Goal: Task Accomplishment & Management: Manage account settings

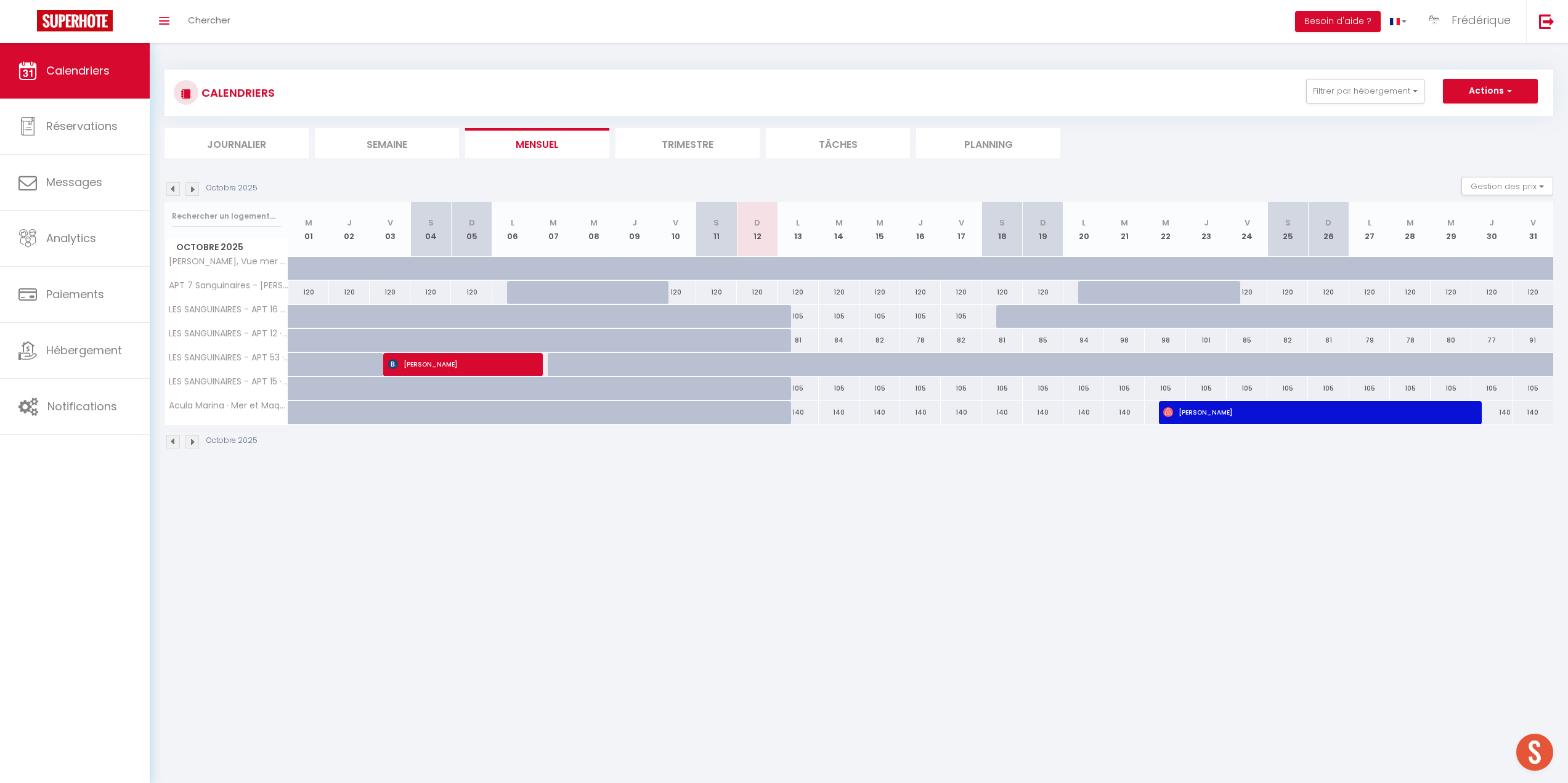
click at [174, 192] on img at bounding box center [173, 189] width 13 height 13
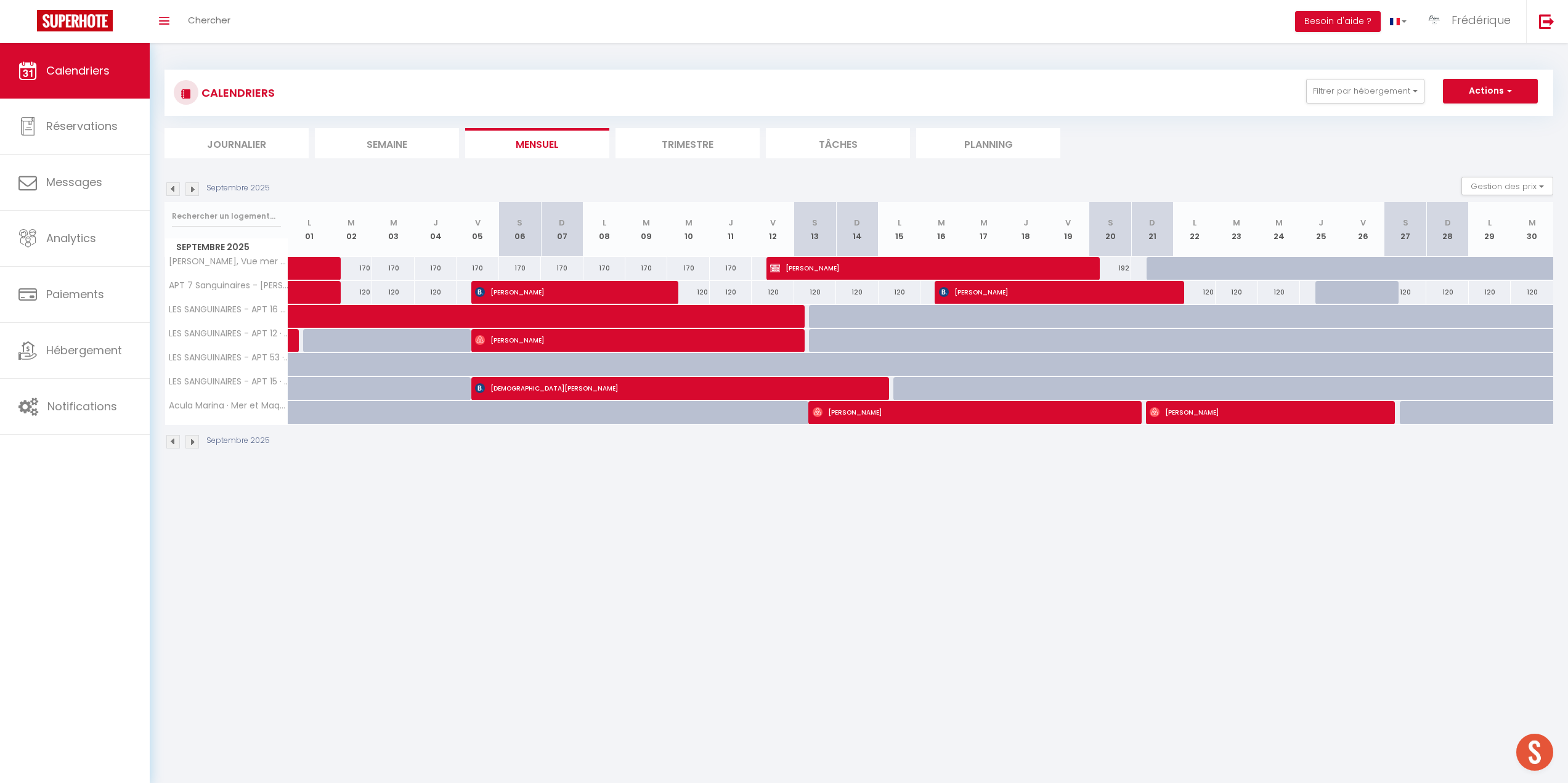
click at [174, 192] on img at bounding box center [173, 189] width 13 height 13
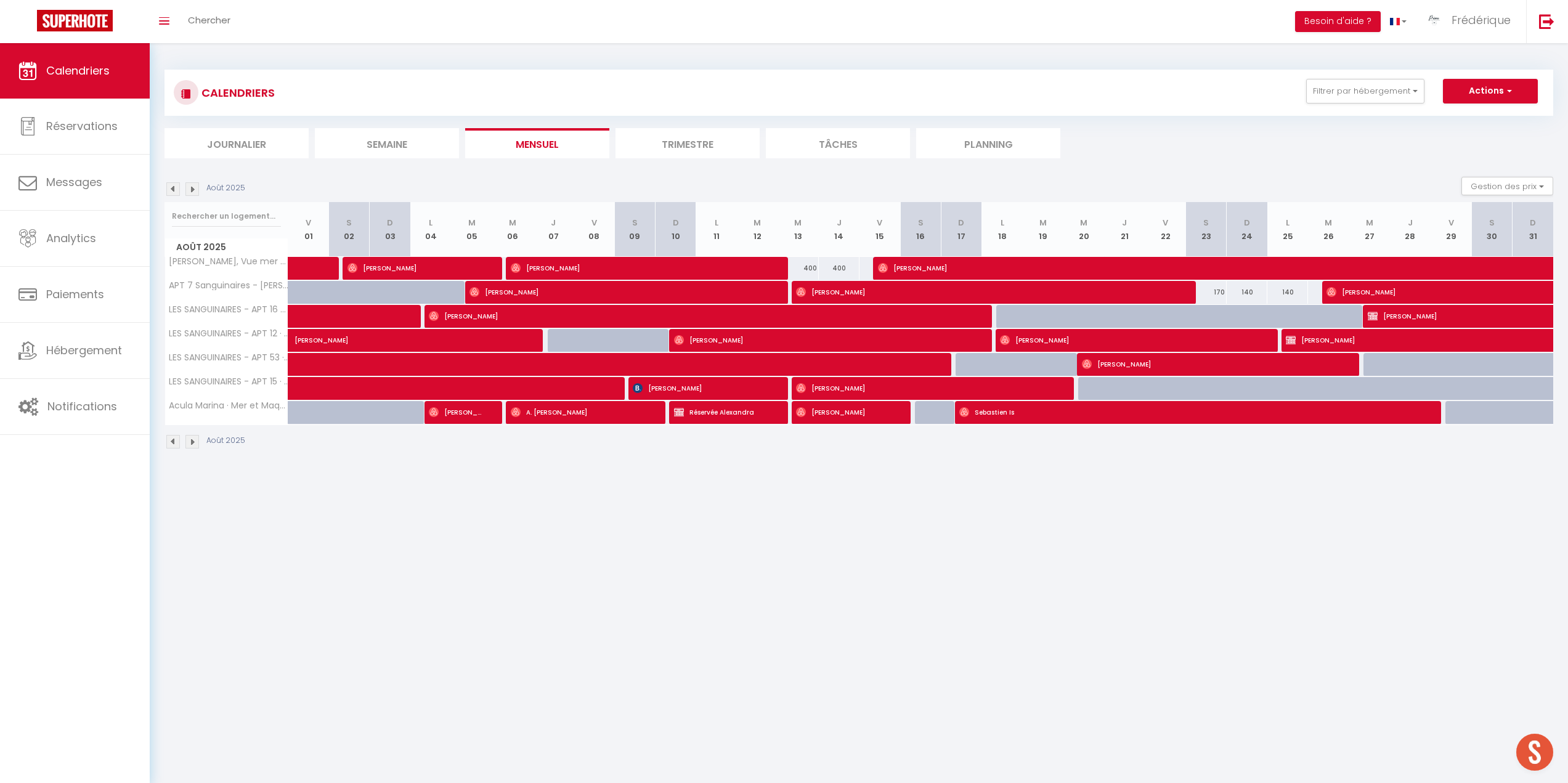
click at [174, 192] on img at bounding box center [173, 189] width 13 height 13
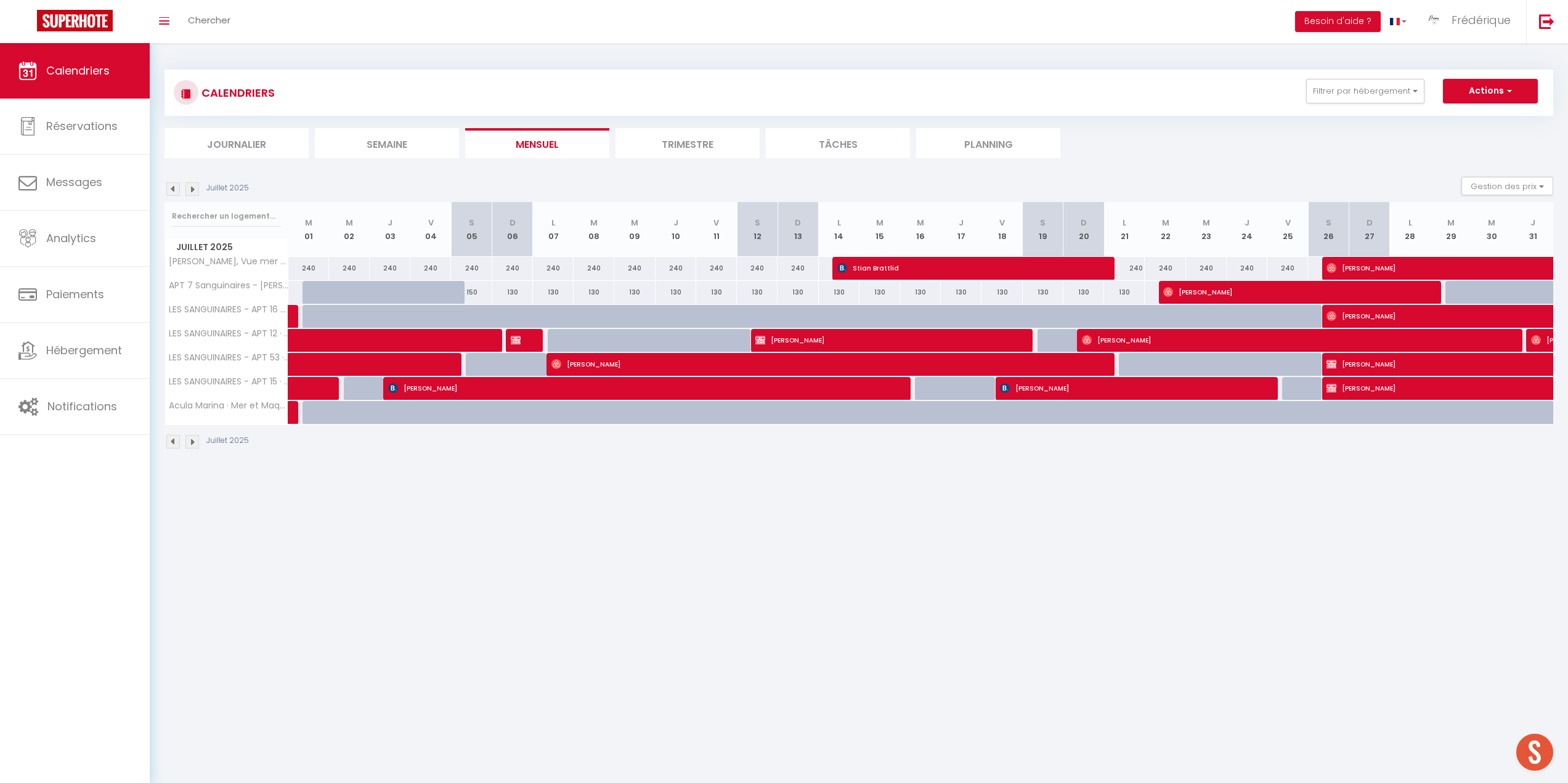
click at [174, 192] on img at bounding box center [173, 189] width 13 height 13
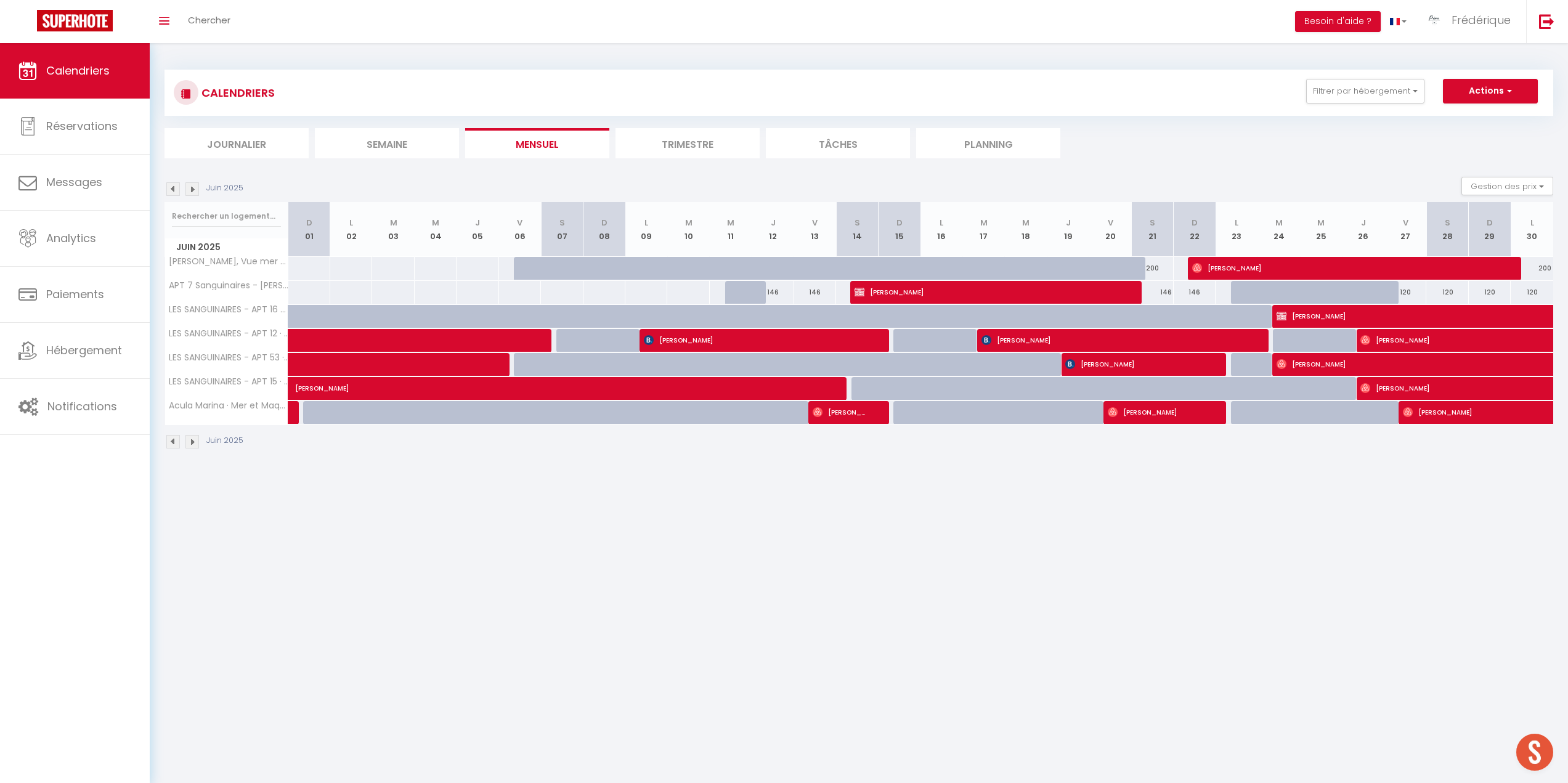
click at [174, 192] on img at bounding box center [173, 189] width 13 height 13
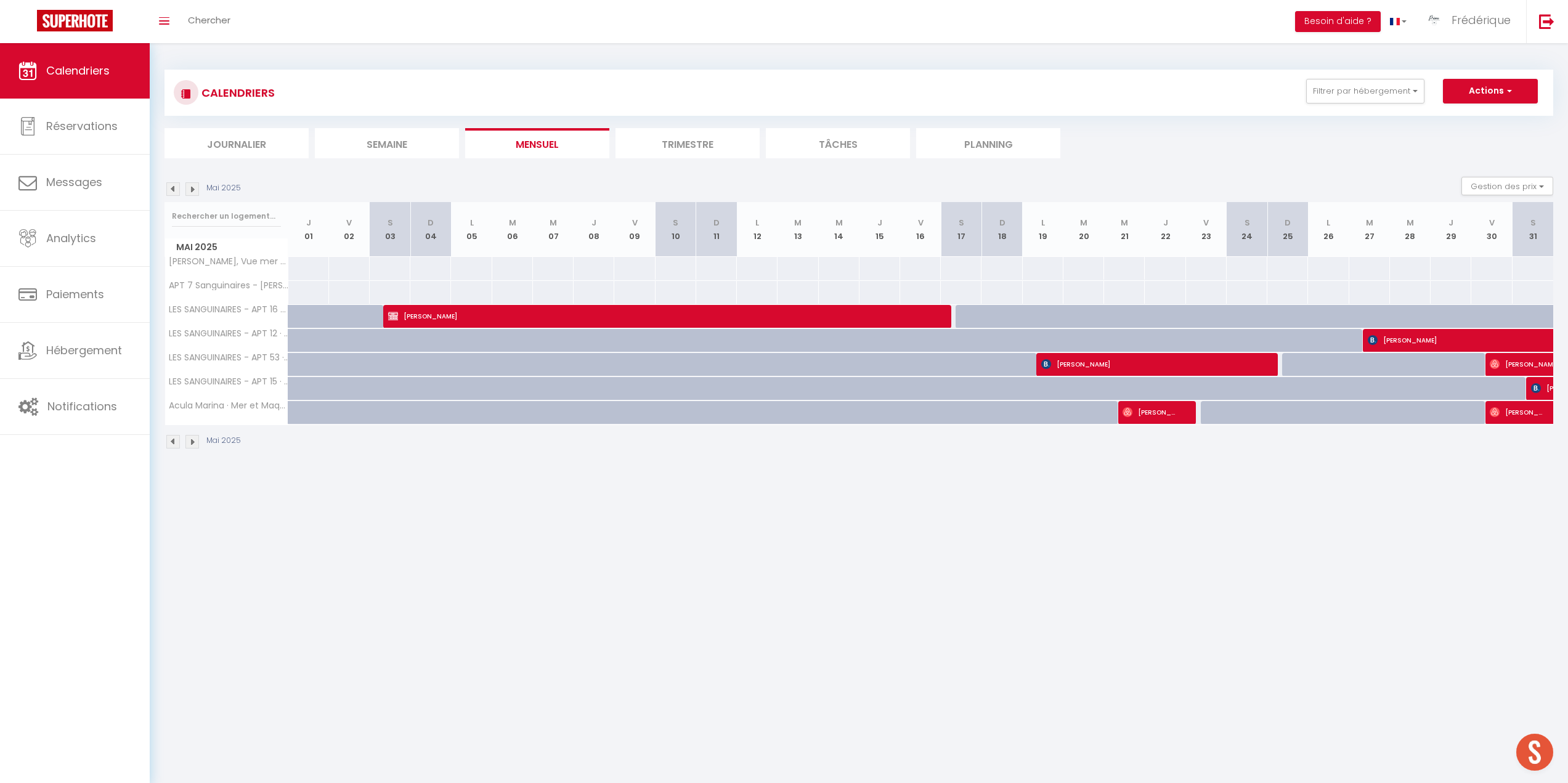
click at [195, 191] on img at bounding box center [192, 189] width 13 height 13
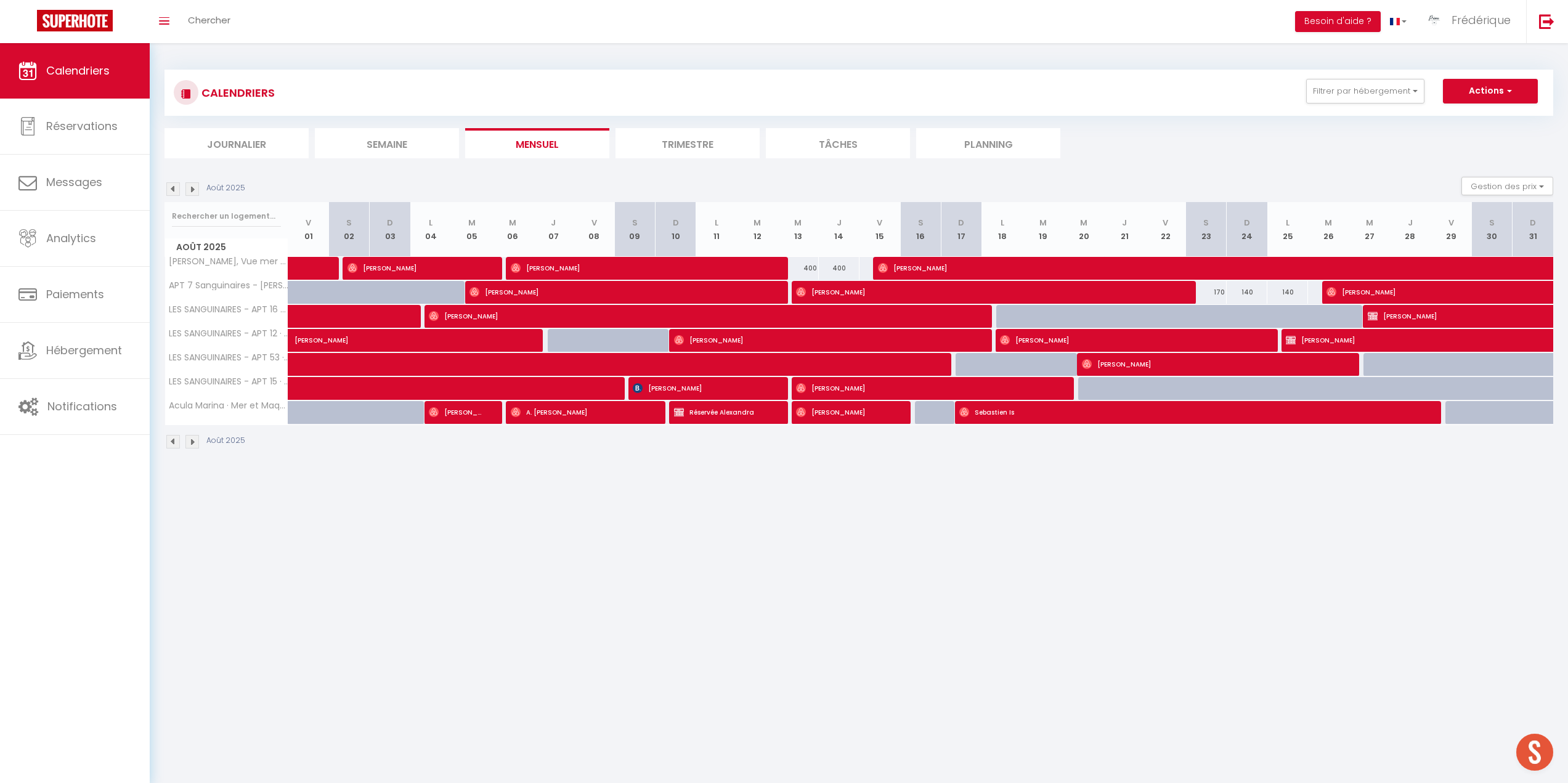
click at [195, 191] on img at bounding box center [192, 189] width 13 height 13
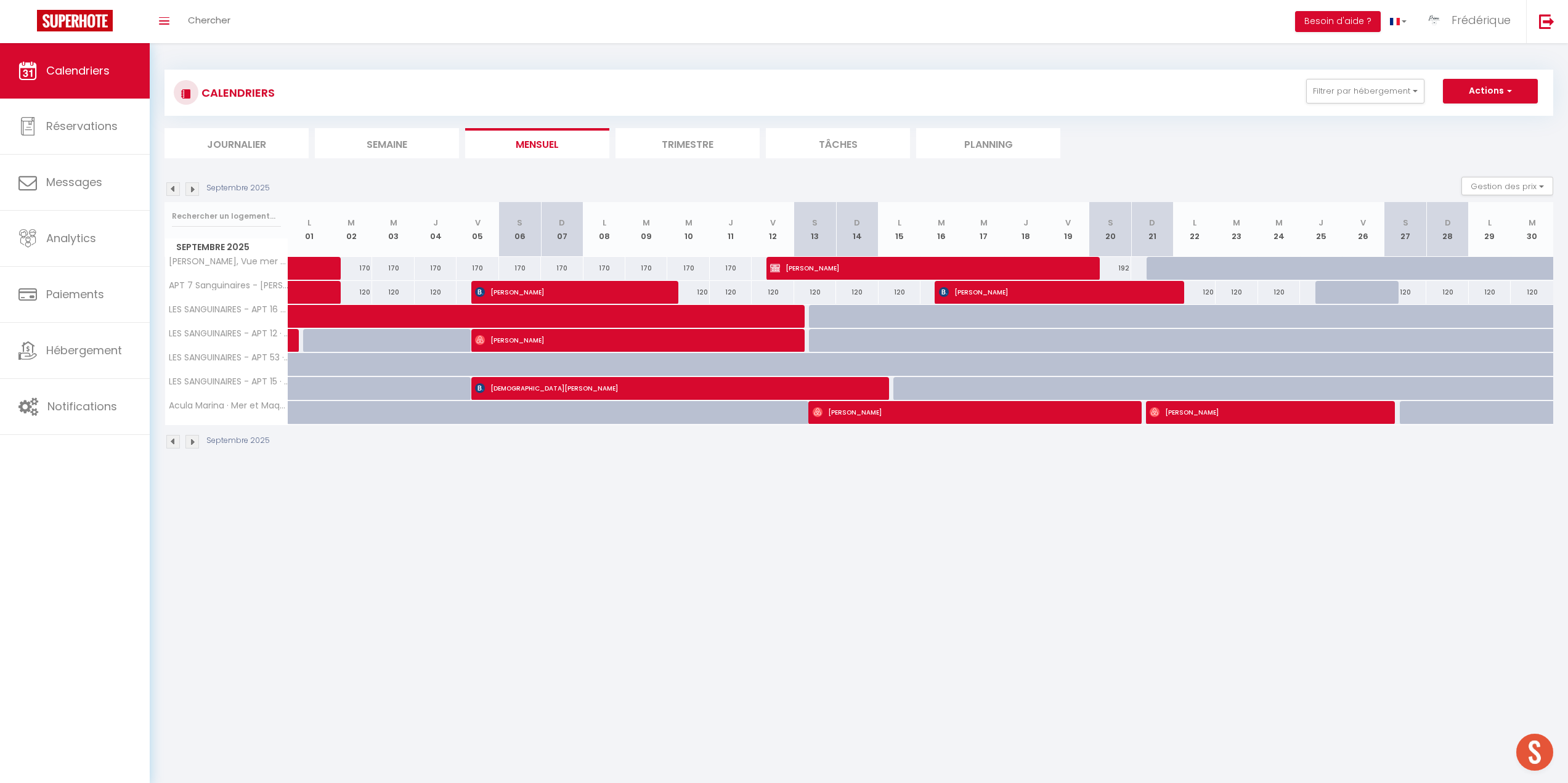
click at [195, 191] on img at bounding box center [192, 189] width 13 height 13
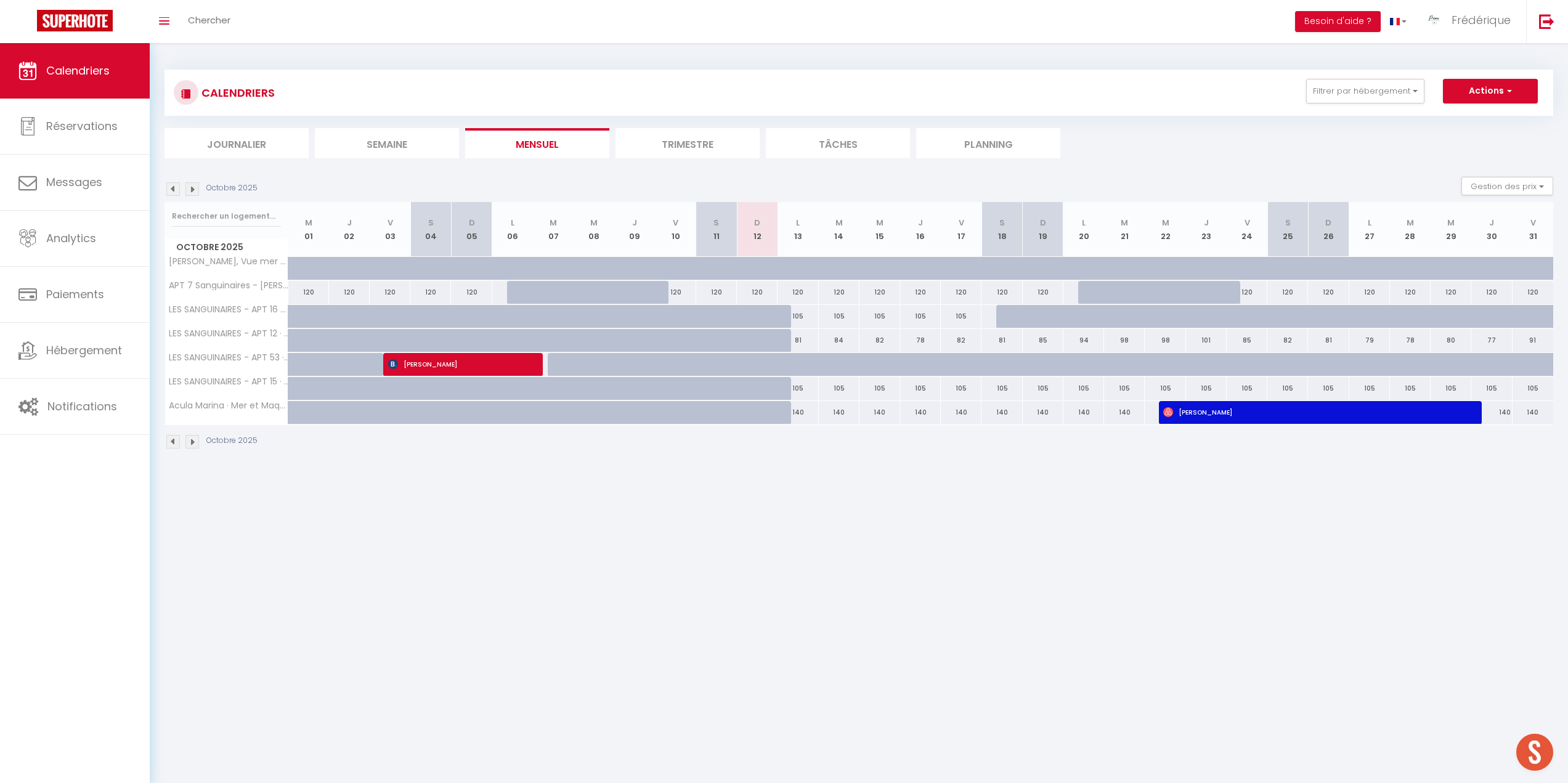
click at [195, 191] on img at bounding box center [192, 189] width 13 height 13
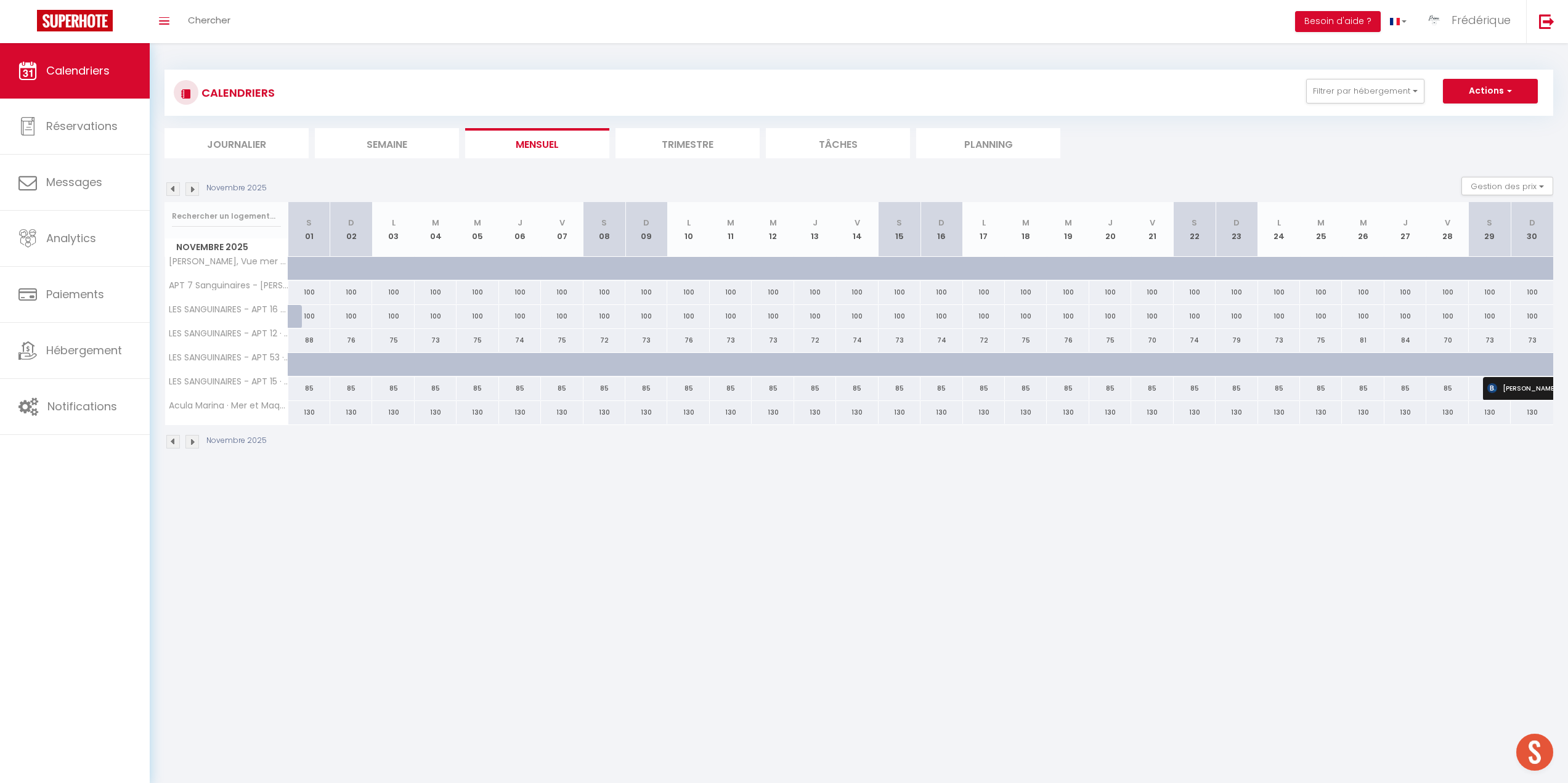
click at [173, 189] on img at bounding box center [173, 189] width 13 height 13
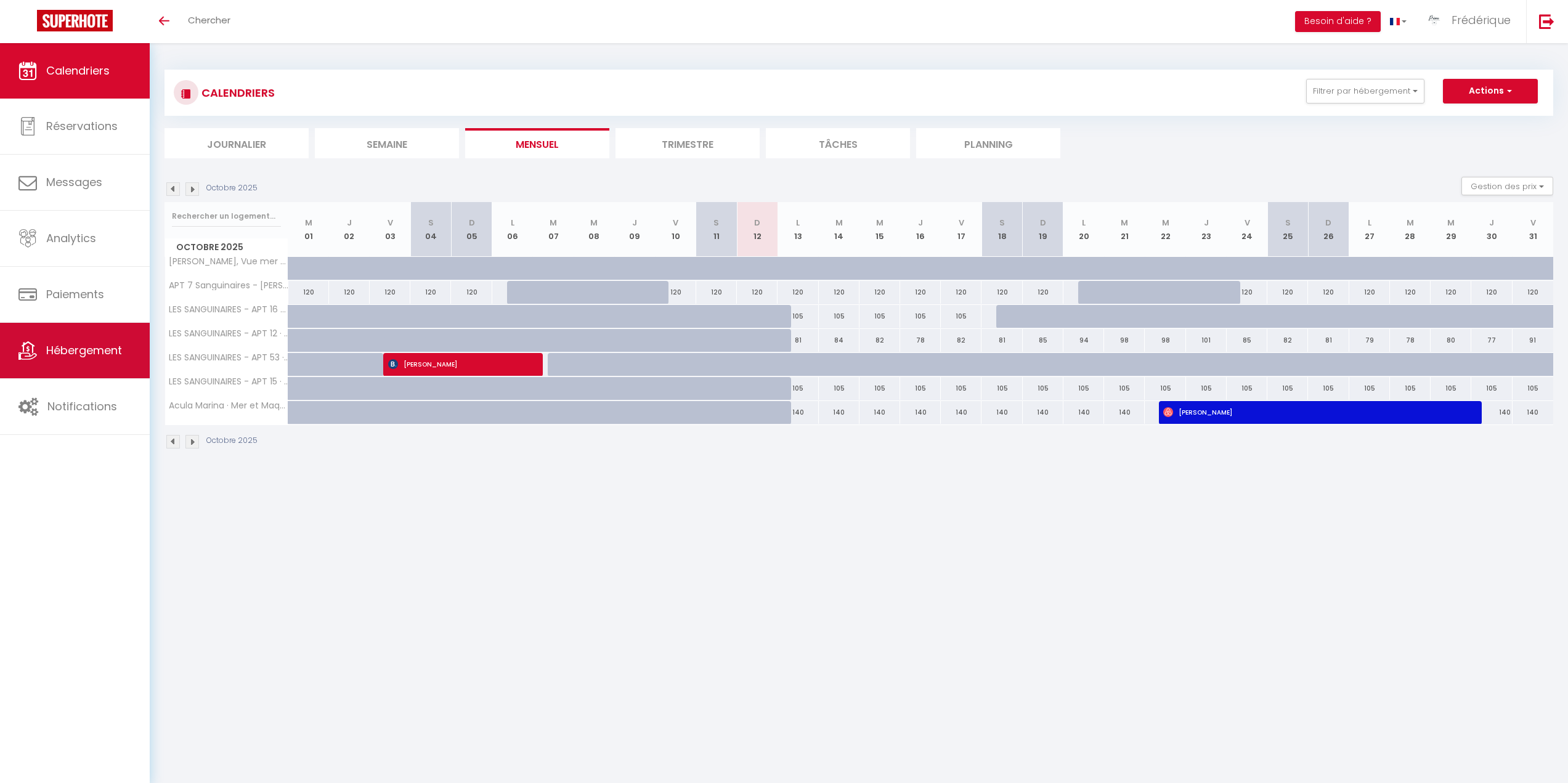
click at [89, 352] on span "Hébergement" at bounding box center [84, 349] width 76 height 15
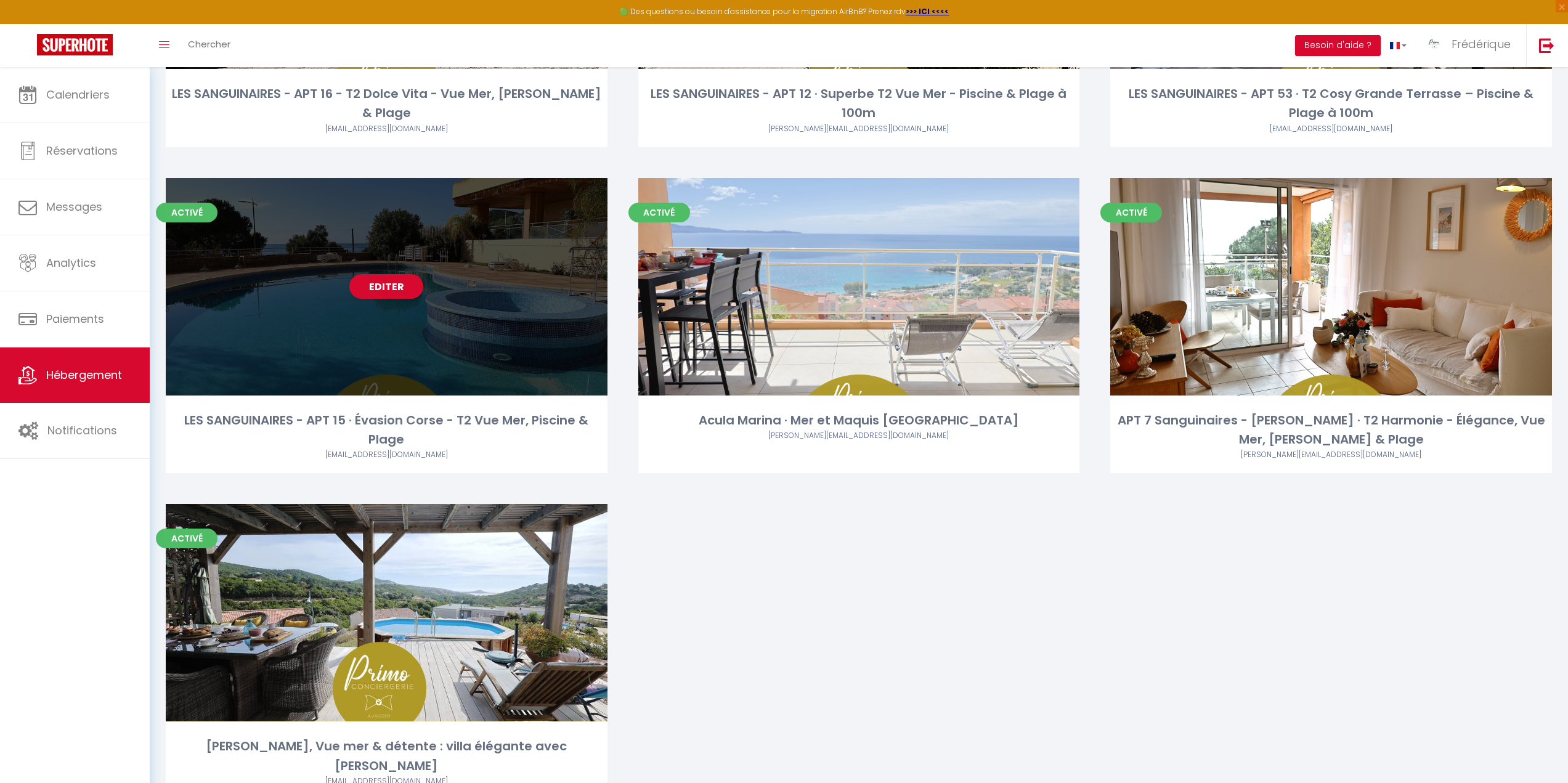
scroll to position [308, 0]
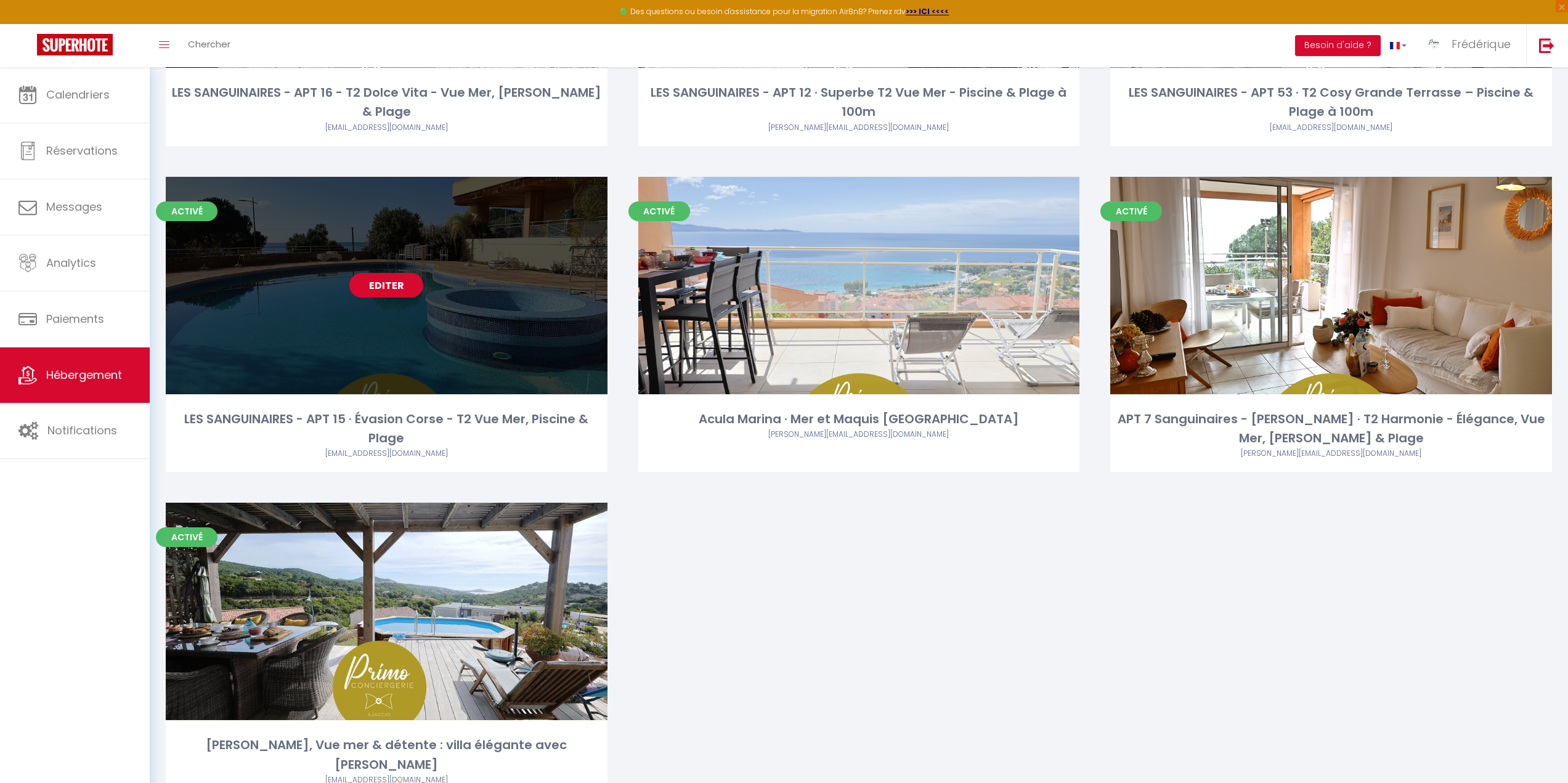
click at [391, 282] on link "Editer" at bounding box center [386, 285] width 74 height 24
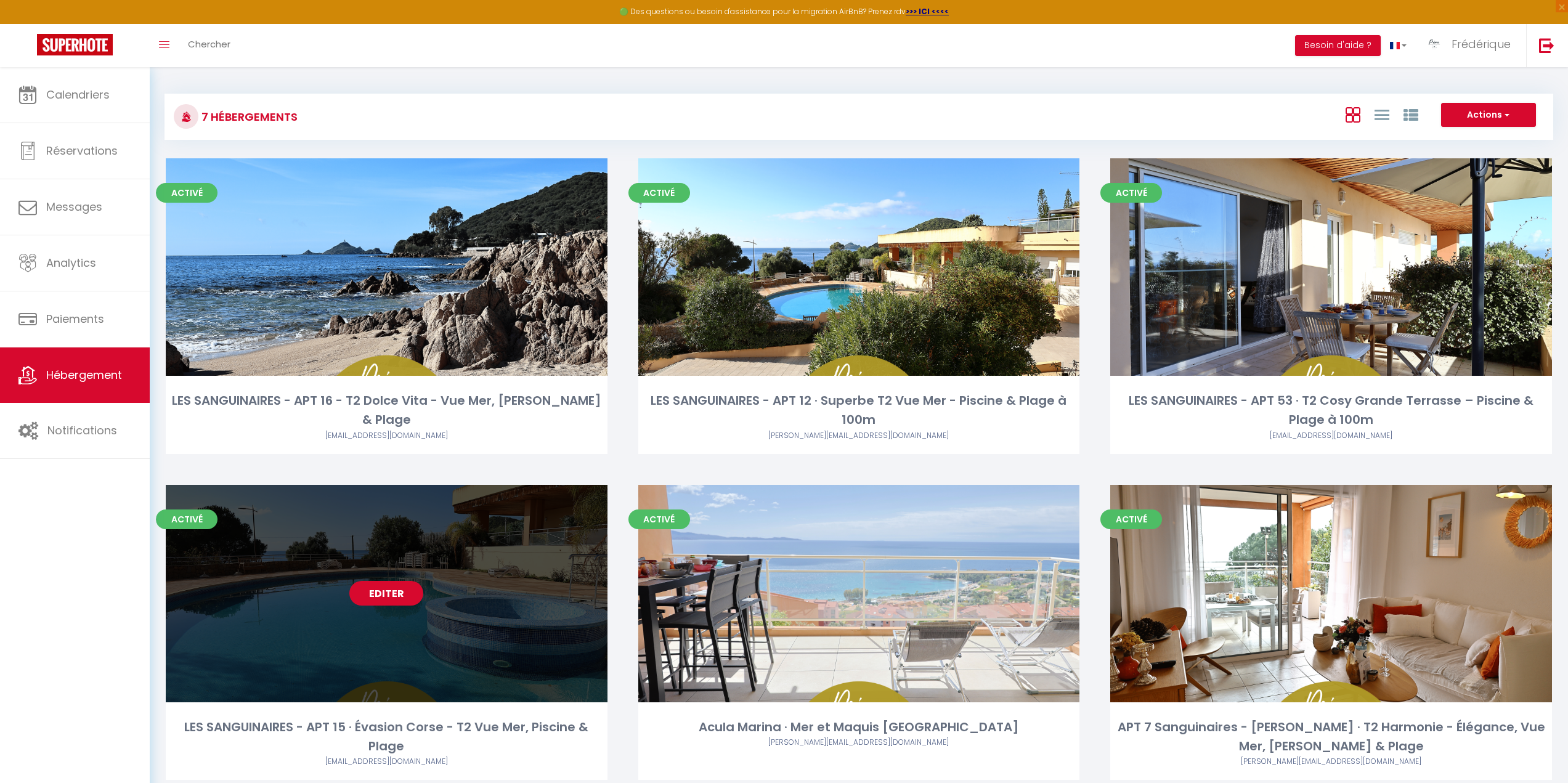
select select "3"
select select "2"
select select "1"
select select
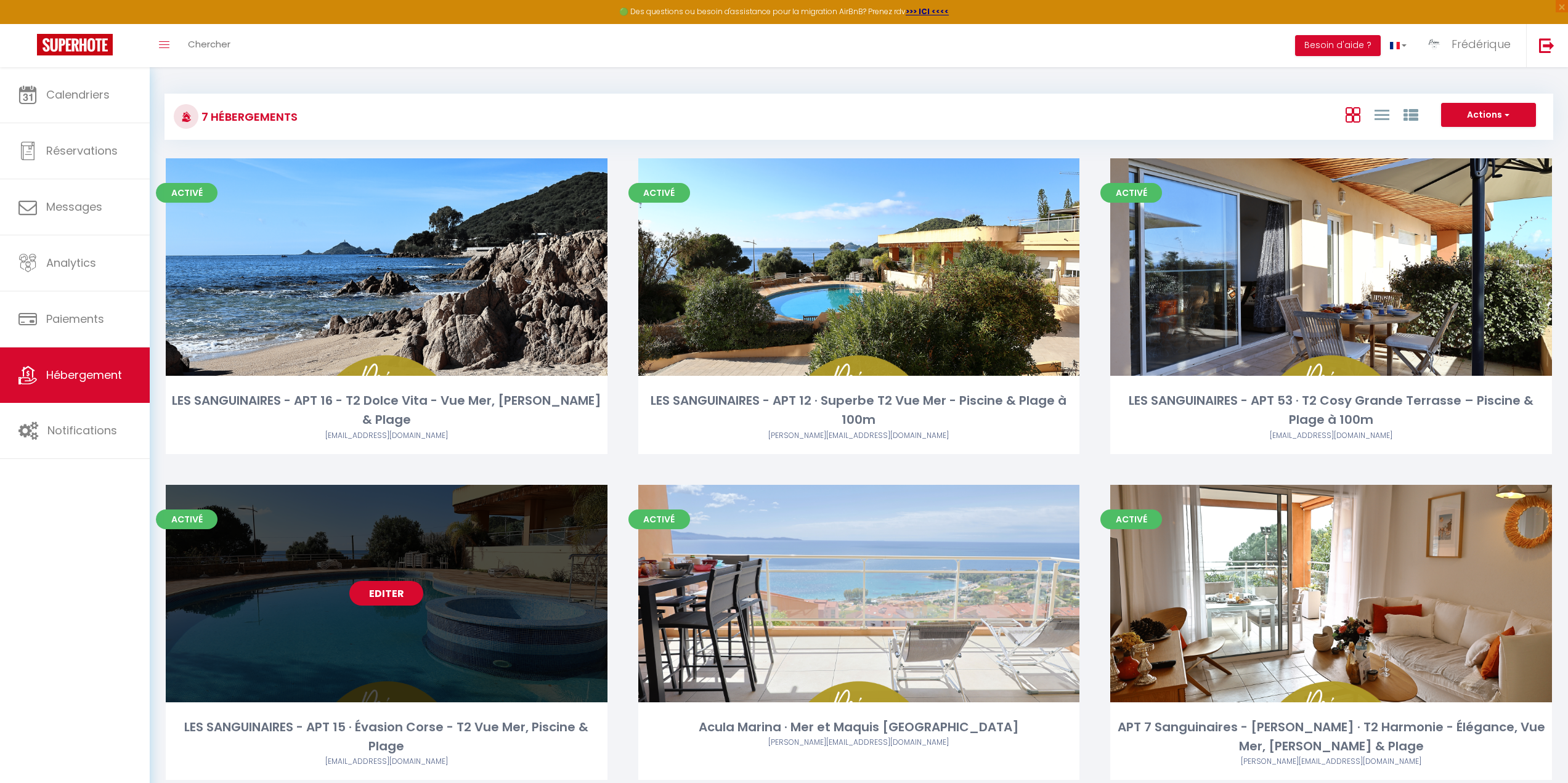
select select "28"
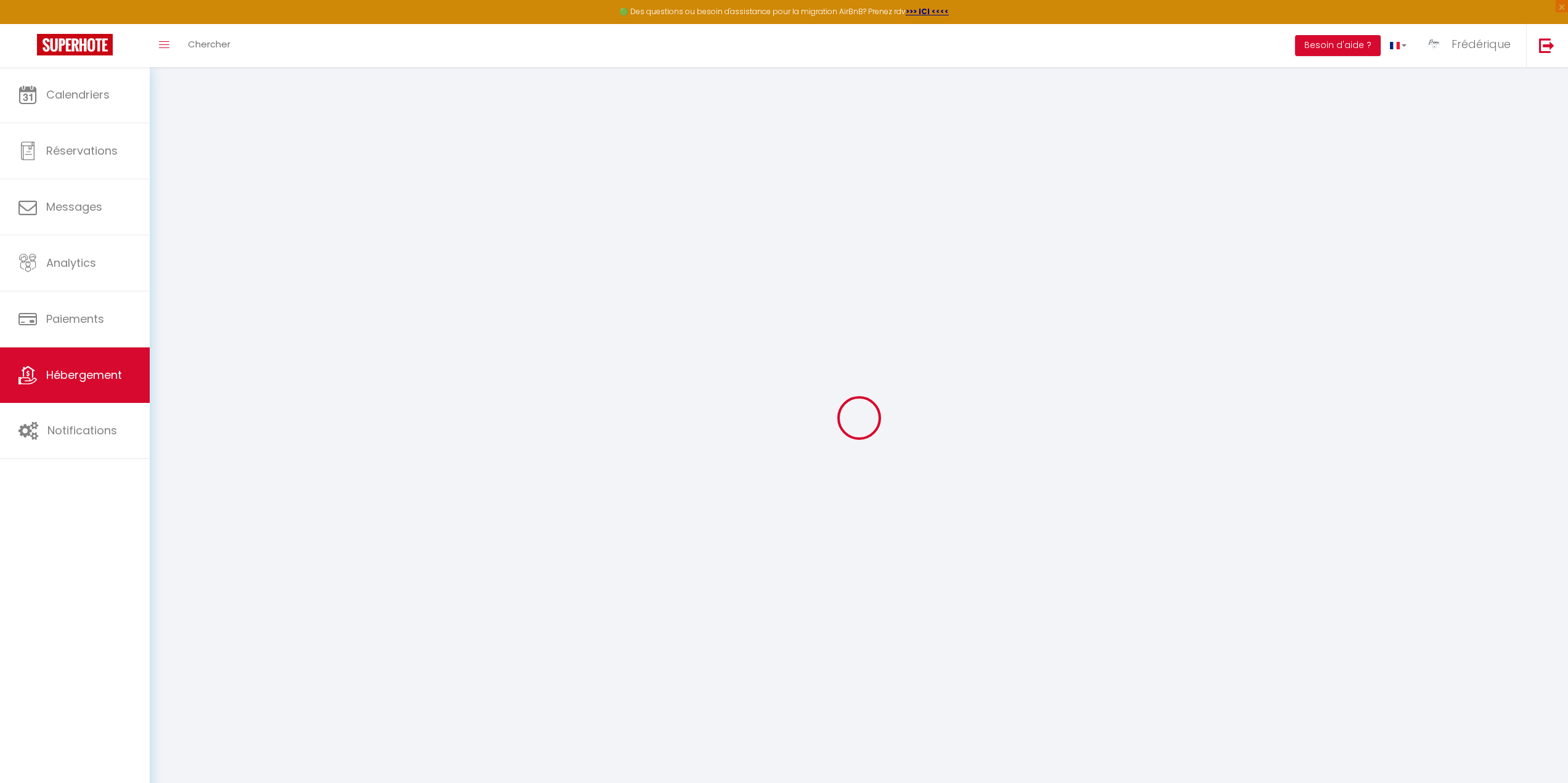
select select
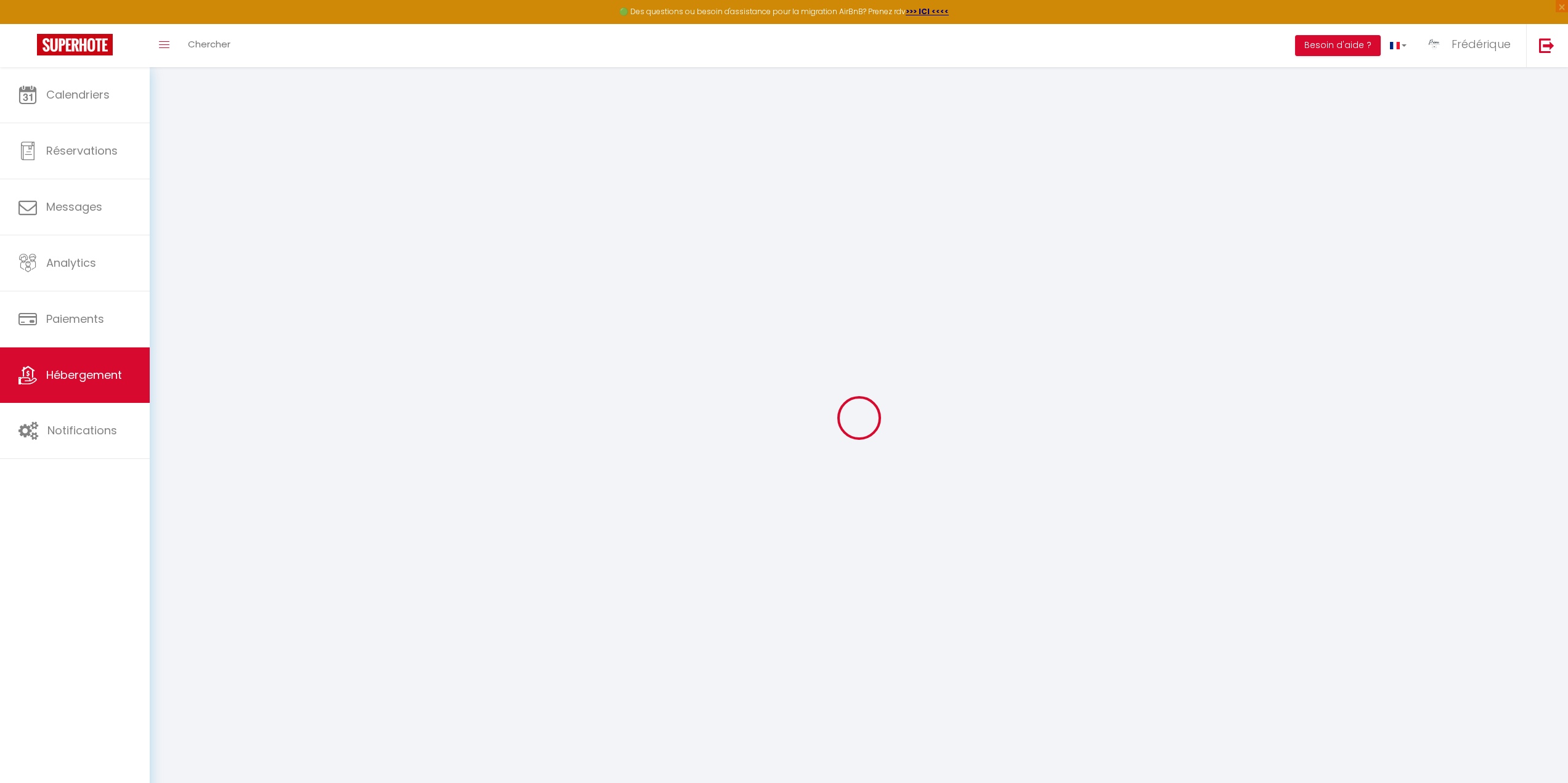
select select
checkbox input "false"
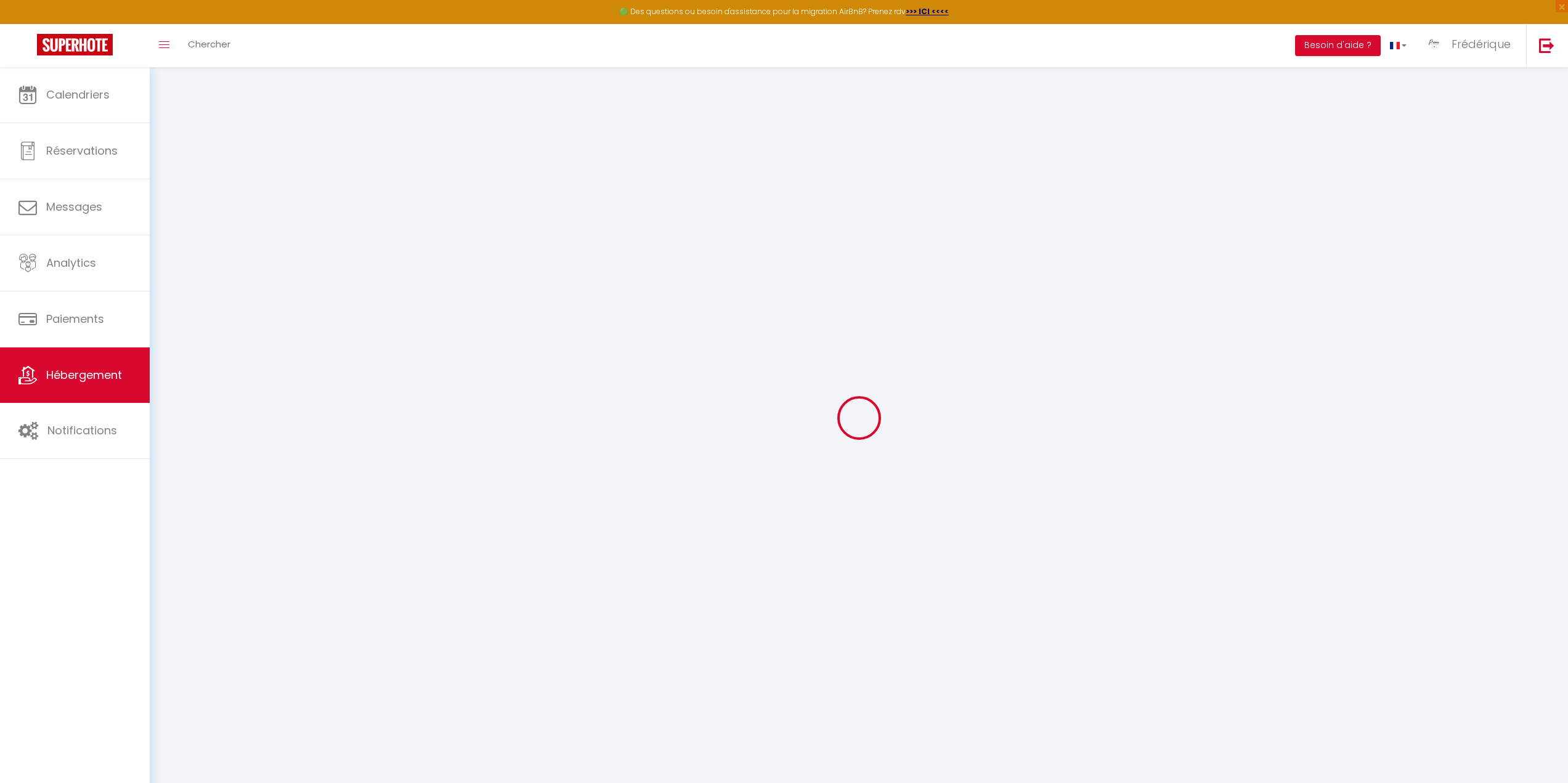
select select
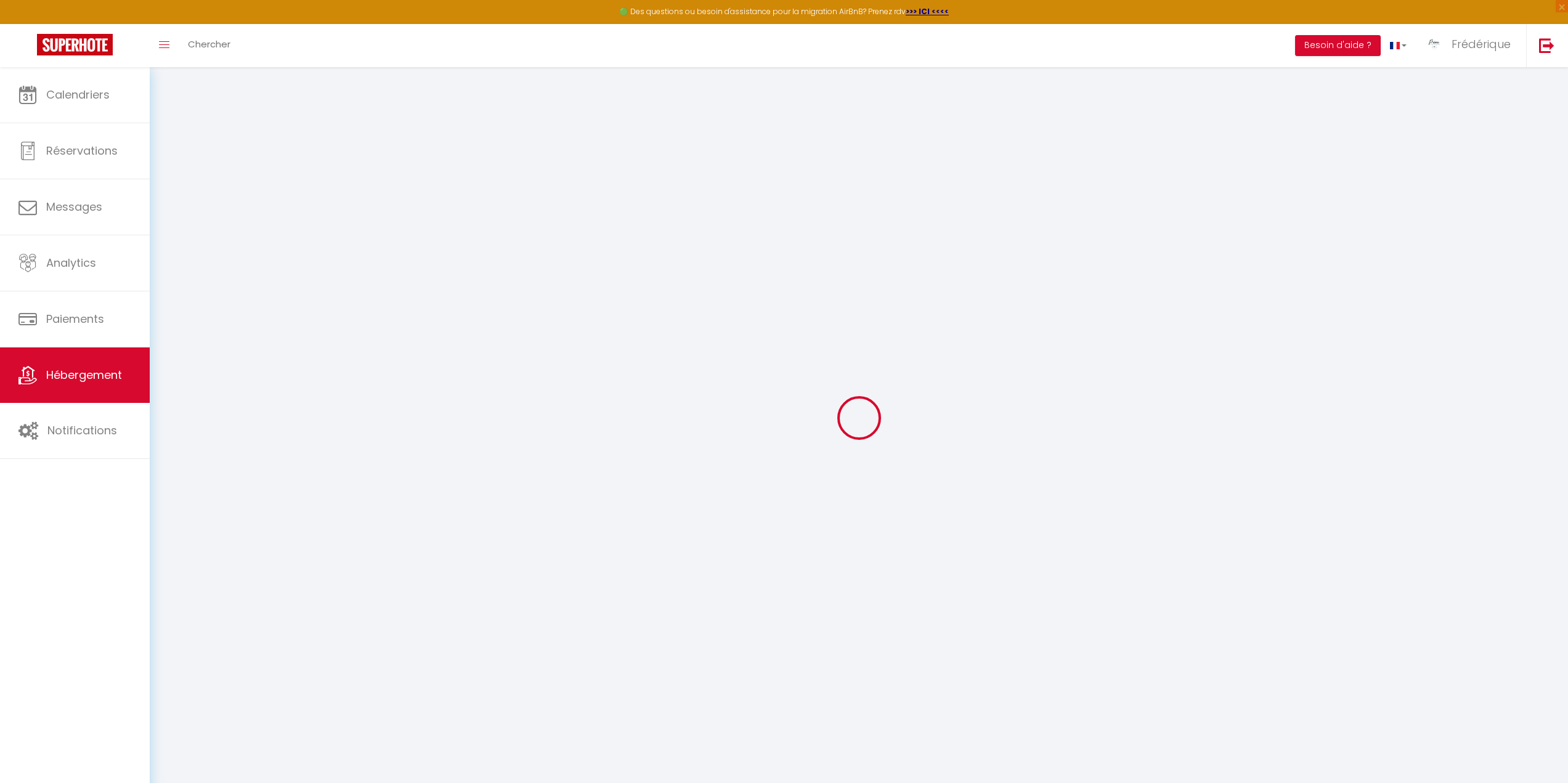
select select
checkbox input "false"
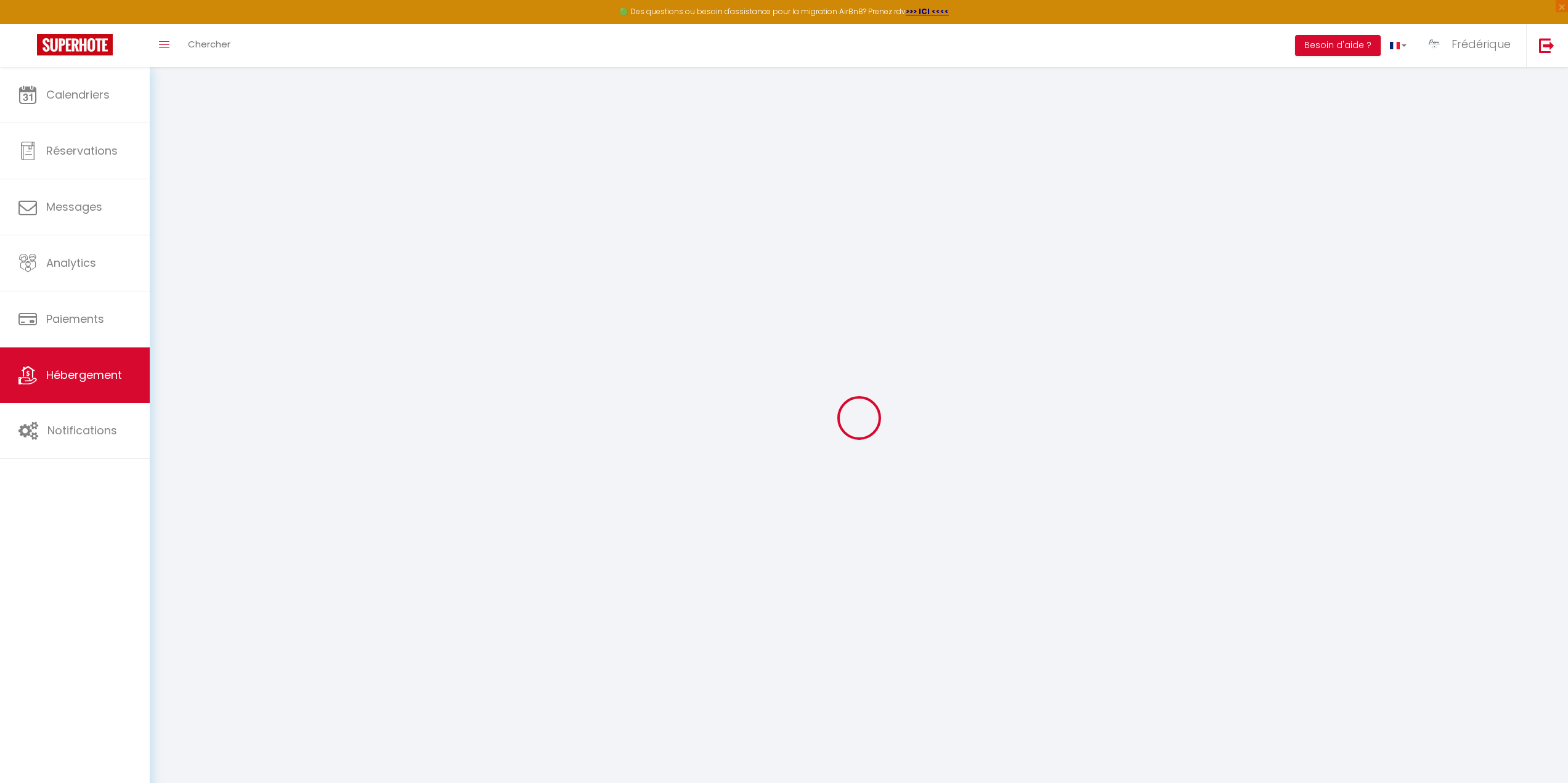
checkbox input "false"
select select
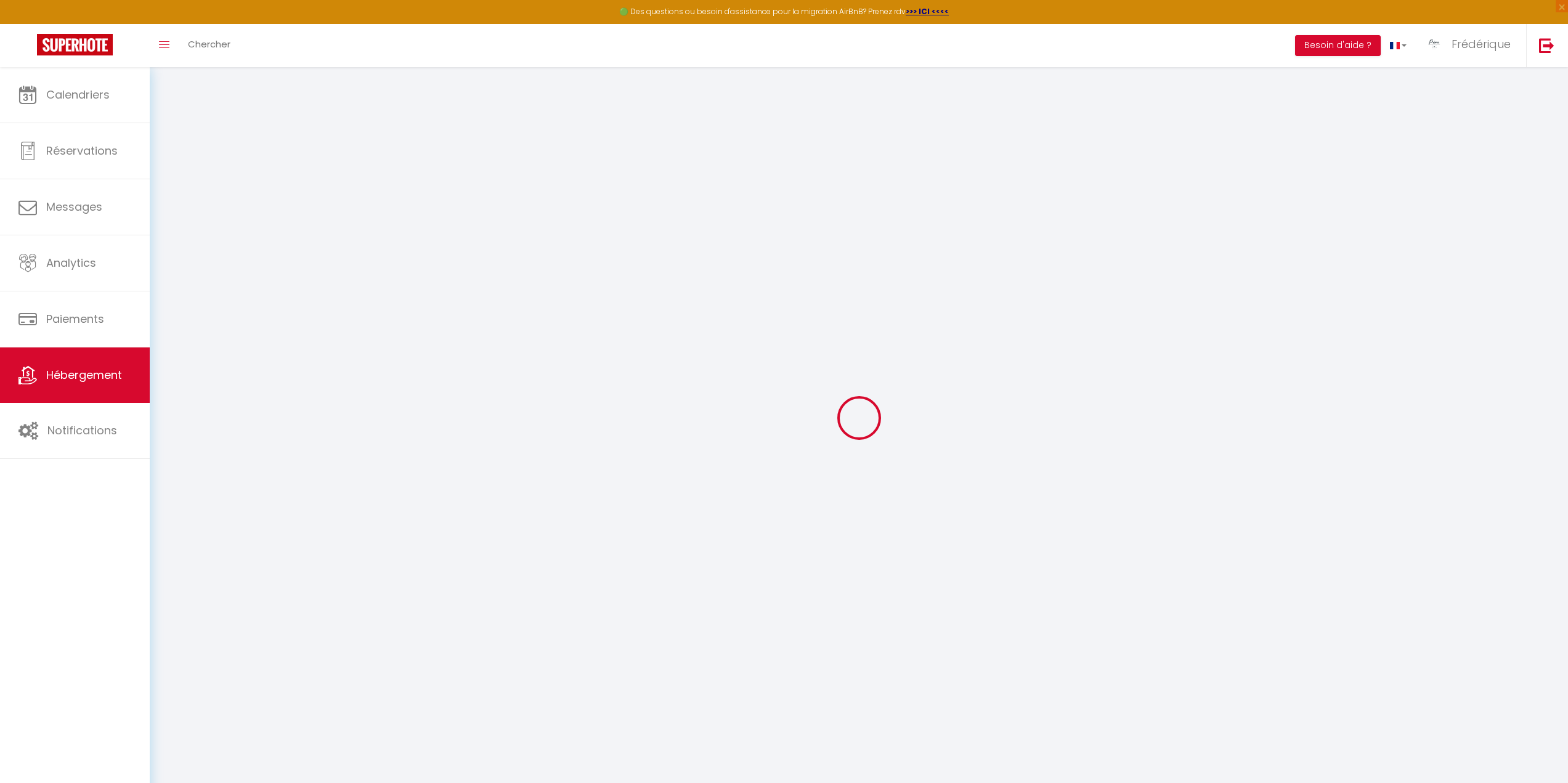
select select
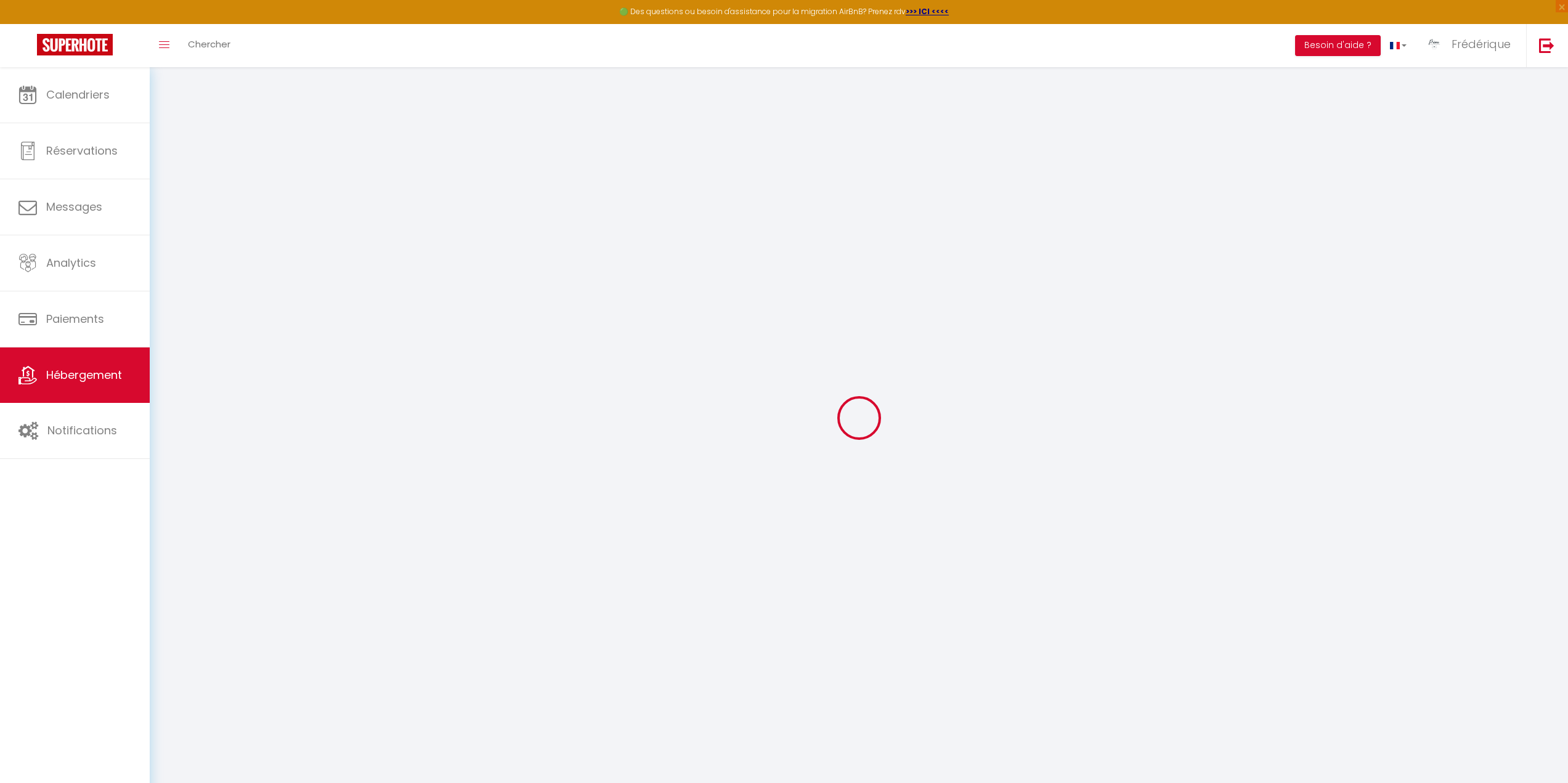
checkbox input "false"
select select
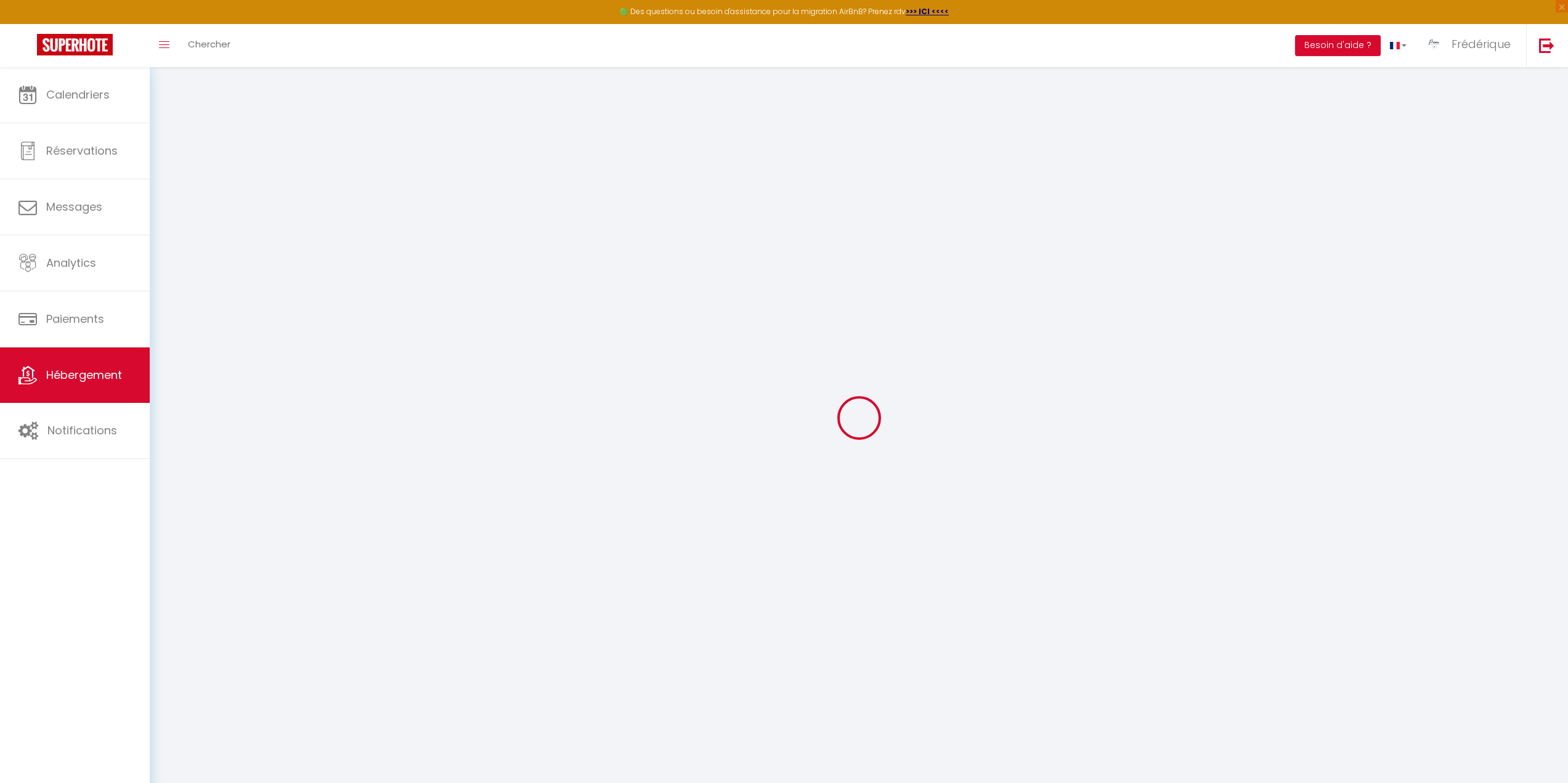
select select
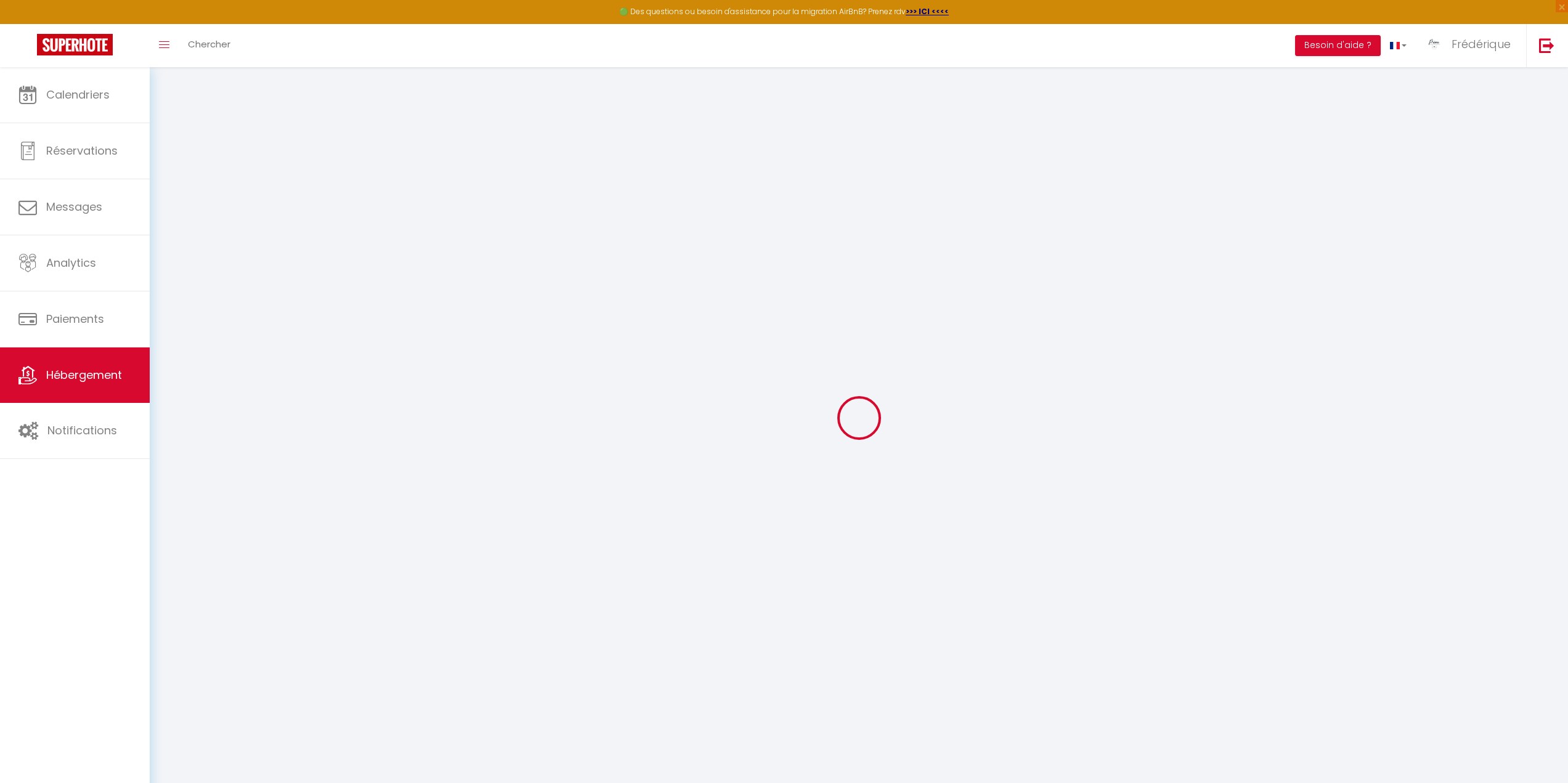
select select
checkbox input "false"
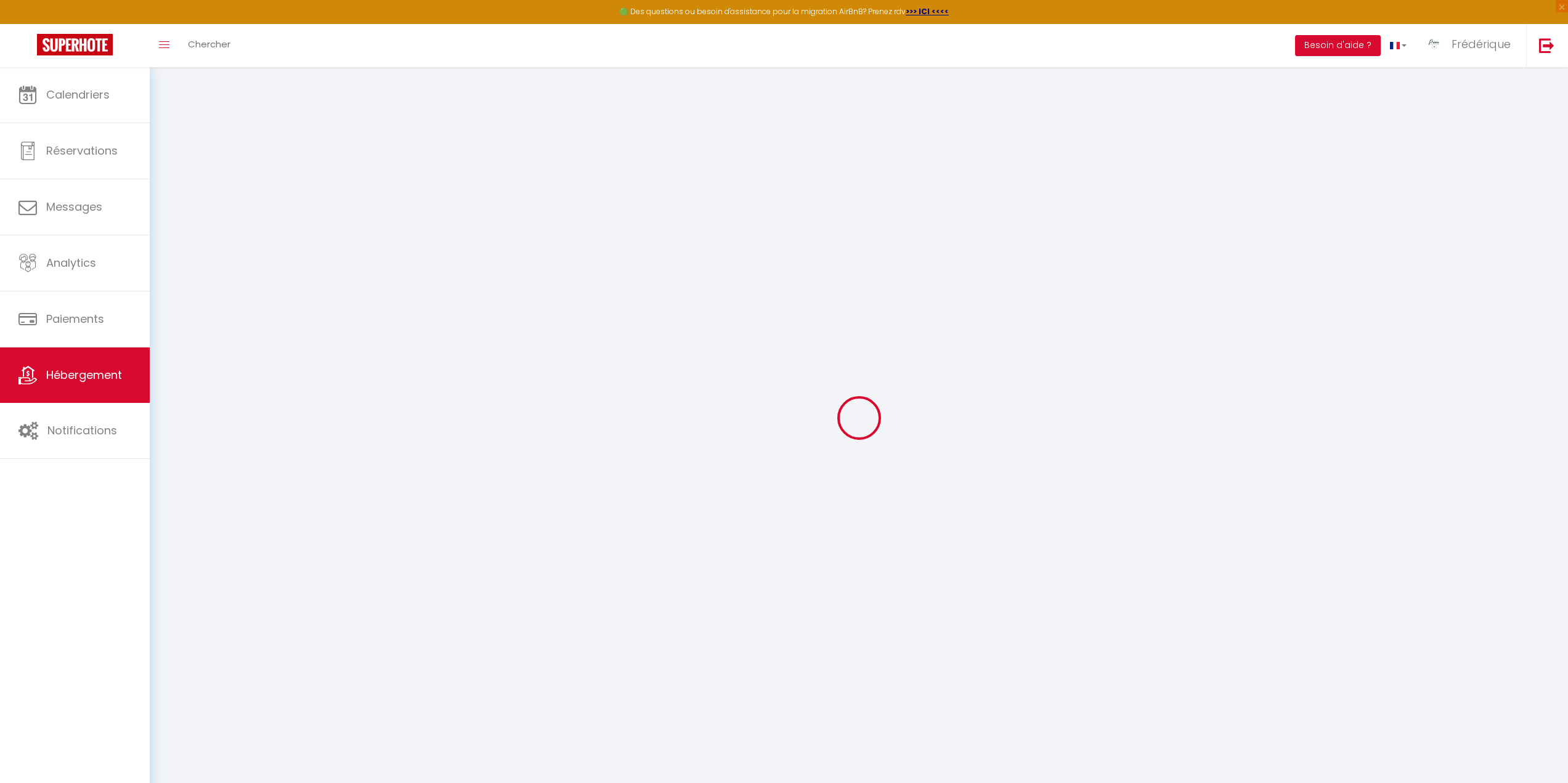
checkbox input "false"
select select
type input "LES SANGUINAIRES - APT 15 · Évasion Corse - T2 Vue Mer, Piscine & Plage"
type input "Evelyne"
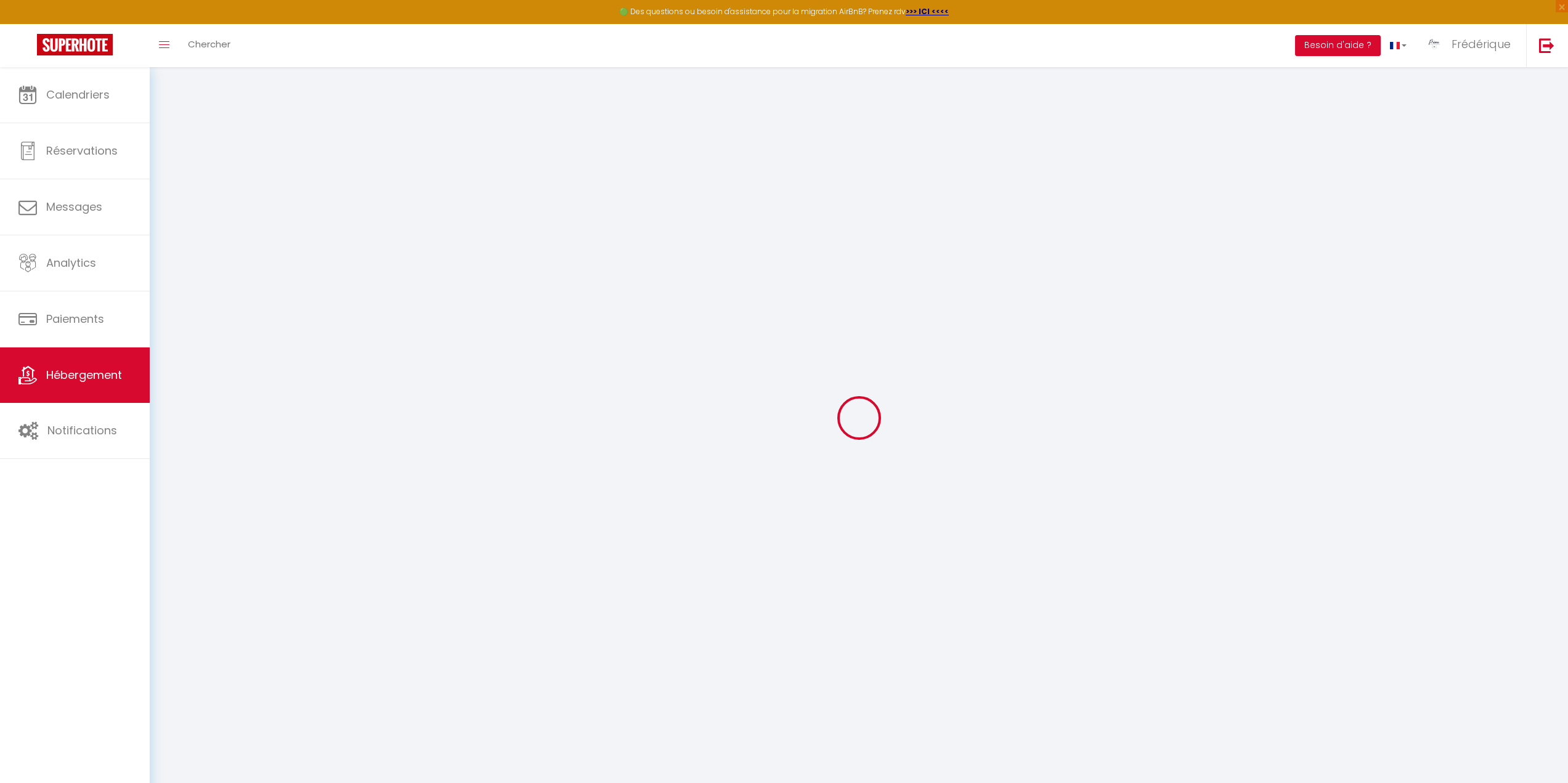
type input "MIQUEL"
type input "22 Cours Lucien Bonaparte, Imm le Zéphyr B"
type input "20000"
type input "Ajaccio"
select select "1"
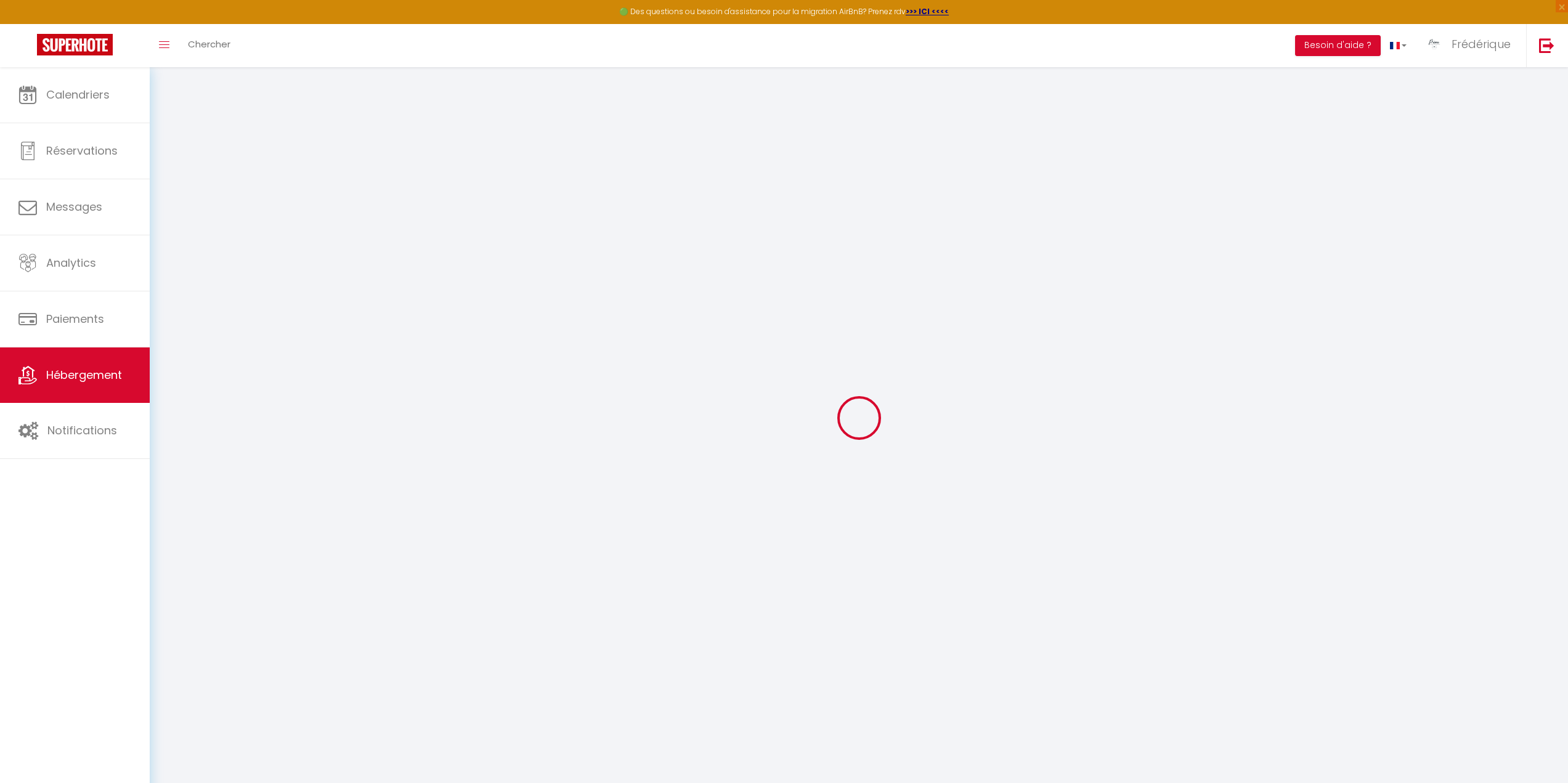
type input "120"
type input "60"
type input "5"
type input "600"
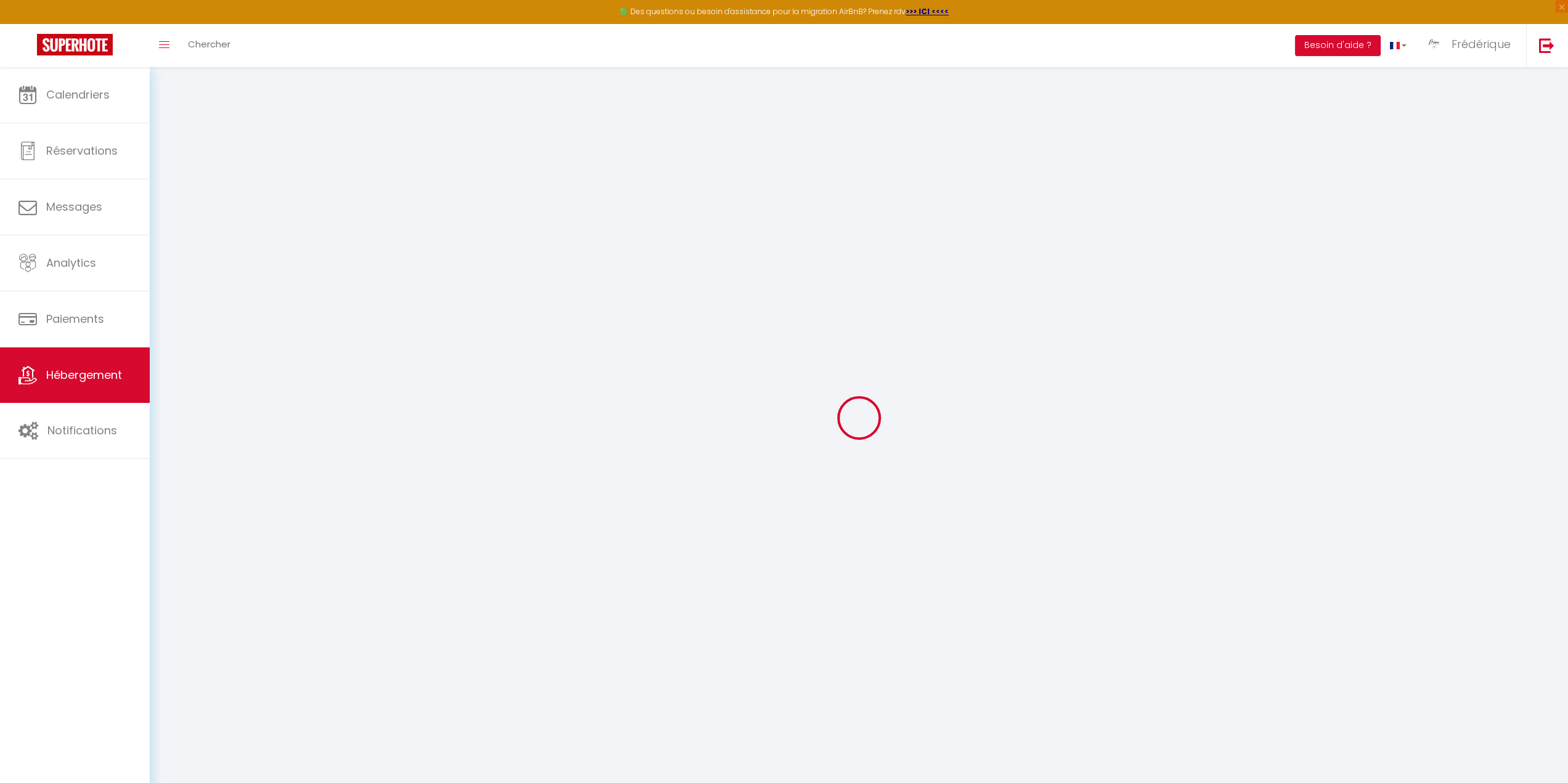
select select
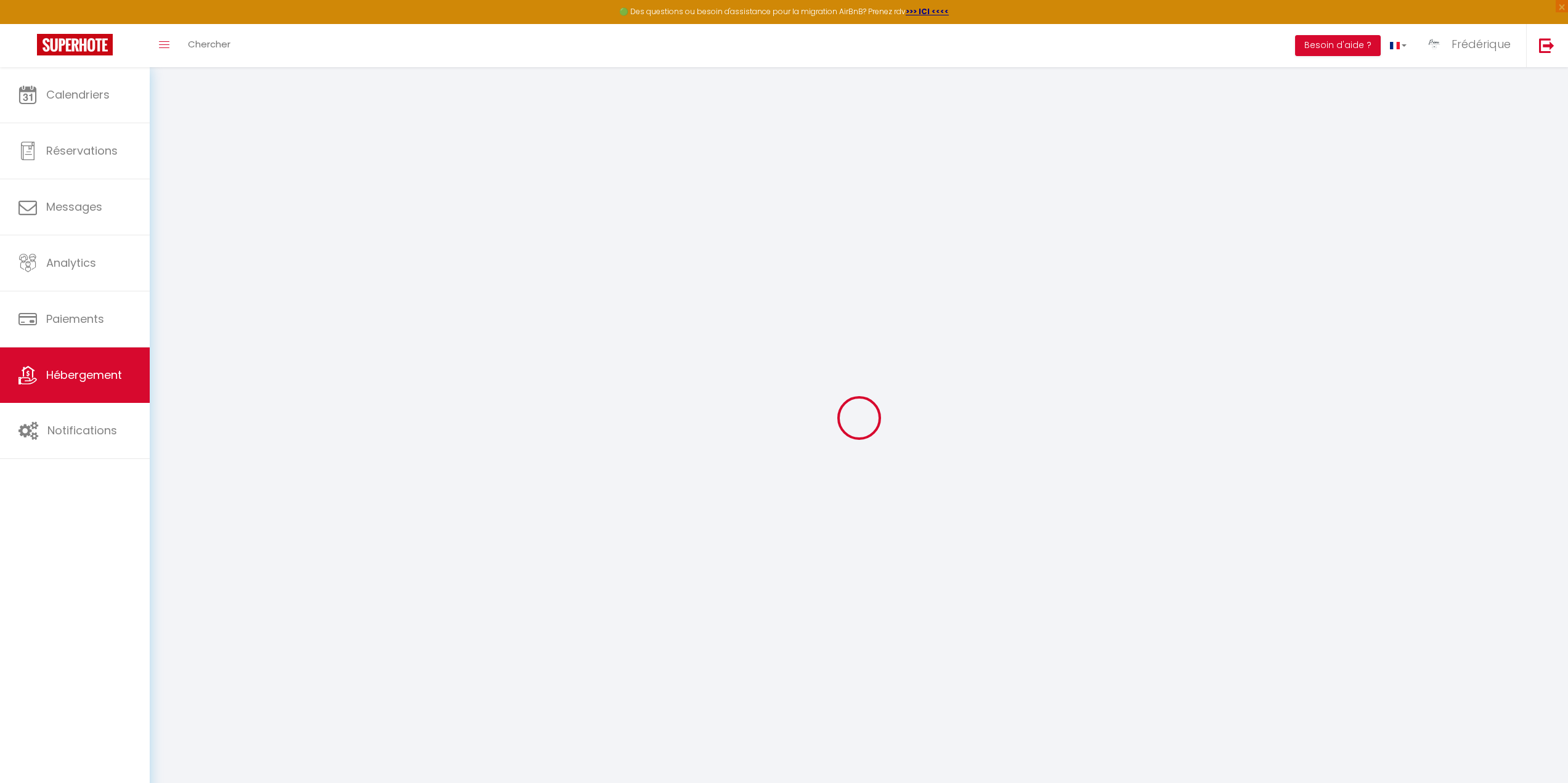
select select
type input "122, Route de Sanguinaires"
type input "20000"
type input "Ajaccio"
type input "ajaccio@primoconciergerie.fr"
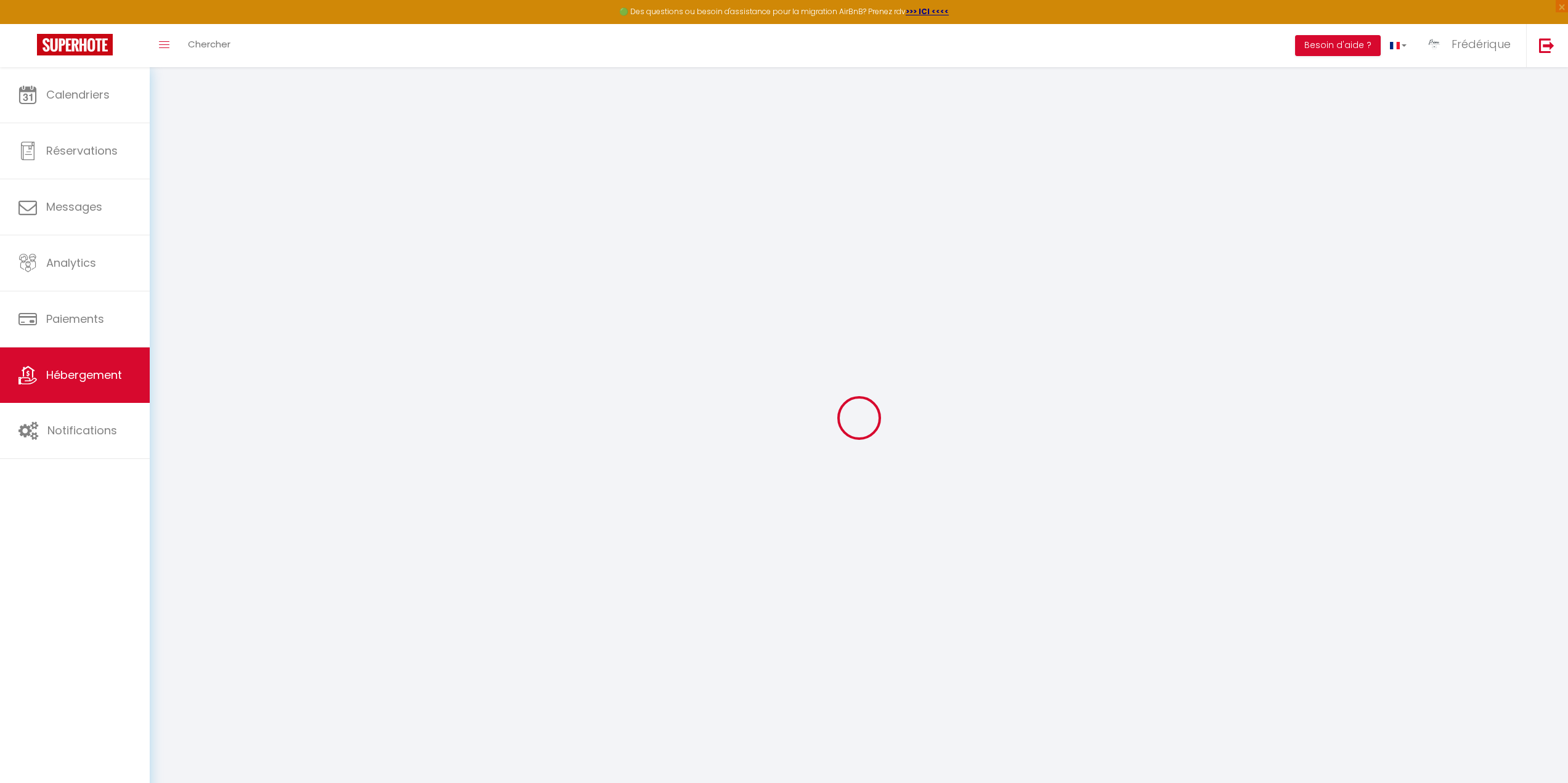
select select "12965"
checkbox input "true"
checkbox input "false"
checkbox input "true"
checkbox input "false"
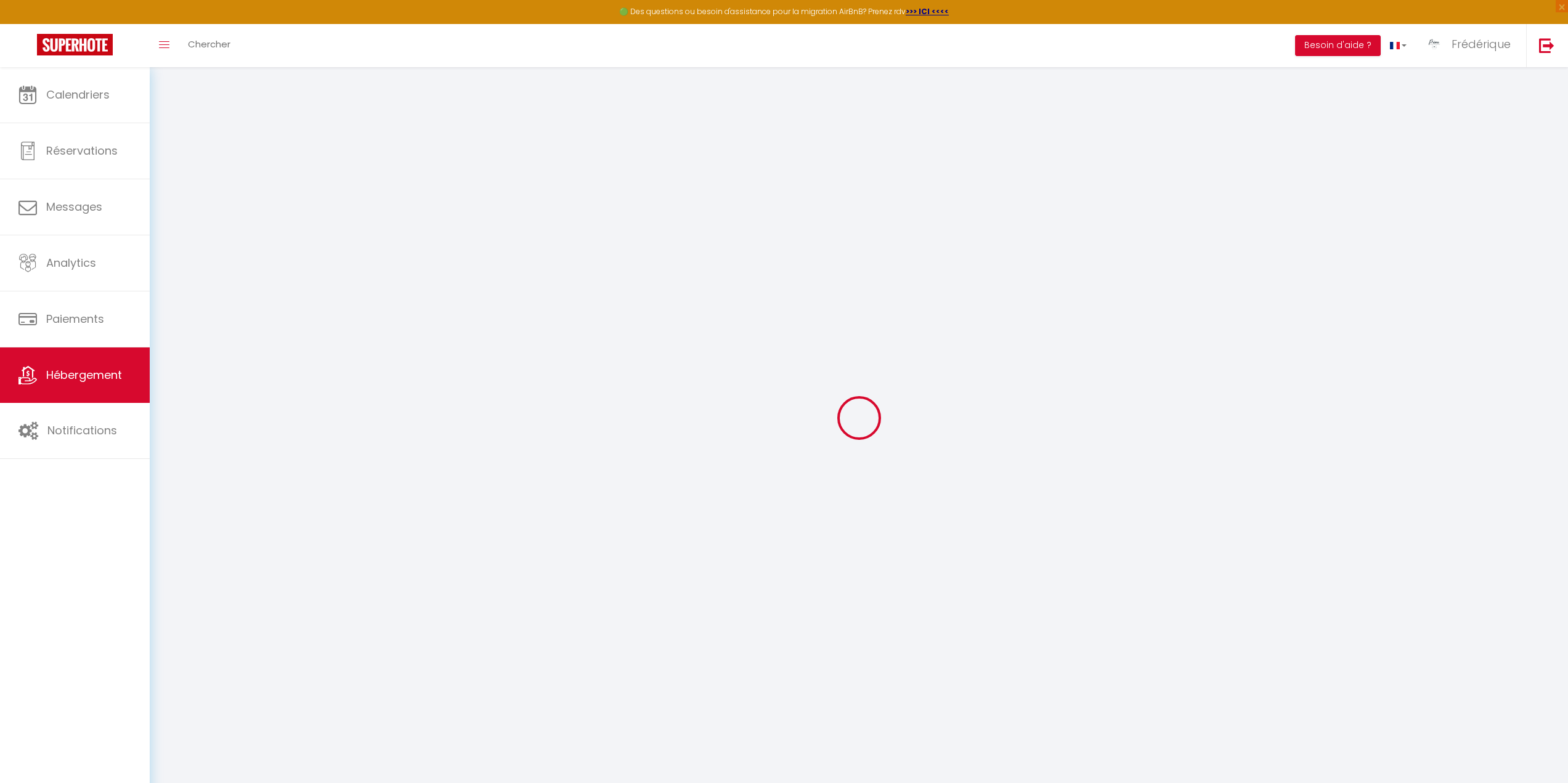
radio input "true"
type input "60"
type input "0"
type input "72"
type input "0"
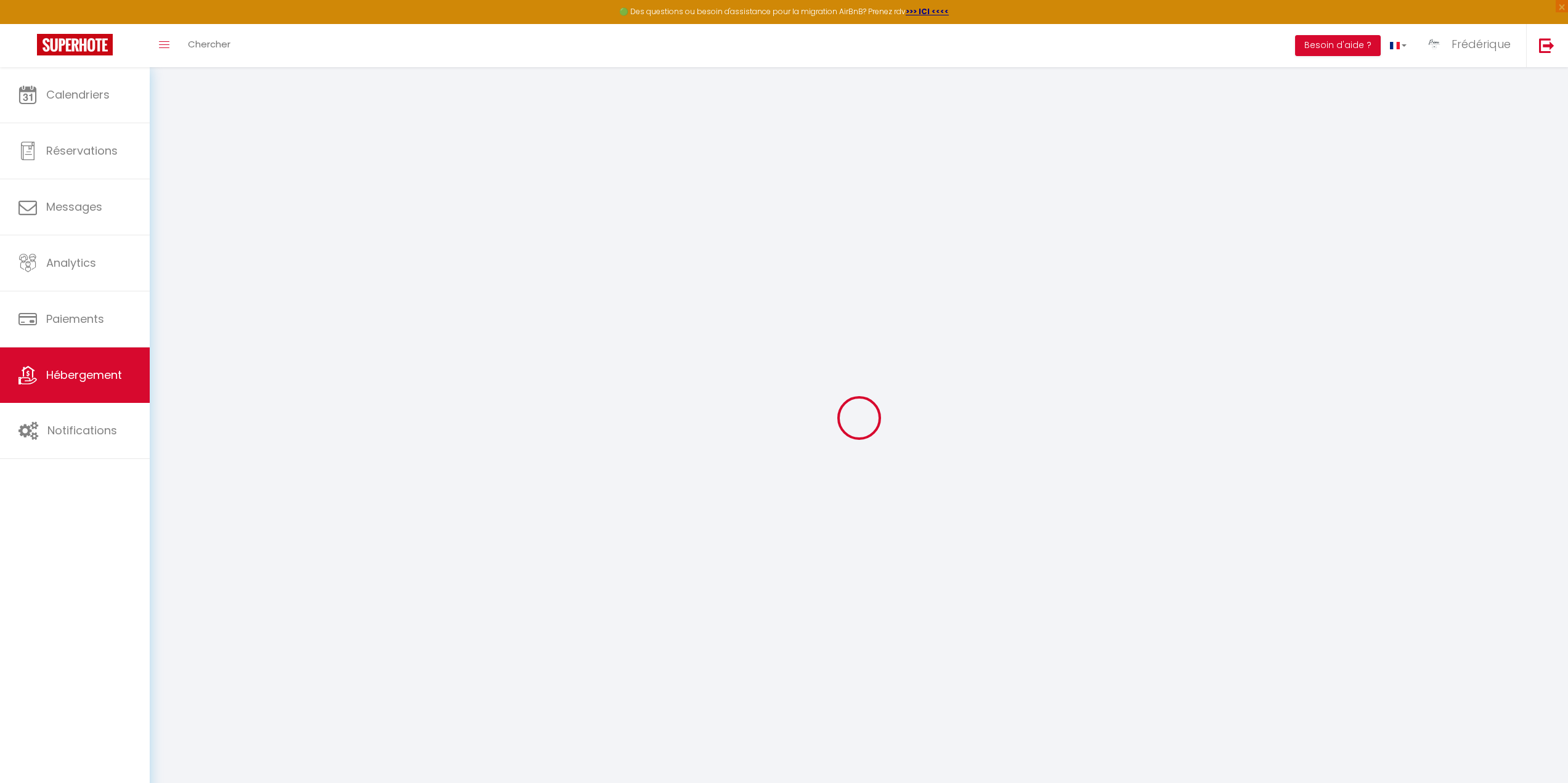
select select
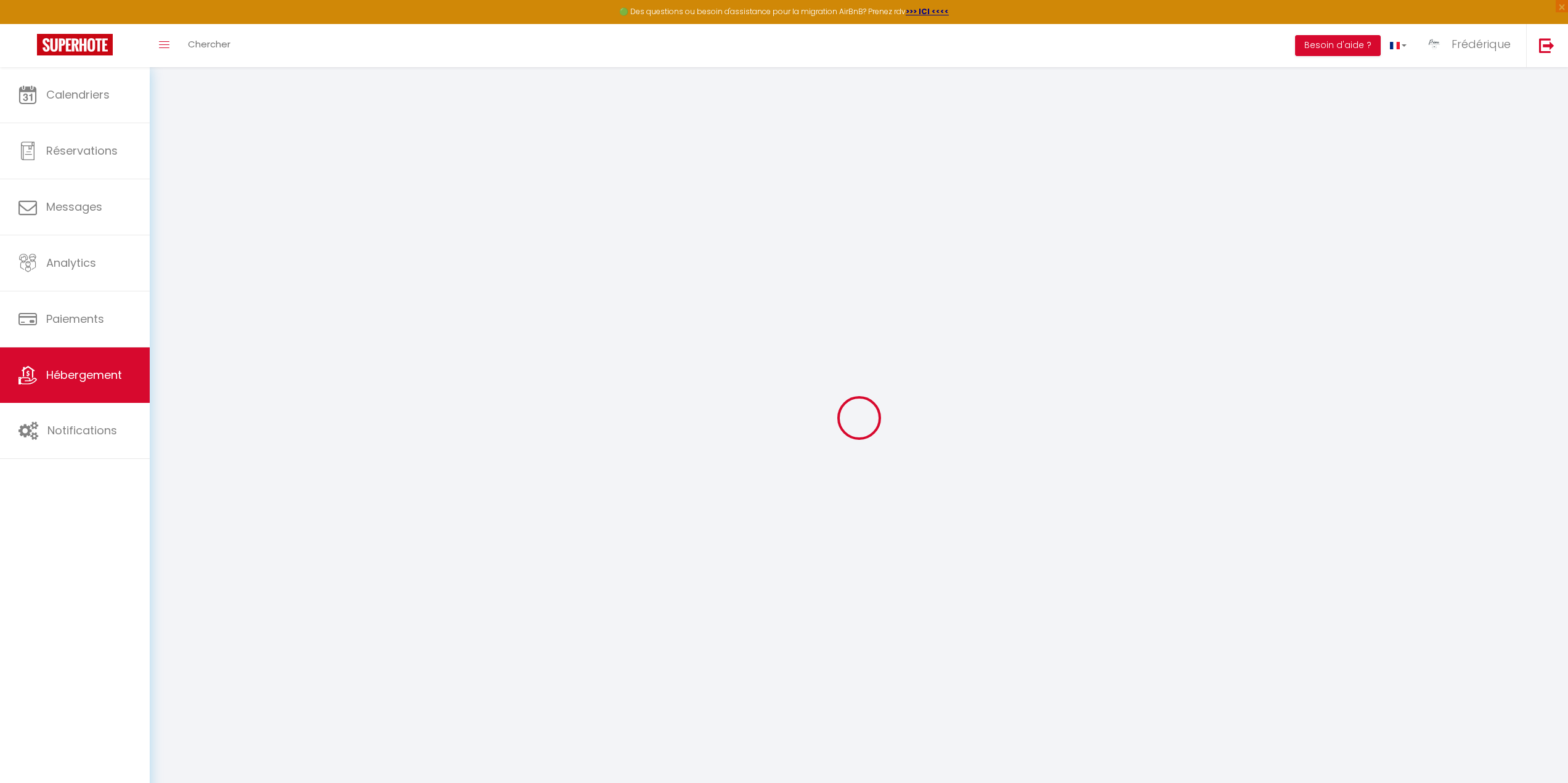
select select
checkbox input "true"
checkbox input "false"
checkbox input "true"
checkbox input "false"
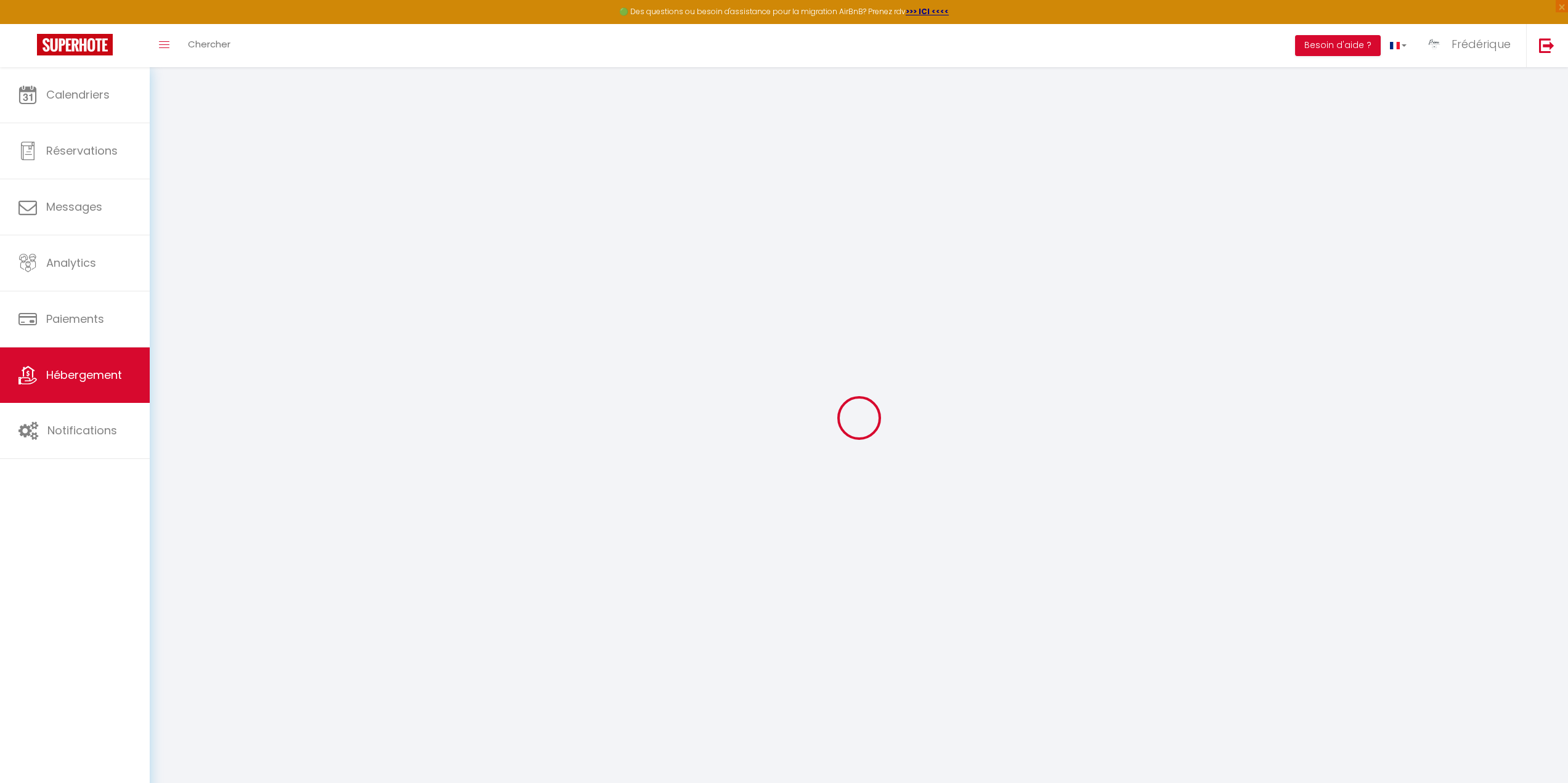
select select
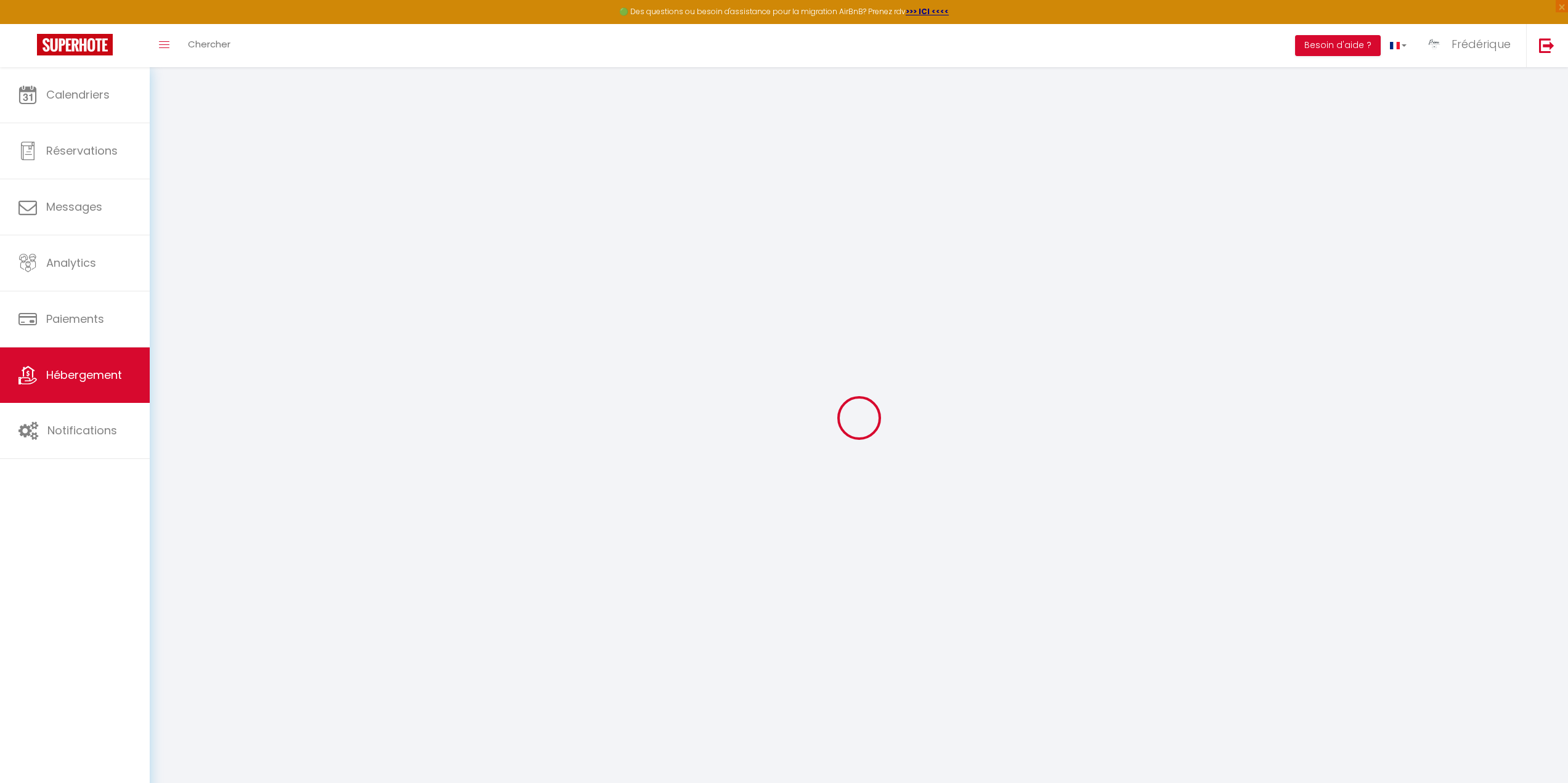
select select
checkbox input "true"
checkbox input "false"
checkbox input "true"
checkbox input "false"
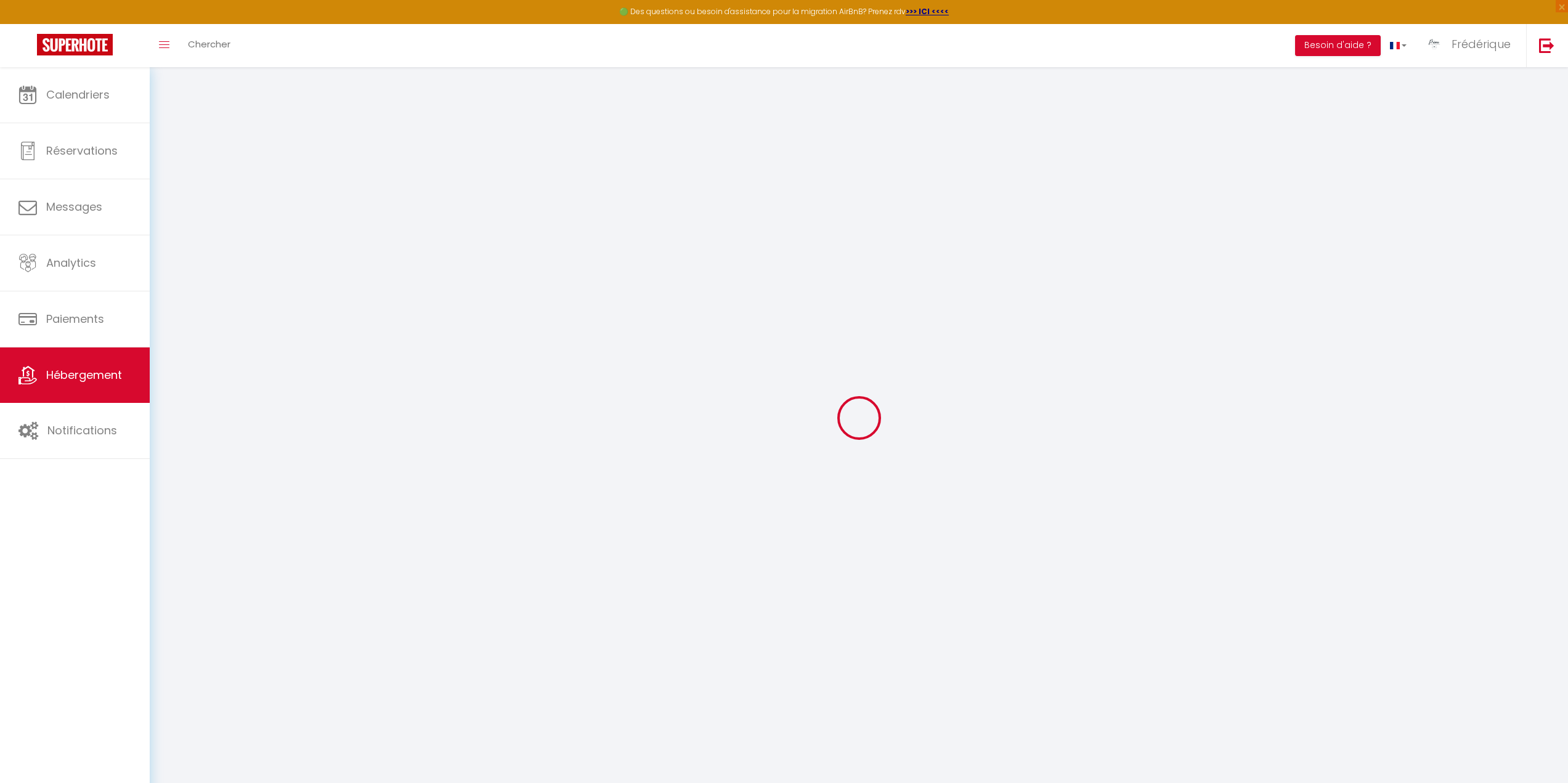
checkbox input "false"
select select "17:00"
select select
select select "10:00"
select select "30"
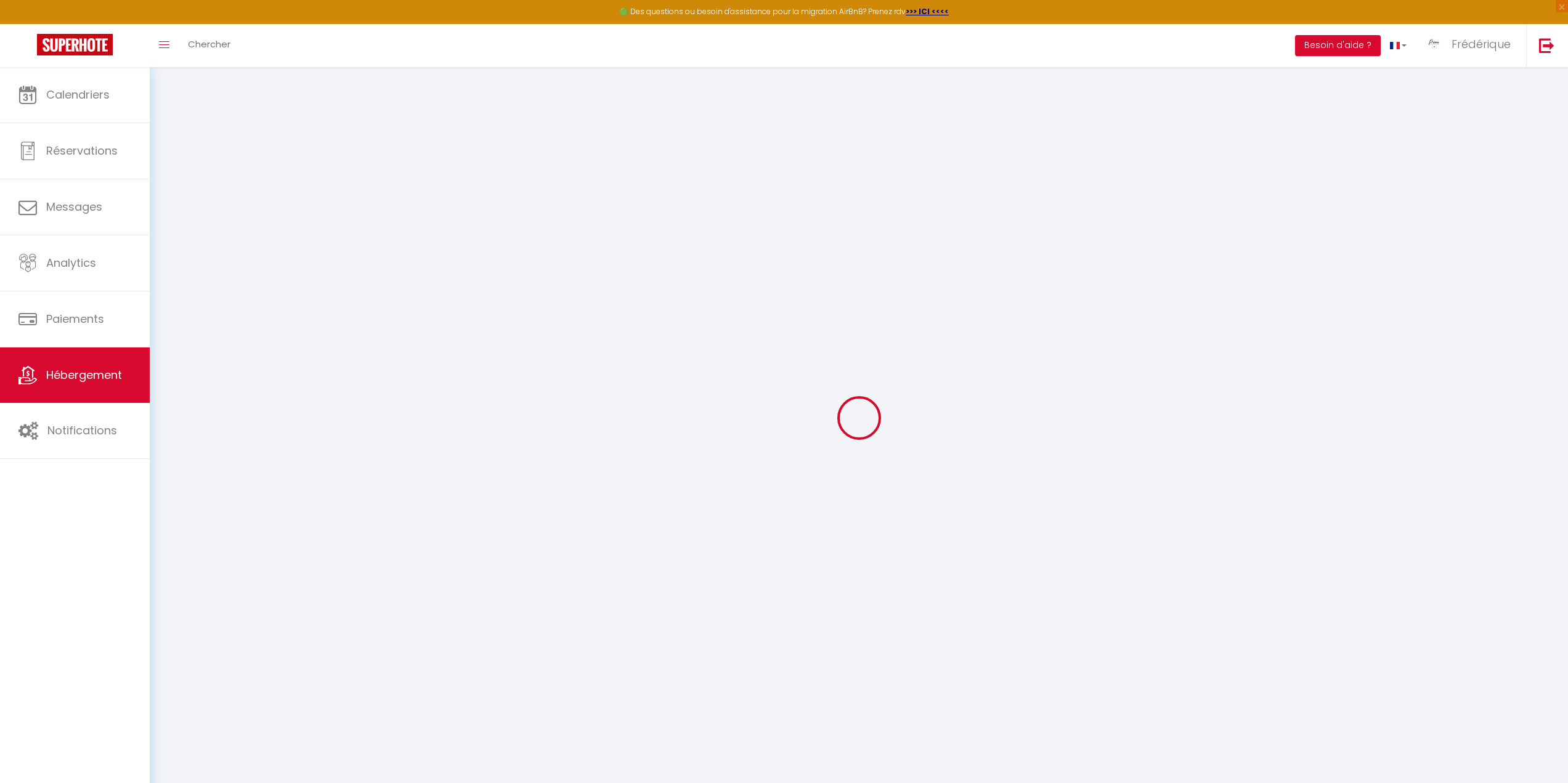
select select "120"
select select "12:00"
select select
checkbox input "true"
checkbox input "false"
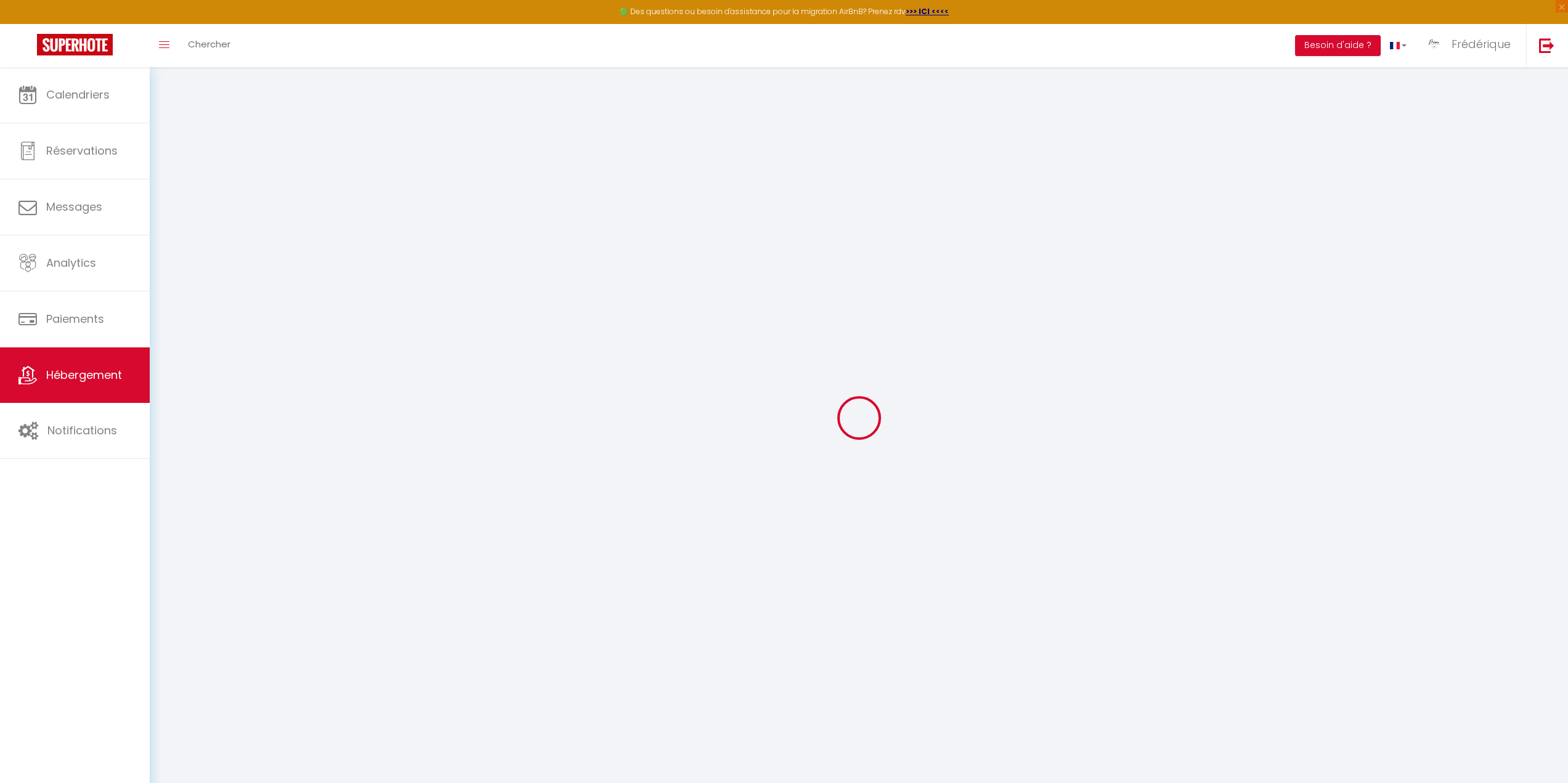
checkbox input "true"
checkbox input "false"
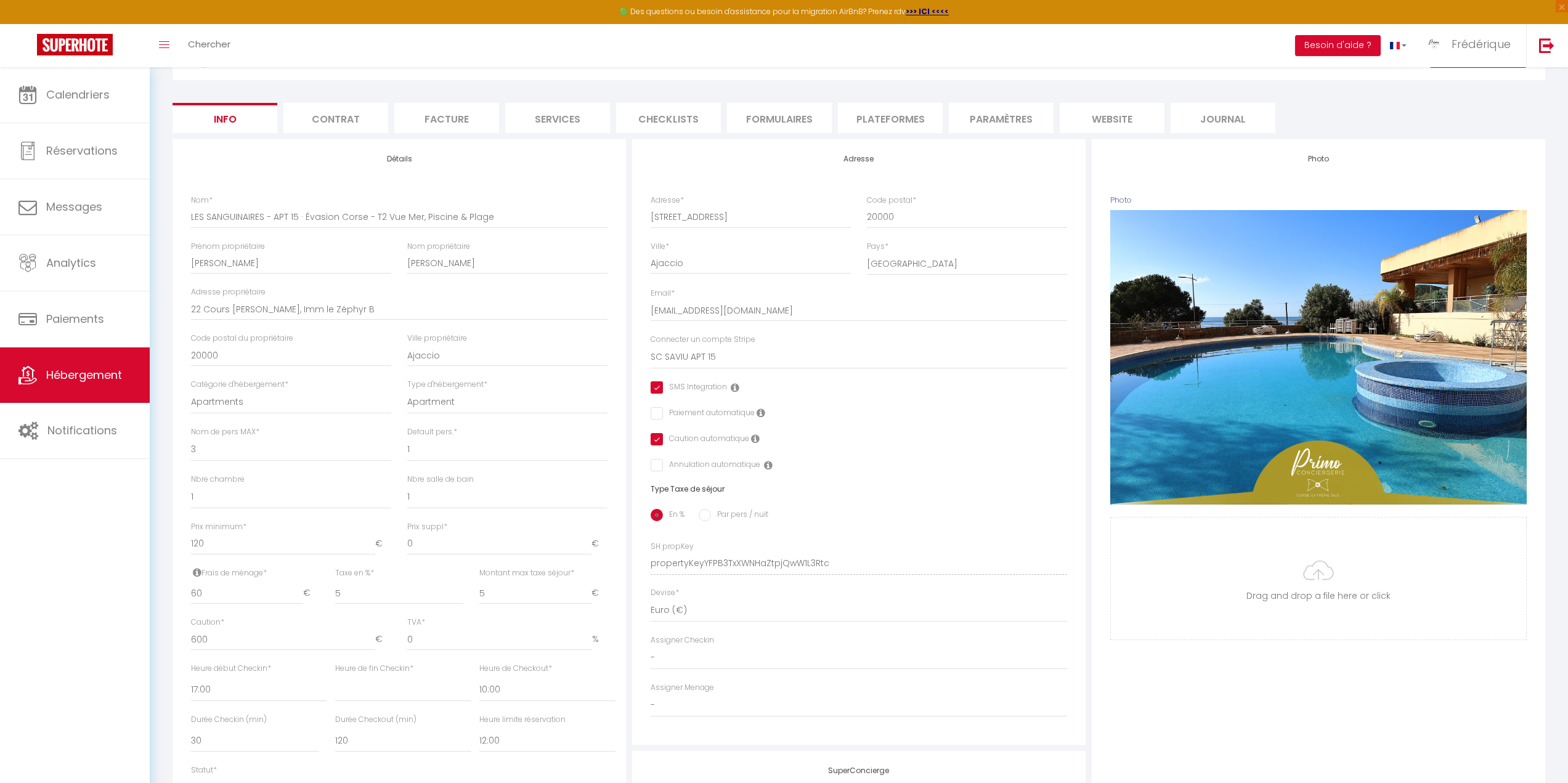
scroll to position [62, 0]
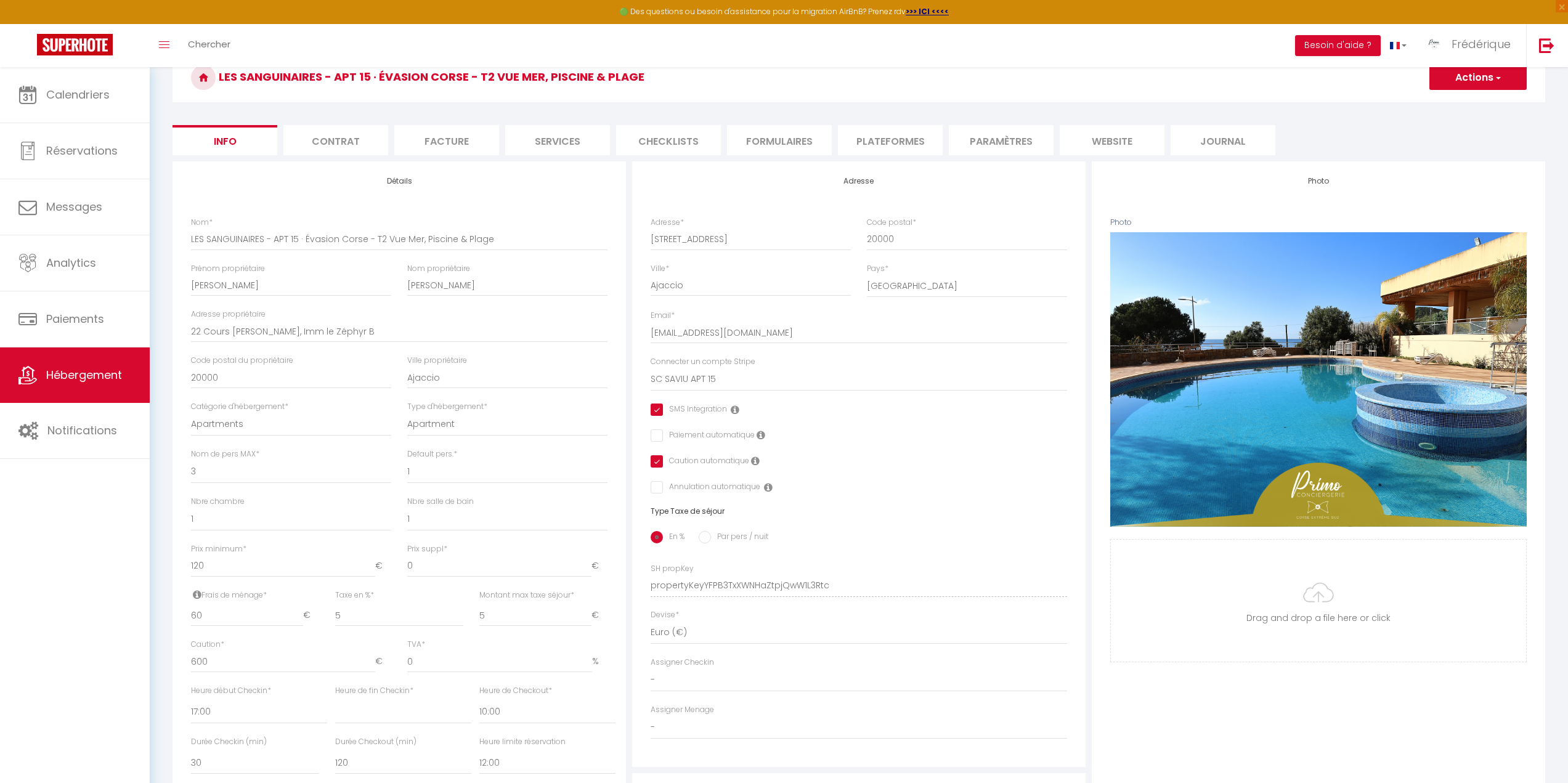
click at [1030, 139] on li "Paramètres" at bounding box center [1001, 140] width 105 height 30
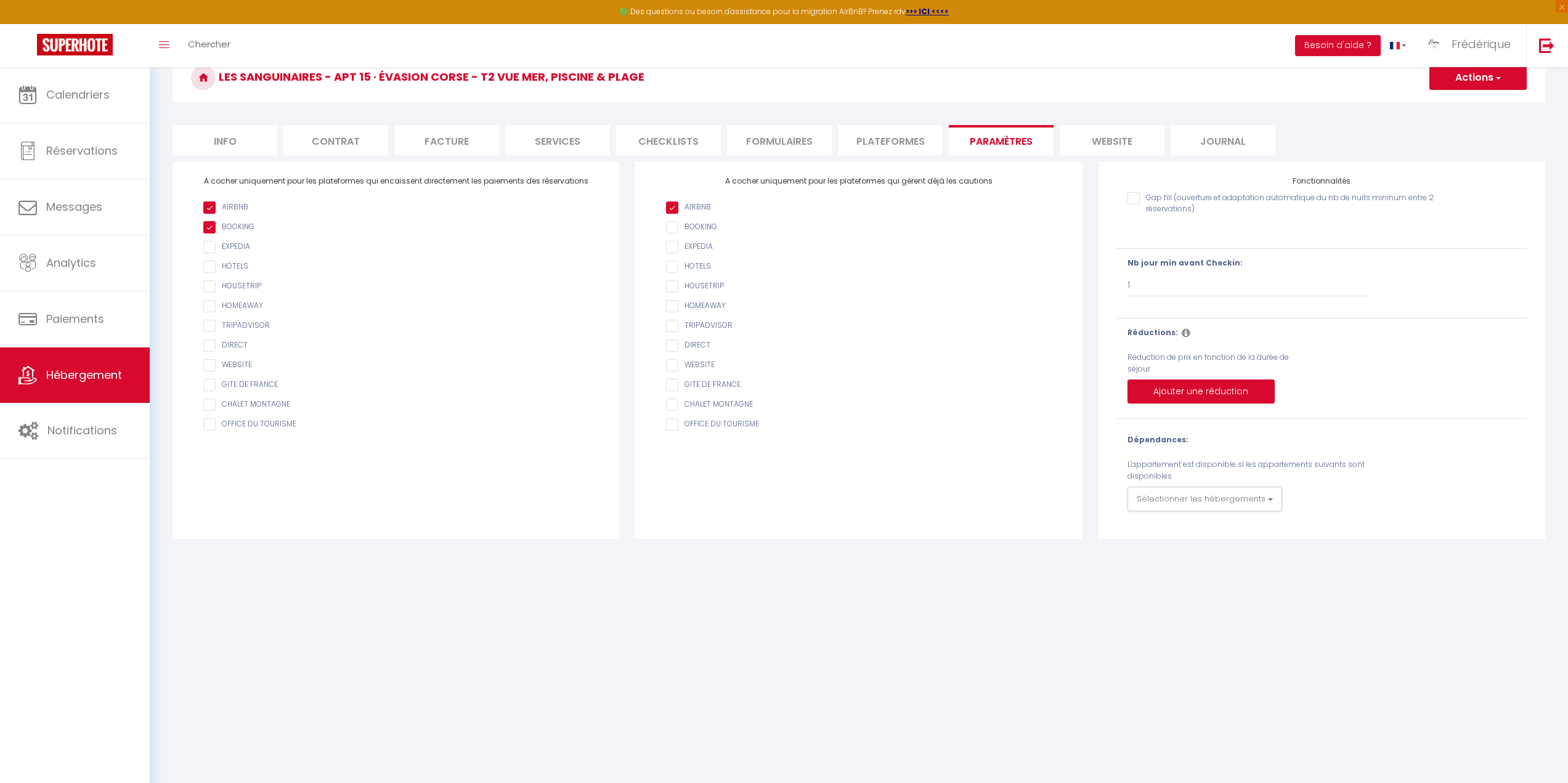
click at [218, 139] on li "Info" at bounding box center [225, 140] width 105 height 30
select select
checkbox input "true"
checkbox input "false"
checkbox input "true"
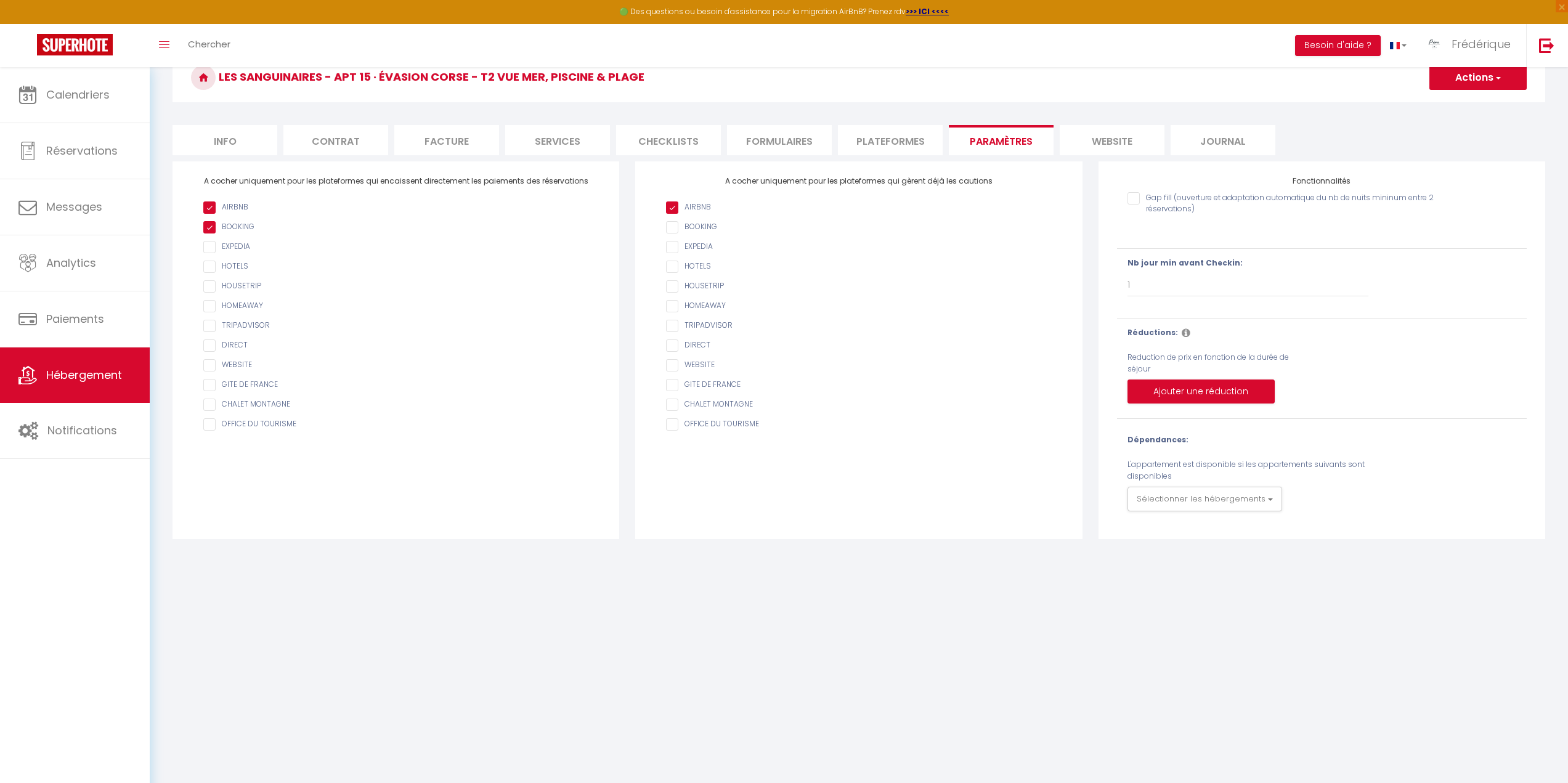
checkbox input "false"
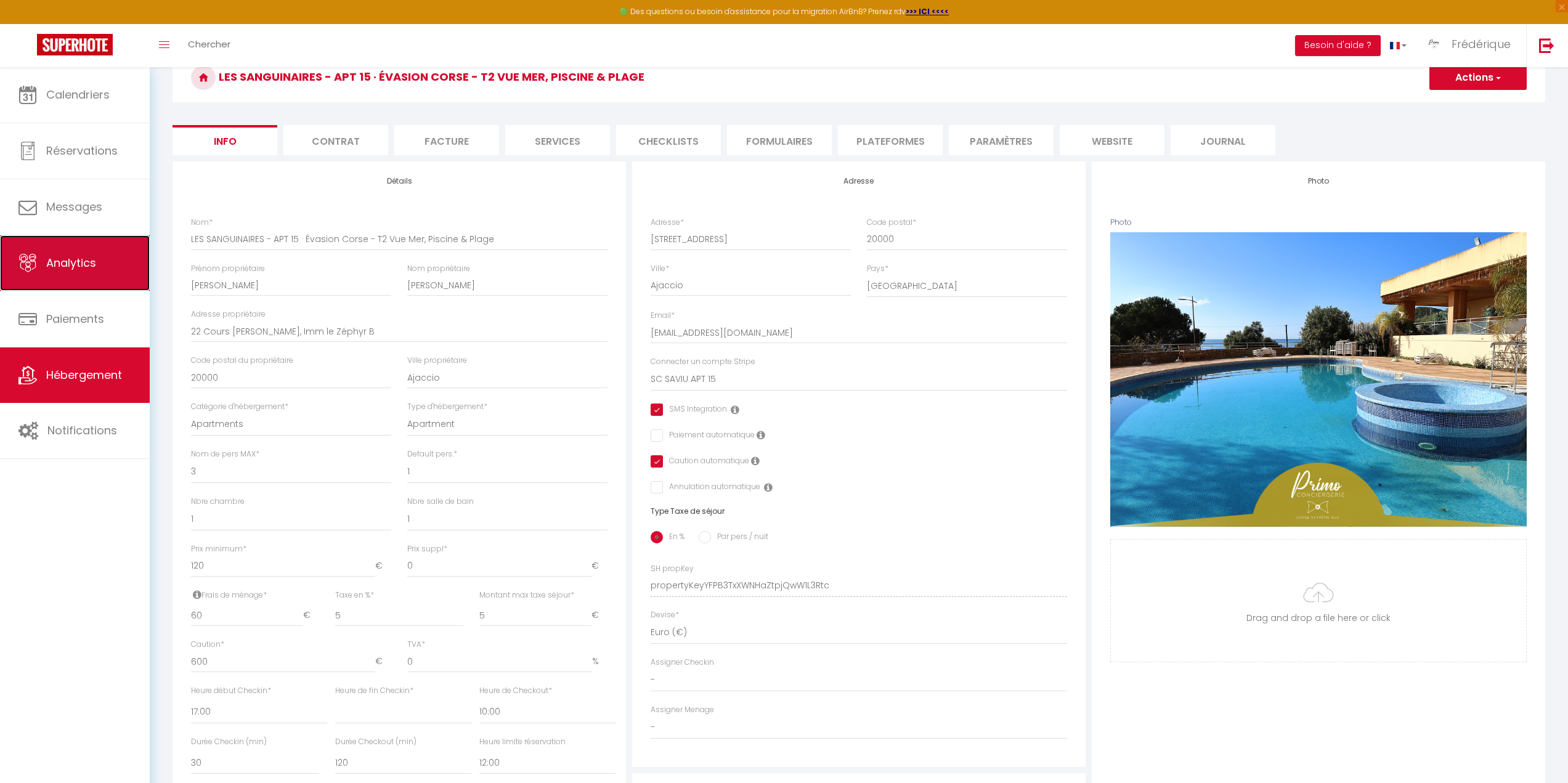
click at [100, 267] on link "Analytics" at bounding box center [74, 262] width 150 height 55
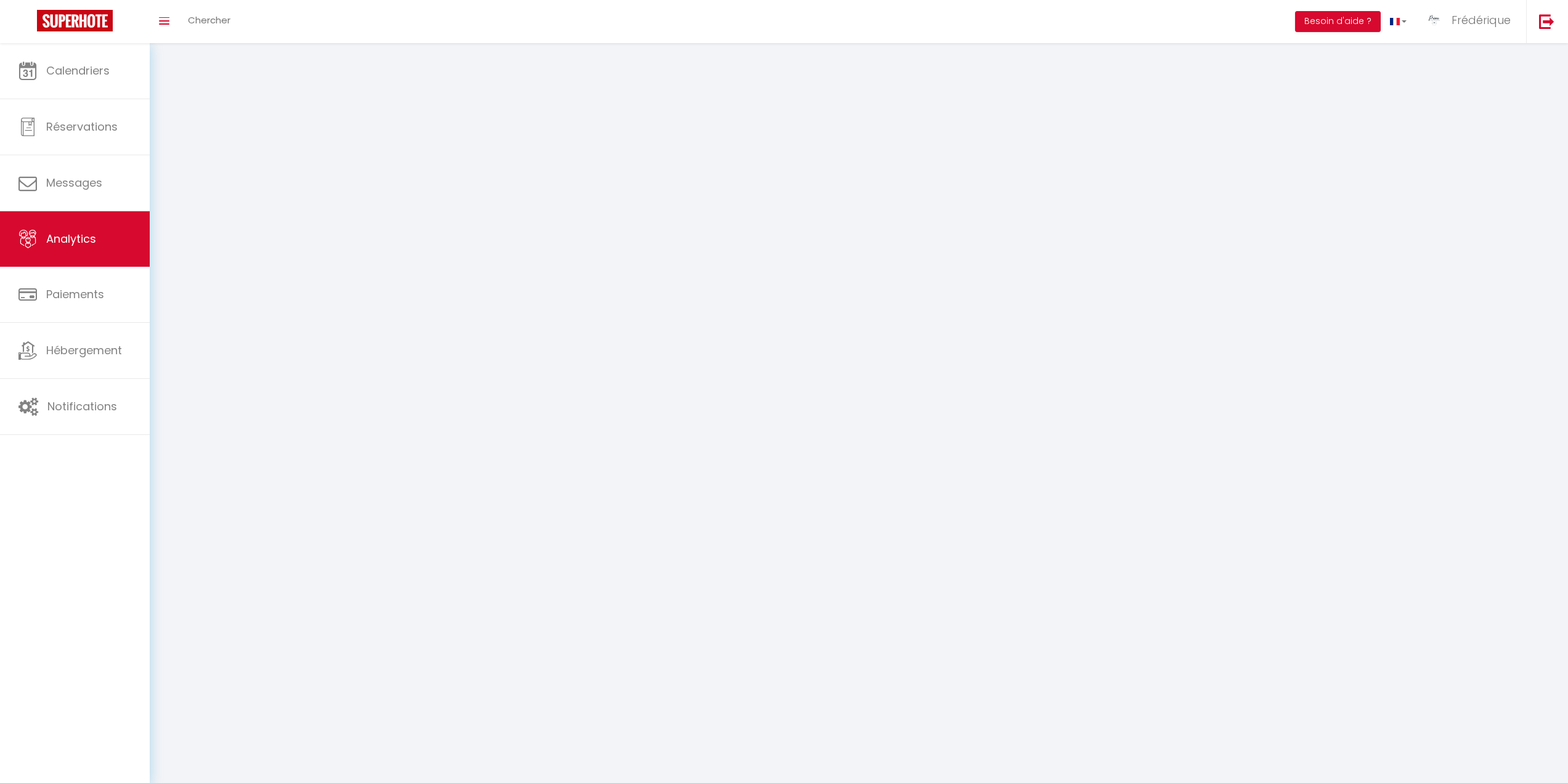
select select "2025"
select select "10"
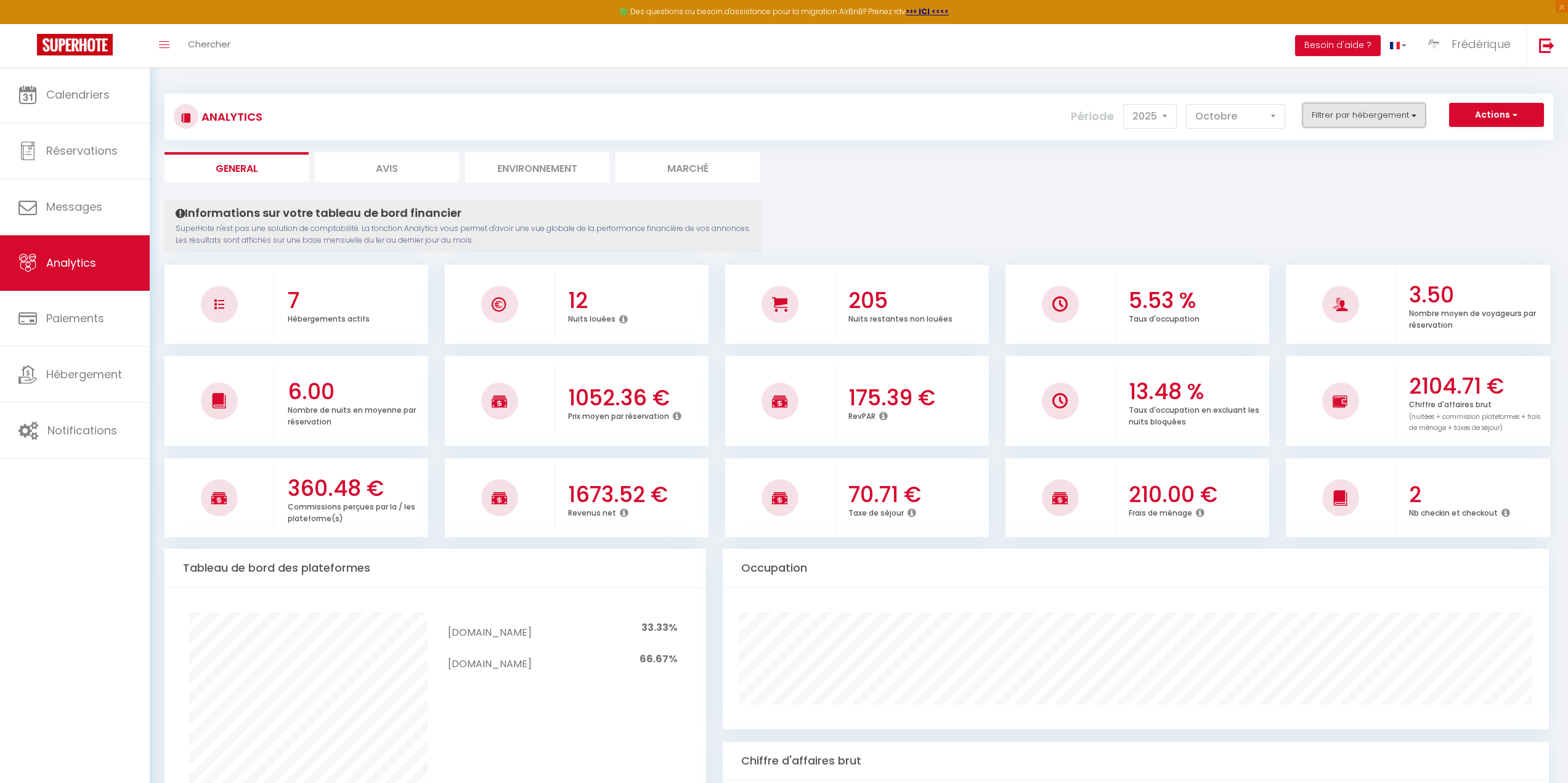
click at [1415, 119] on button "Filtrer par hébergement" at bounding box center [1364, 114] width 123 height 24
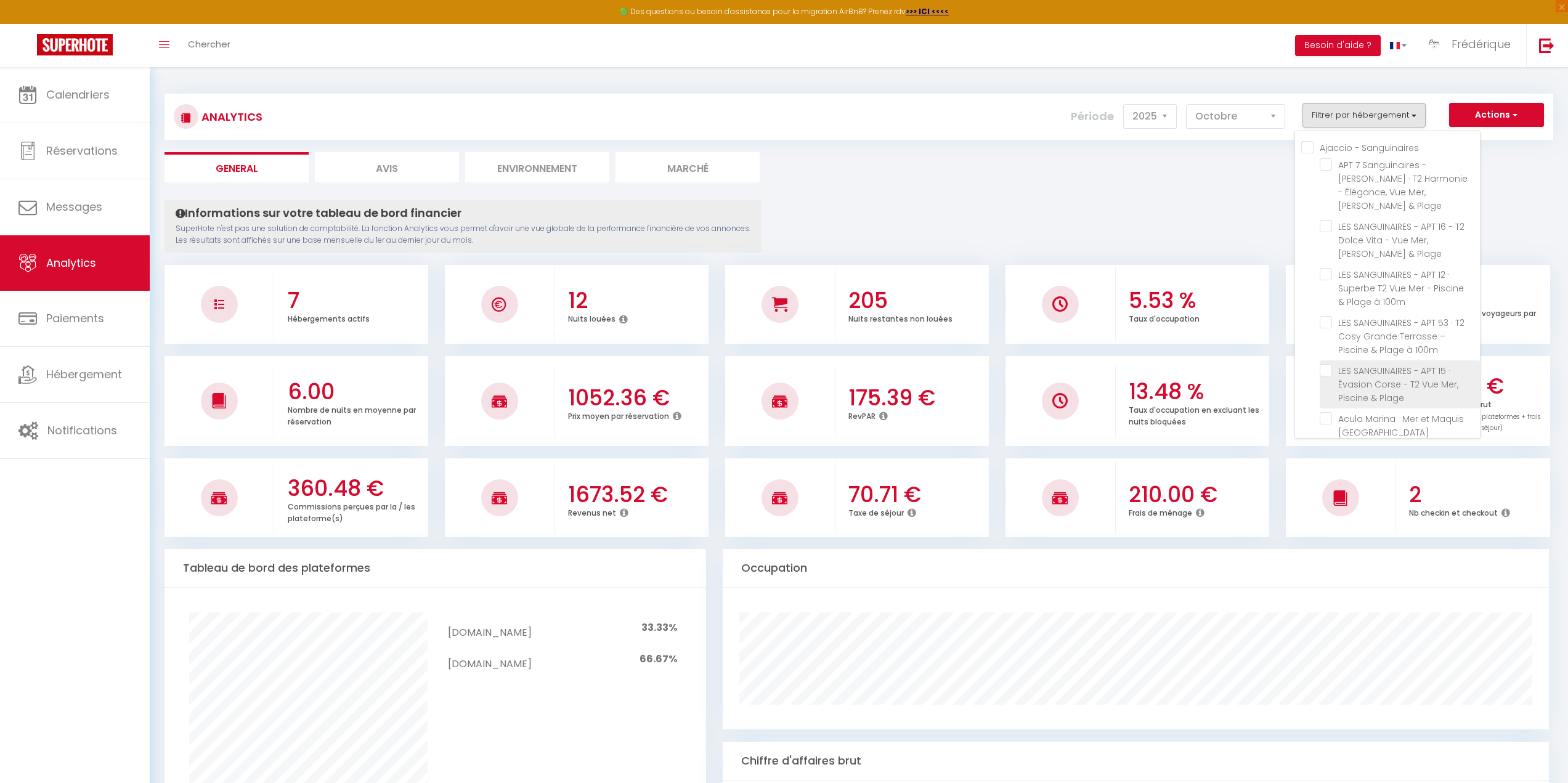
click at [1326, 361] on li "LES SANGUINAIRES - APT 15 · Évasion Corse - T2 Vue Mer, Piscine & Plage" at bounding box center [1399, 384] width 160 height 48
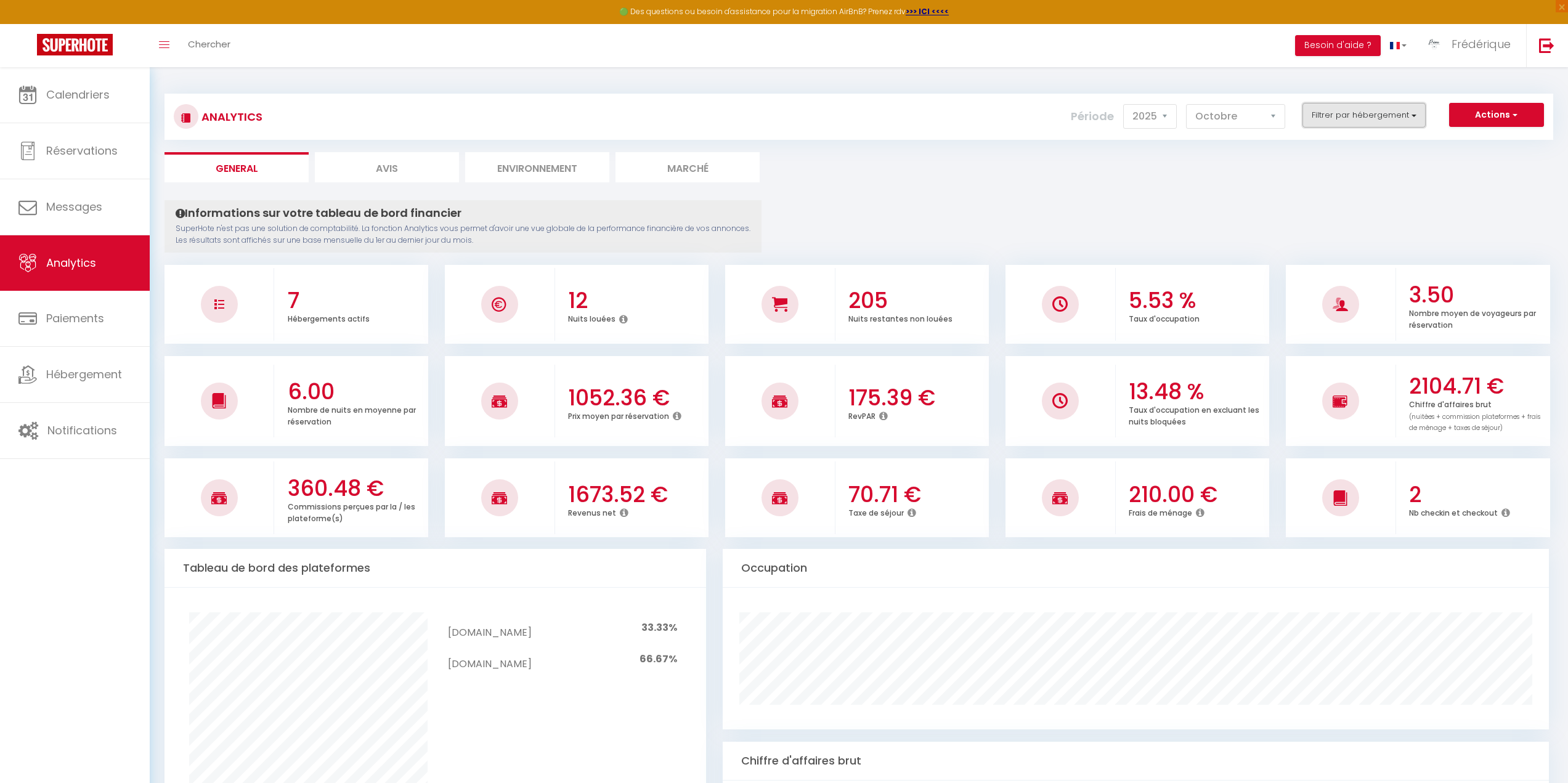
click at [1366, 111] on button "Filtrer par hébergement" at bounding box center [1364, 114] width 123 height 24
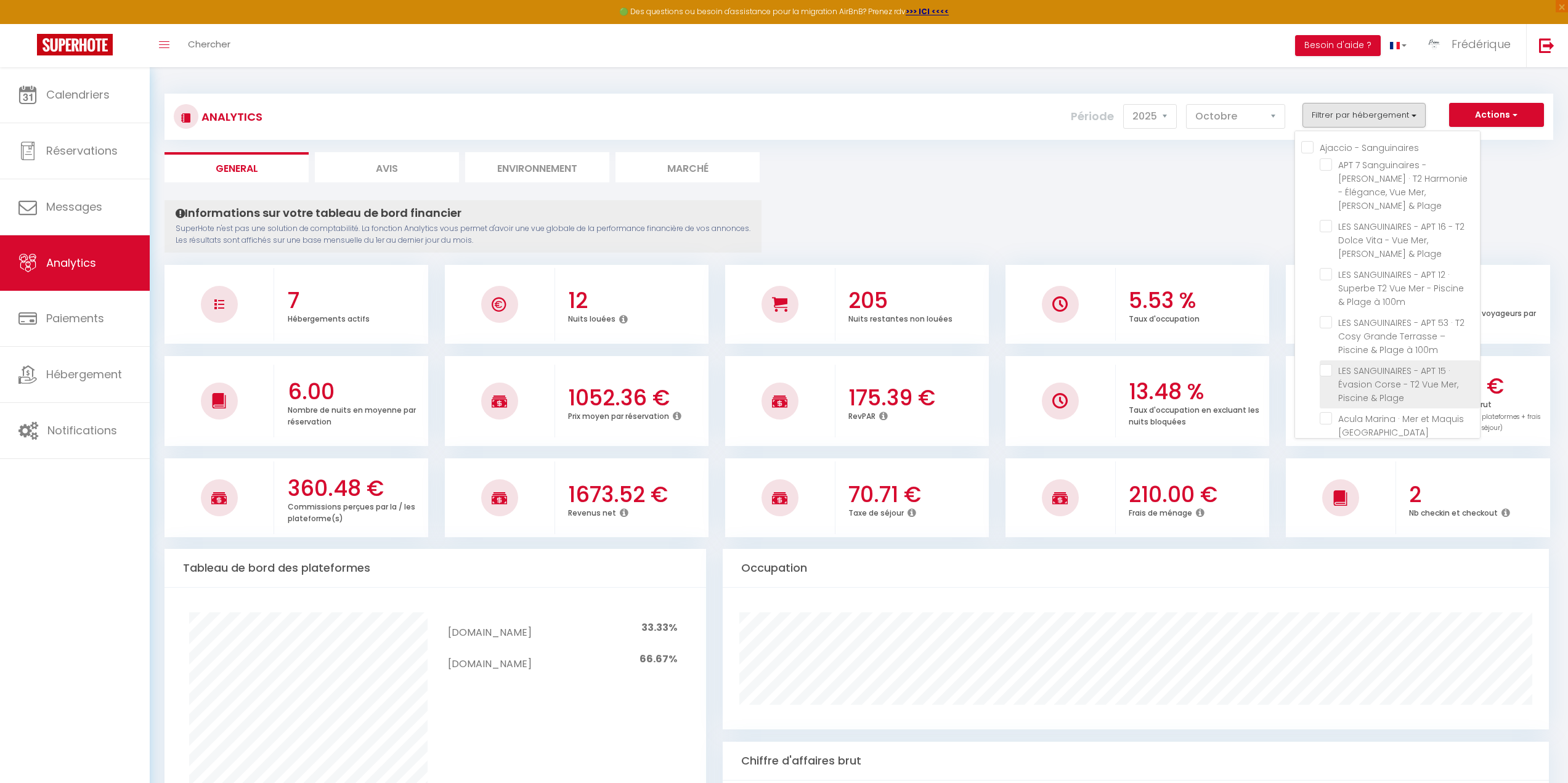
click at [1325, 364] on Plage "checkbox" at bounding box center [1399, 370] width 160 height 13
checkbox Plage "true"
checkbox Plage "false"
checkbox 100m "false"
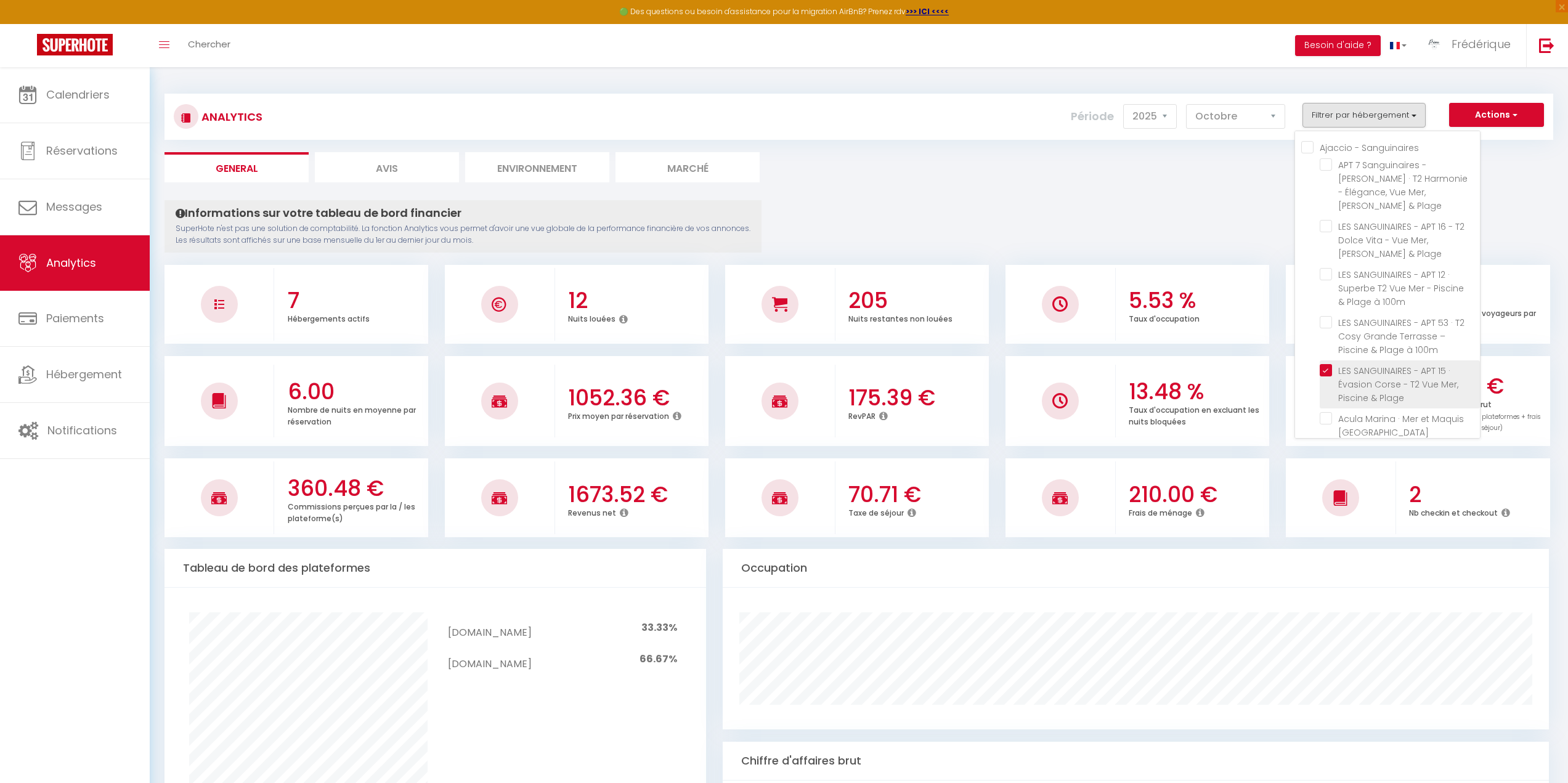
checkbox 100m "false"
checkbox Corse "false"
checkbox piscine "false"
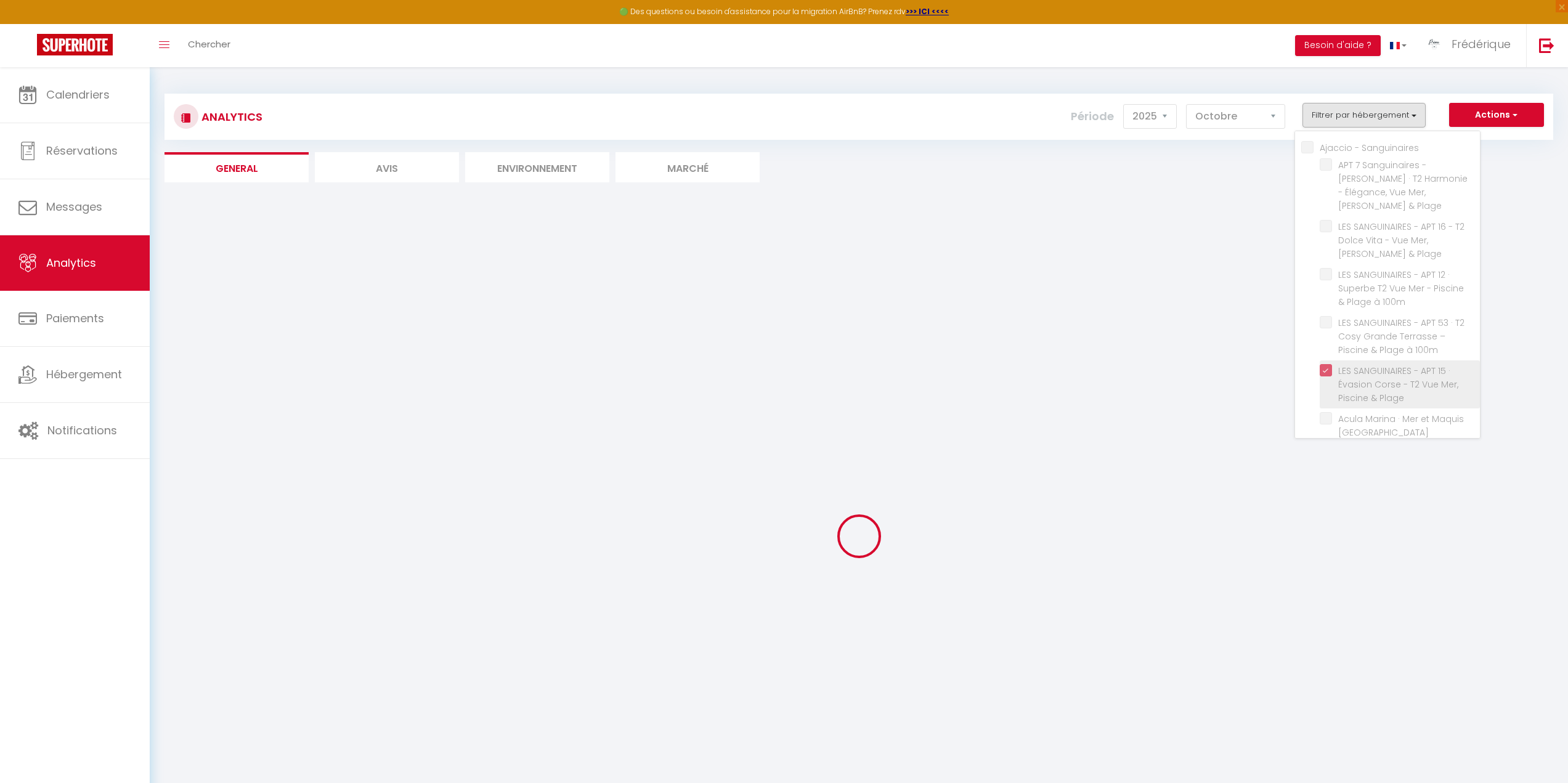
checkbox Plage "false"
checkbox 100m "false"
checkbox Corse "false"
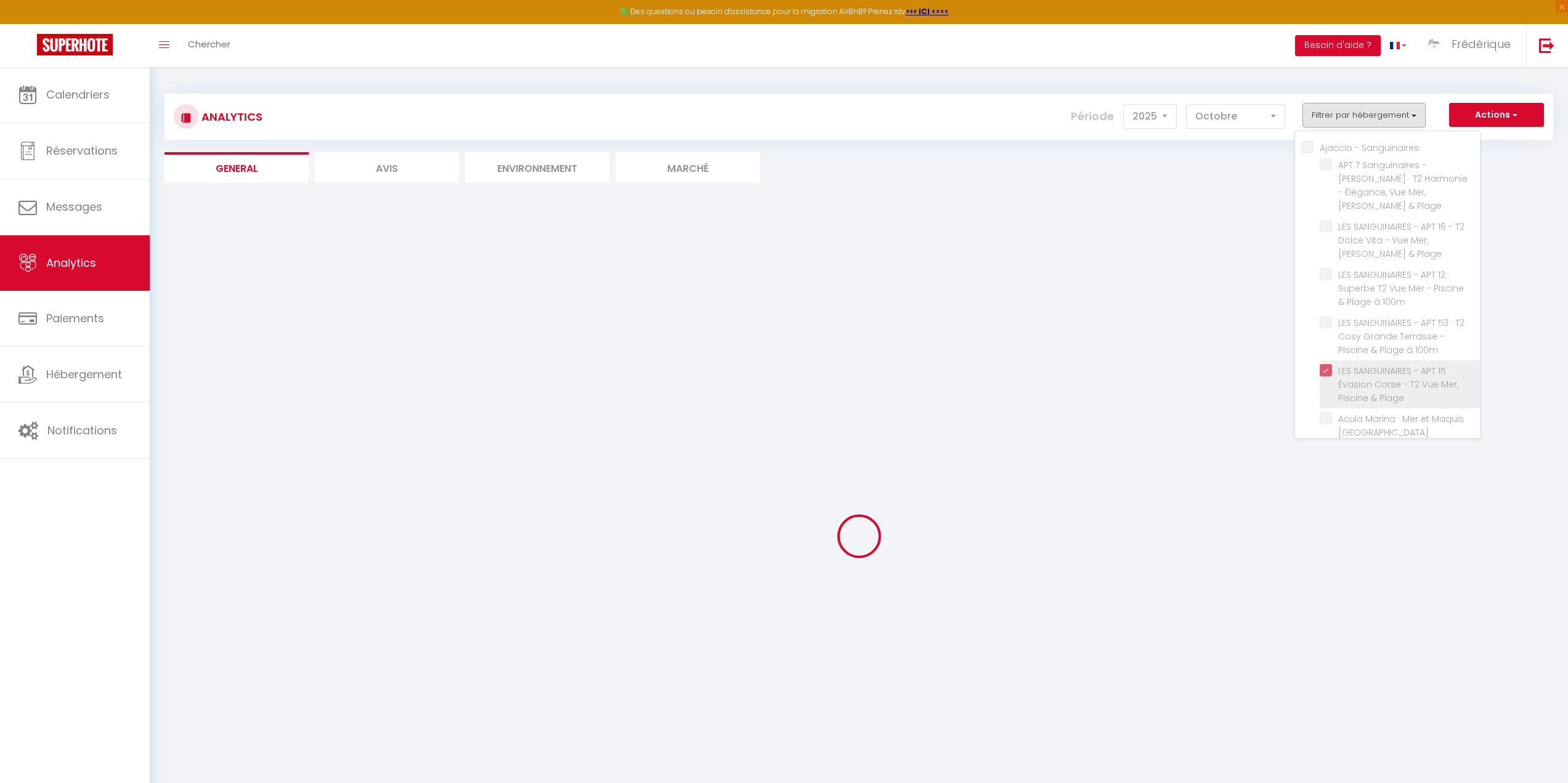
checkbox piscine "false"
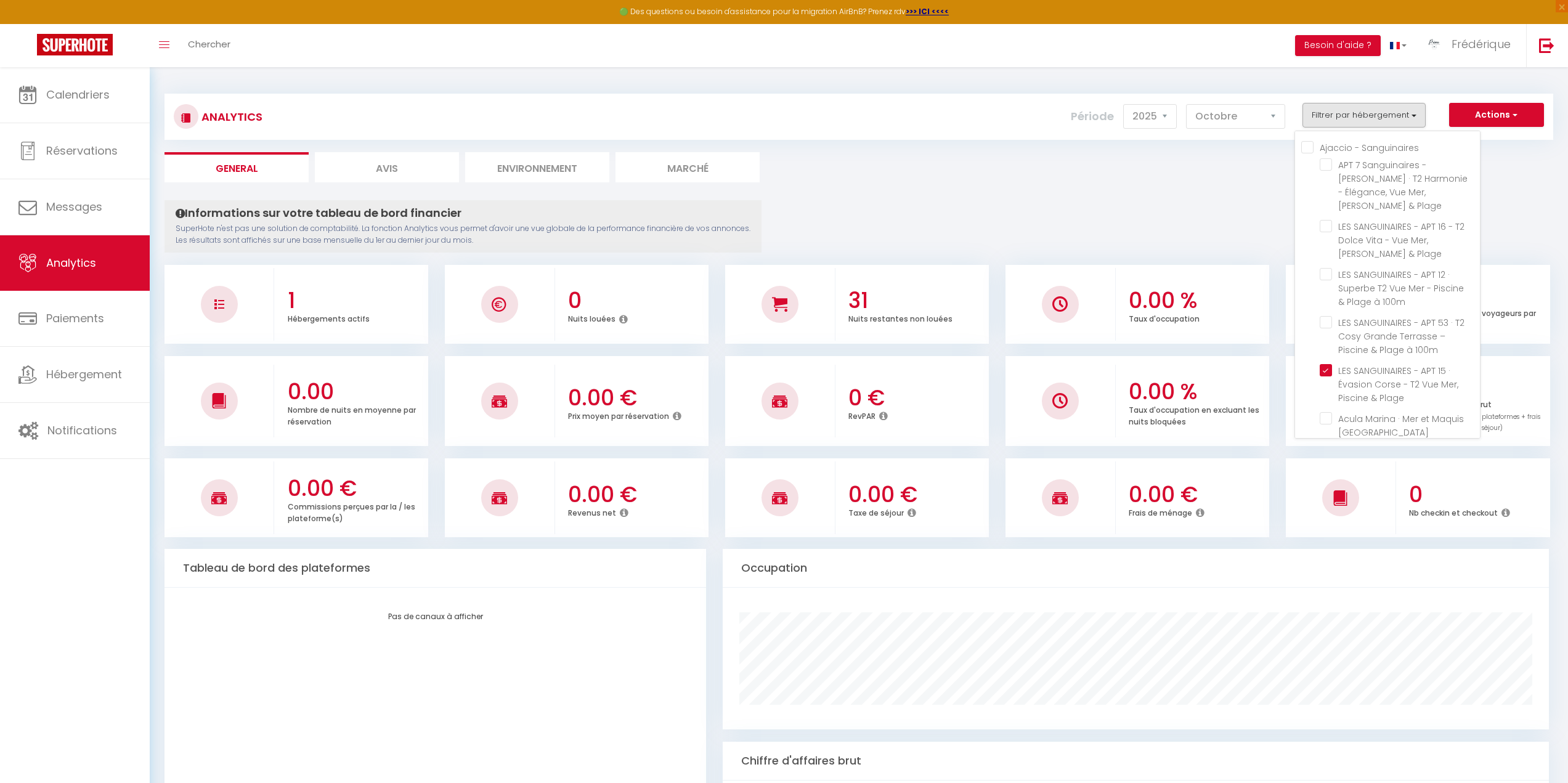
click at [1198, 175] on ul "General Avis Environnement Marché" at bounding box center [858, 167] width 1389 height 30
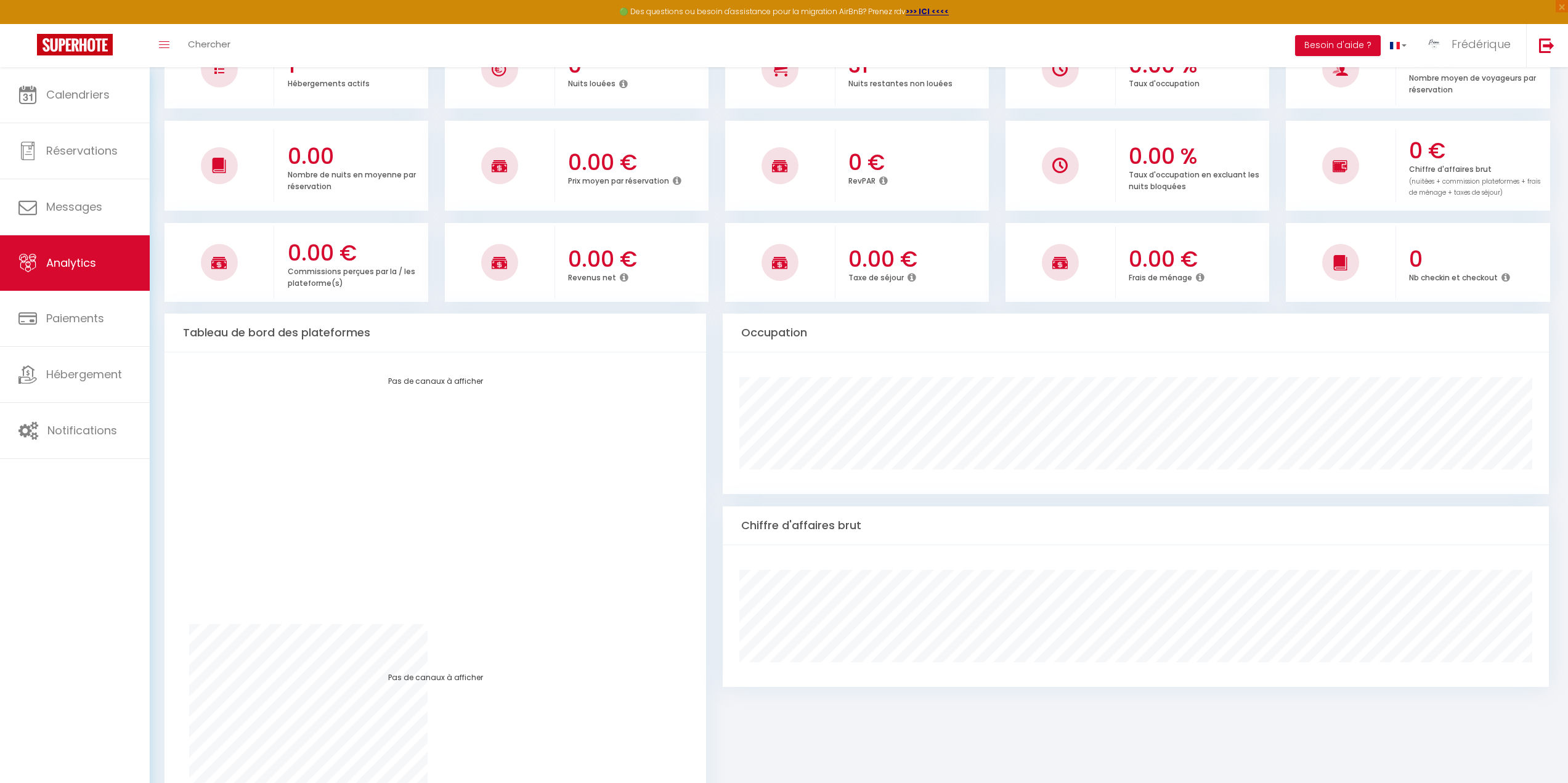
scroll to position [18, 0]
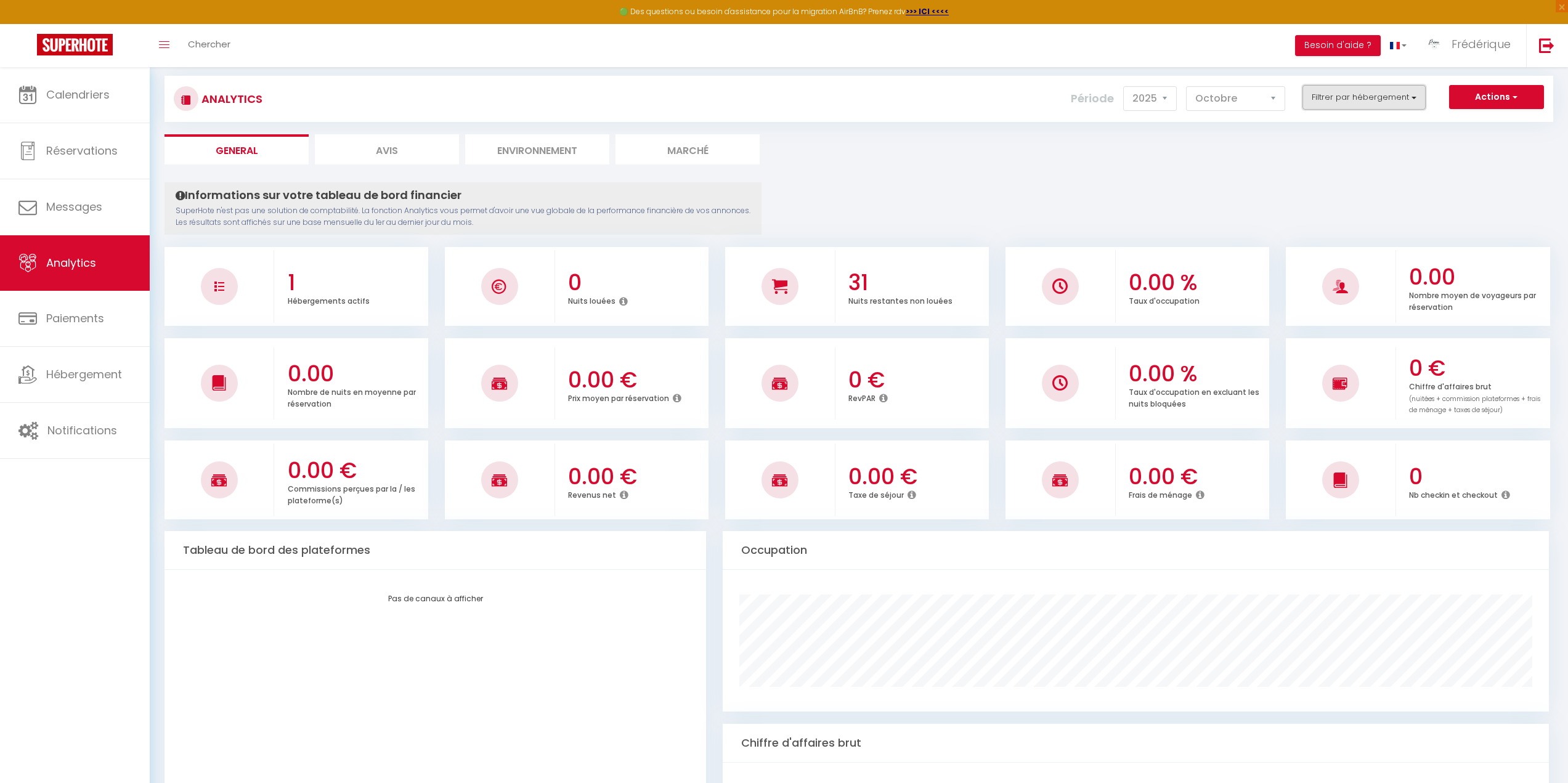
click at [1366, 96] on button "Filtrer par hébergement" at bounding box center [1364, 97] width 123 height 24
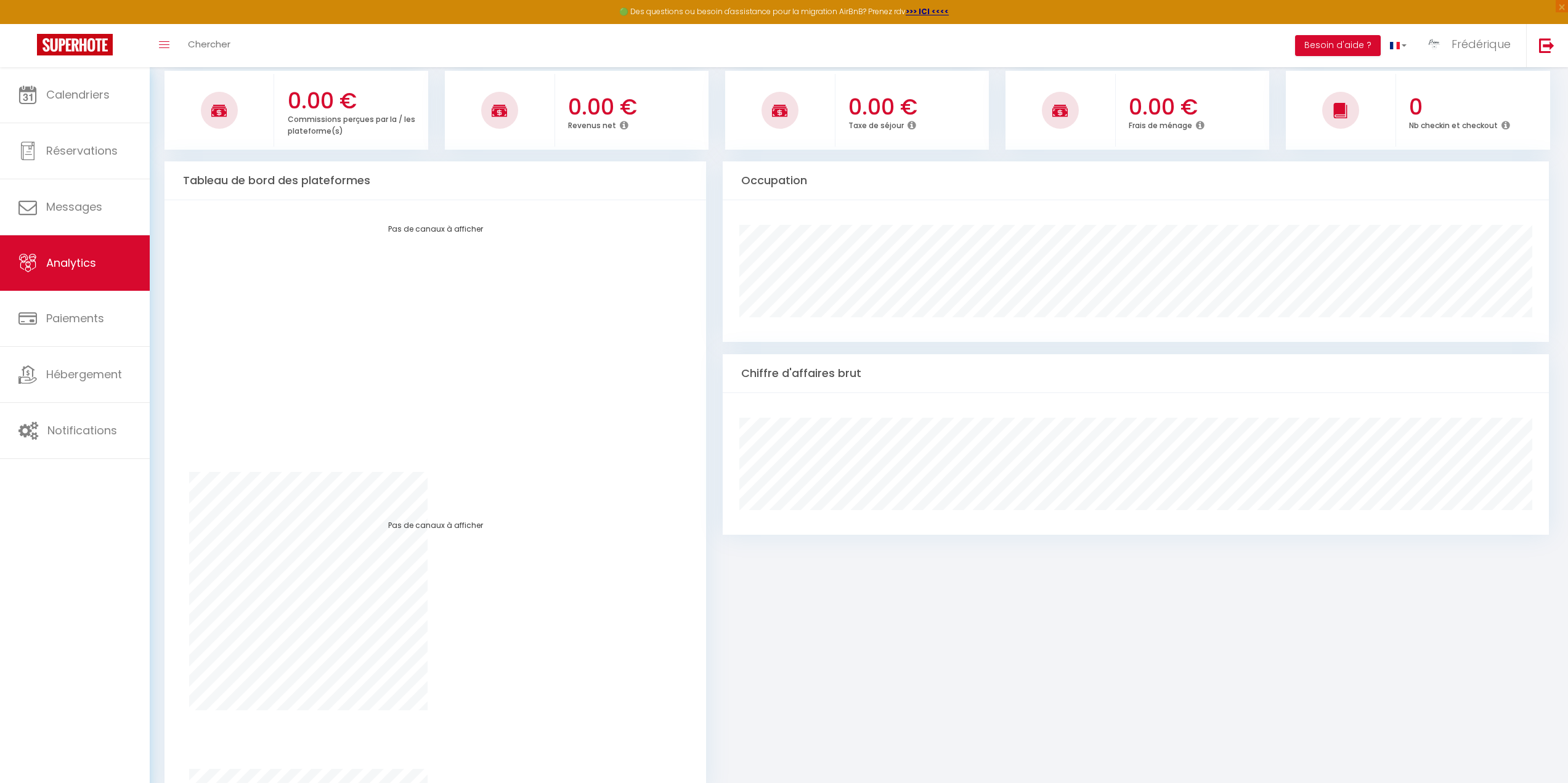
scroll to position [203, 0]
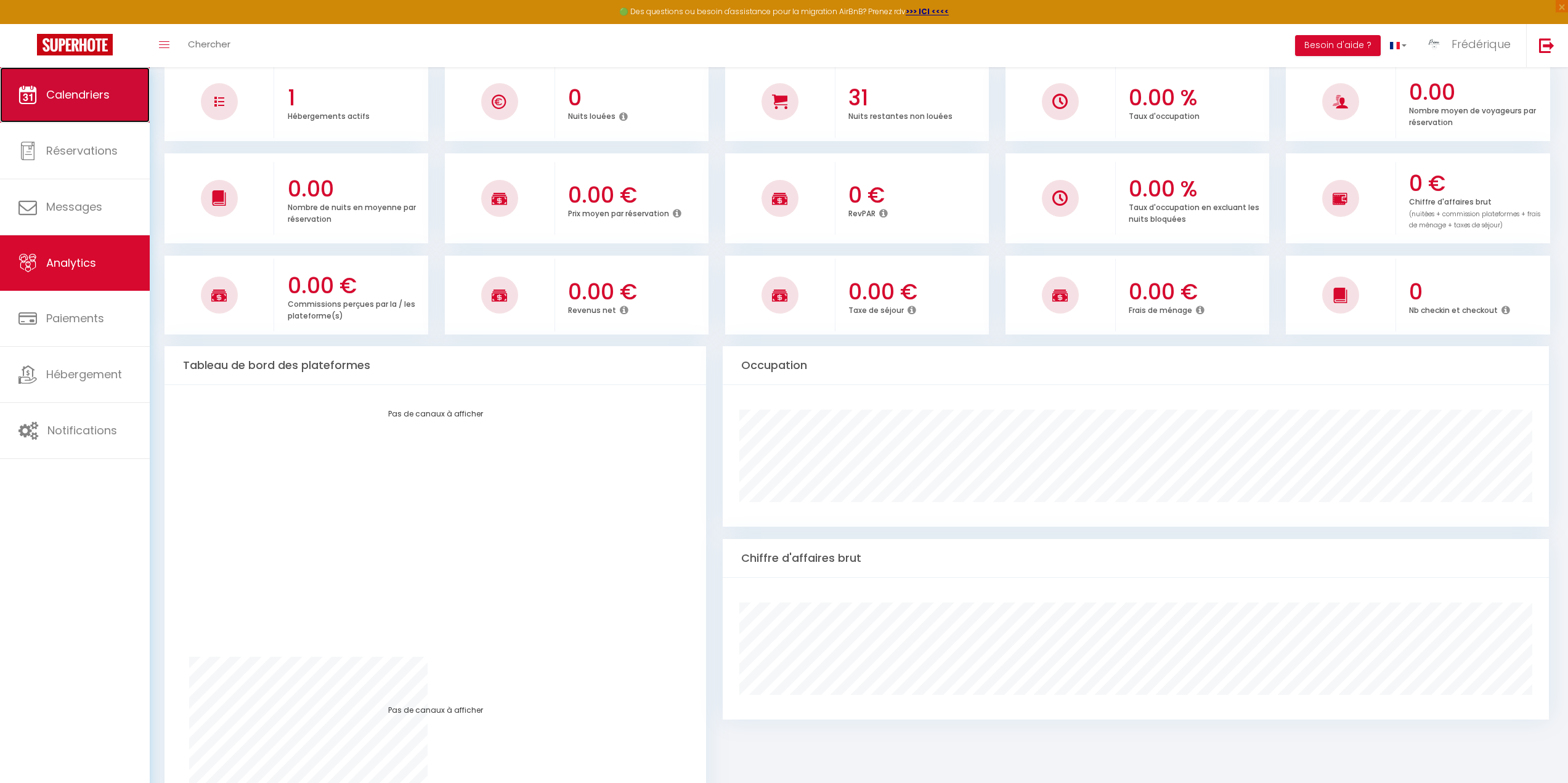
click at [66, 87] on span "Calendriers" at bounding box center [78, 94] width 63 height 15
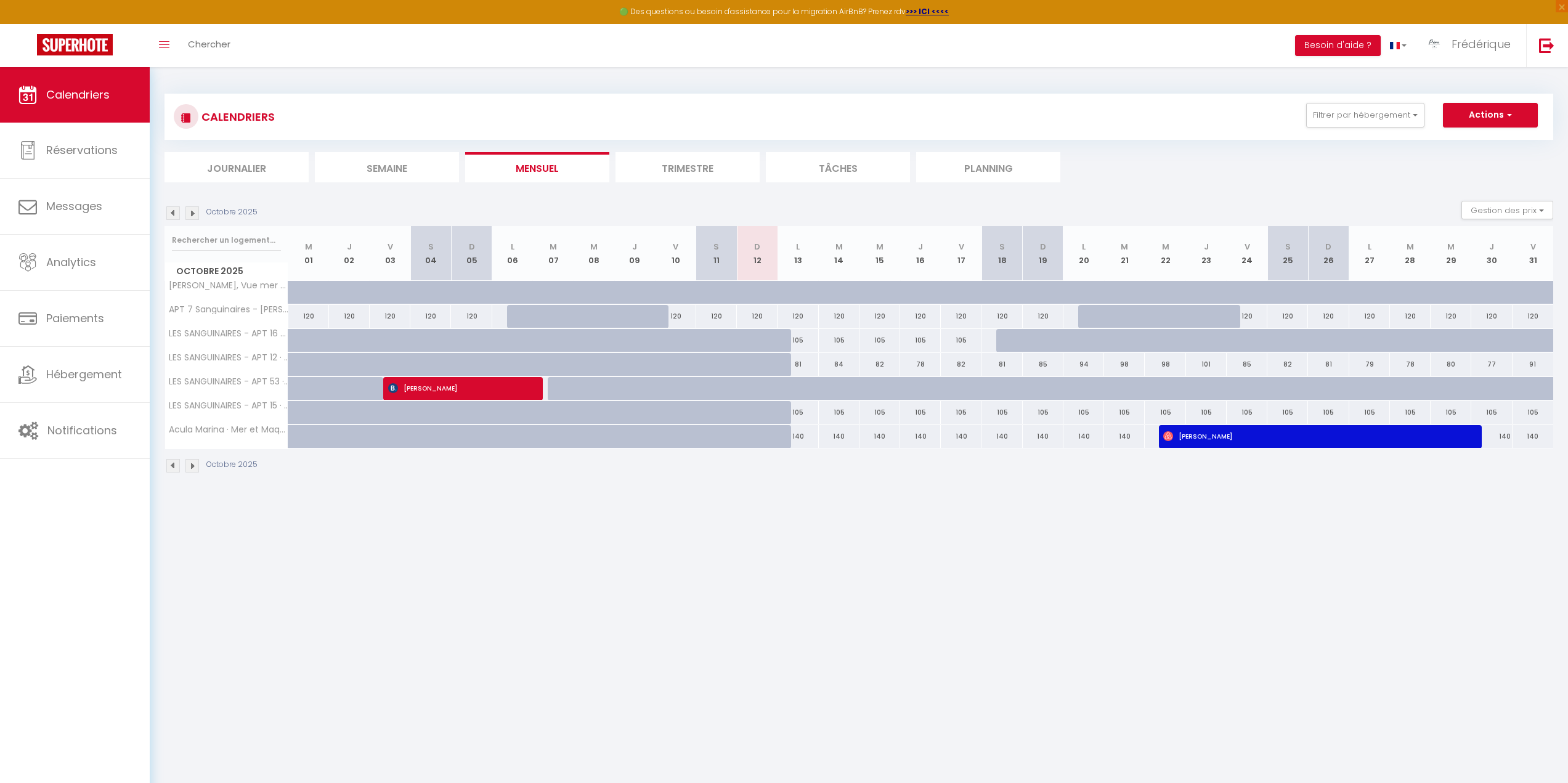
click at [170, 212] on img at bounding box center [173, 213] width 13 height 13
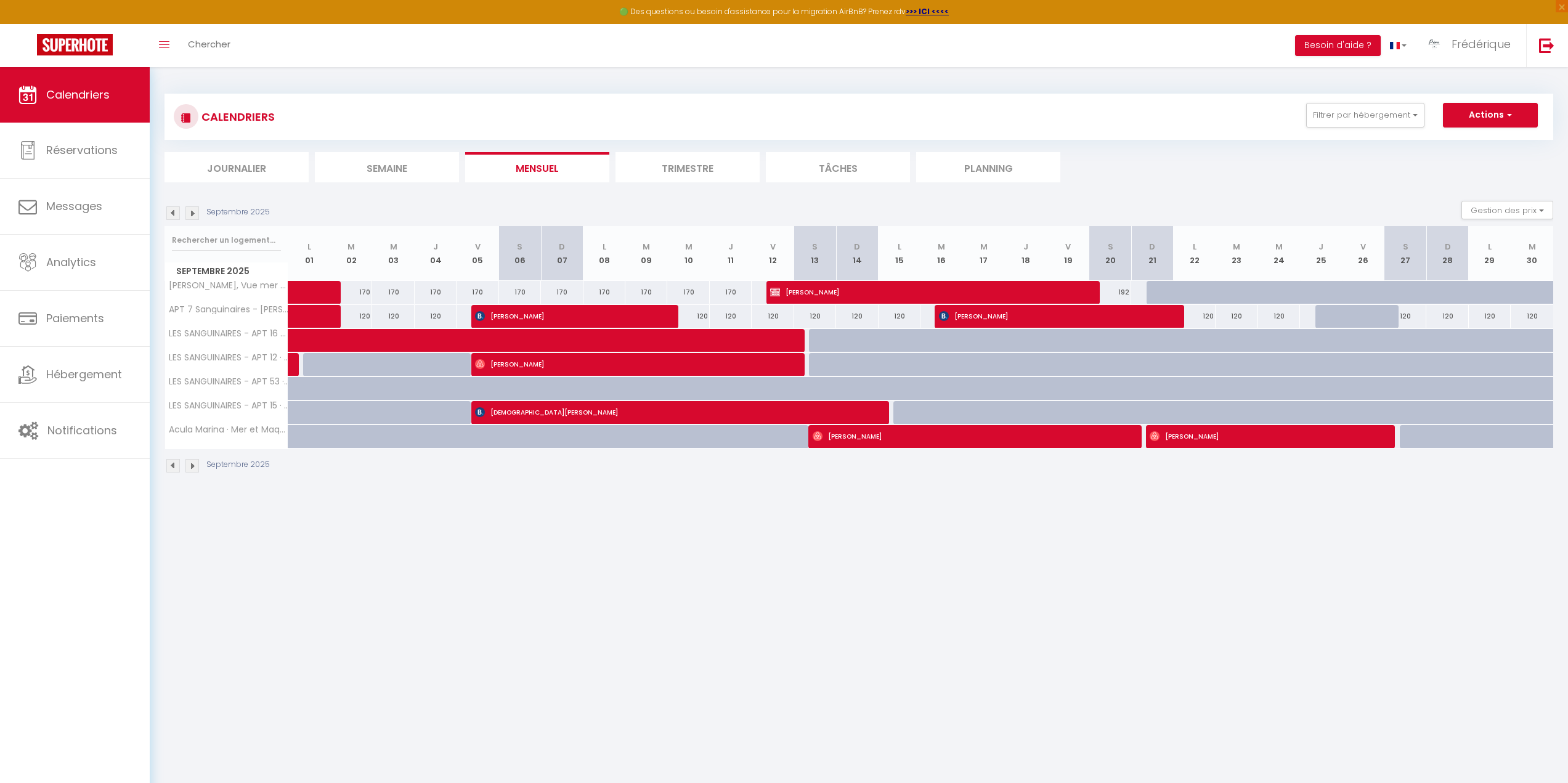
click at [170, 212] on img at bounding box center [173, 213] width 13 height 13
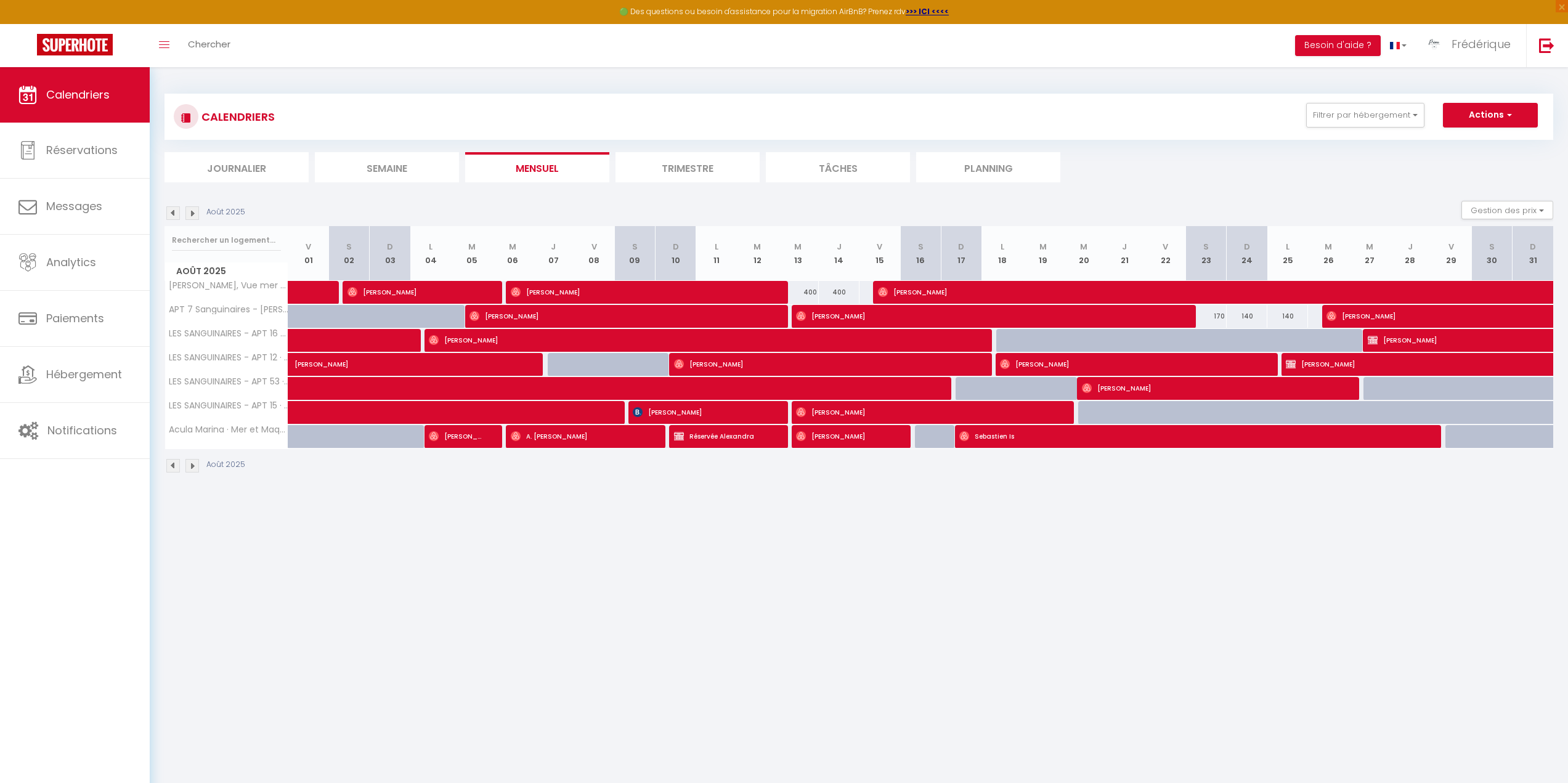
click at [170, 212] on img at bounding box center [173, 213] width 13 height 13
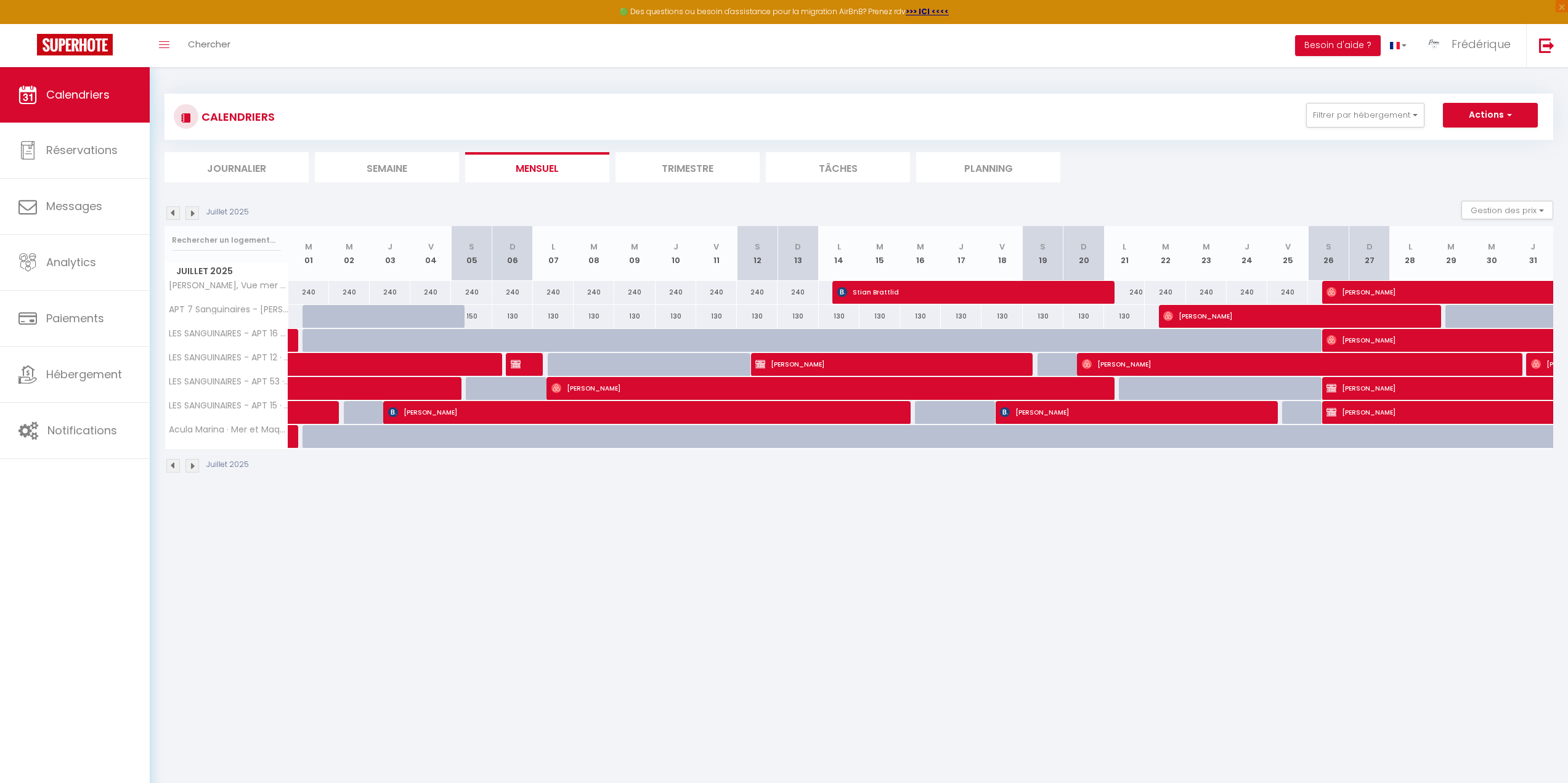
click at [170, 212] on img at bounding box center [173, 213] width 13 height 13
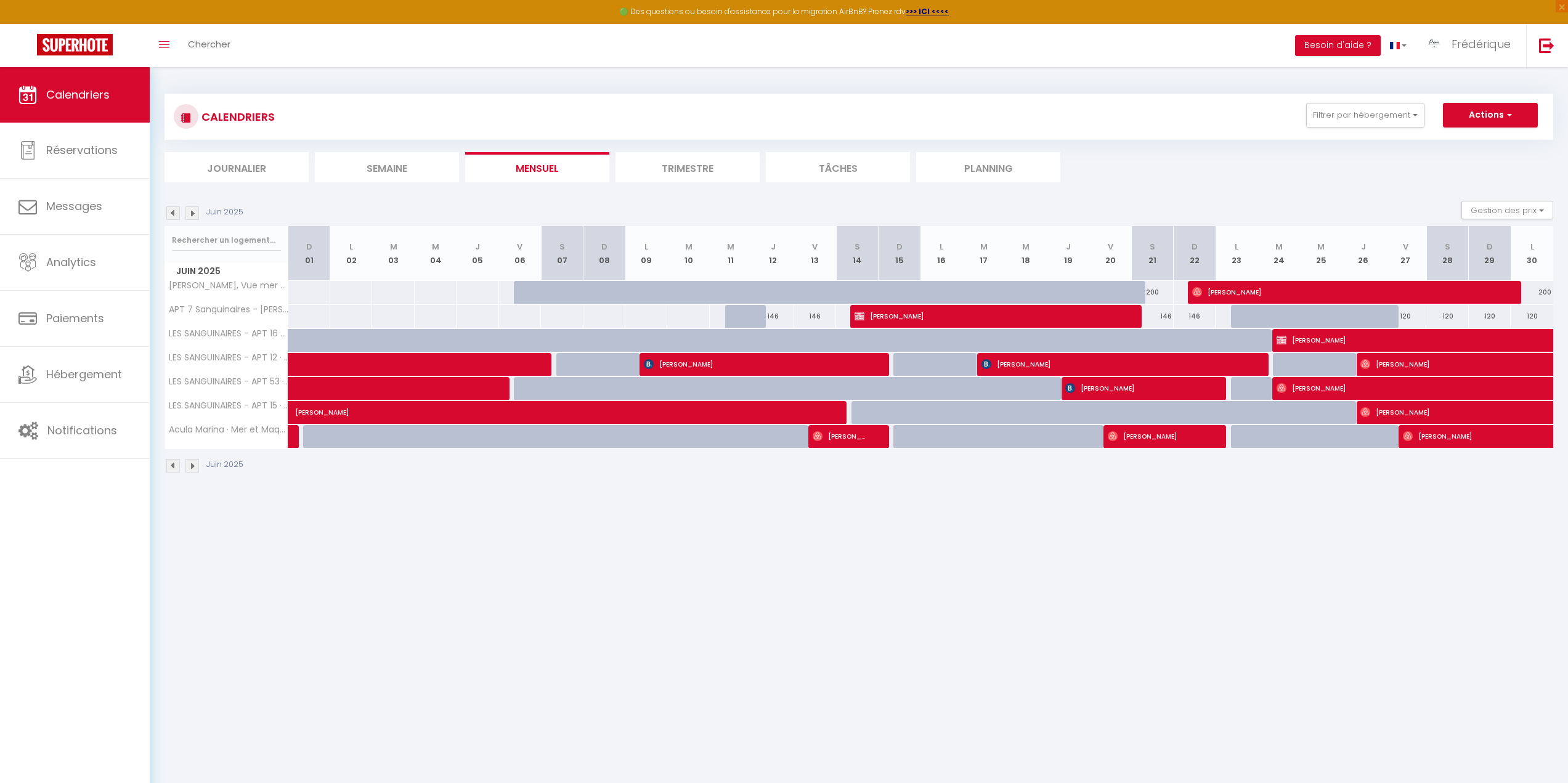
click at [170, 212] on img at bounding box center [173, 213] width 13 height 13
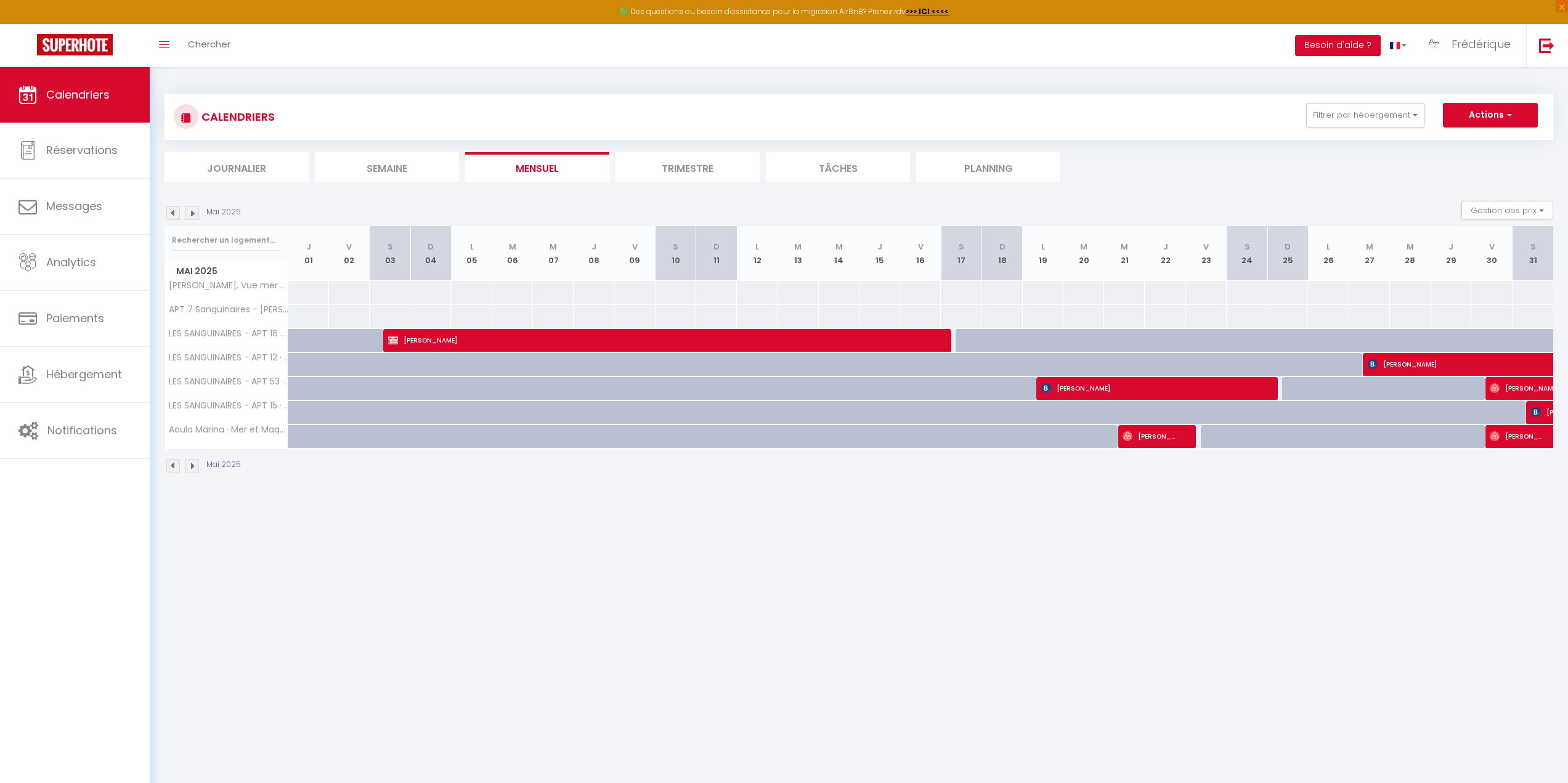
click at [170, 212] on img at bounding box center [173, 213] width 13 height 13
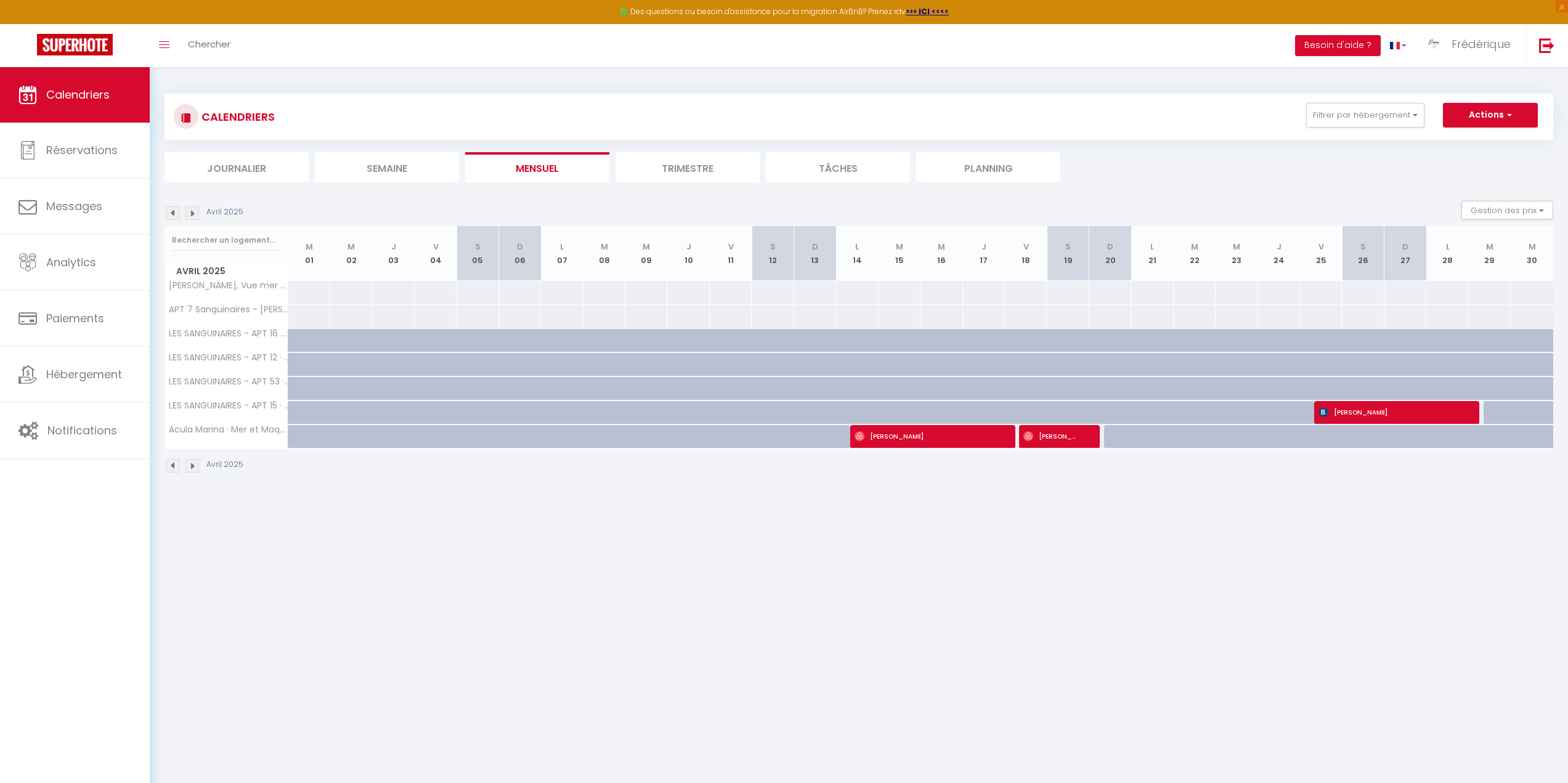
click at [170, 212] on img at bounding box center [173, 213] width 13 height 13
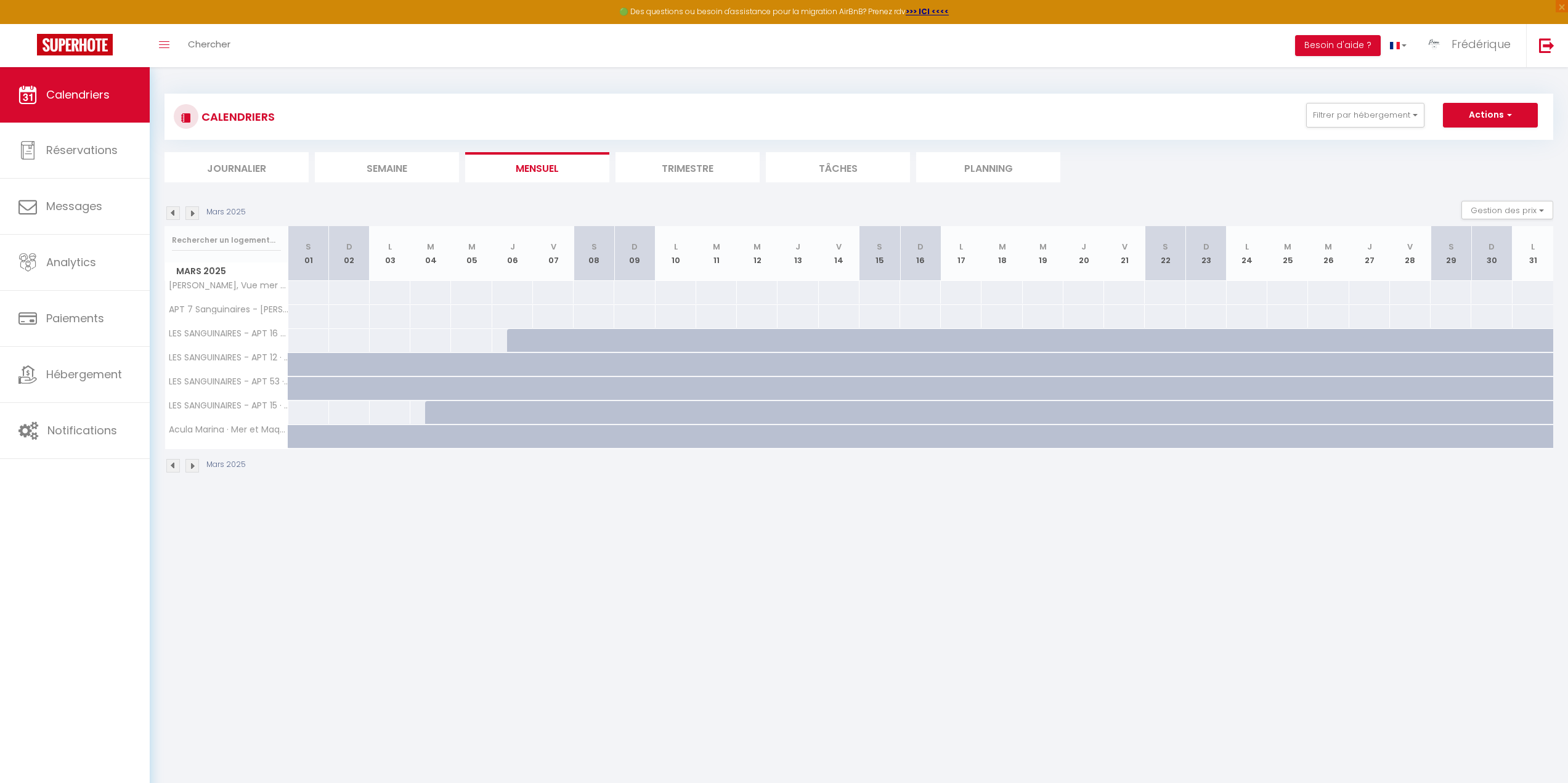
click at [170, 212] on img at bounding box center [173, 213] width 13 height 13
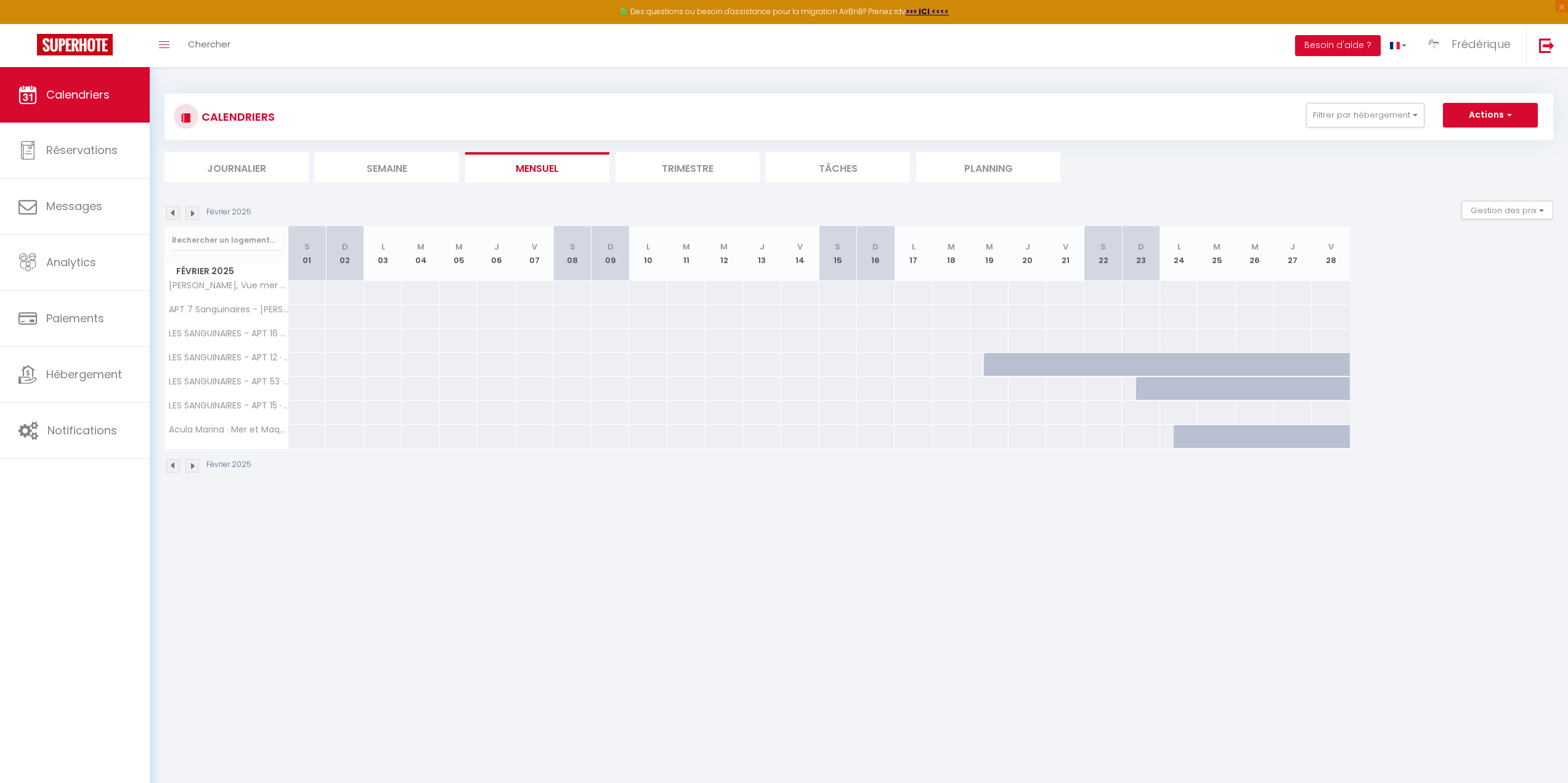
click at [194, 212] on img at bounding box center [192, 213] width 13 height 13
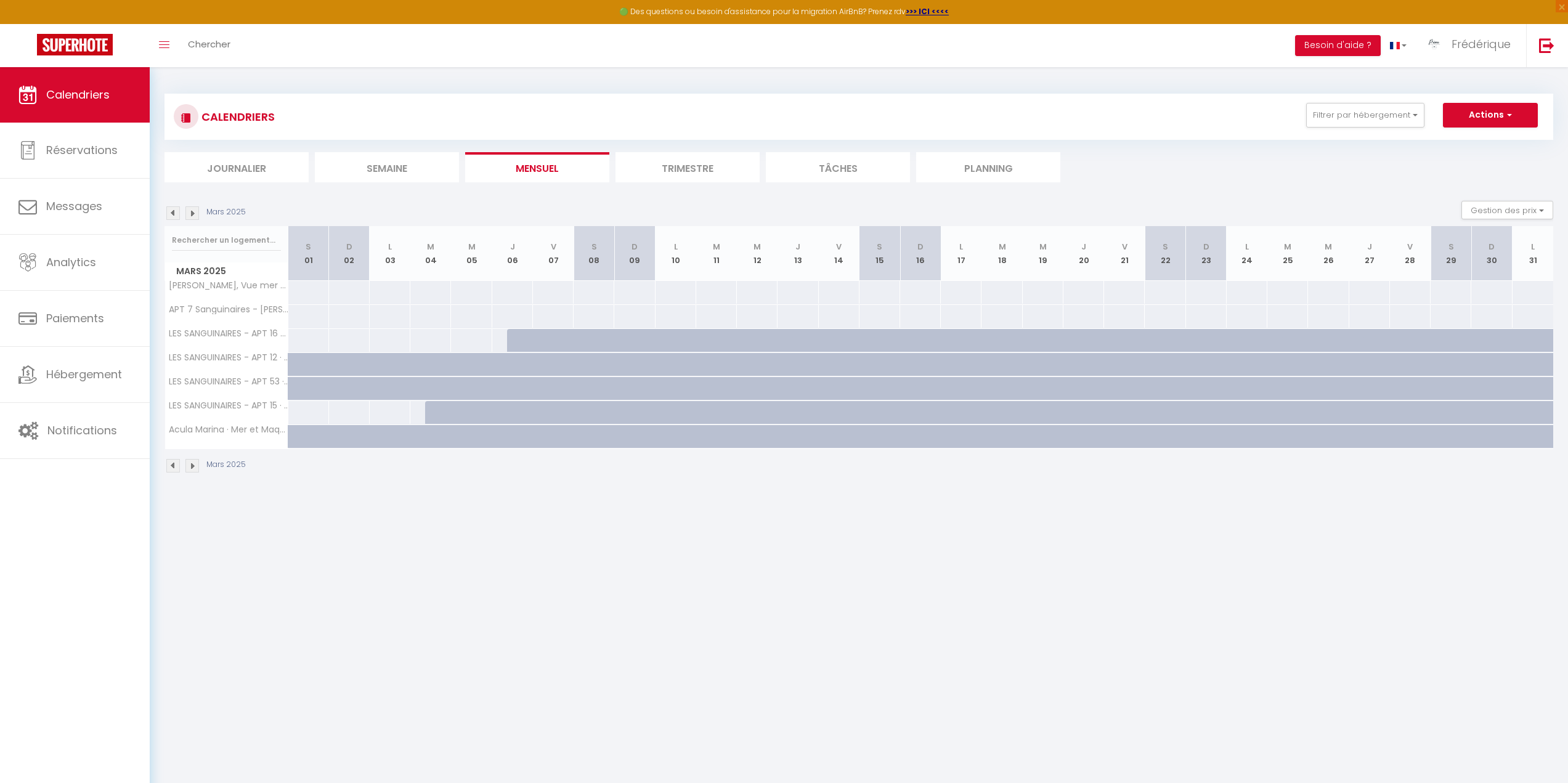
click at [194, 212] on img at bounding box center [192, 213] width 13 height 13
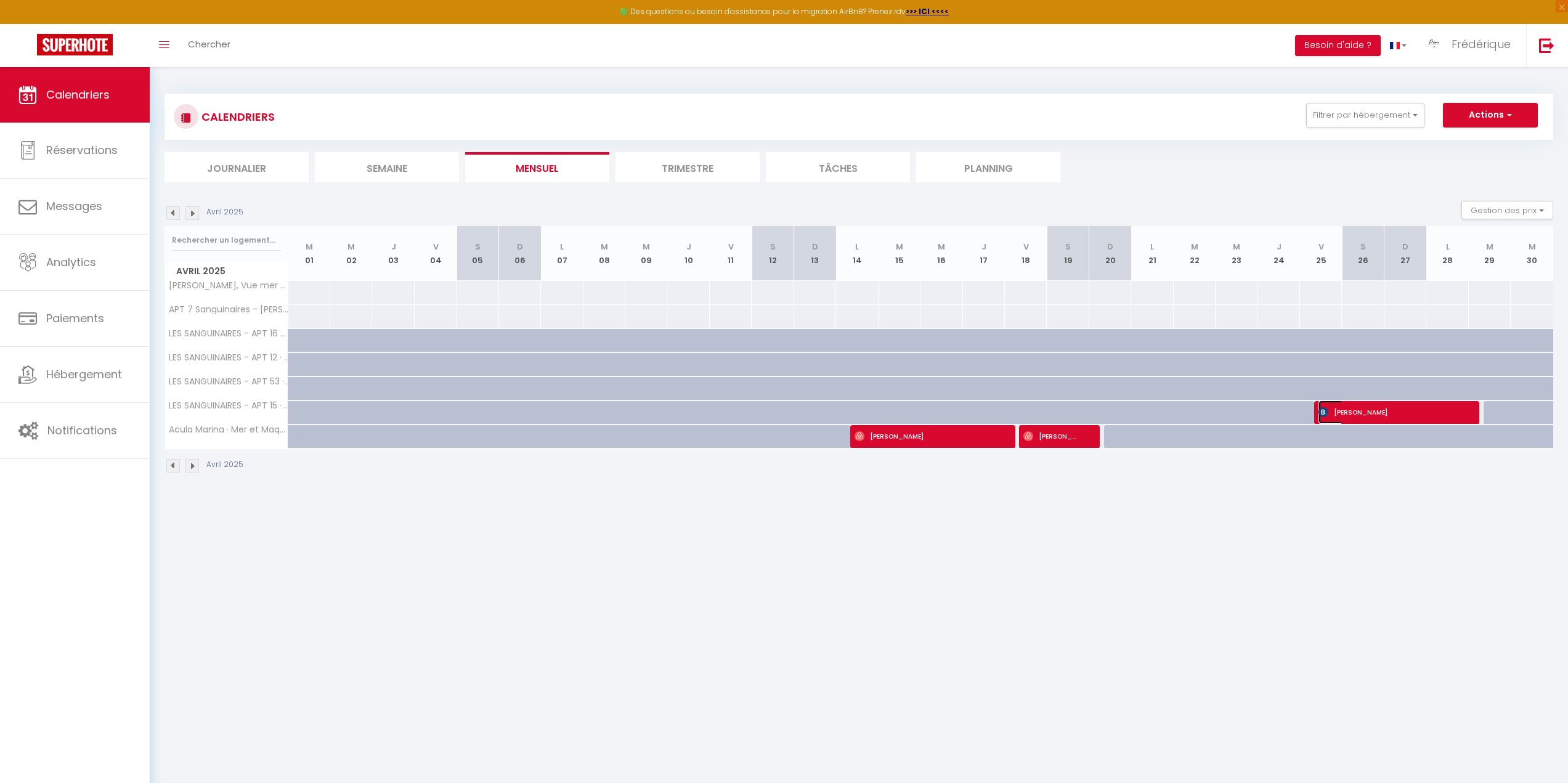
click at [1339, 408] on span "Veronika Leiser" at bounding box center [1388, 412] width 140 height 24
select select "OK"
select select "KO"
select select "1"
select select "0"
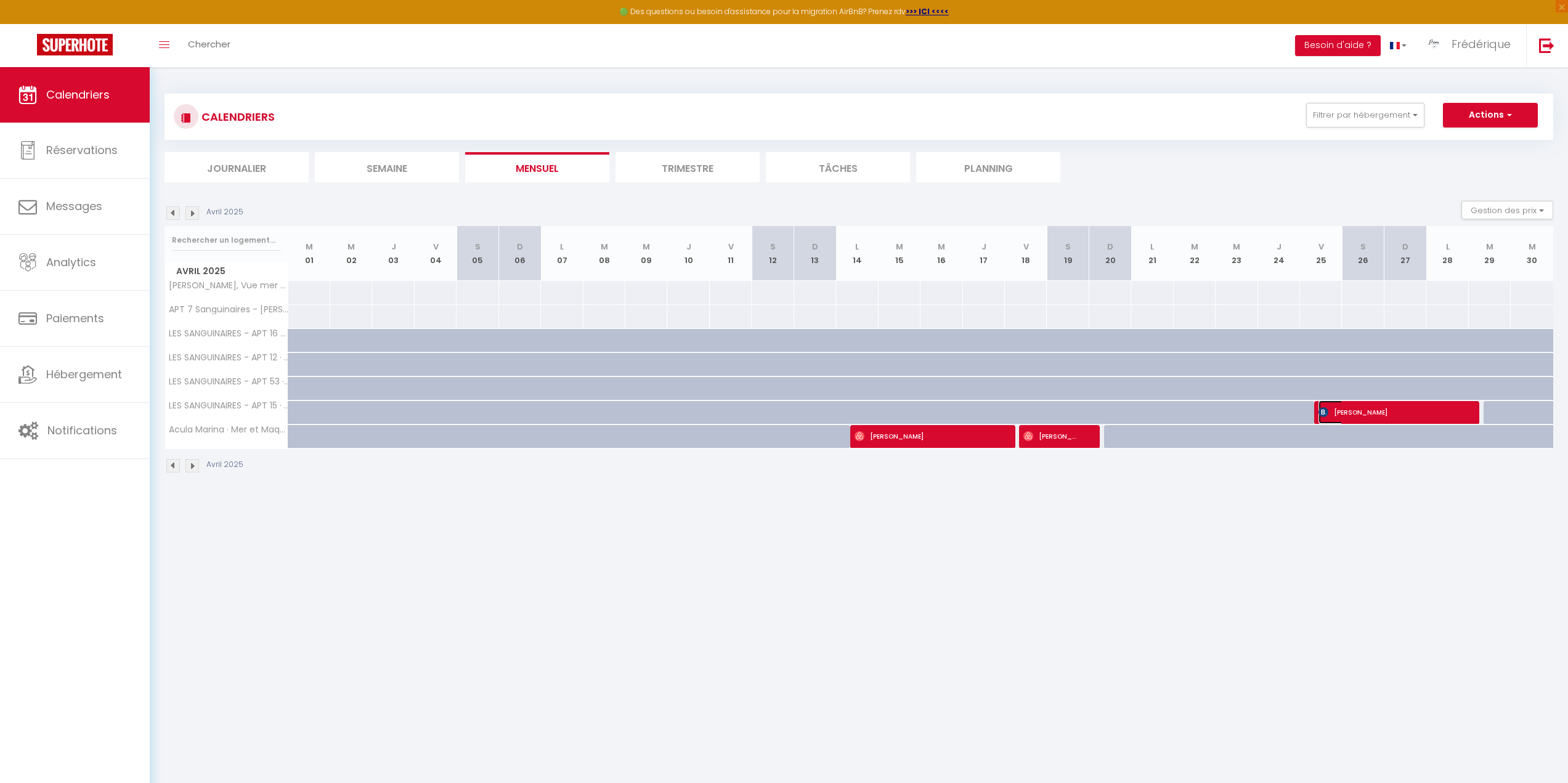
select select "1"
select select
select select "42170"
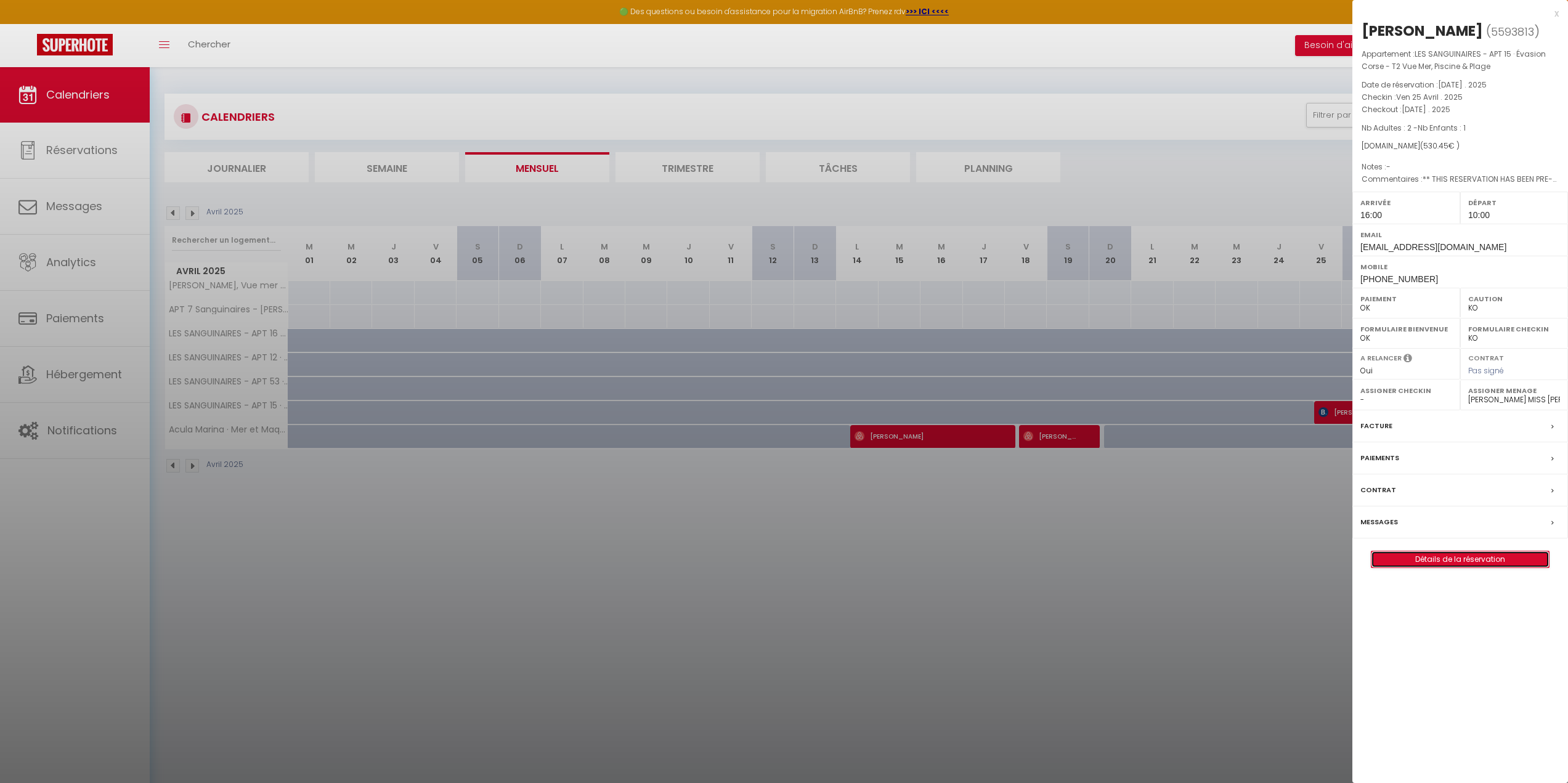
click at [1441, 560] on link "Détails de la réservation" at bounding box center [1460, 560] width 178 height 16
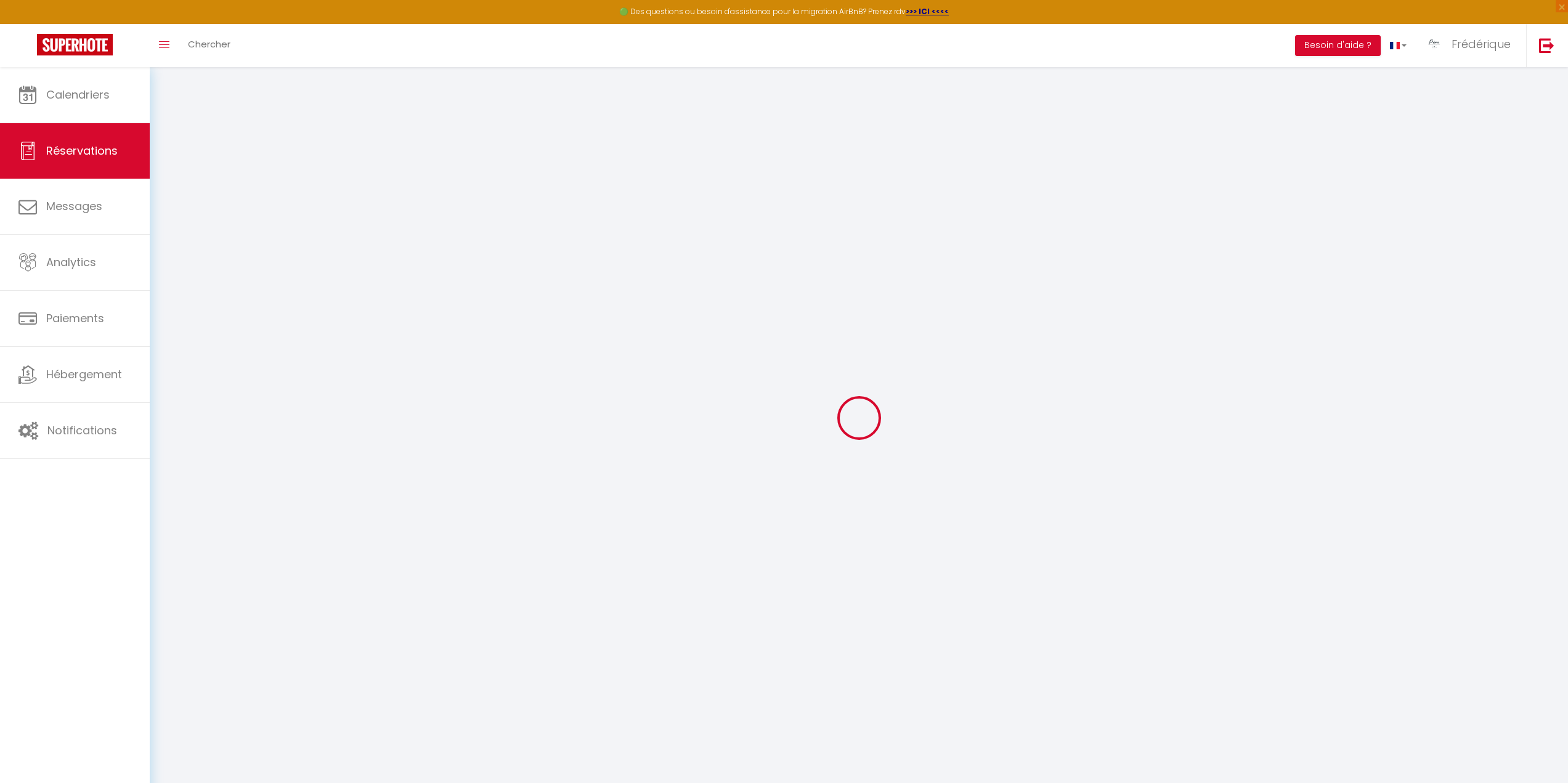
type input "Veronika"
type input "Leiser"
type input "vleise.997864@guest.booking.com"
type input "verosmej@hotmail.com"
type input "+41786410150"
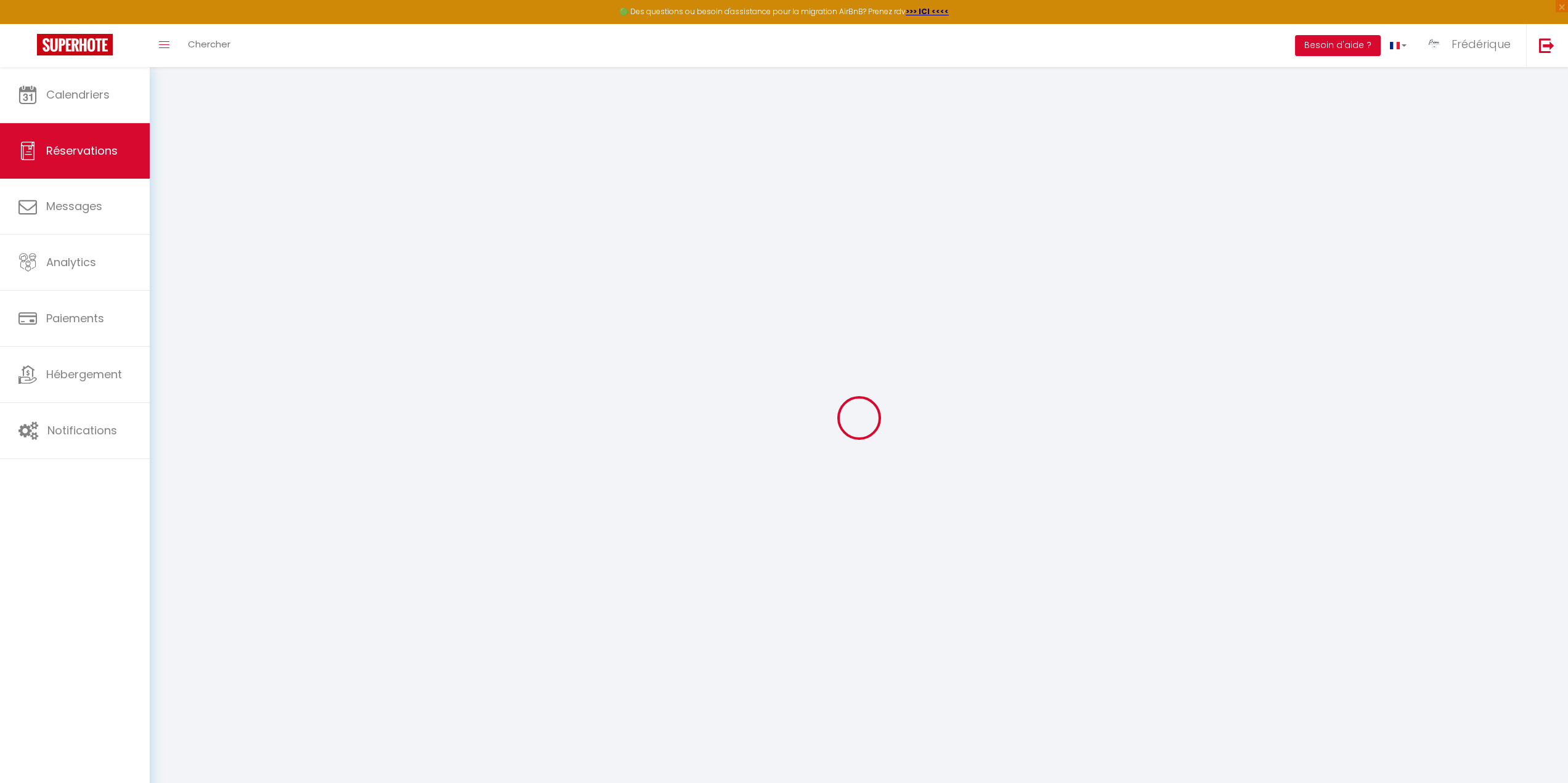
type input "+41786410150"
type input "."
select select "CH"
type input "86.09"
type input "7.43"
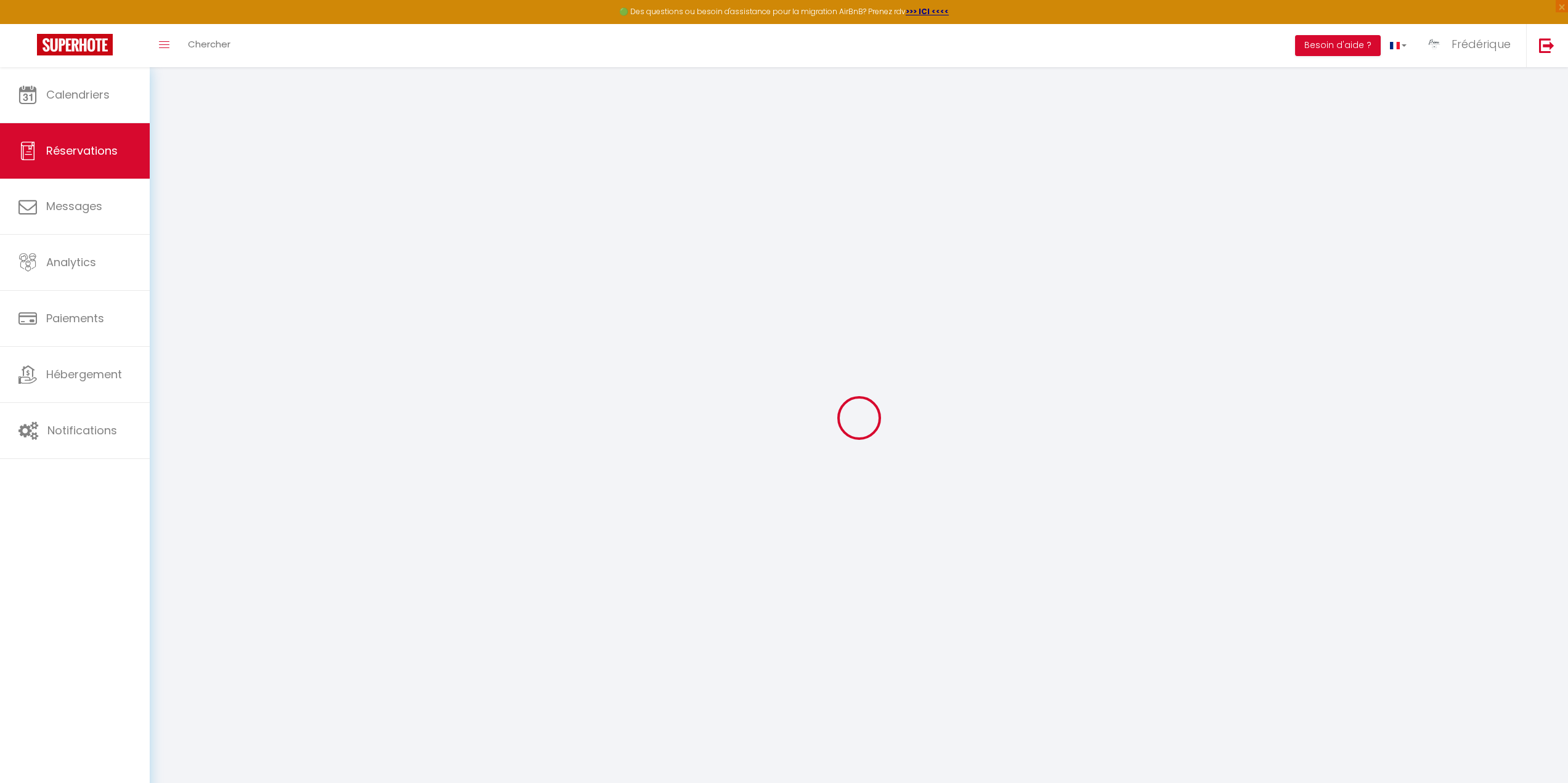
select select "62009"
select select "1"
select select
type input "2"
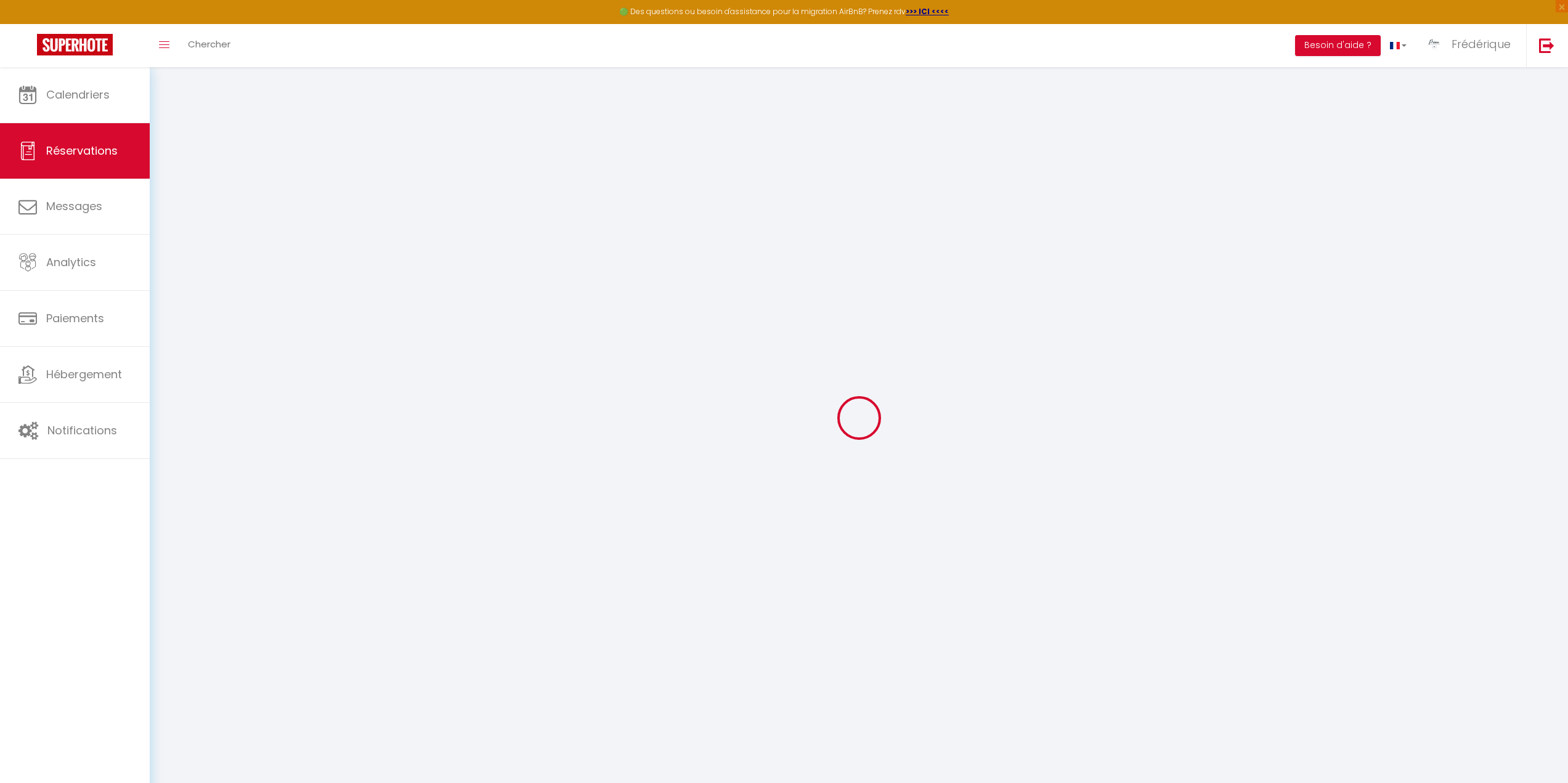
type input "1"
select select "12"
select select
type input "446.4"
checkbox input "false"
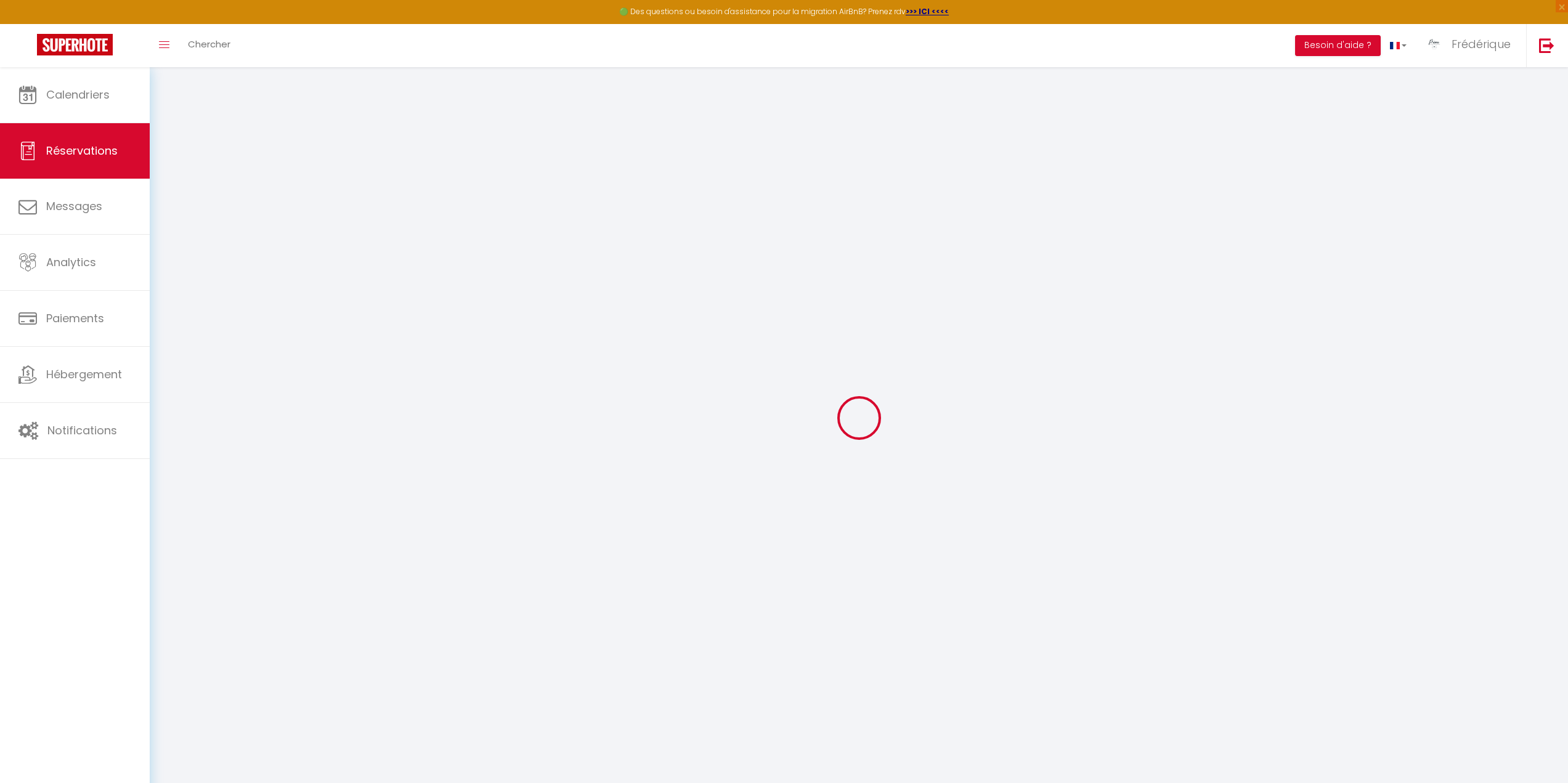
type input "0"
select select "2"
type input "0"
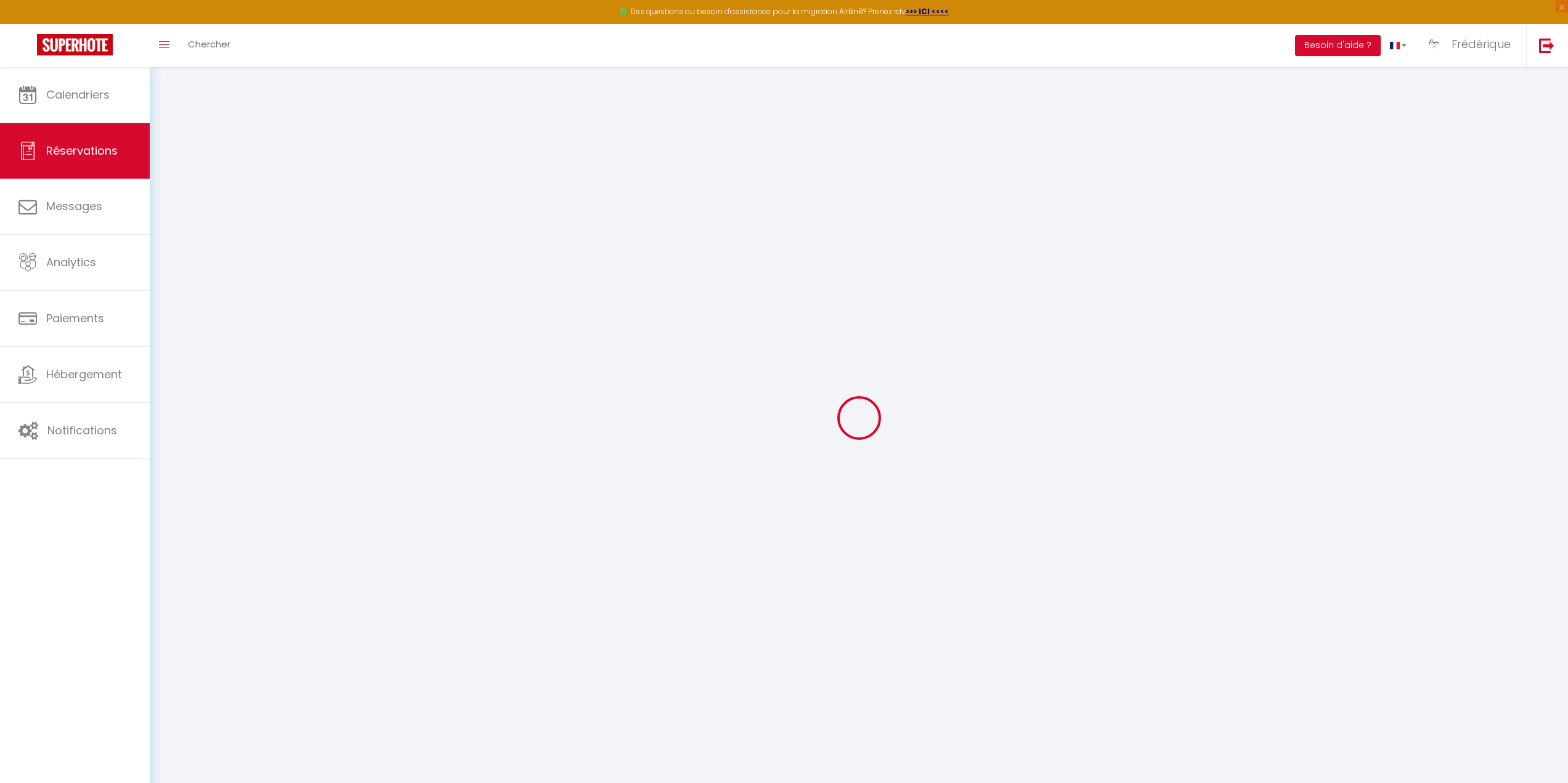
select select
select select "14"
checkbox input "false"
select select
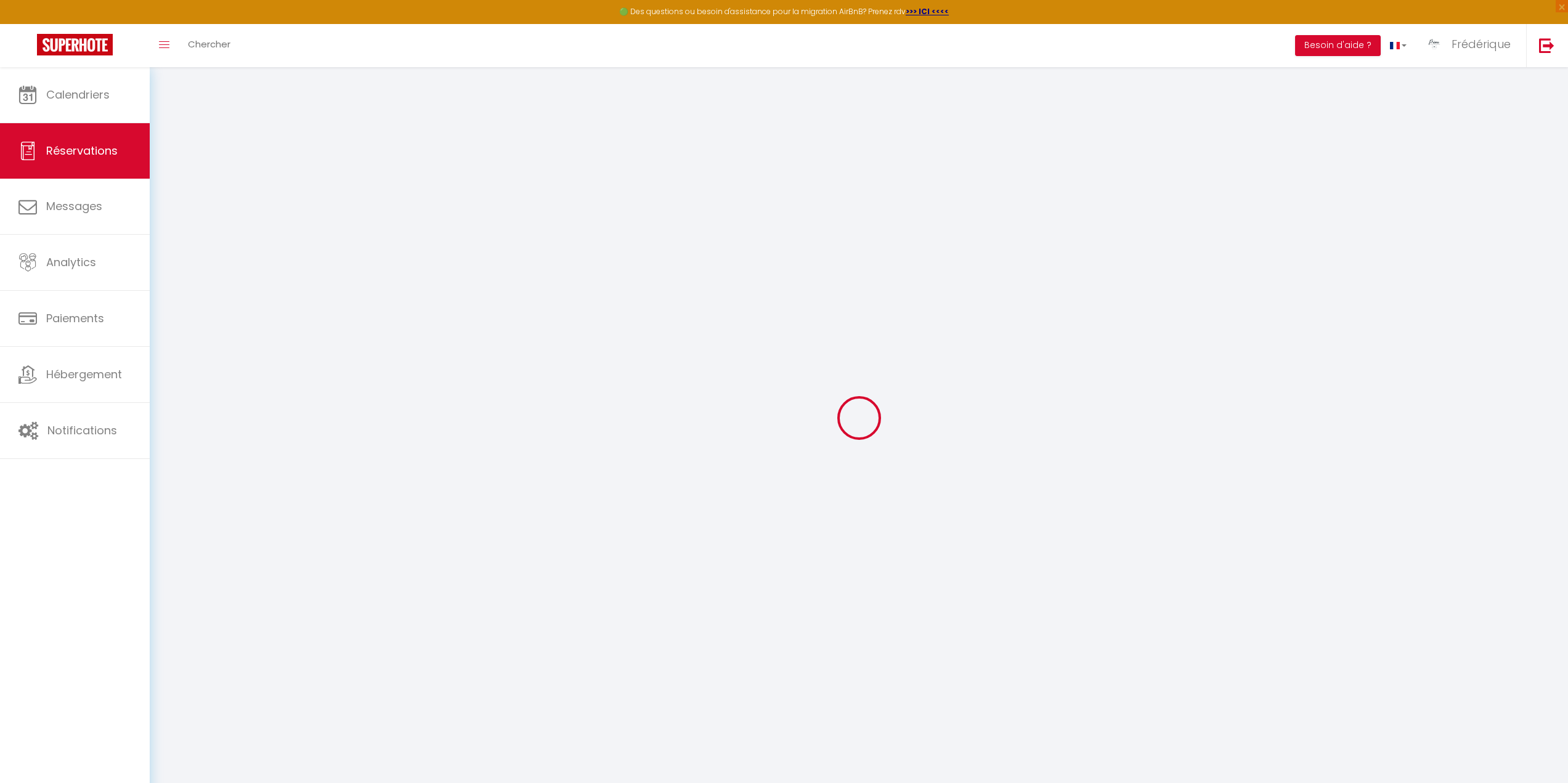
select select
checkbox input "false"
select select
checkbox input "false"
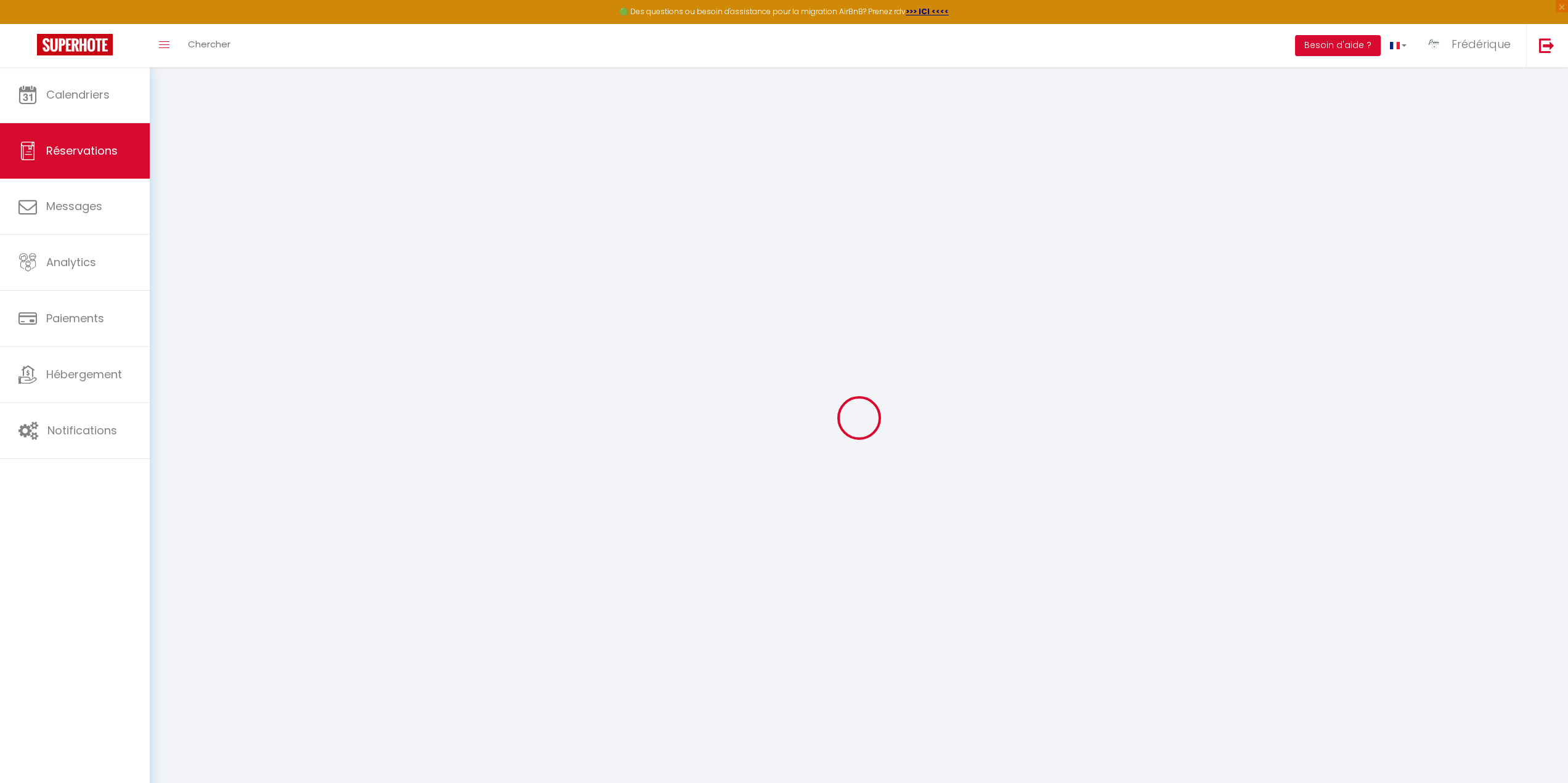
select select
checkbox input "false"
type textarea "** THIS RESERVATION HAS BEEN PRE-PAID ** Reservation has a cancellation grace p…"
type input "60"
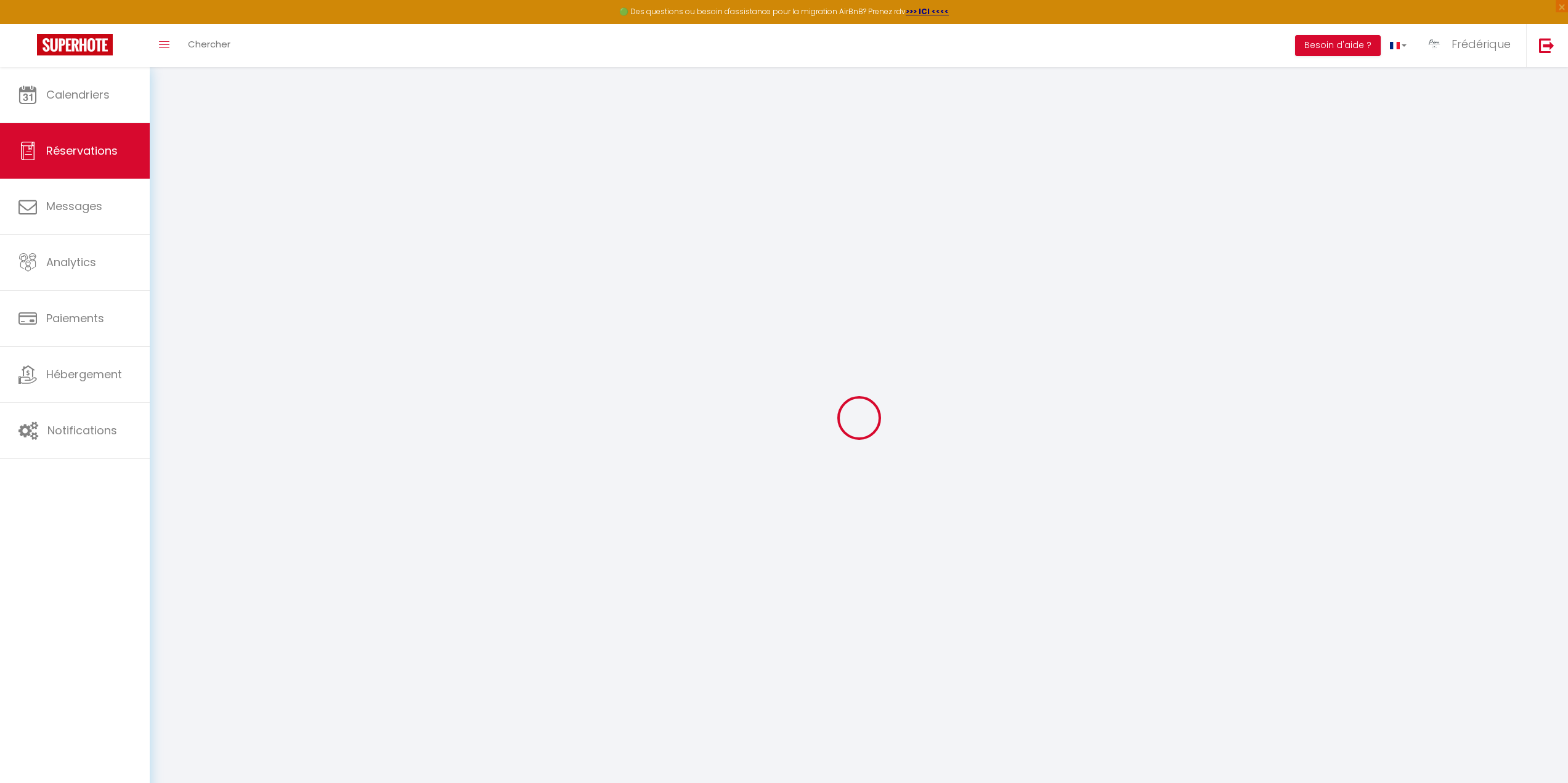
type input "24.05"
select select
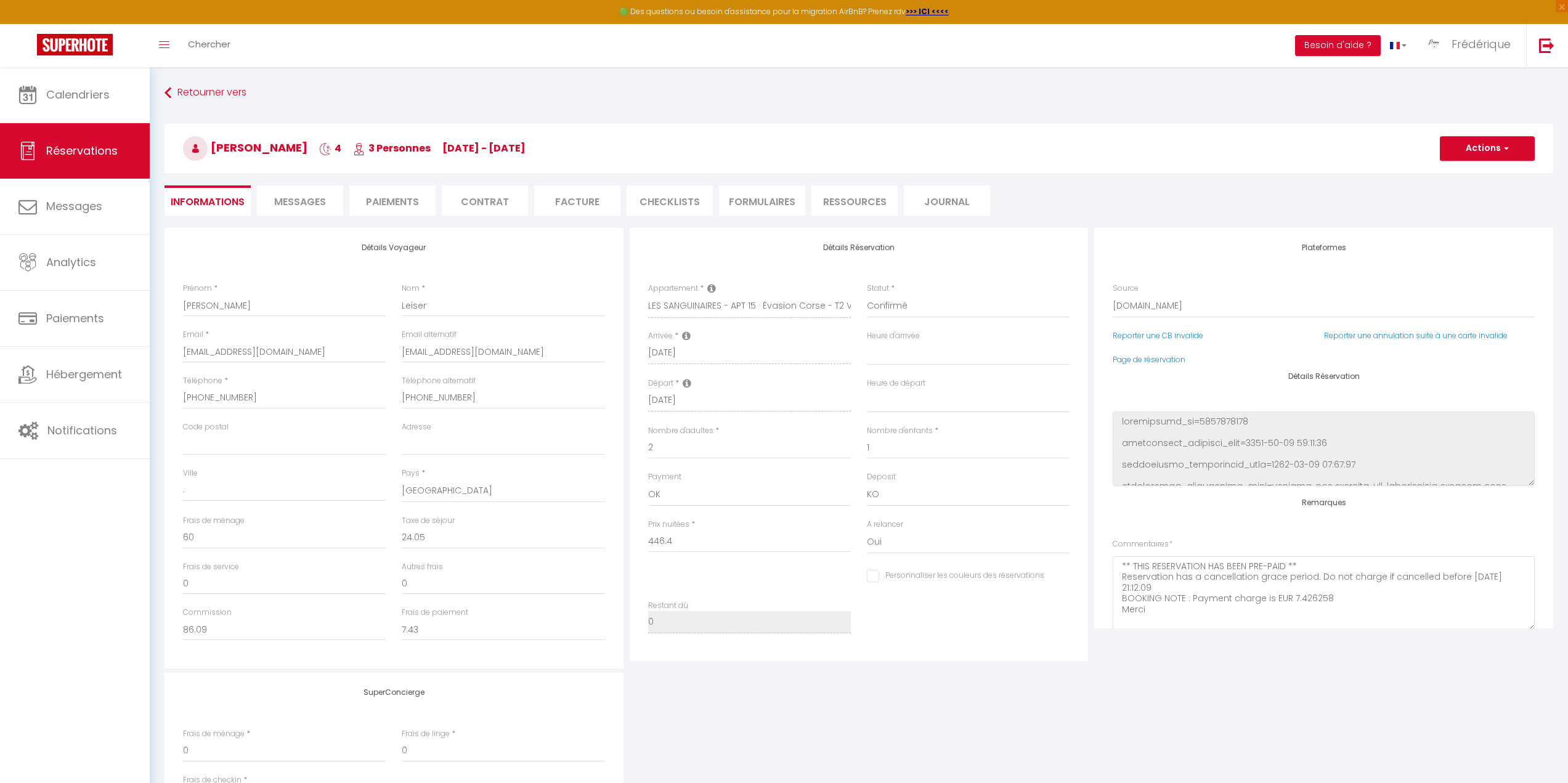
checkbox input "false"
select select "16:00"
select select "10:00"
click at [566, 203] on li "Facture" at bounding box center [577, 200] width 86 height 30
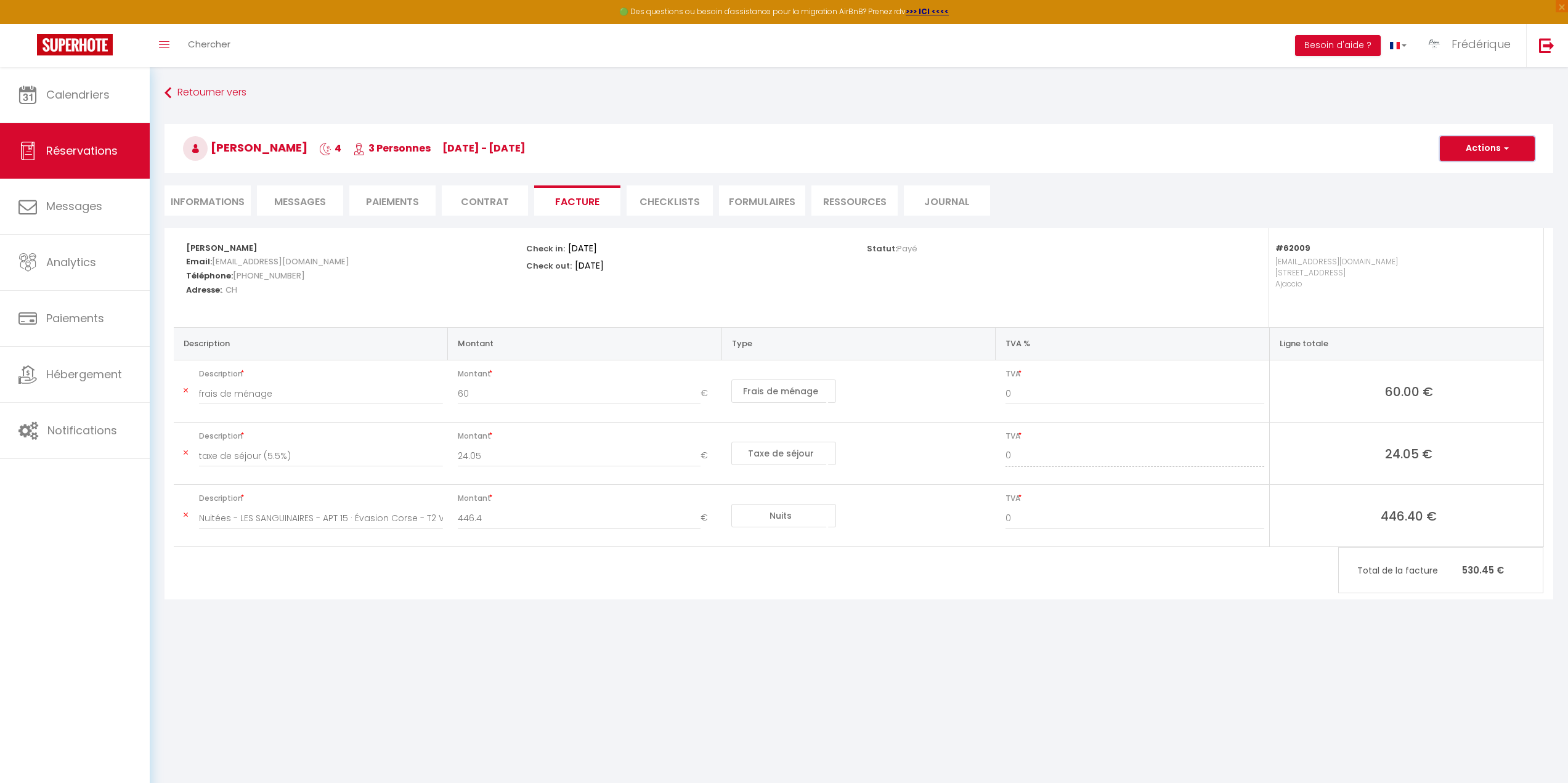
click at [1477, 150] on button "Actions" at bounding box center [1487, 148] width 95 height 24
click at [1471, 186] on link "Aperçu et éditer" at bounding box center [1477, 192] width 103 height 16
click at [225, 202] on li "Informations" at bounding box center [207, 200] width 86 height 30
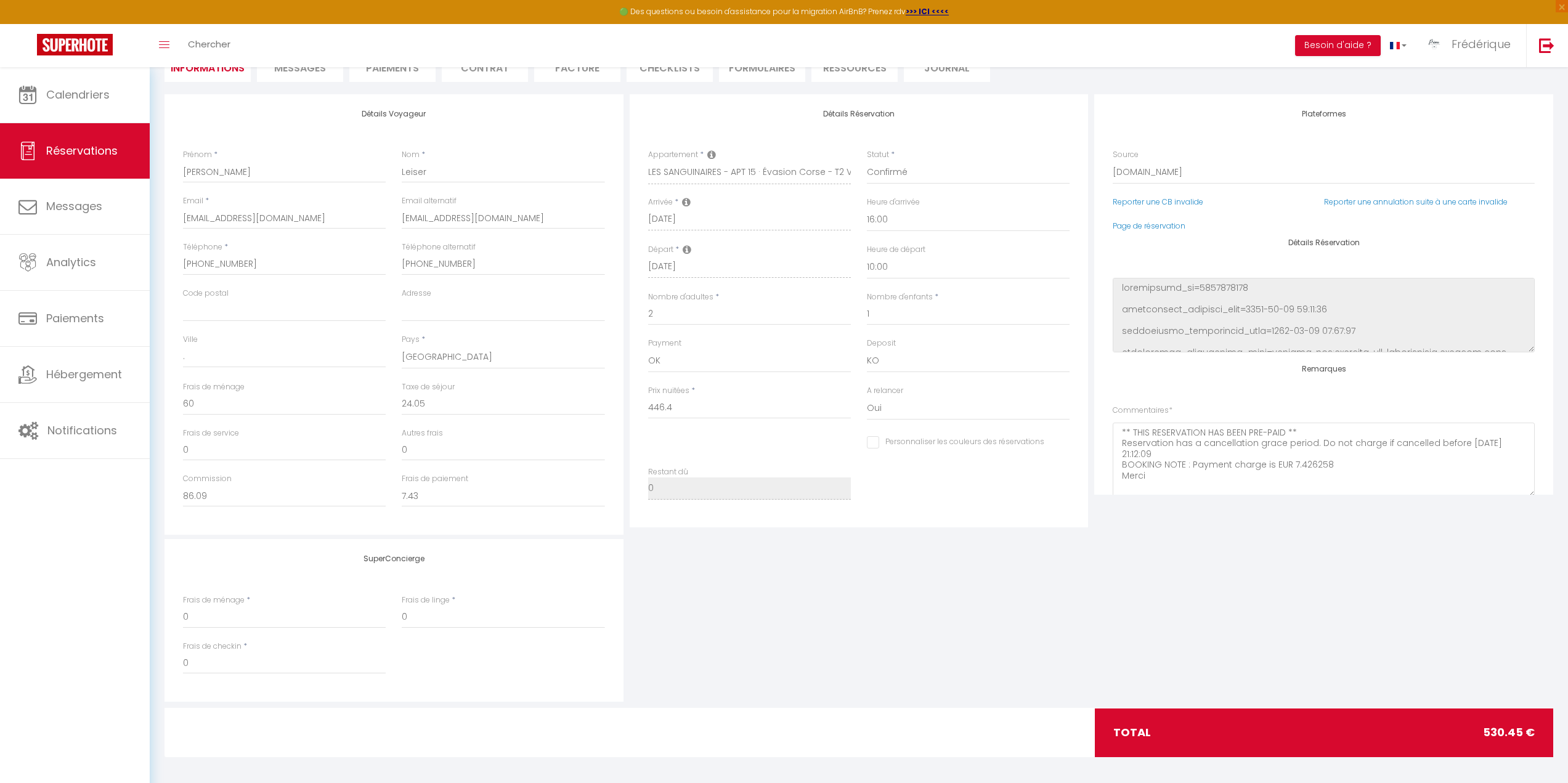
scroll to position [139, 0]
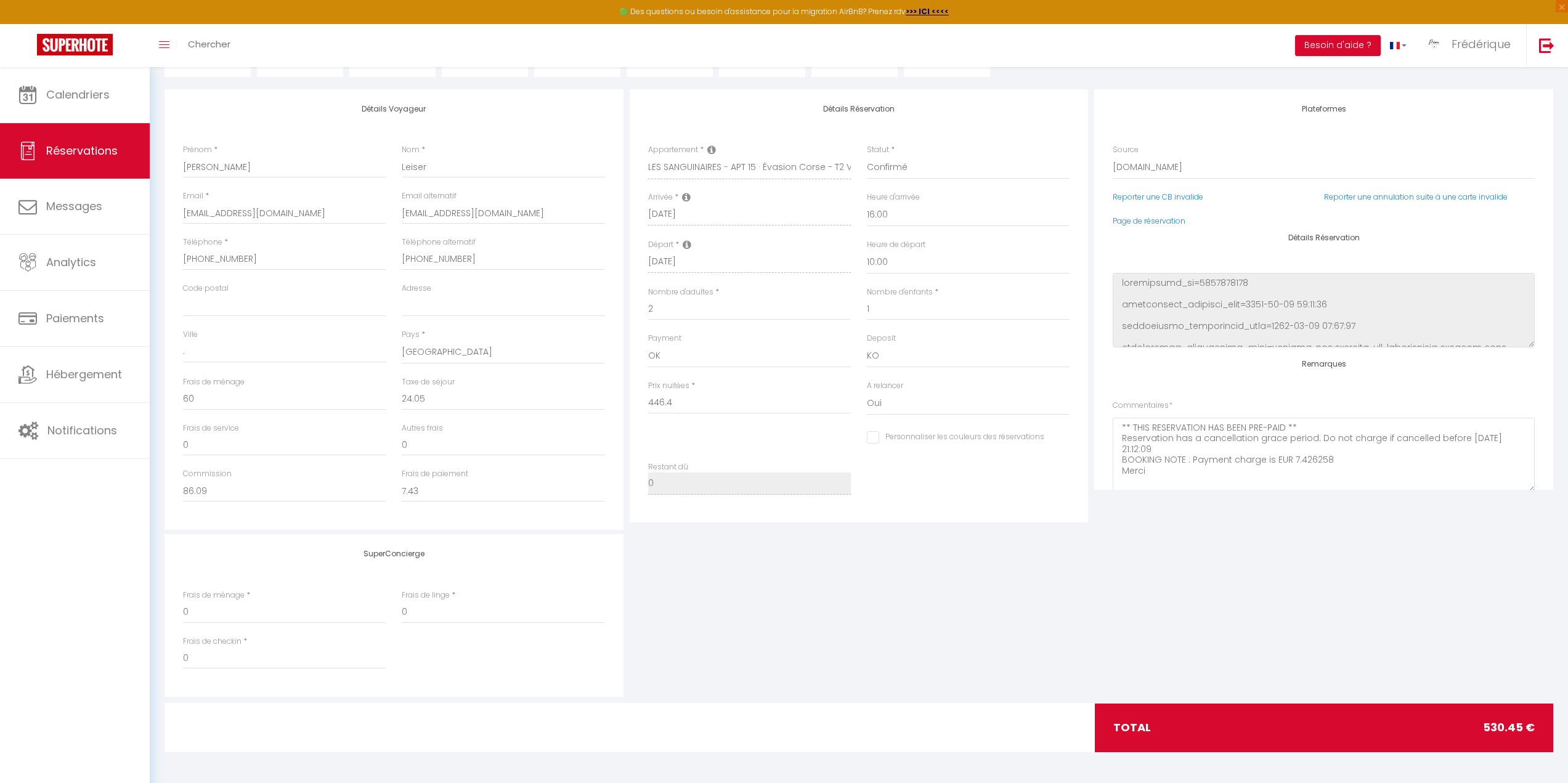
click at [1497, 724] on span "530.45 €" at bounding box center [1508, 727] width 52 height 17
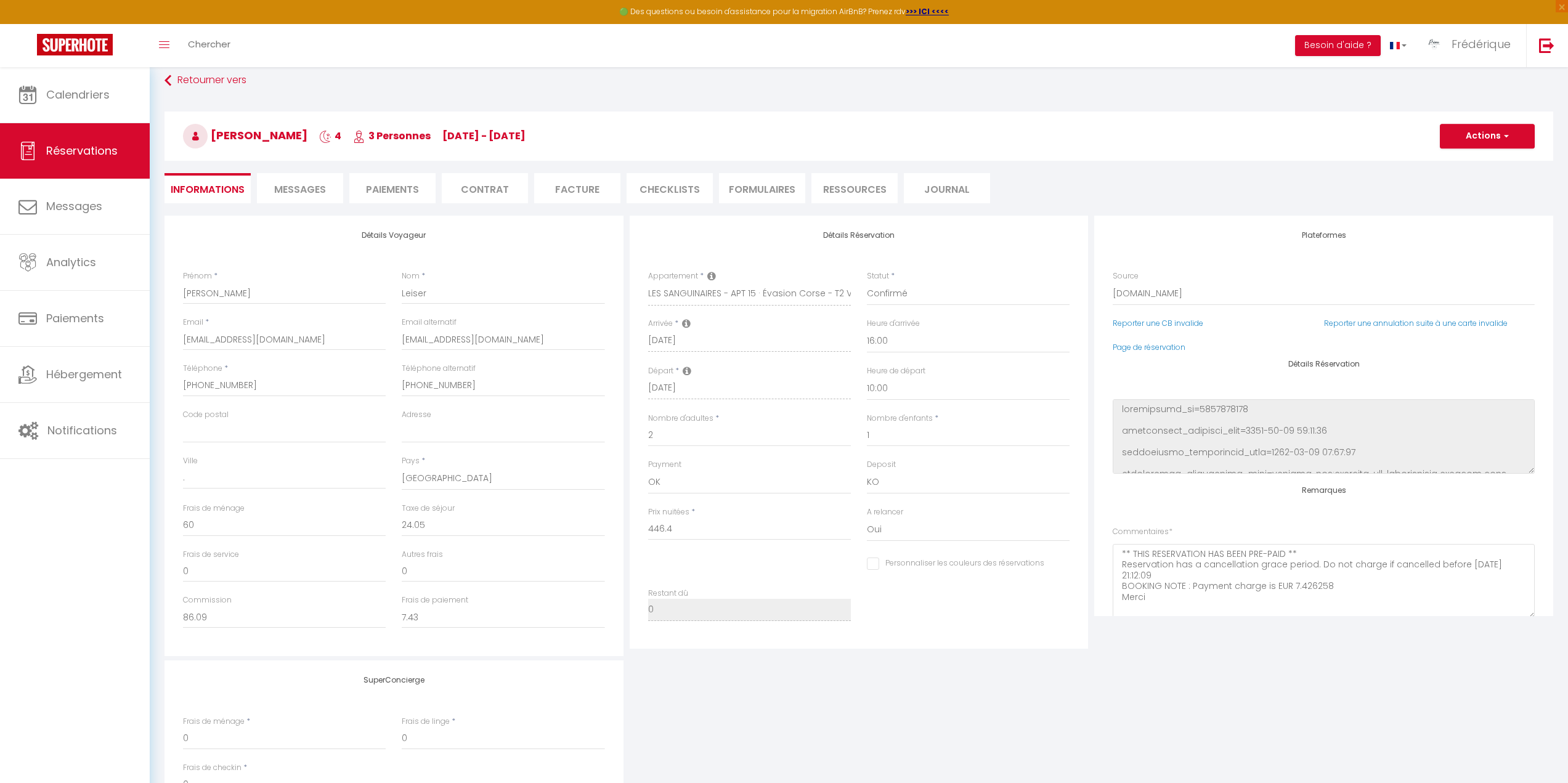
scroll to position [0, 0]
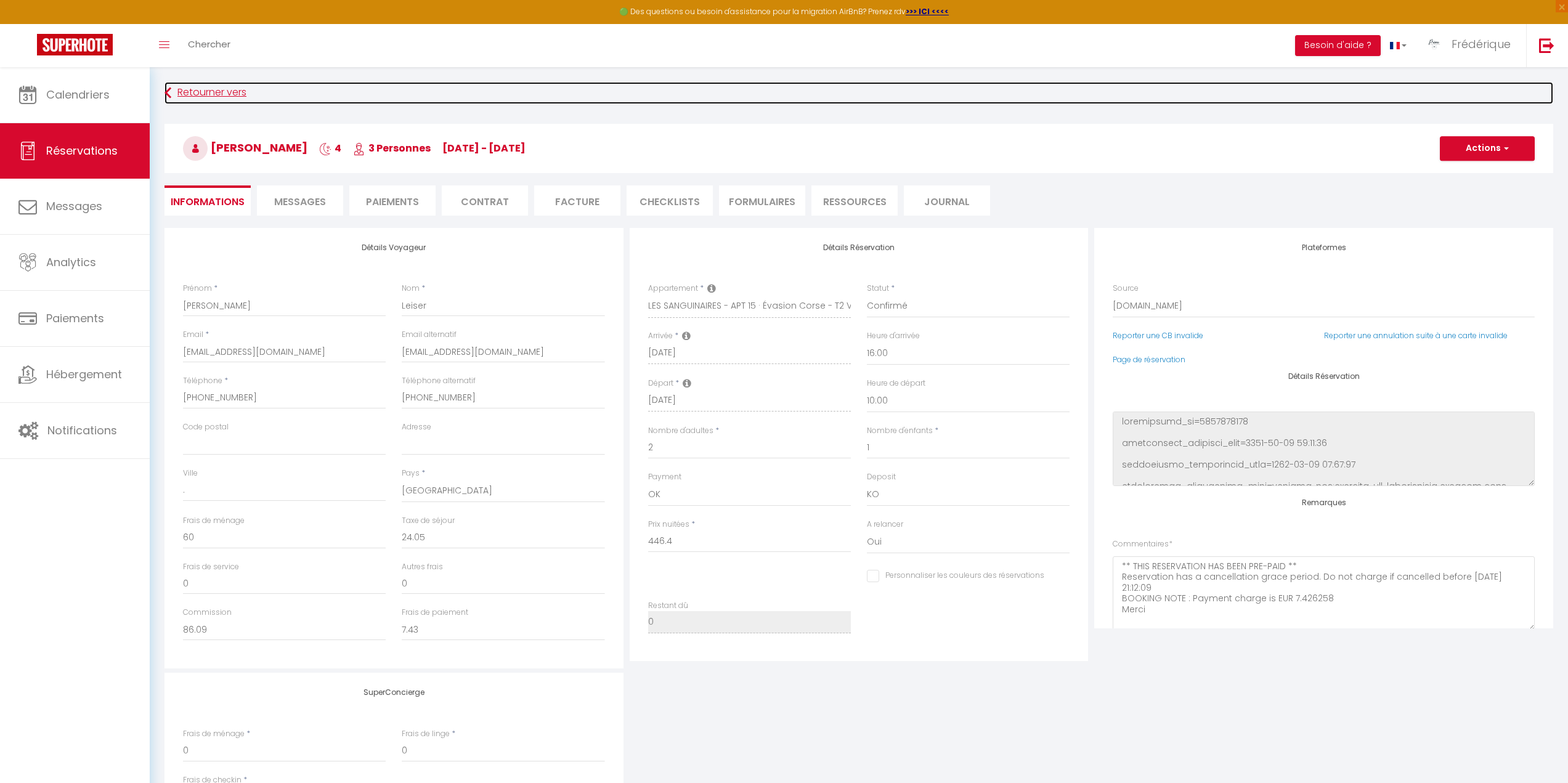
click at [173, 88] on link "Retourner vers" at bounding box center [858, 93] width 1389 height 22
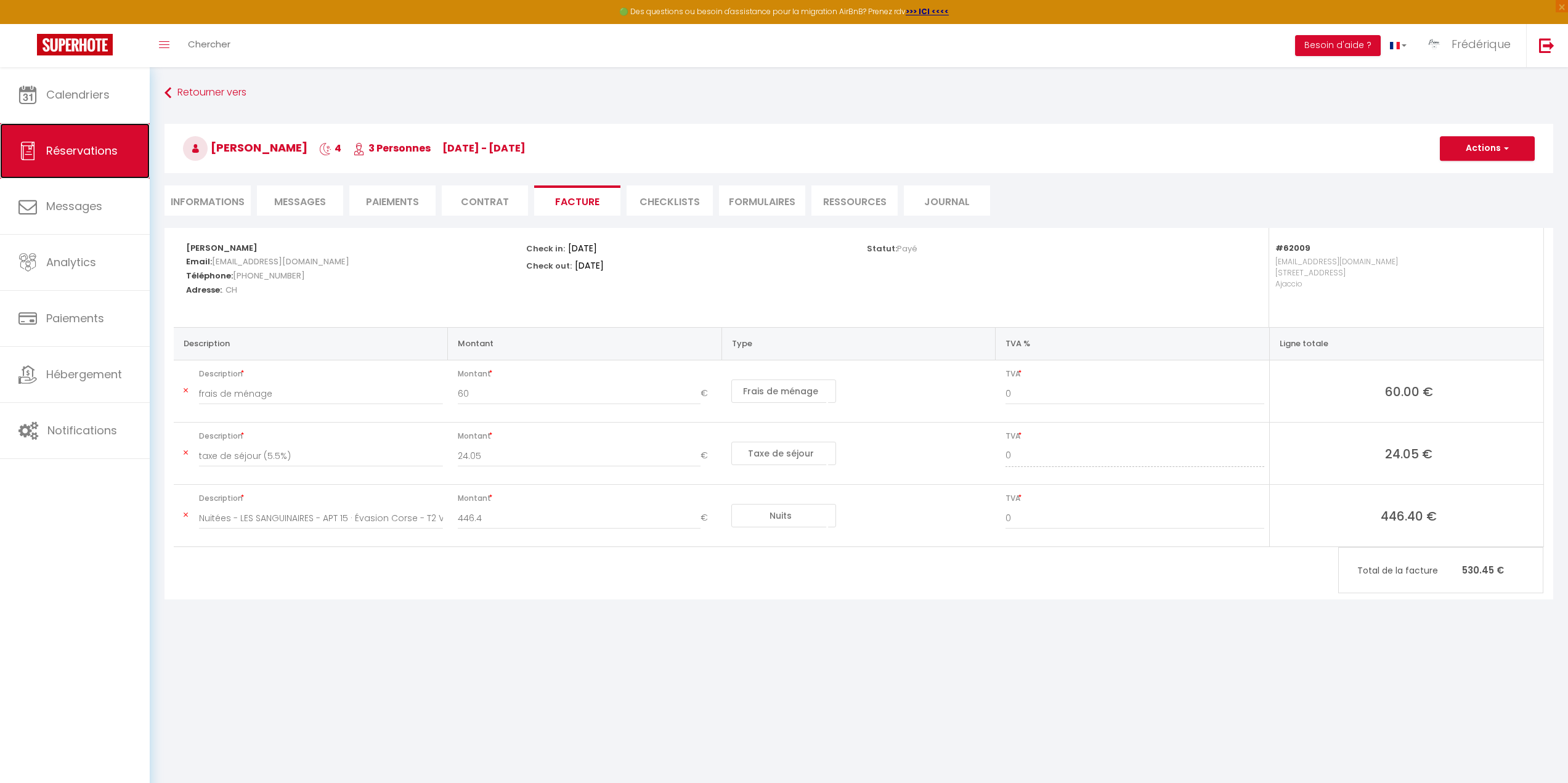
click at [83, 147] on span "Réservations" at bounding box center [82, 150] width 72 height 15
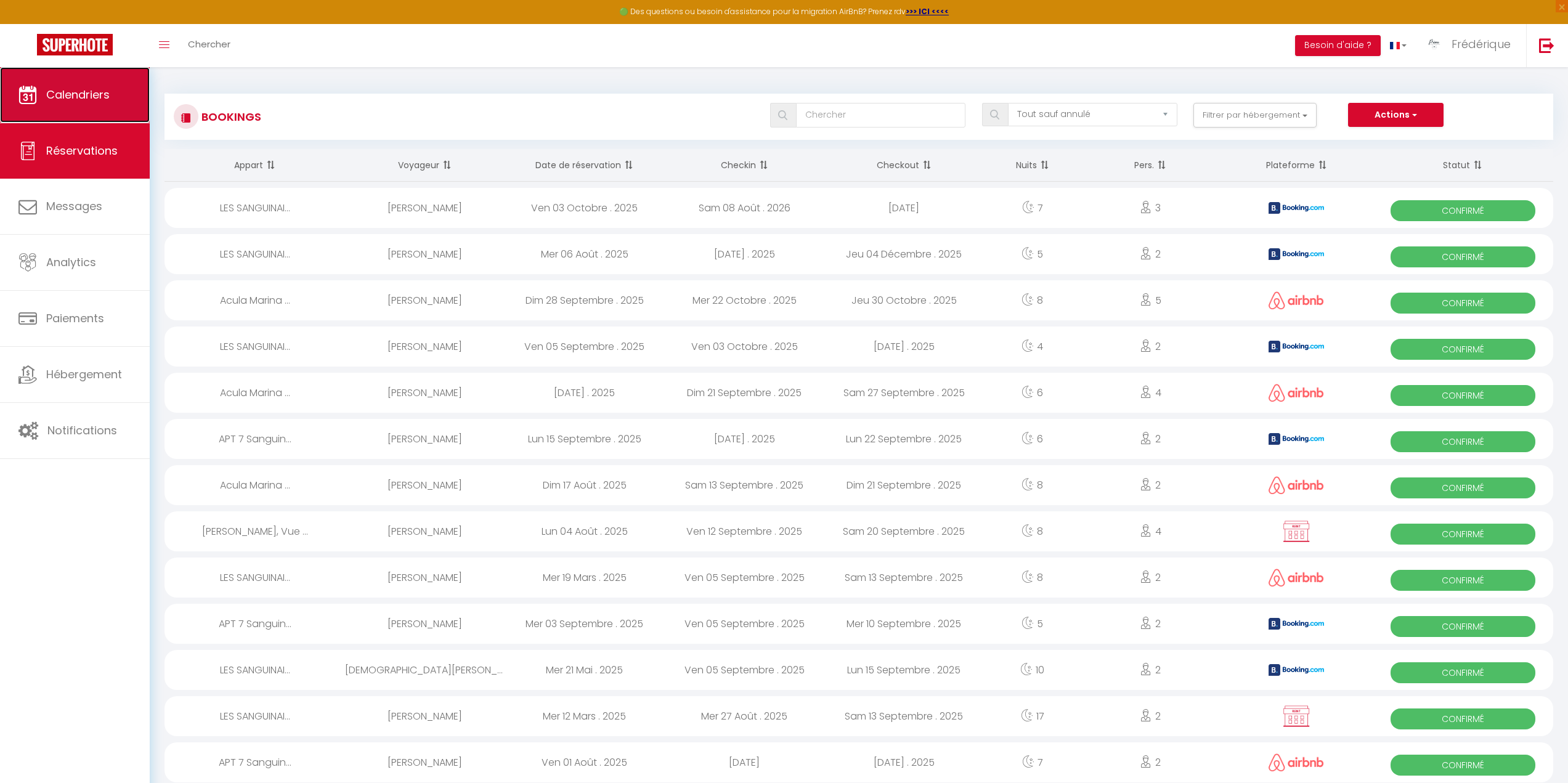
click at [77, 99] on span "Calendriers" at bounding box center [78, 94] width 63 height 15
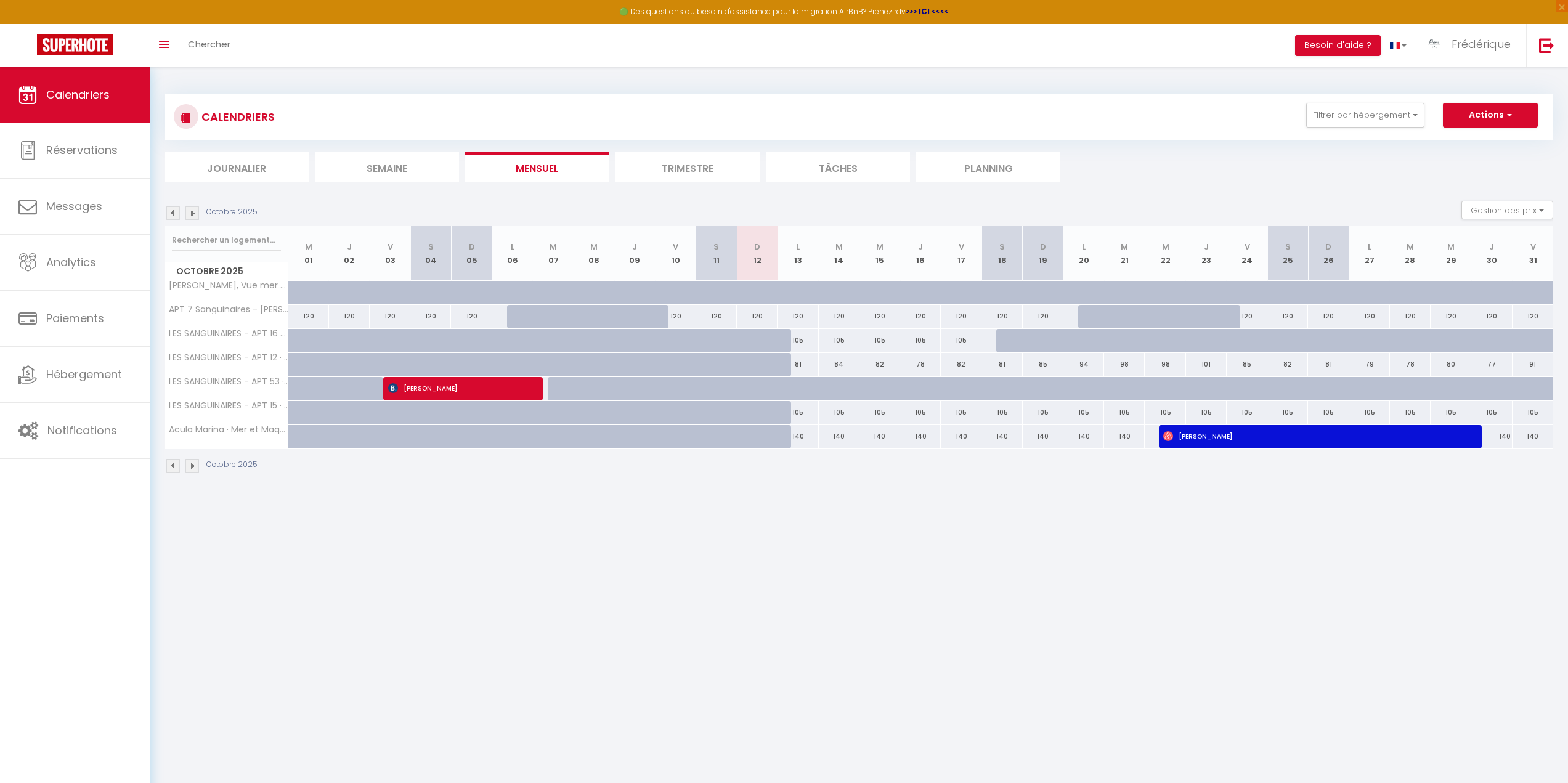
click at [171, 215] on img at bounding box center [173, 213] width 13 height 13
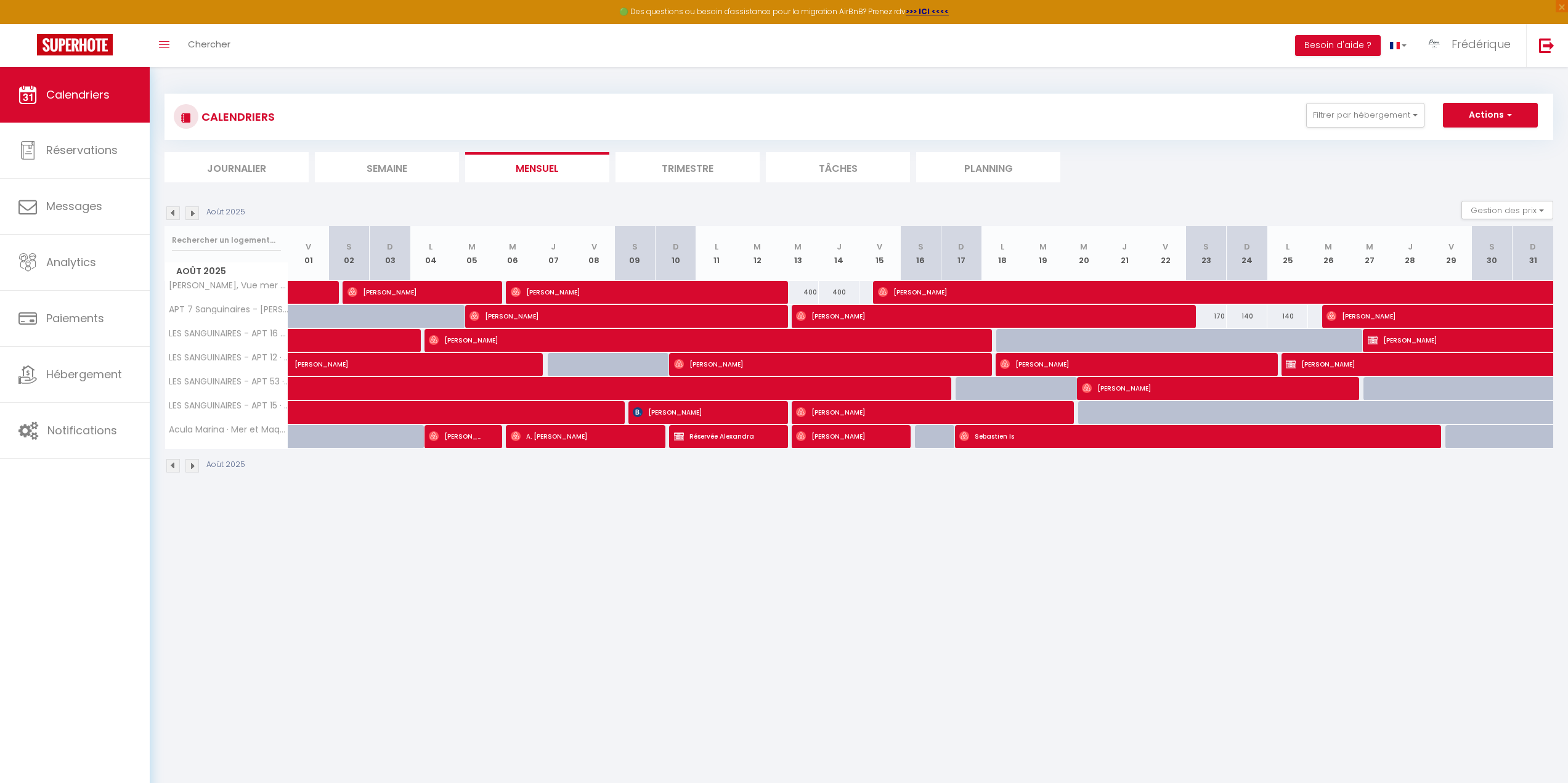
click at [171, 215] on img at bounding box center [173, 213] width 13 height 13
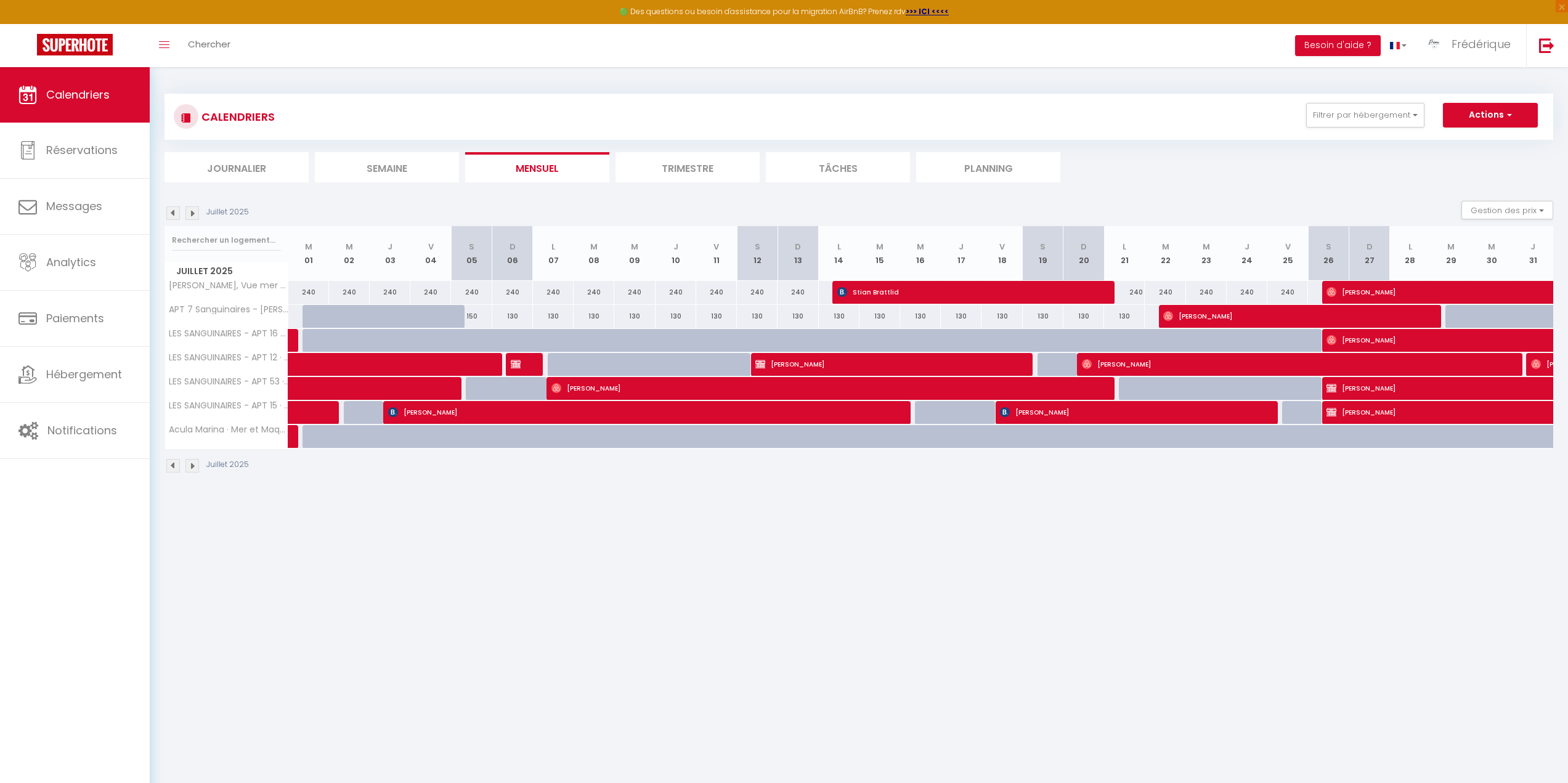
click at [171, 215] on img at bounding box center [173, 213] width 13 height 13
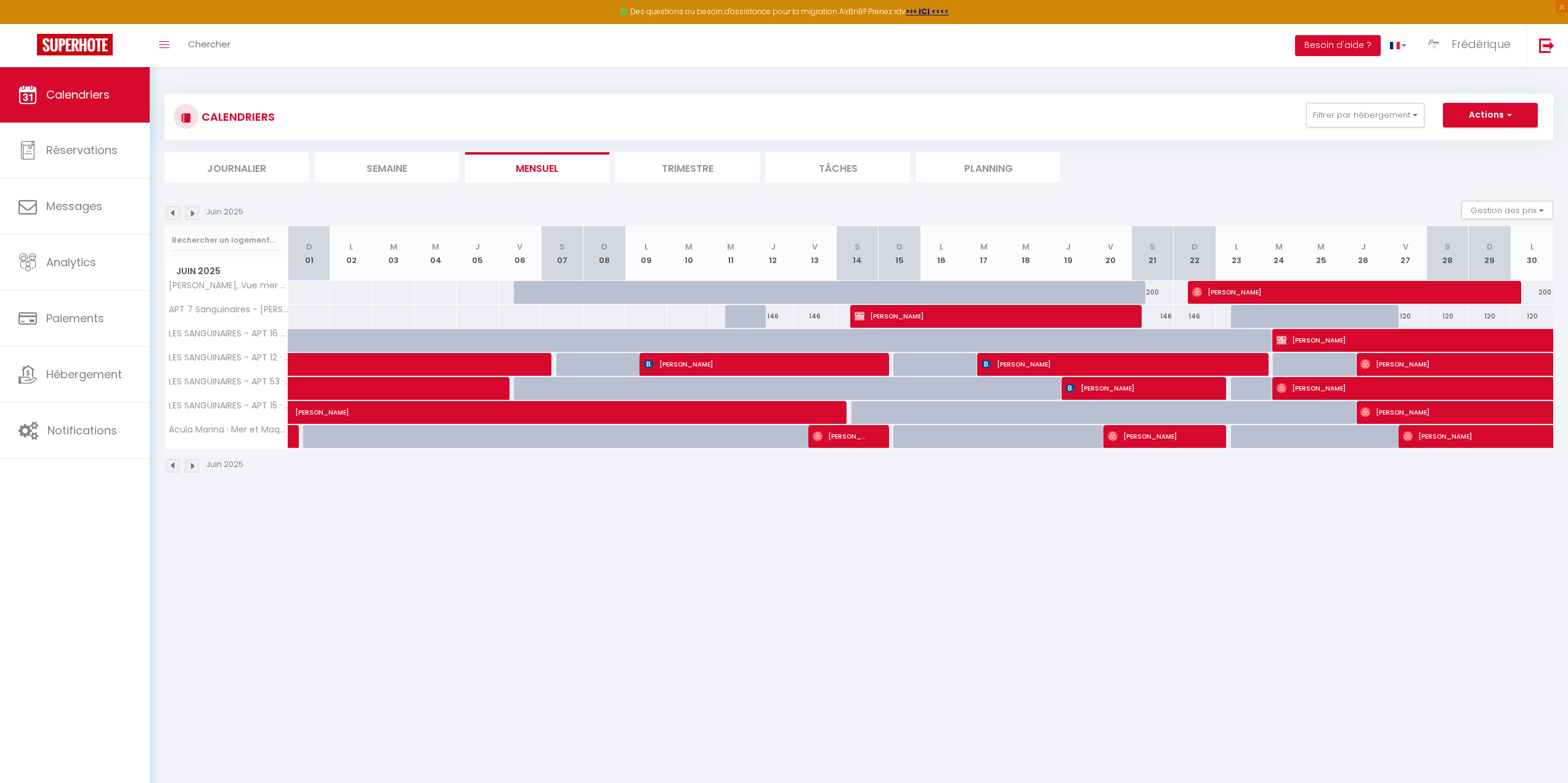
click at [171, 215] on img at bounding box center [173, 213] width 13 height 13
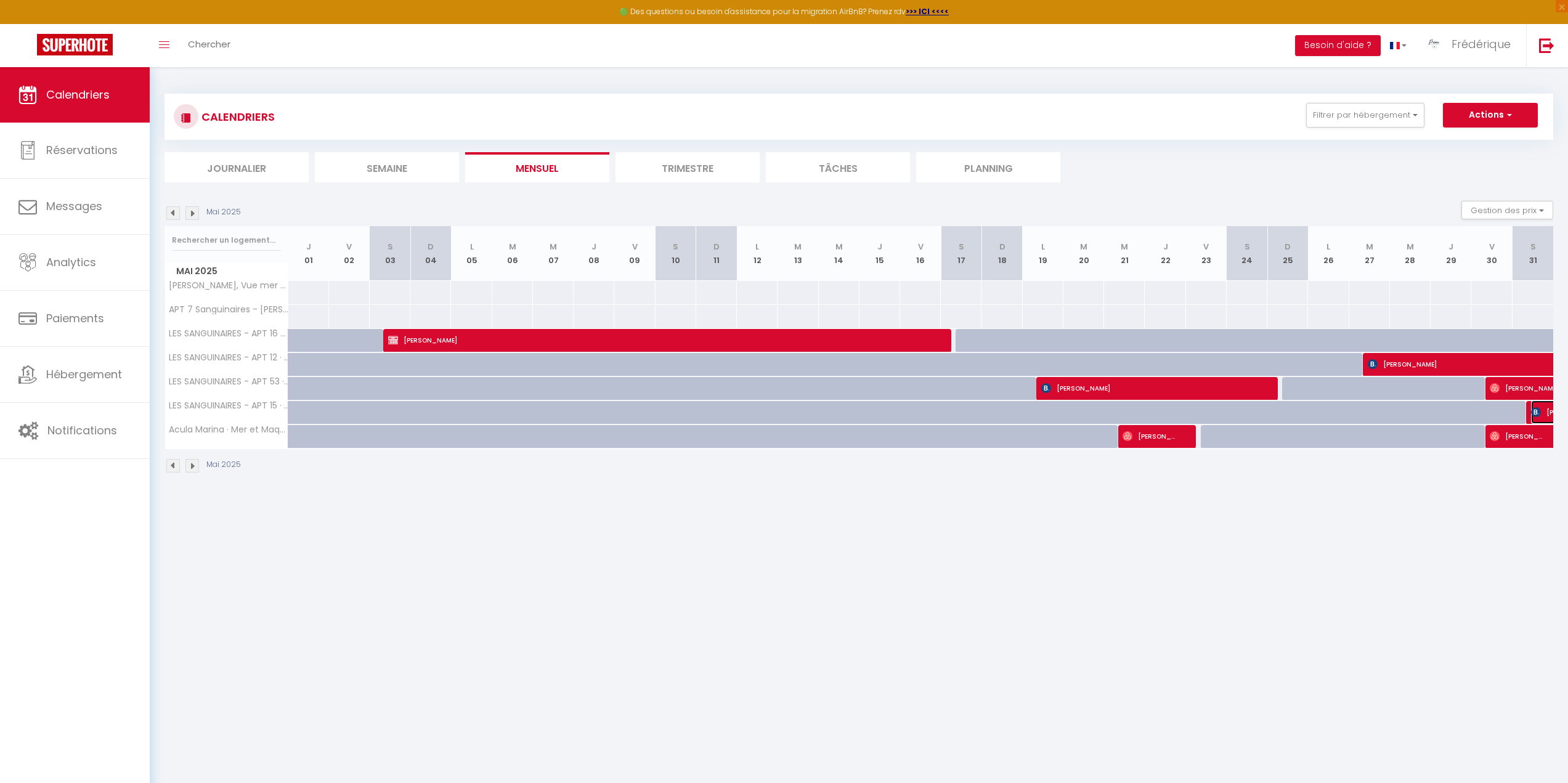
select select "OK"
select select "KO"
select select "0"
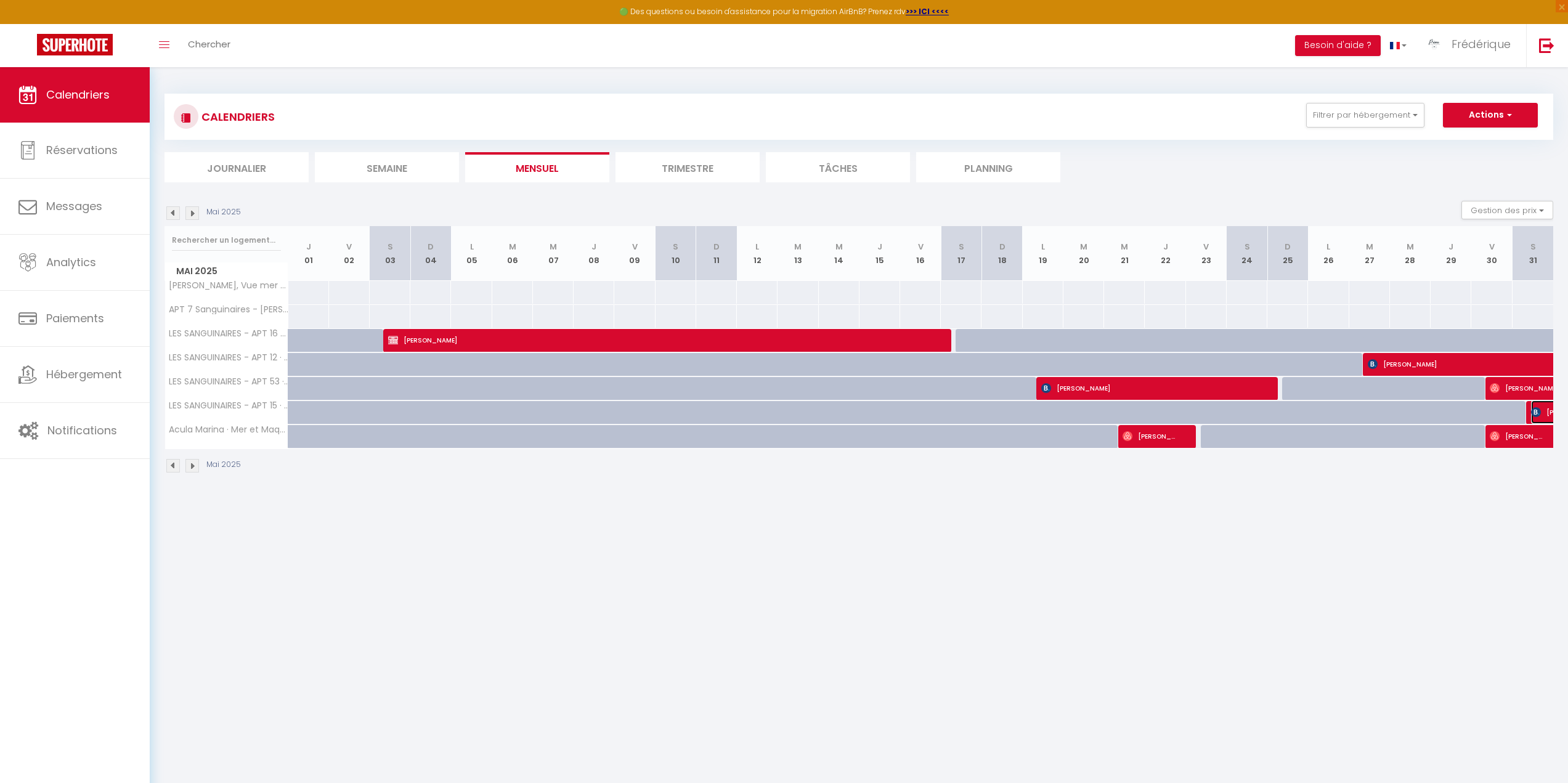
select select "1"
select select
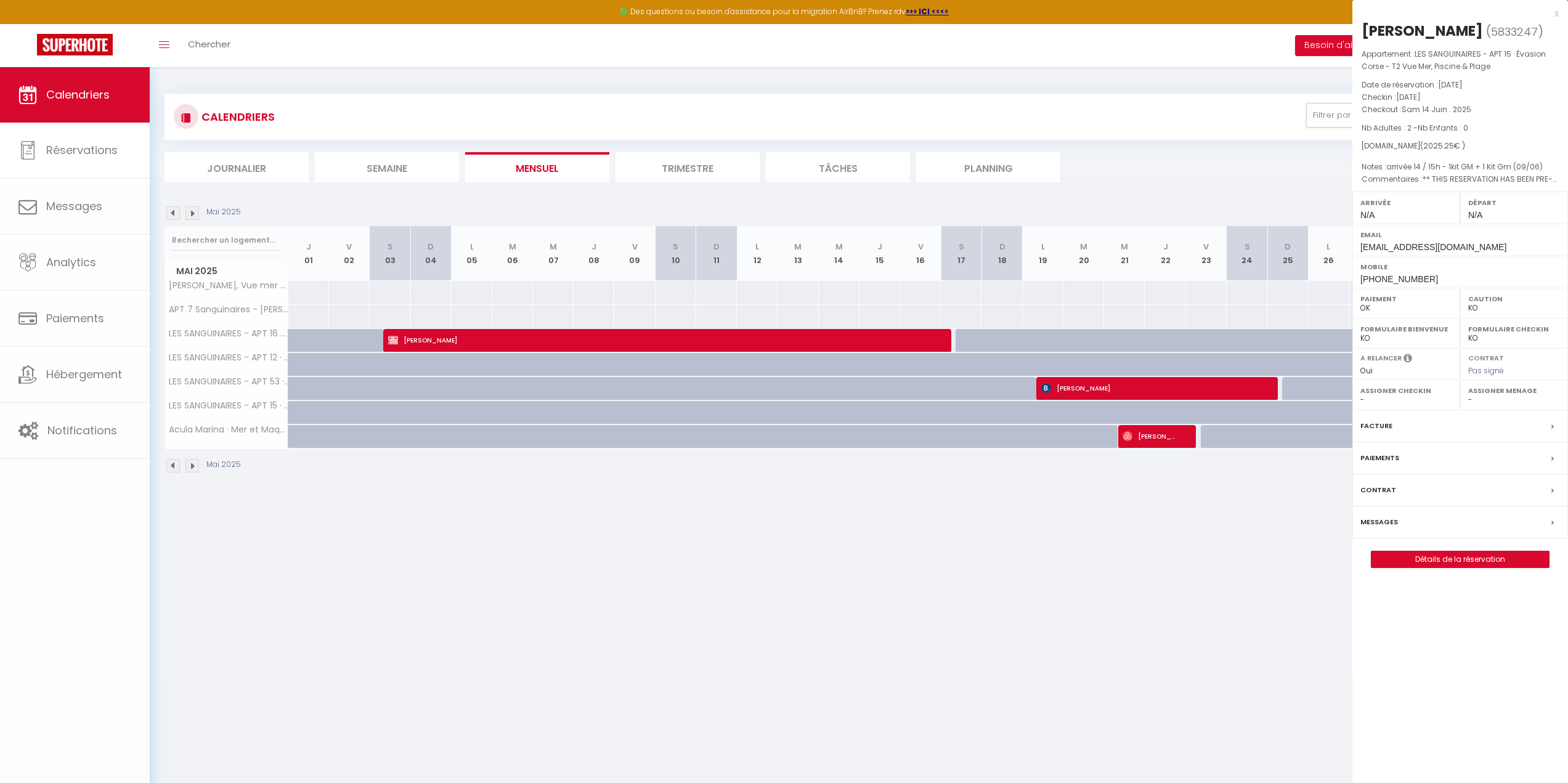
select select "42168"
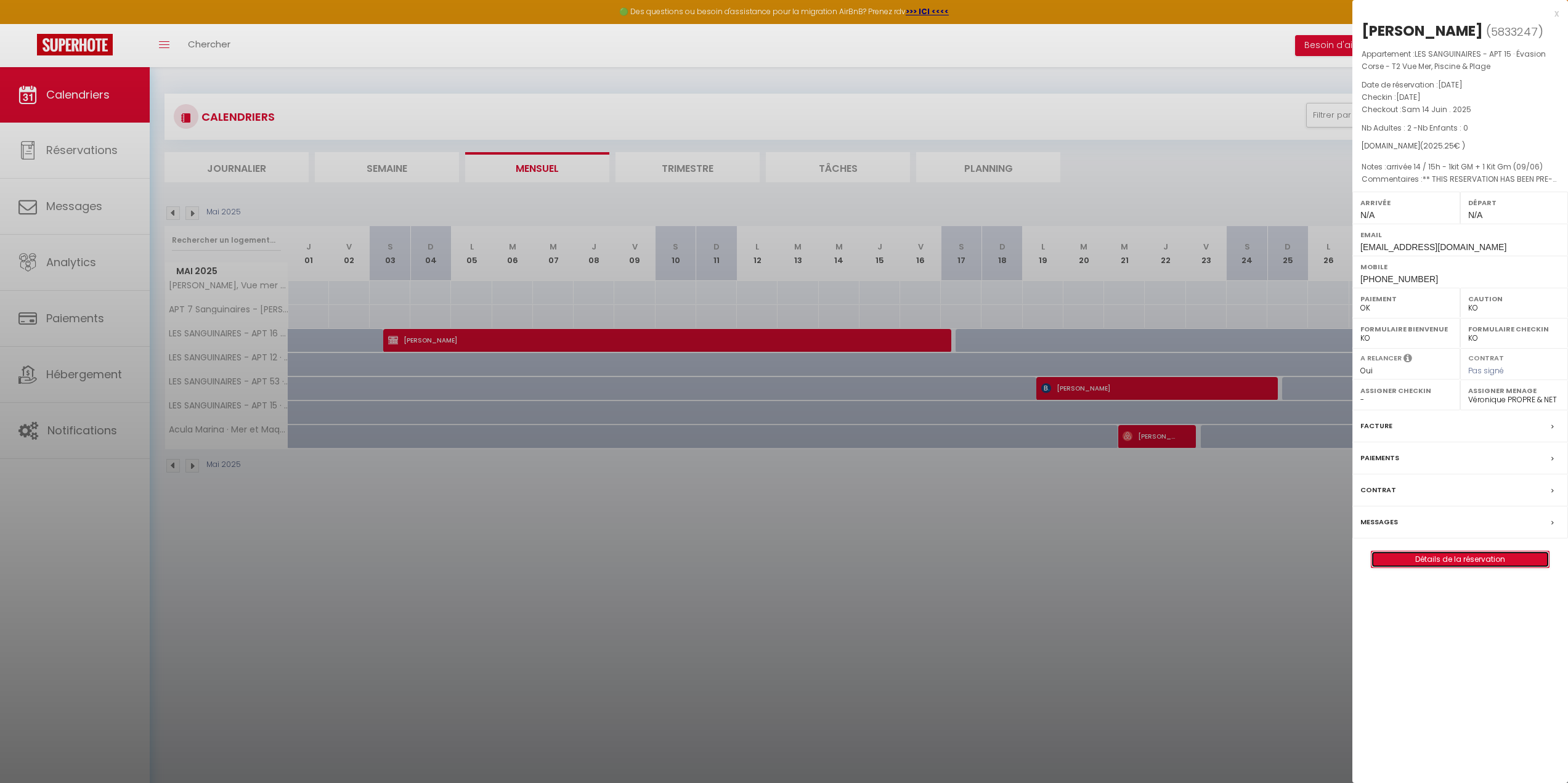
click at [1446, 559] on link "Détails de la réservation" at bounding box center [1460, 560] width 178 height 16
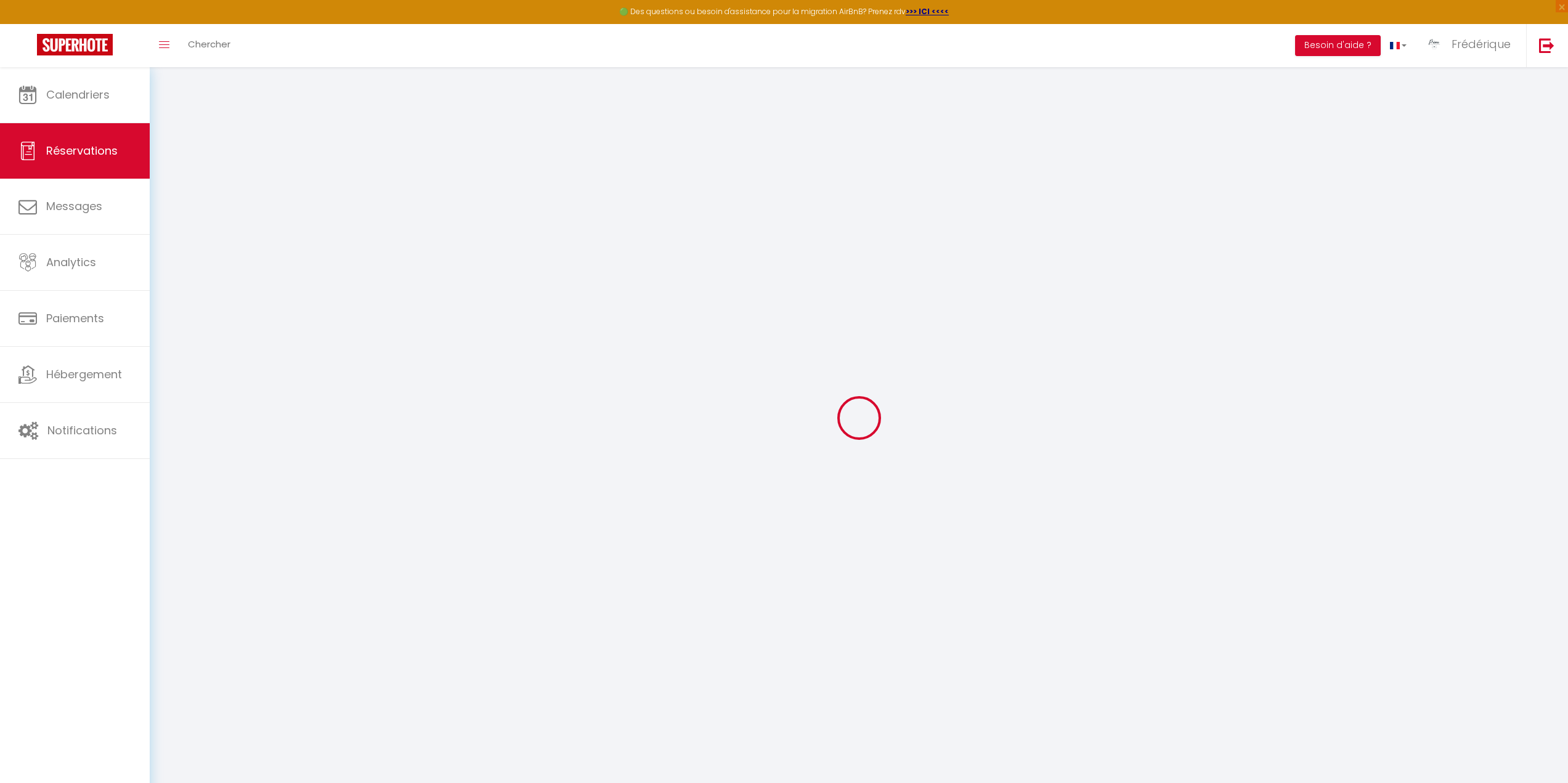
select select
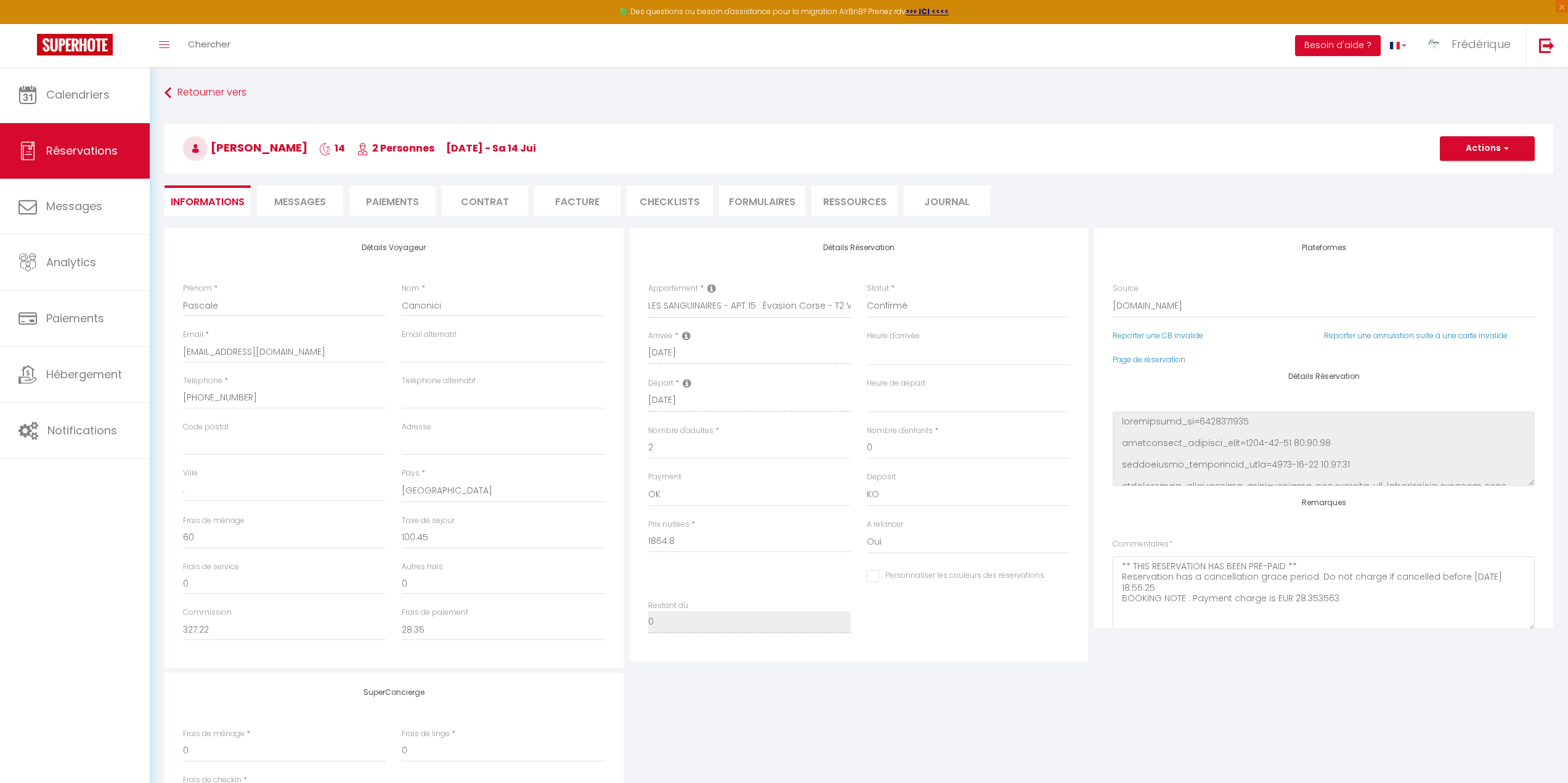
click at [567, 189] on li "Facture" at bounding box center [577, 200] width 86 height 30
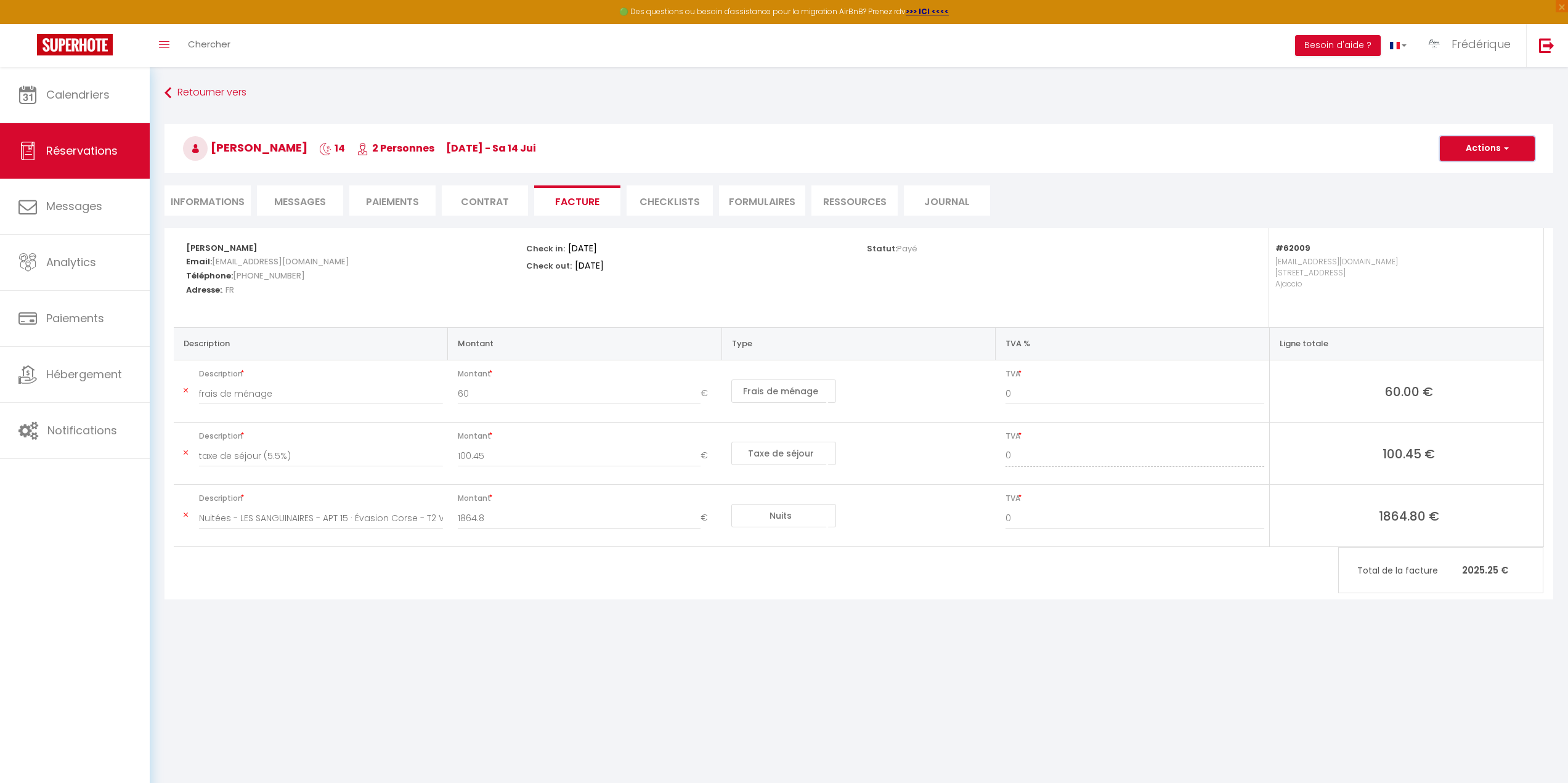
click at [1496, 147] on button "Actions" at bounding box center [1487, 148] width 95 height 24
click at [1482, 187] on link "Aperçu et éditer" at bounding box center [1477, 192] width 103 height 16
click at [69, 94] on span "Calendriers" at bounding box center [78, 94] width 63 height 15
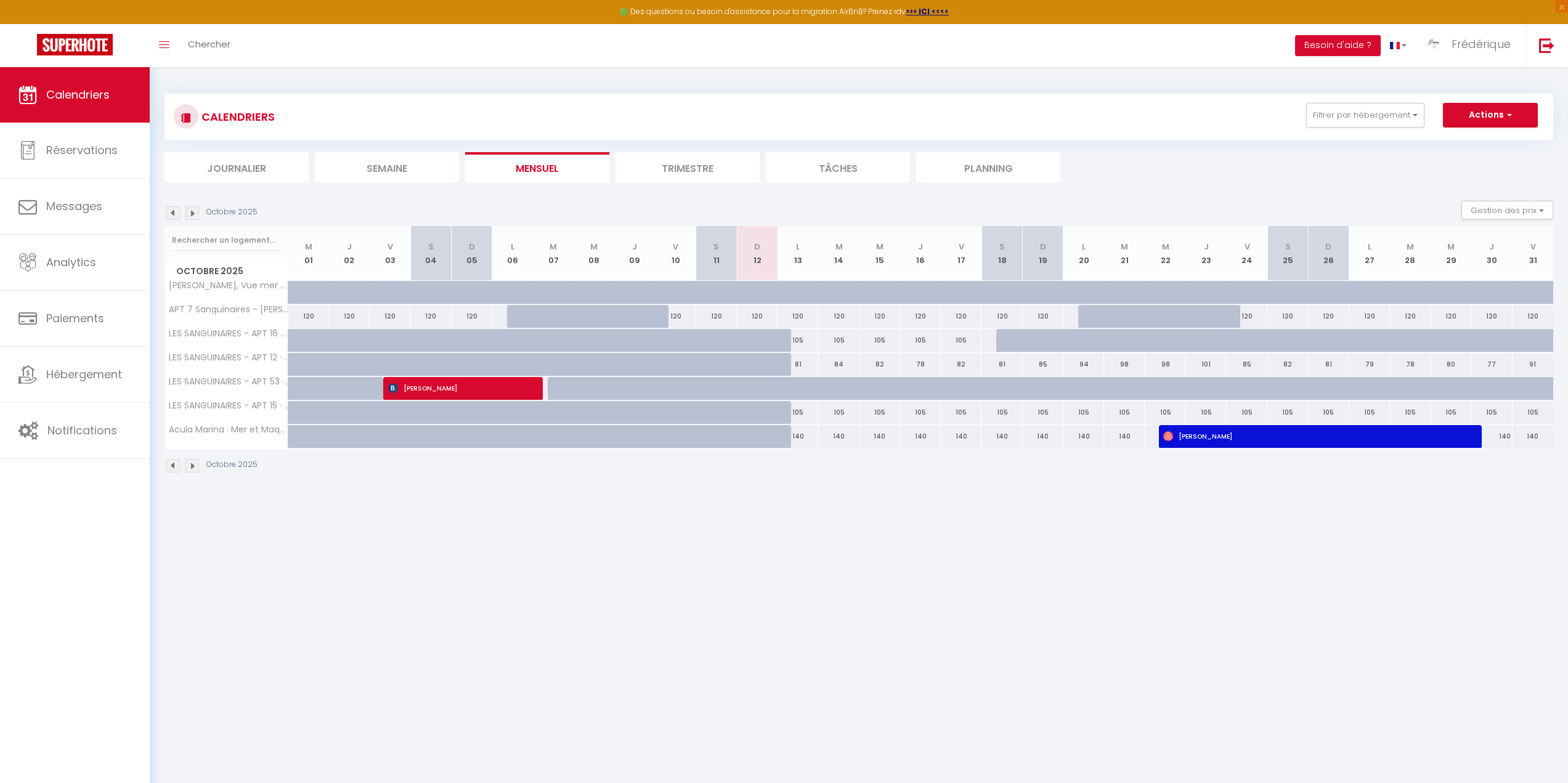
click at [172, 211] on img at bounding box center [173, 213] width 13 height 13
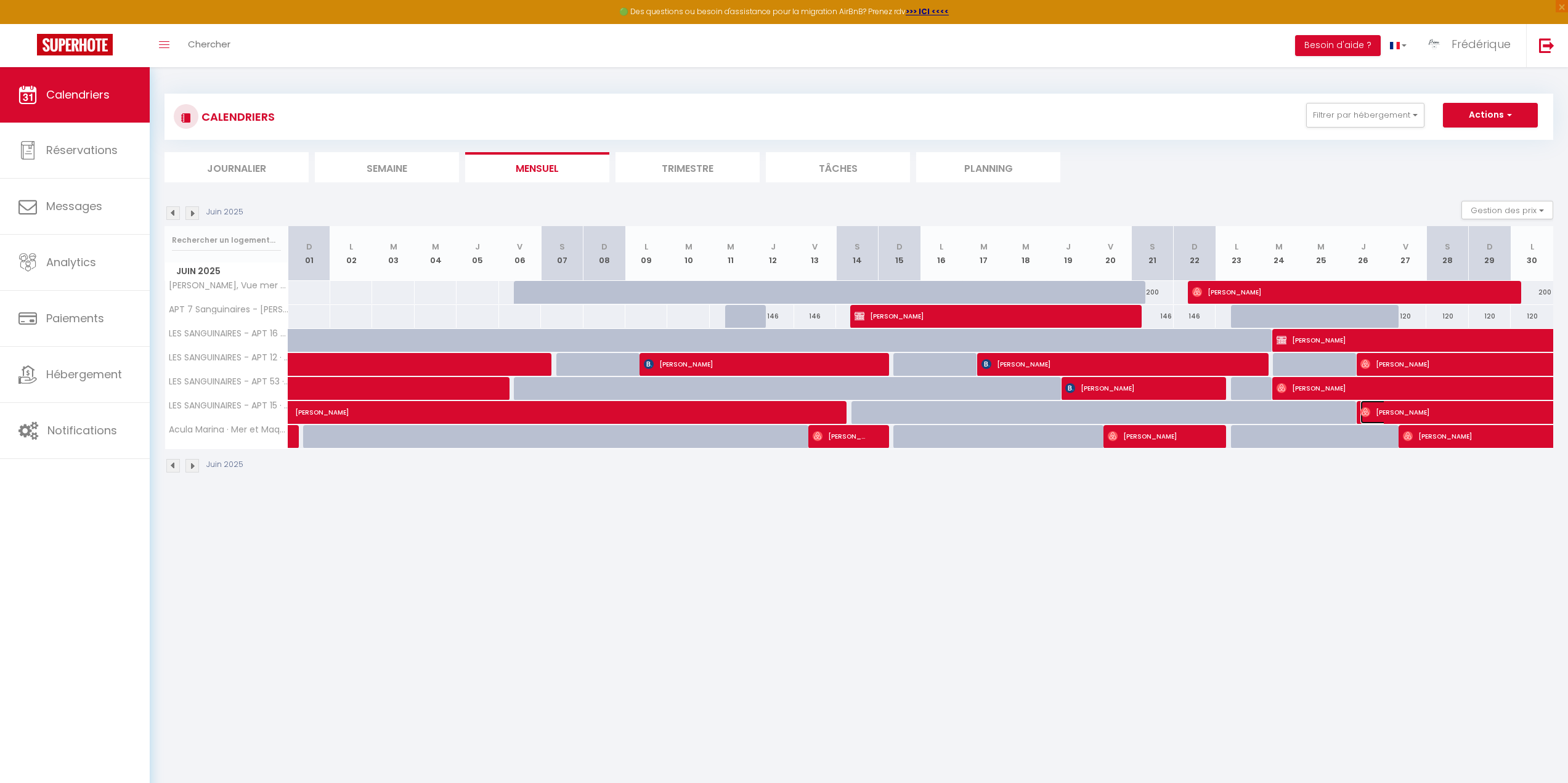
click at [1401, 411] on span "Bertrand Vincent" at bounding box center [1445, 412] width 170 height 24
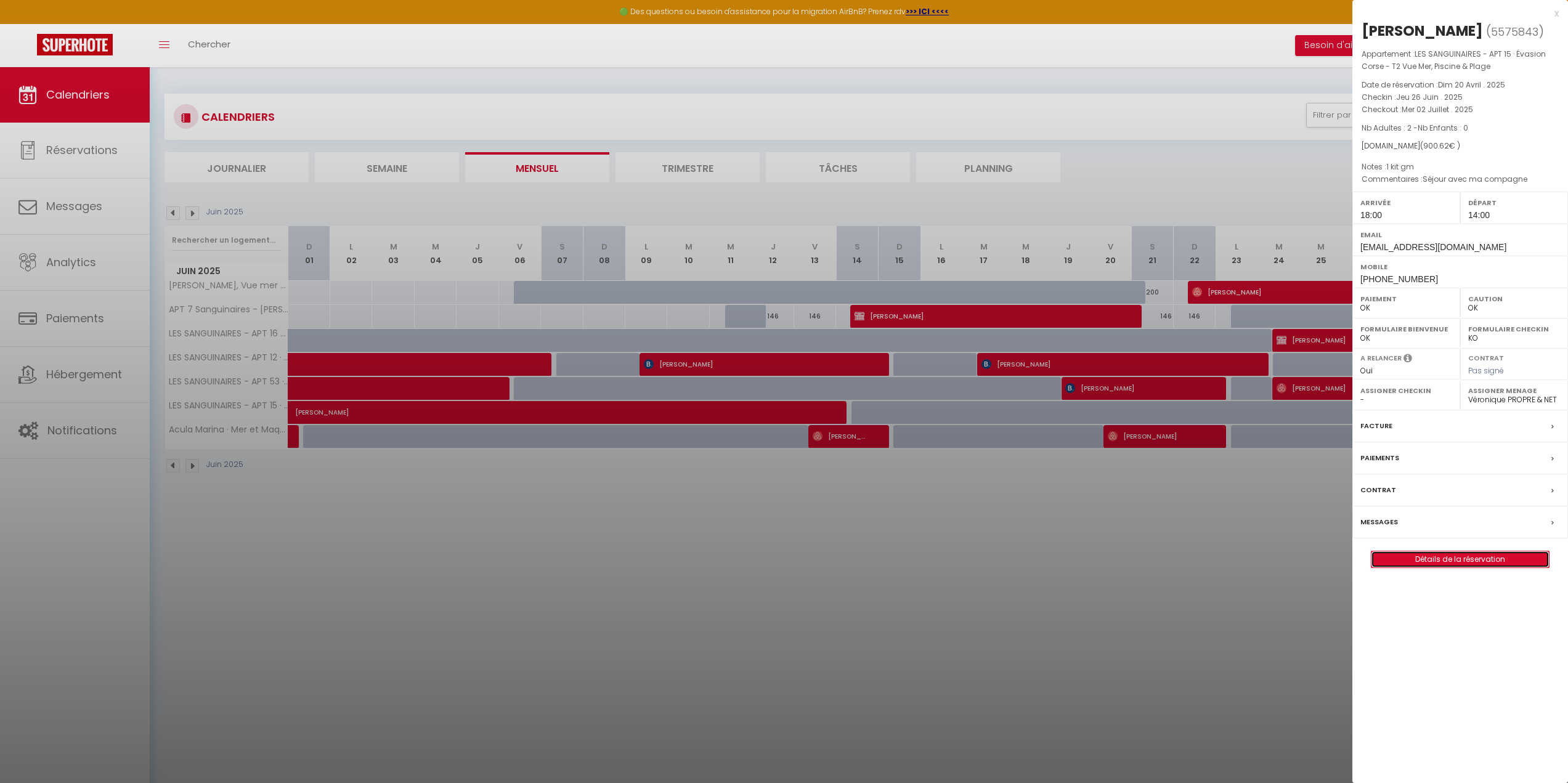
click at [1479, 558] on link "Détails de la réservation" at bounding box center [1460, 560] width 178 height 16
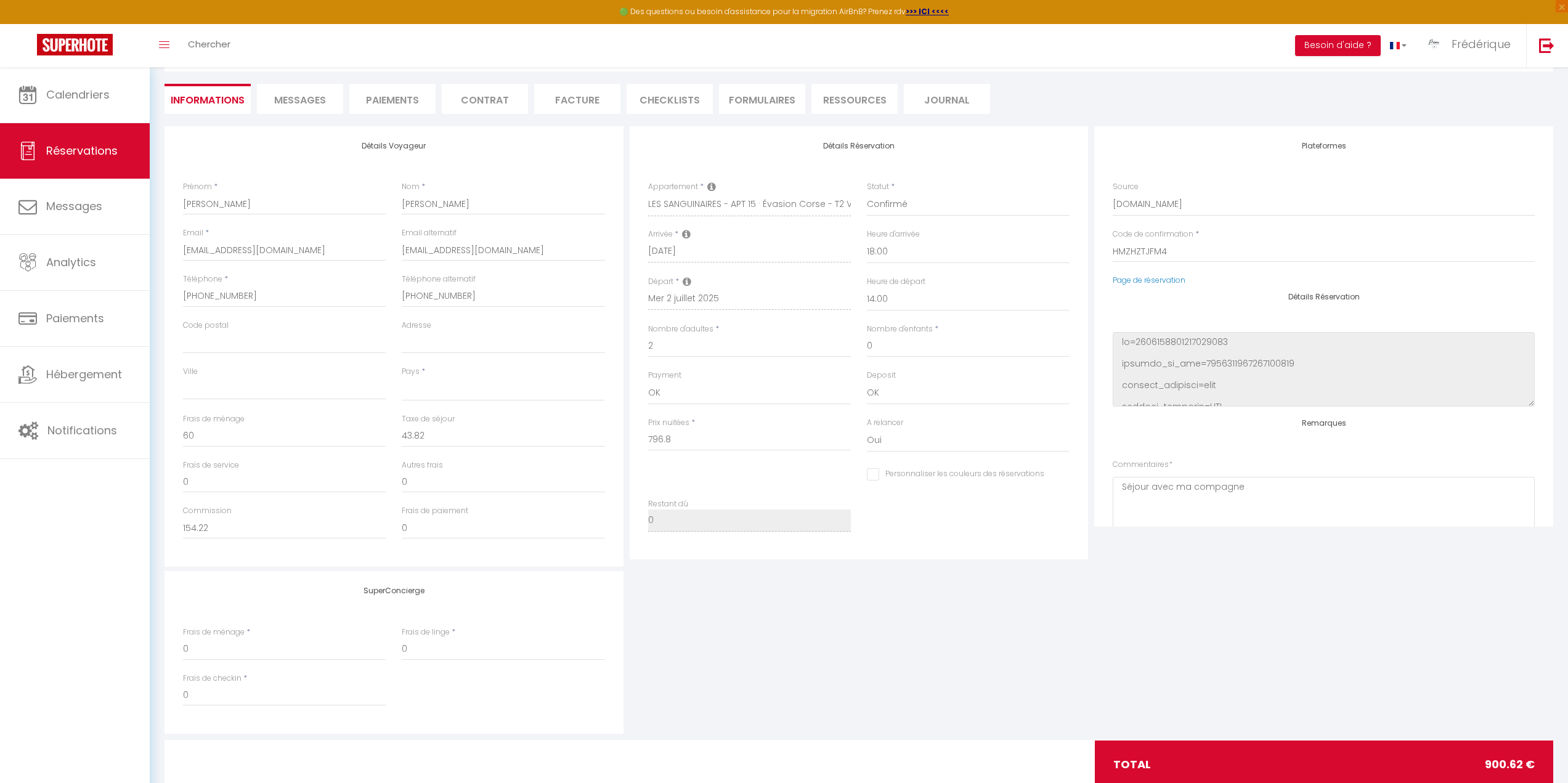
scroll to position [123, 0]
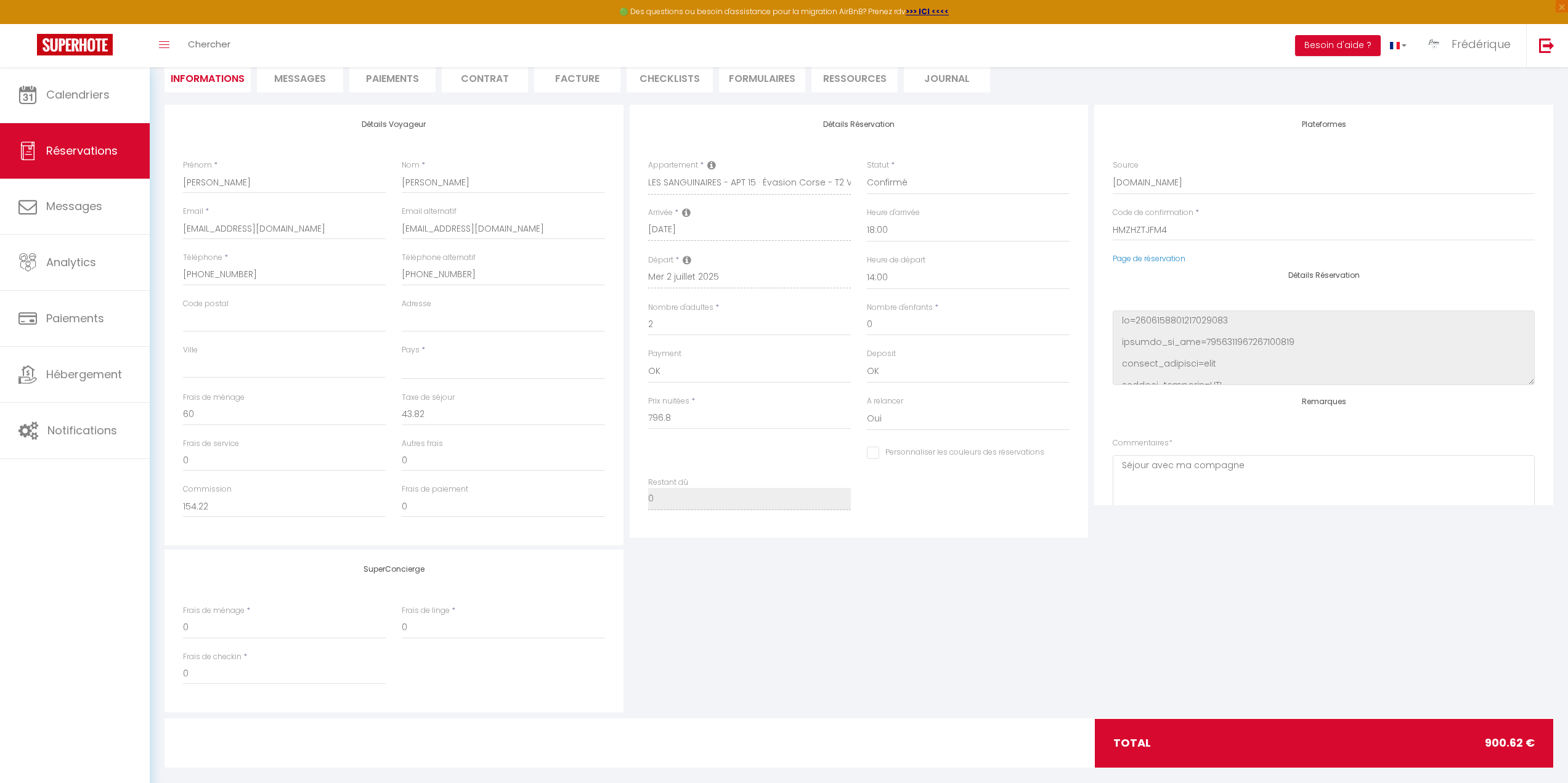
click at [585, 74] on li "Facture" at bounding box center [577, 77] width 86 height 30
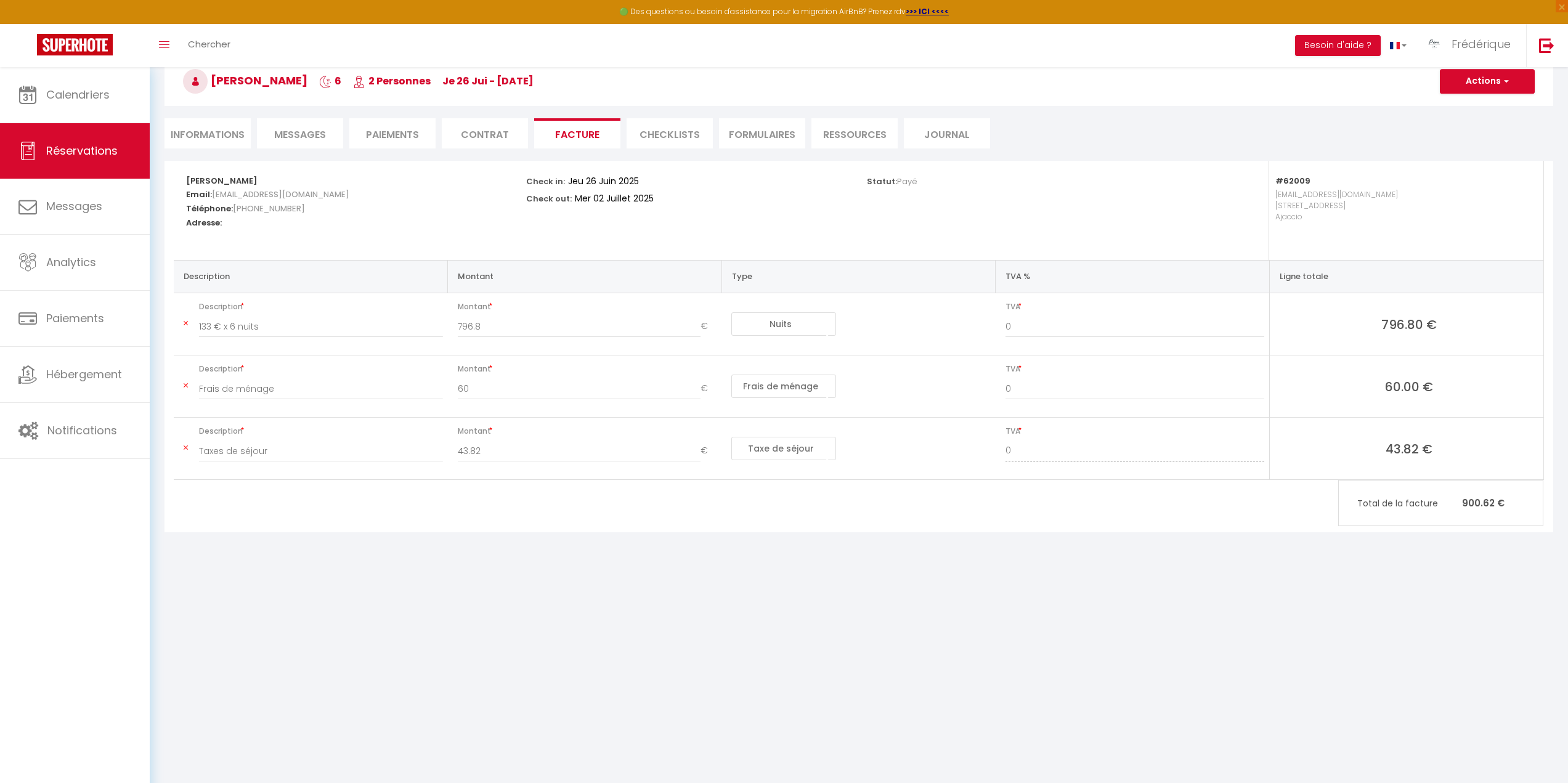
scroll to position [67, 0]
click at [1485, 68] on h3 "Bertrand Vincent 6 2 Personnes je 26 Jui - me 02 Juil" at bounding box center [858, 81] width 1389 height 49
click at [1485, 80] on button "Actions" at bounding box center [1487, 81] width 95 height 24
click at [1471, 126] on link "Aperçu et éditer" at bounding box center [1477, 125] width 103 height 16
click at [91, 101] on span "Calendriers" at bounding box center [78, 94] width 63 height 15
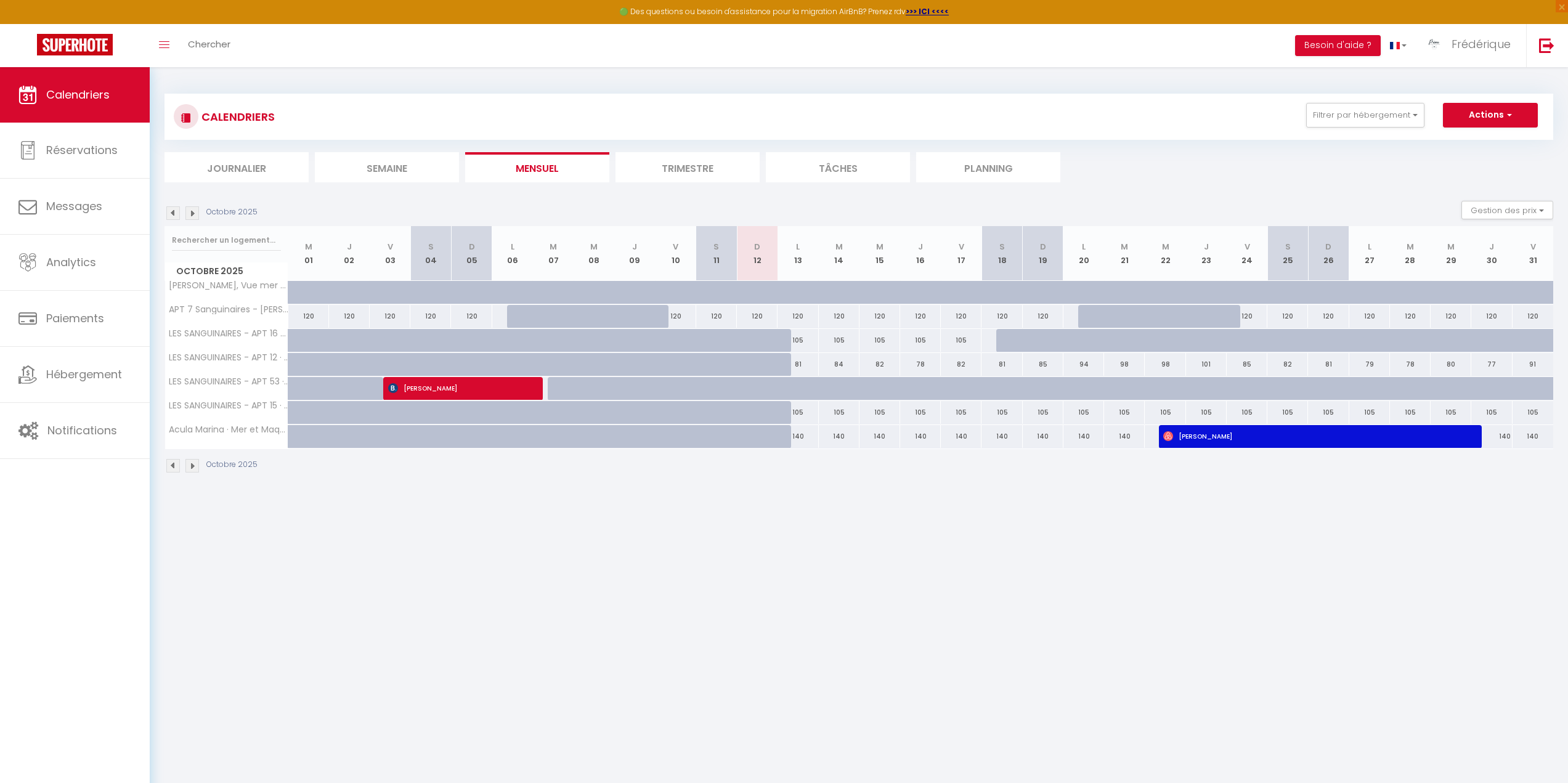
click at [170, 214] on img at bounding box center [173, 213] width 13 height 13
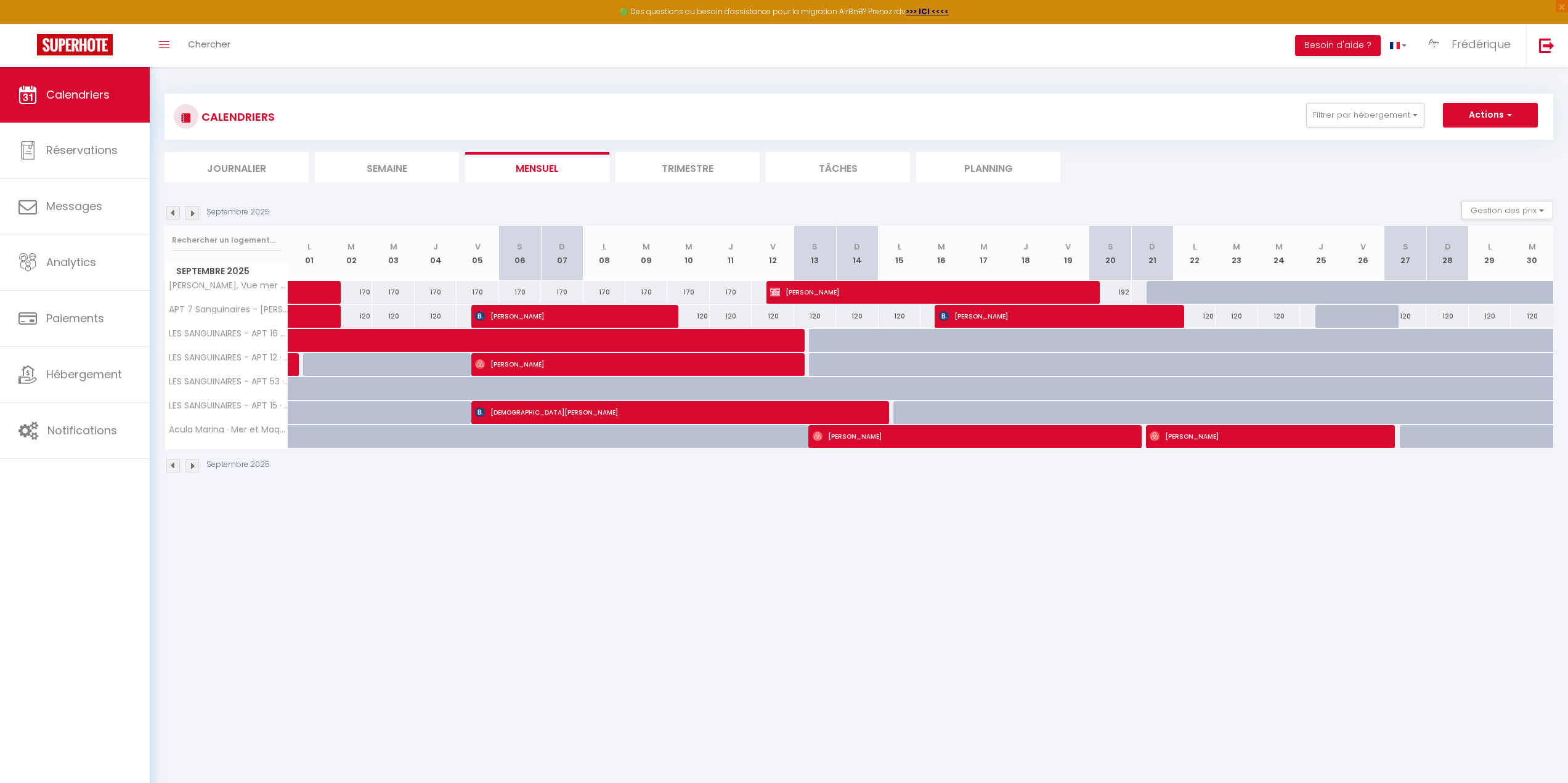
click at [170, 214] on img at bounding box center [173, 213] width 13 height 13
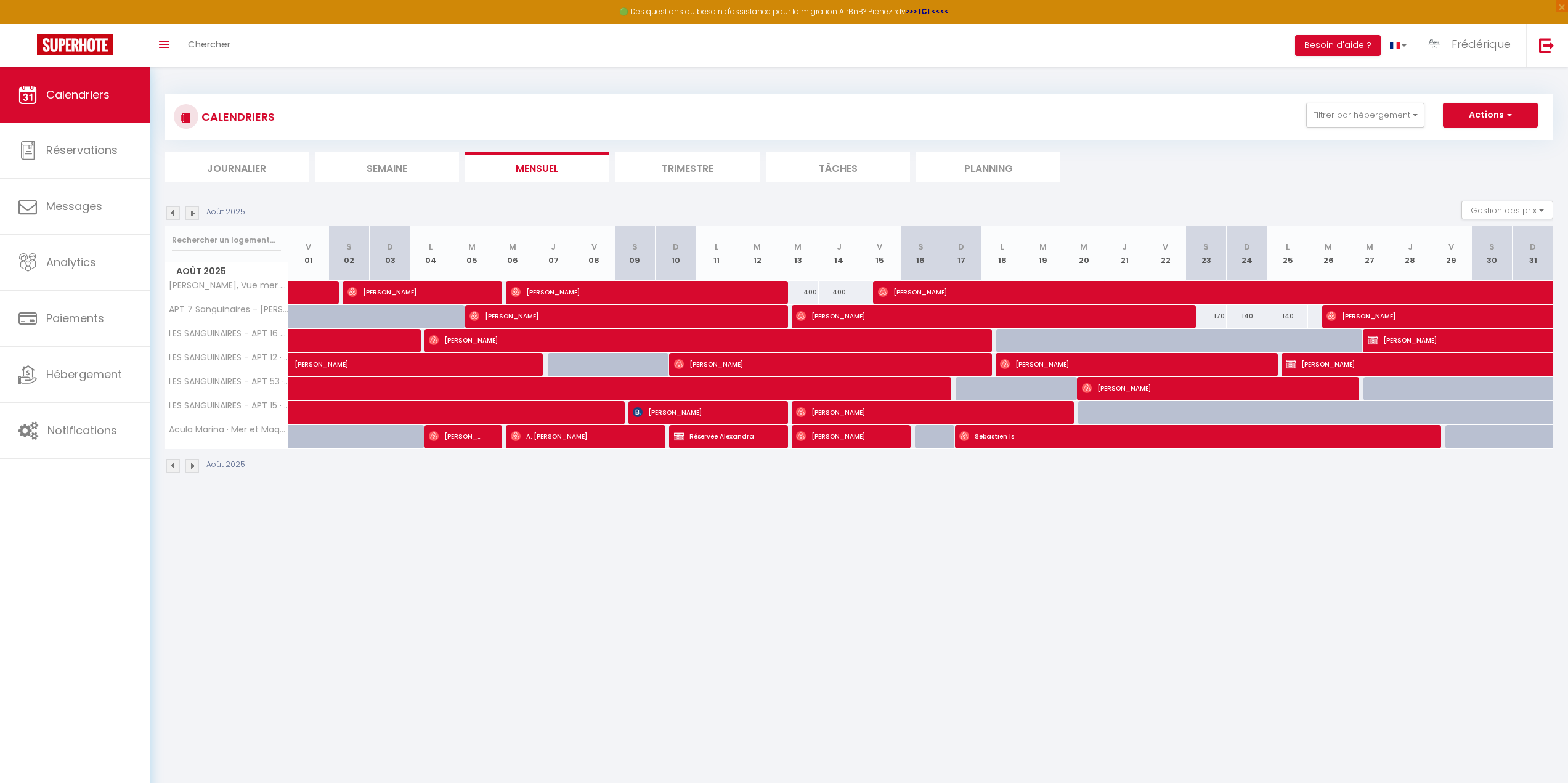
click at [170, 214] on img at bounding box center [173, 213] width 13 height 13
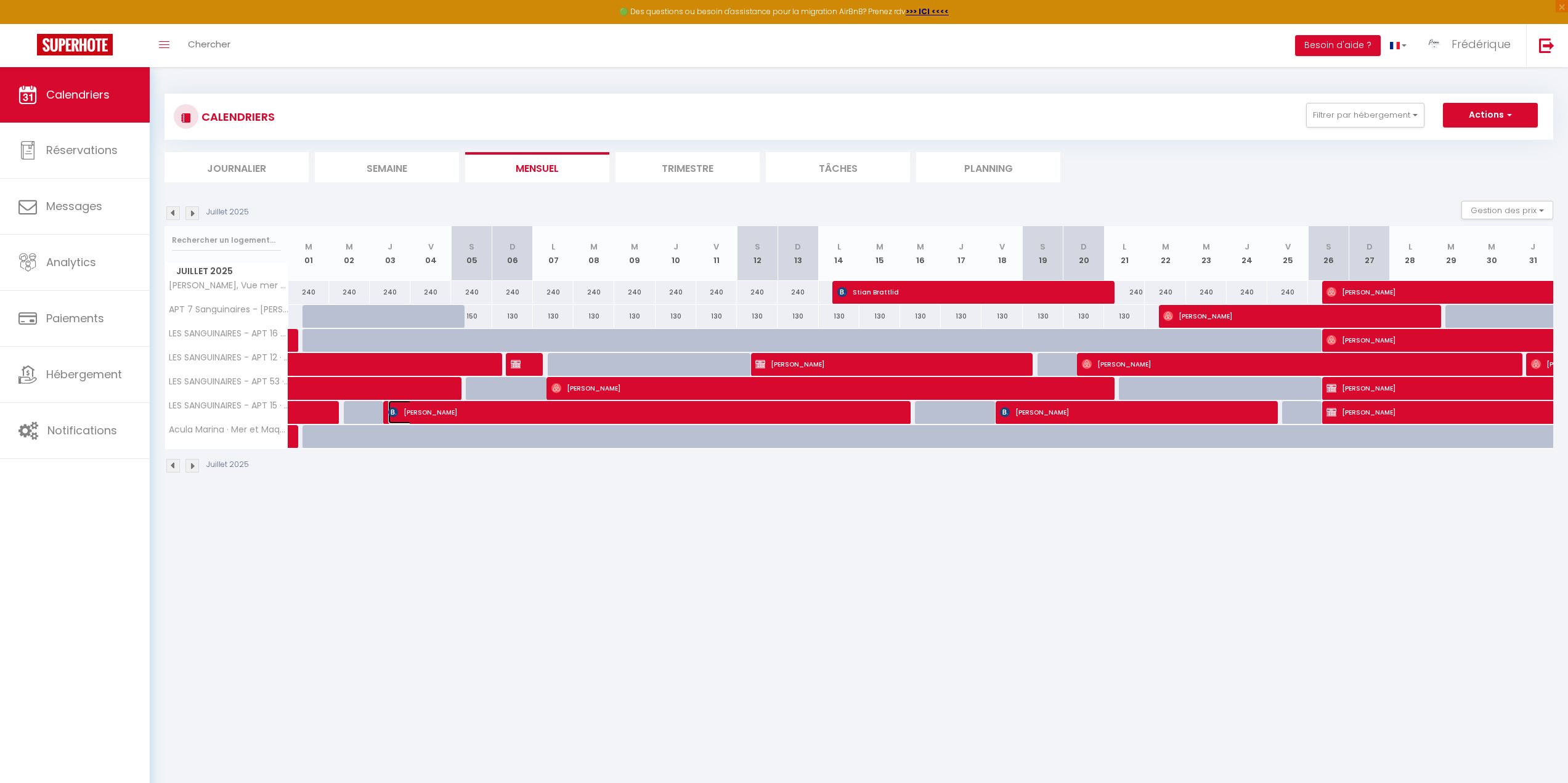
click at [449, 414] on span "Sylvain Le Normand" at bounding box center [639, 412] width 502 height 24
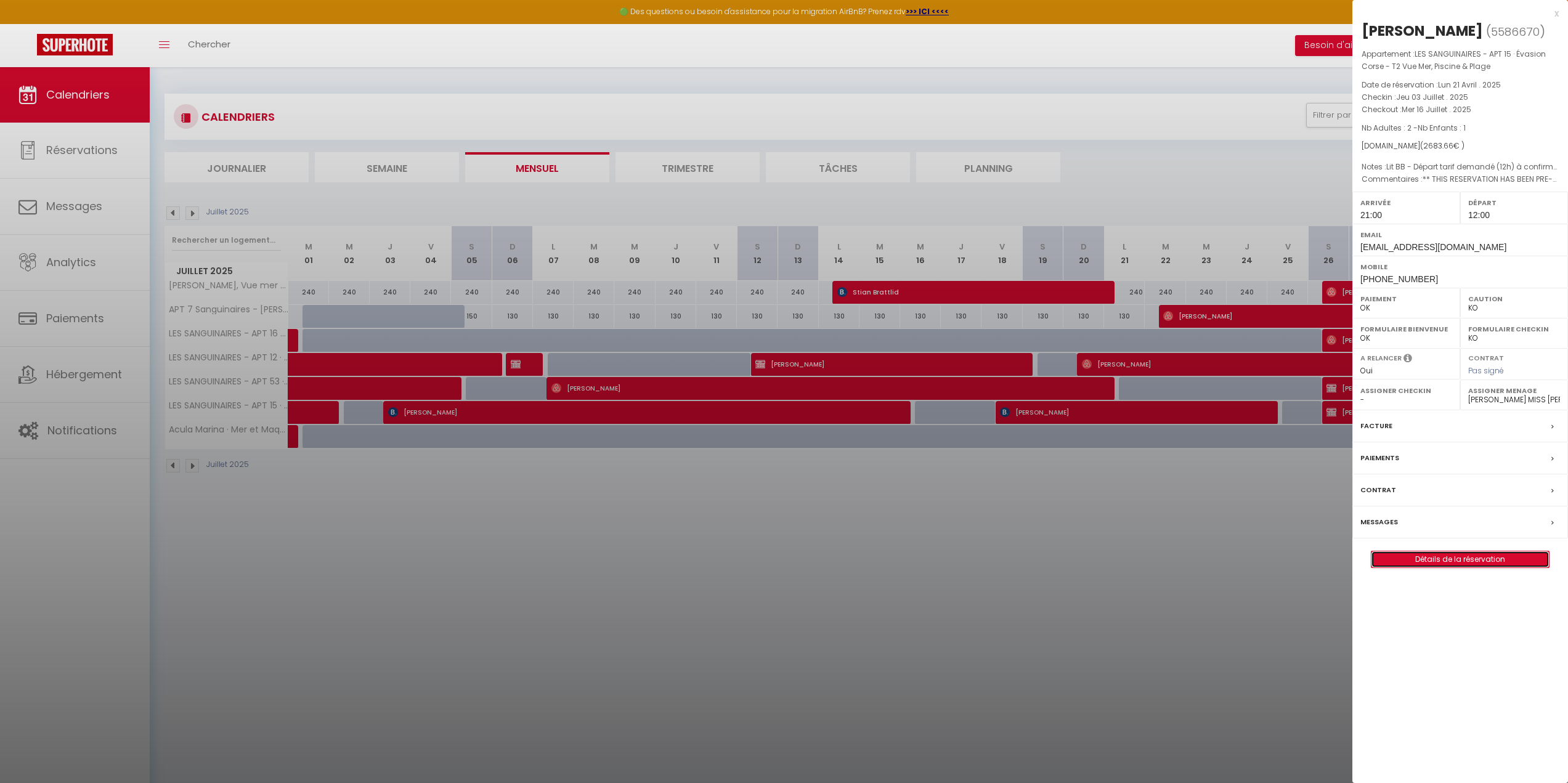
click at [1461, 567] on link "Détails de la réservation" at bounding box center [1460, 560] width 178 height 16
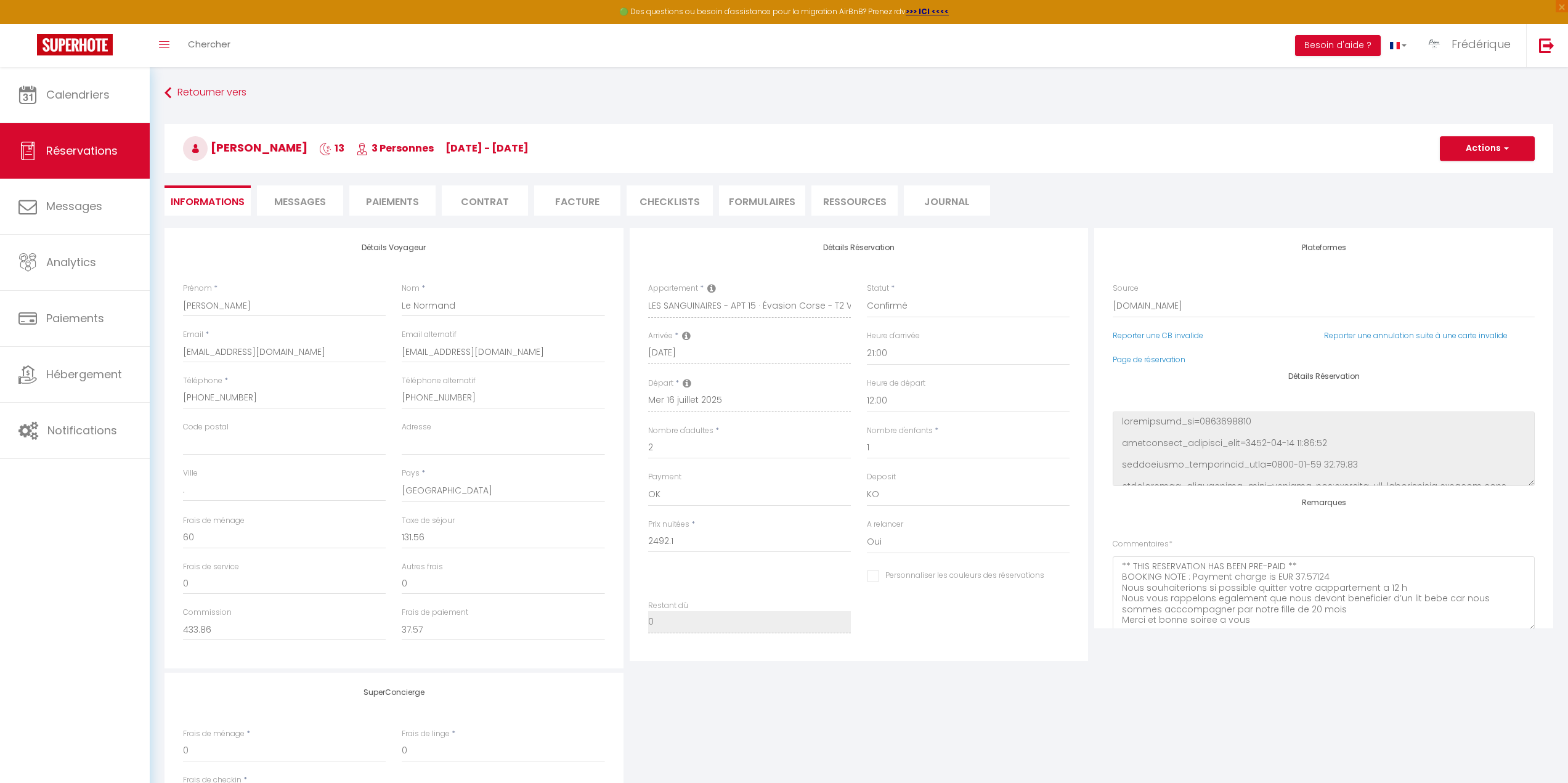
click at [559, 198] on li "Facture" at bounding box center [577, 200] width 86 height 30
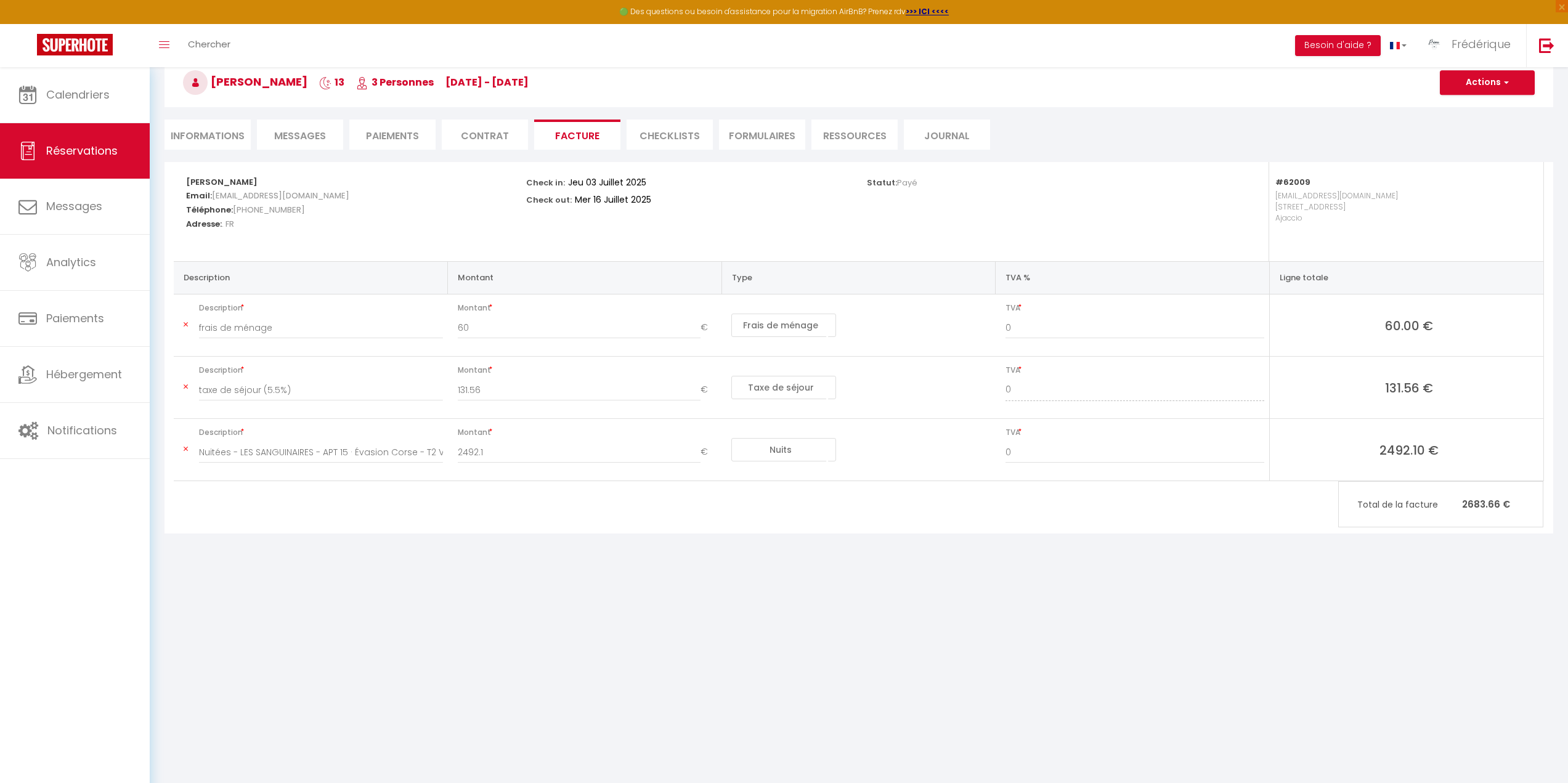
scroll to position [67, 0]
click at [223, 133] on li "Informations" at bounding box center [207, 133] width 86 height 30
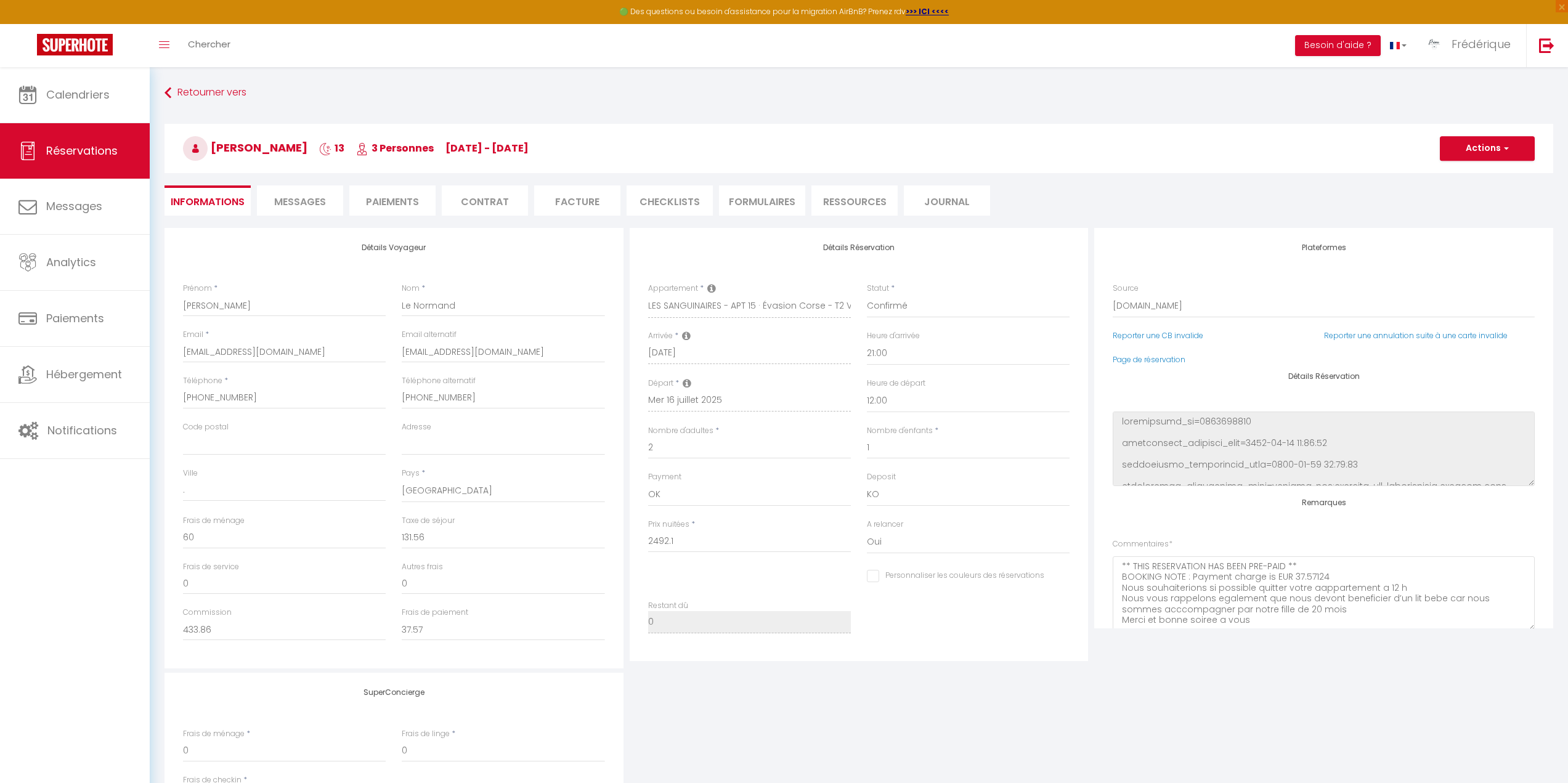
click at [579, 190] on li "Facture" at bounding box center [577, 200] width 86 height 30
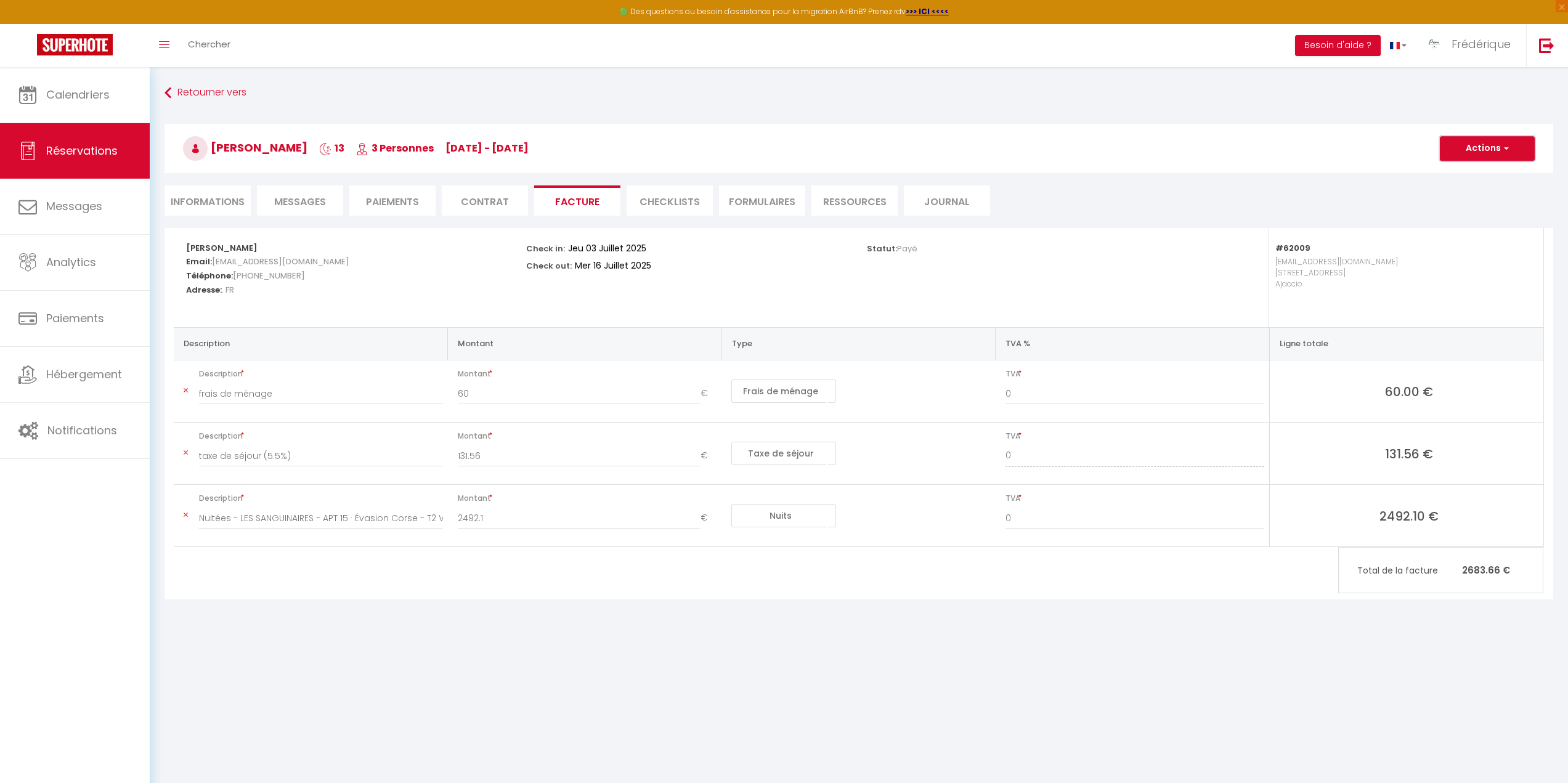
click at [1488, 142] on button "Actions" at bounding box center [1487, 148] width 95 height 24
click at [1476, 188] on link "Aperçu et éditer" at bounding box center [1477, 192] width 103 height 16
click at [74, 95] on span "Calendriers" at bounding box center [78, 94] width 63 height 15
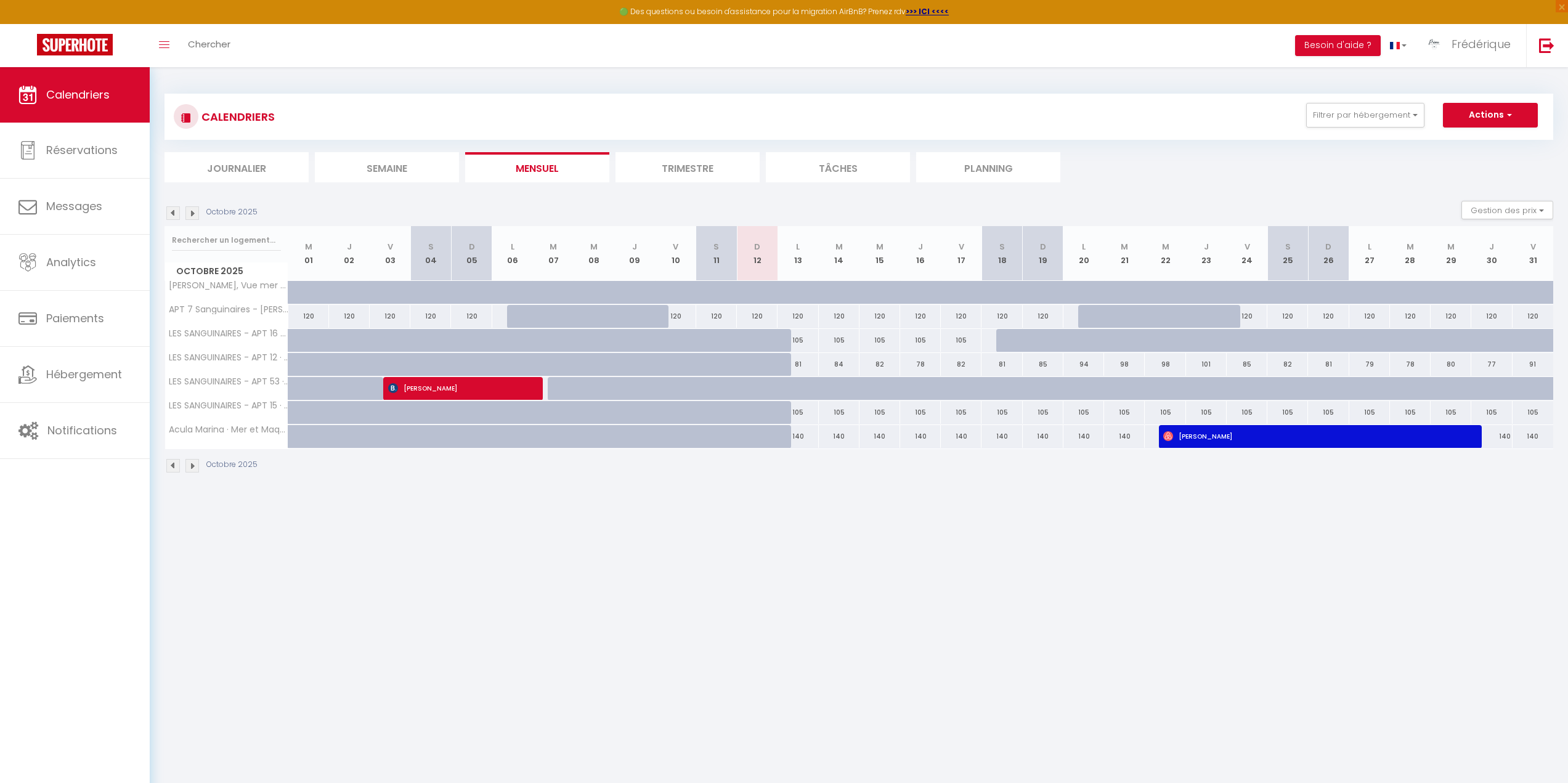
click at [171, 207] on img at bounding box center [173, 213] width 13 height 13
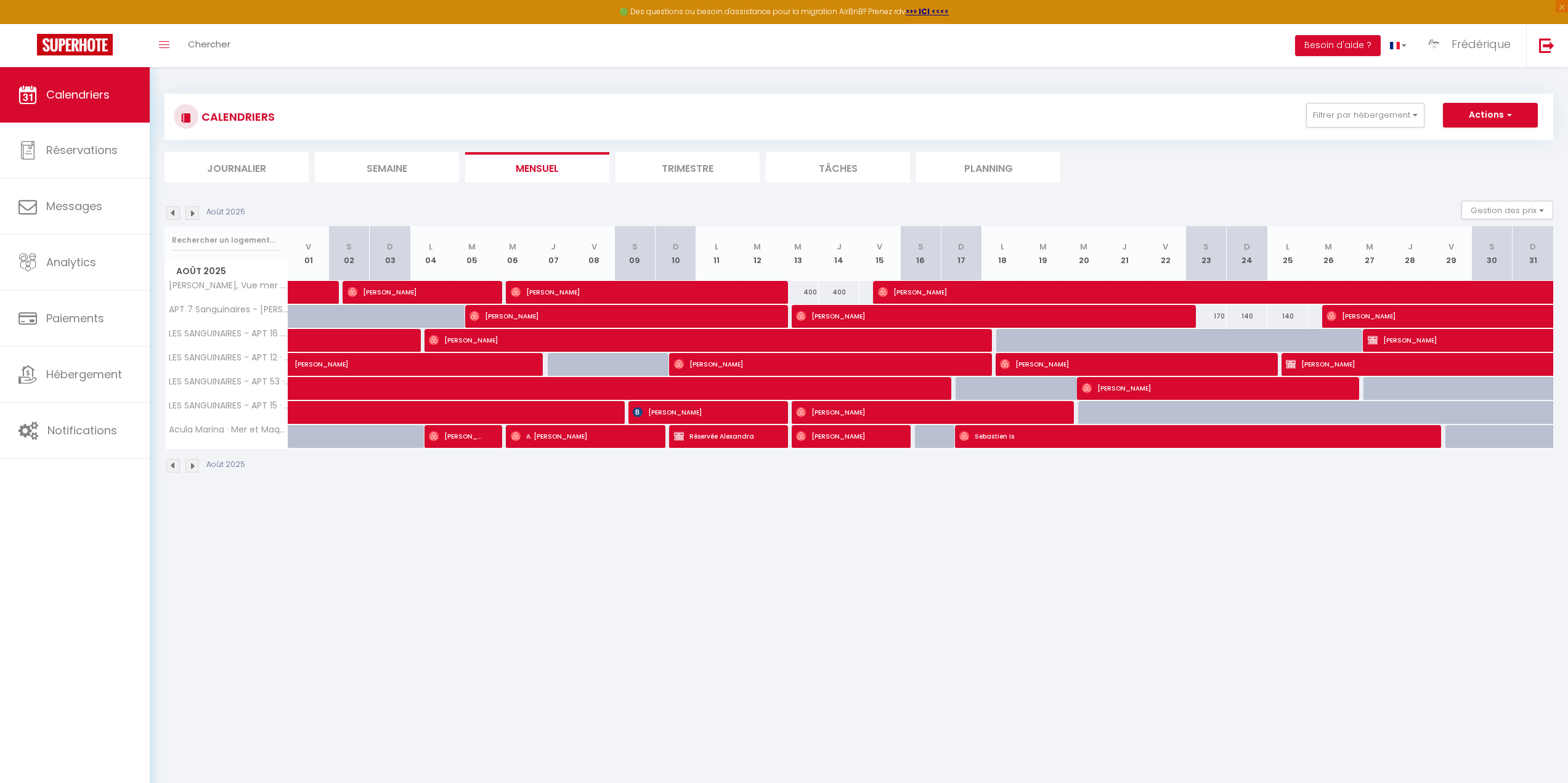
click at [171, 207] on img at bounding box center [173, 213] width 13 height 13
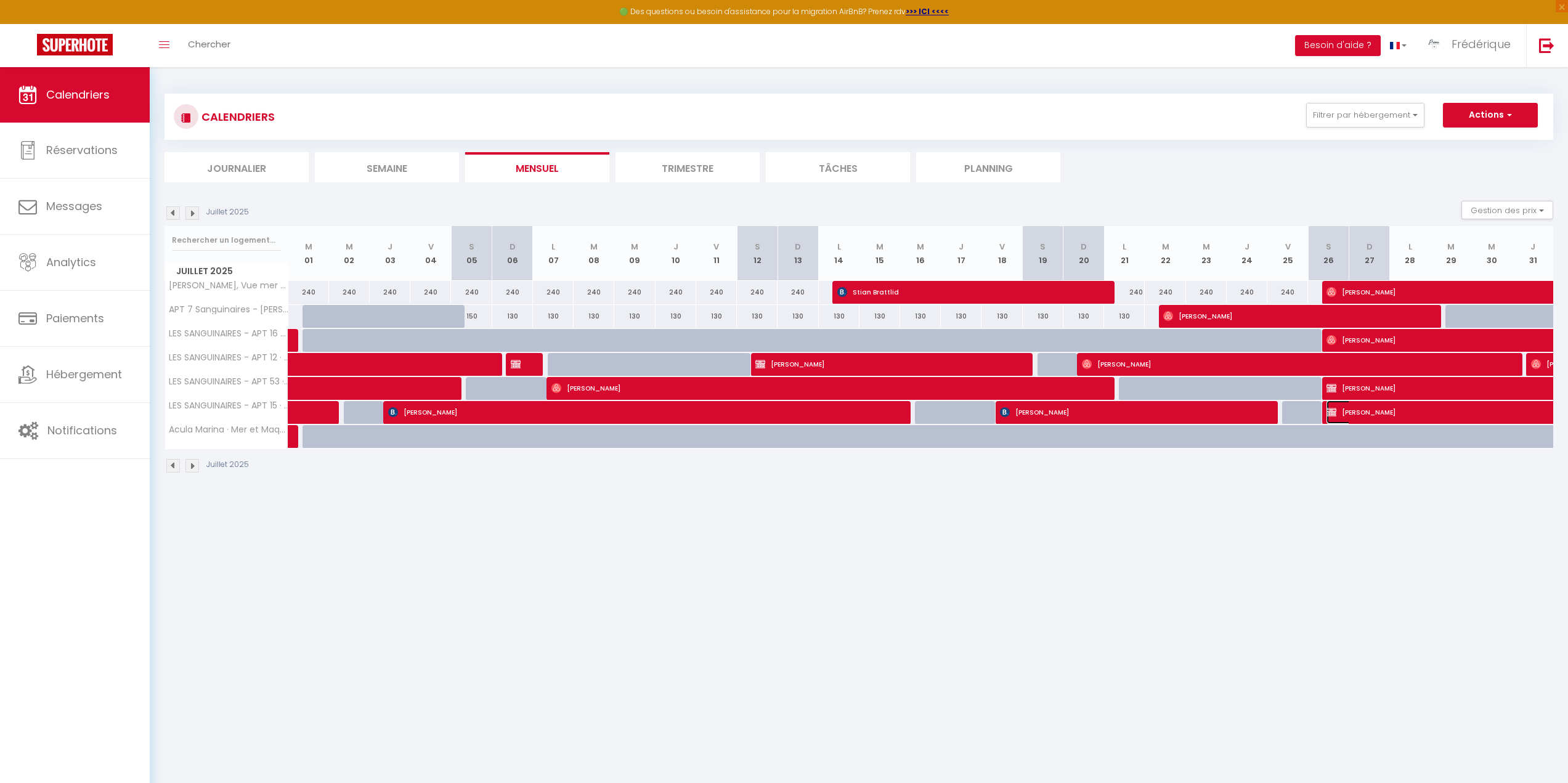
click at [1383, 410] on span "Paula FORTUNATO" at bounding box center [1524, 412] width 397 height 24
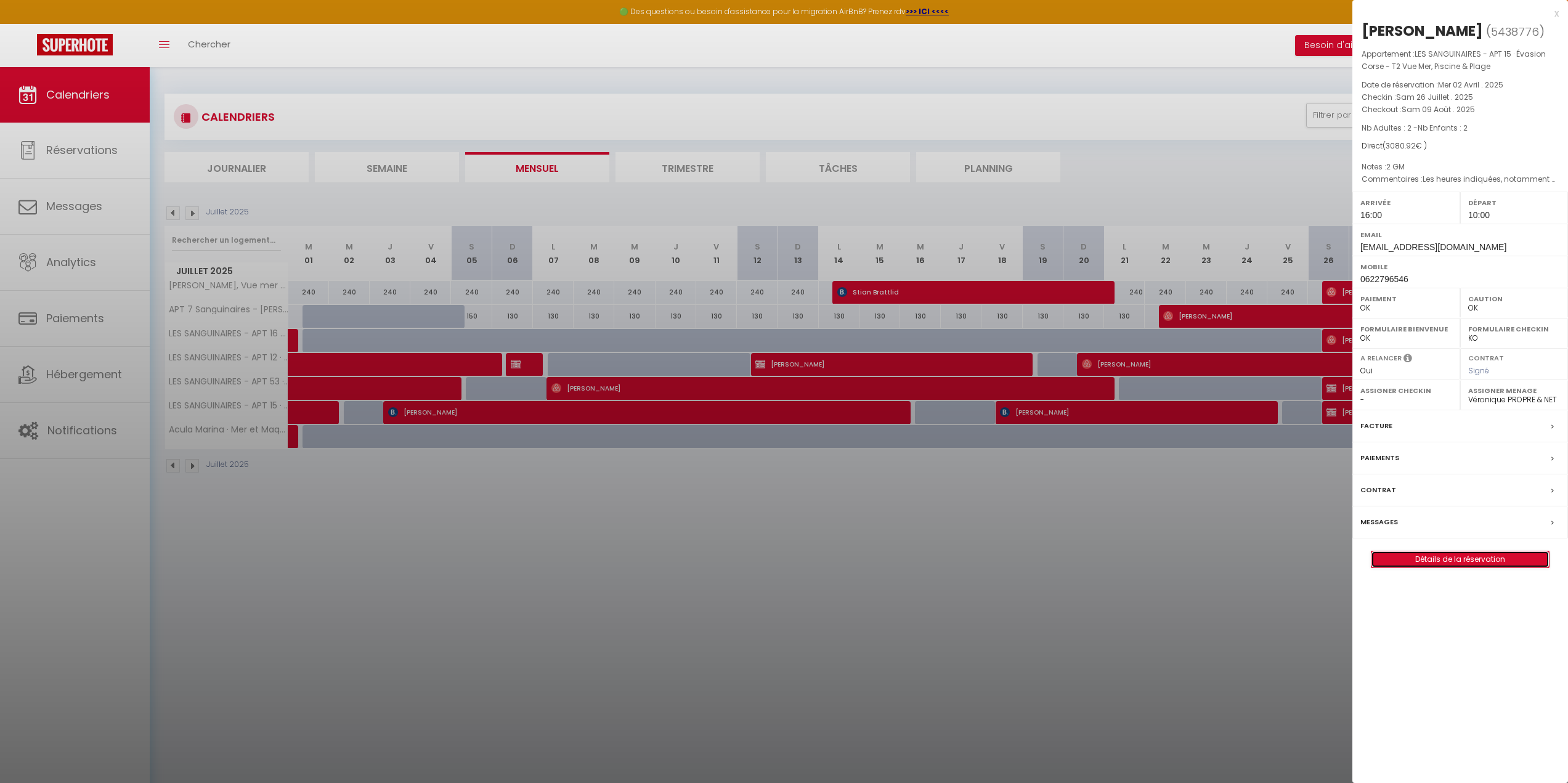
click at [1443, 559] on link "Détails de la réservation" at bounding box center [1460, 560] width 178 height 16
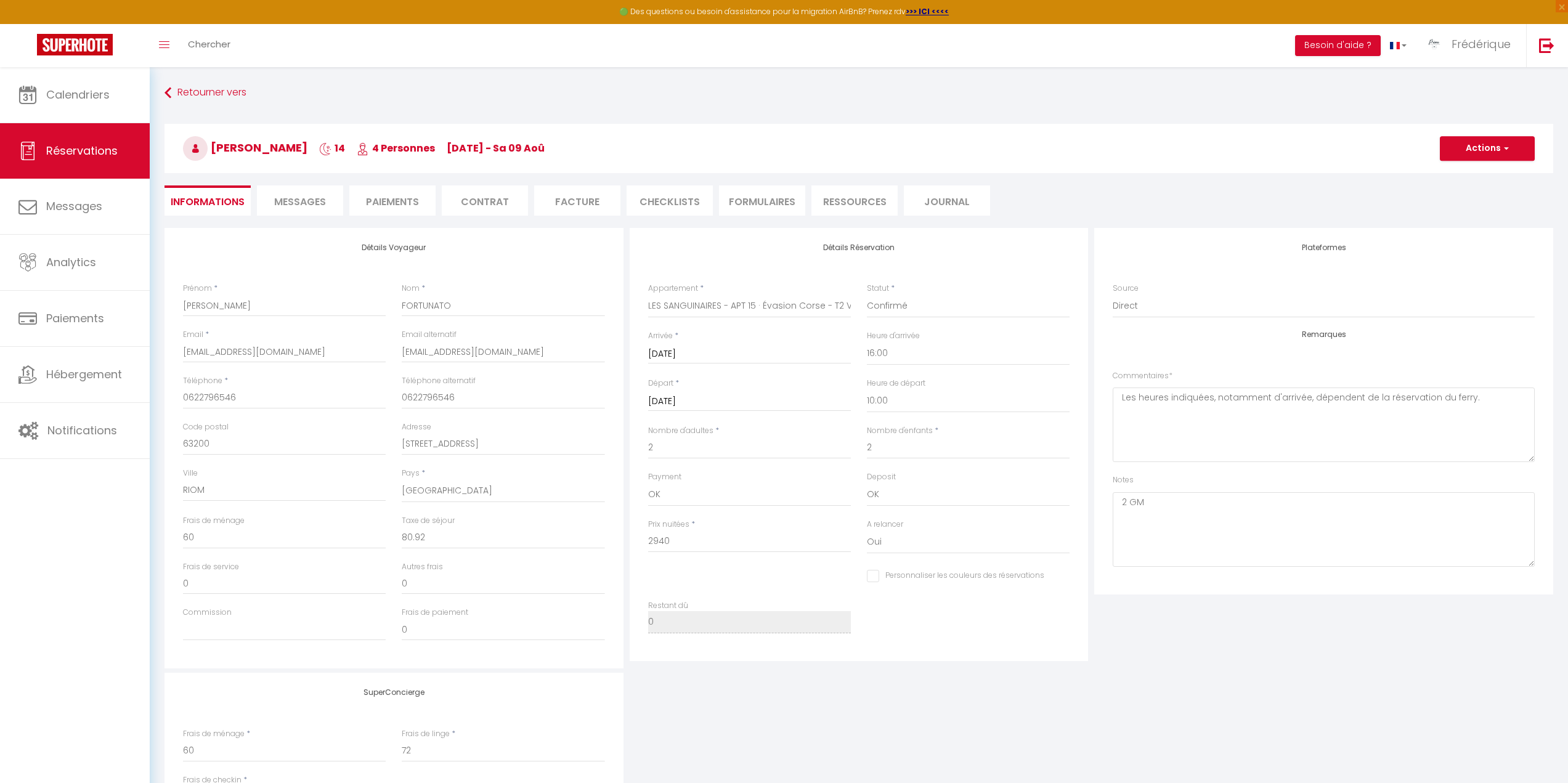
click at [575, 196] on li "Facture" at bounding box center [577, 200] width 86 height 30
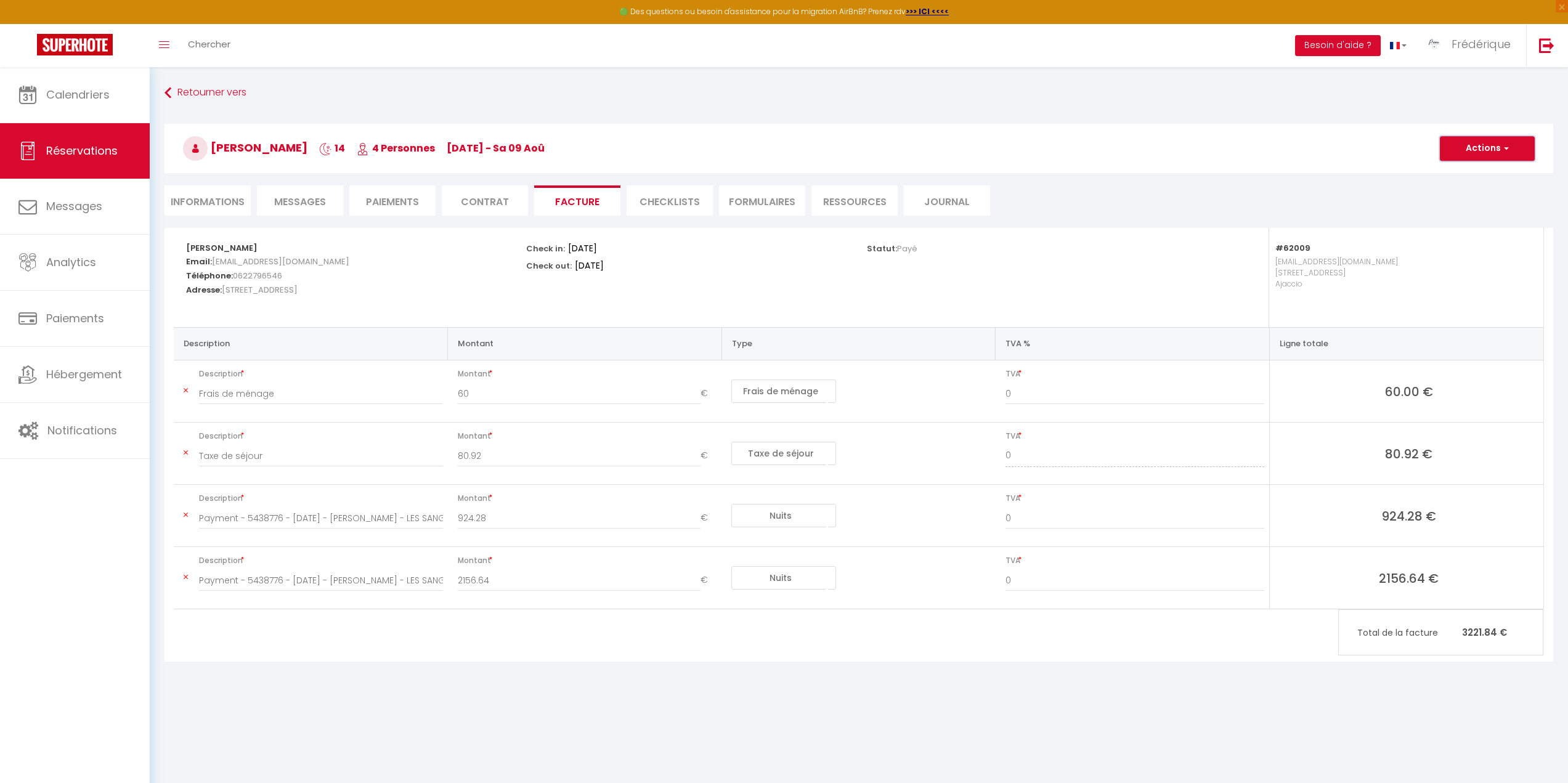
click at [1471, 155] on button "Actions" at bounding box center [1487, 148] width 95 height 24
click at [1476, 192] on link "Aperçu et éditer" at bounding box center [1477, 192] width 103 height 16
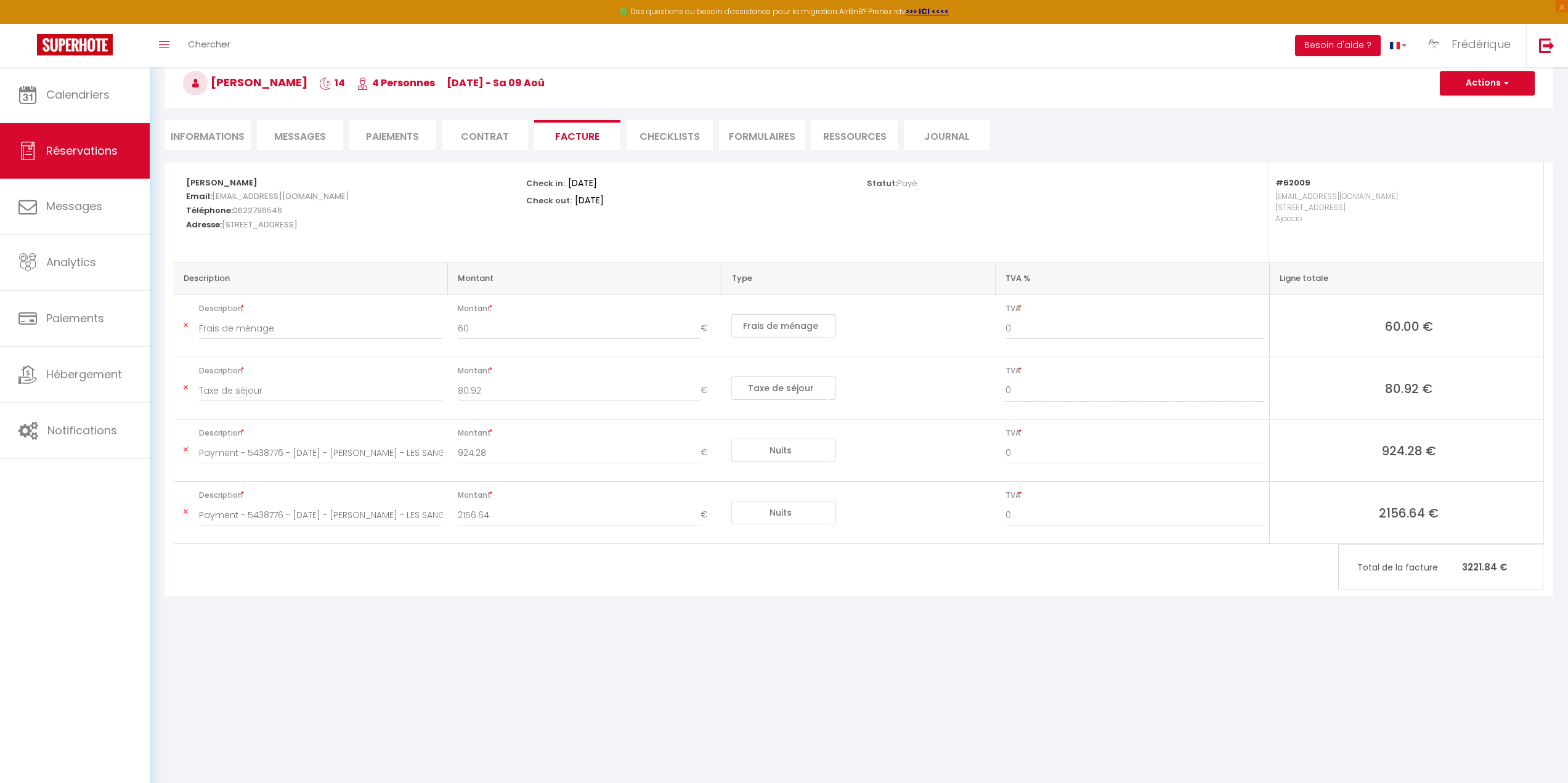
scroll to position [67, 0]
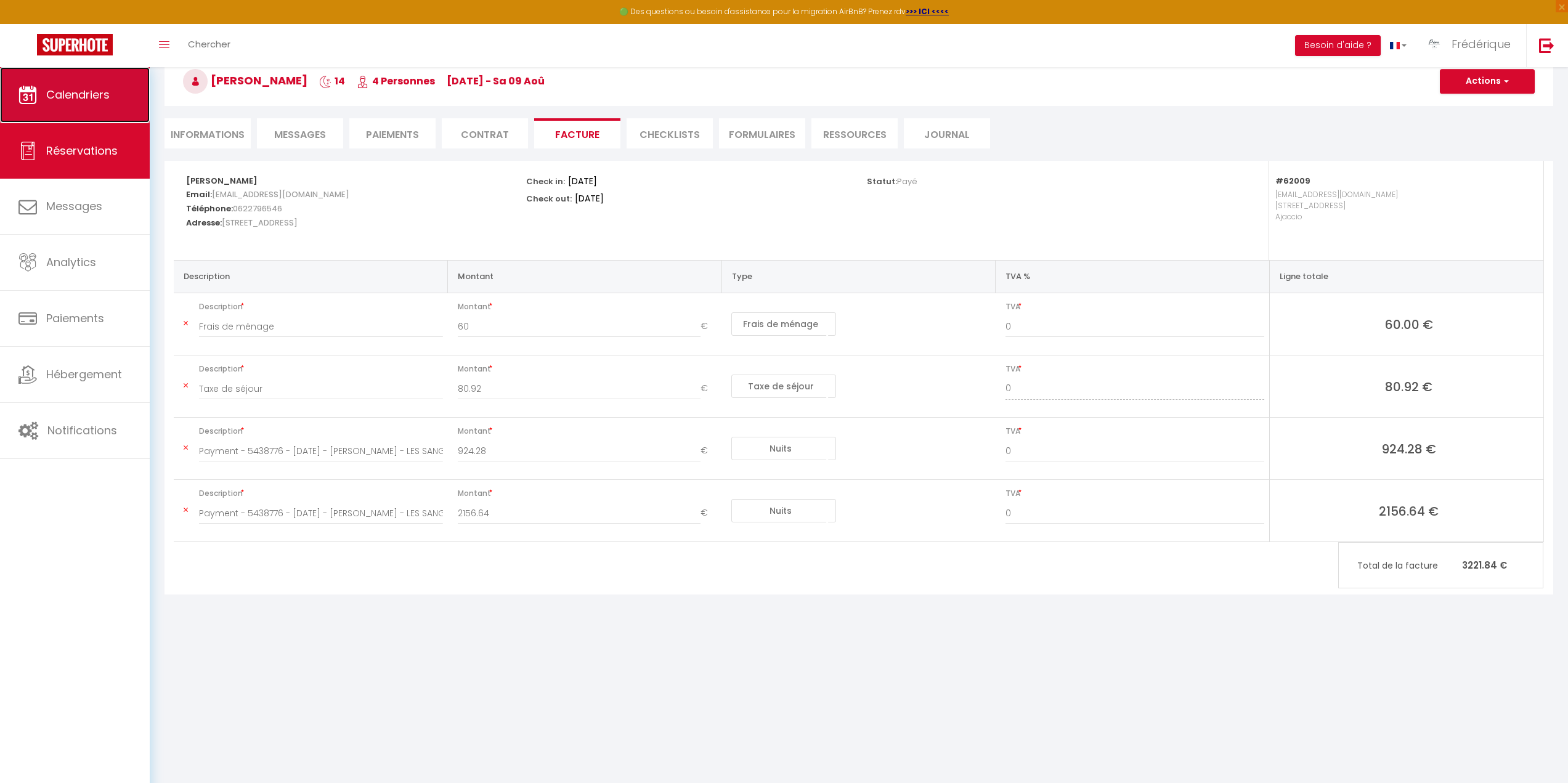
click at [81, 95] on span "Calendriers" at bounding box center [78, 94] width 63 height 15
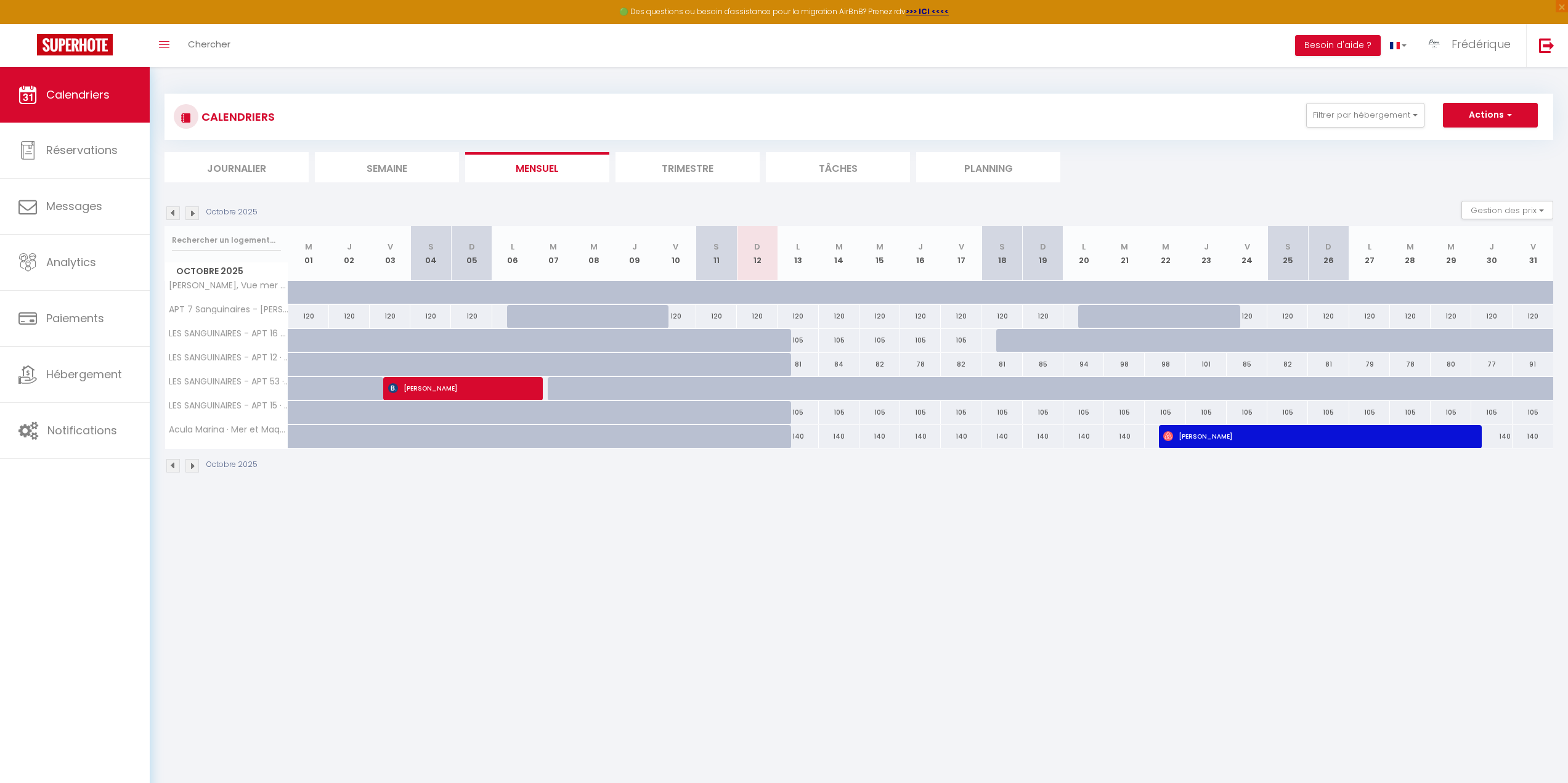
click at [170, 215] on img at bounding box center [173, 213] width 13 height 13
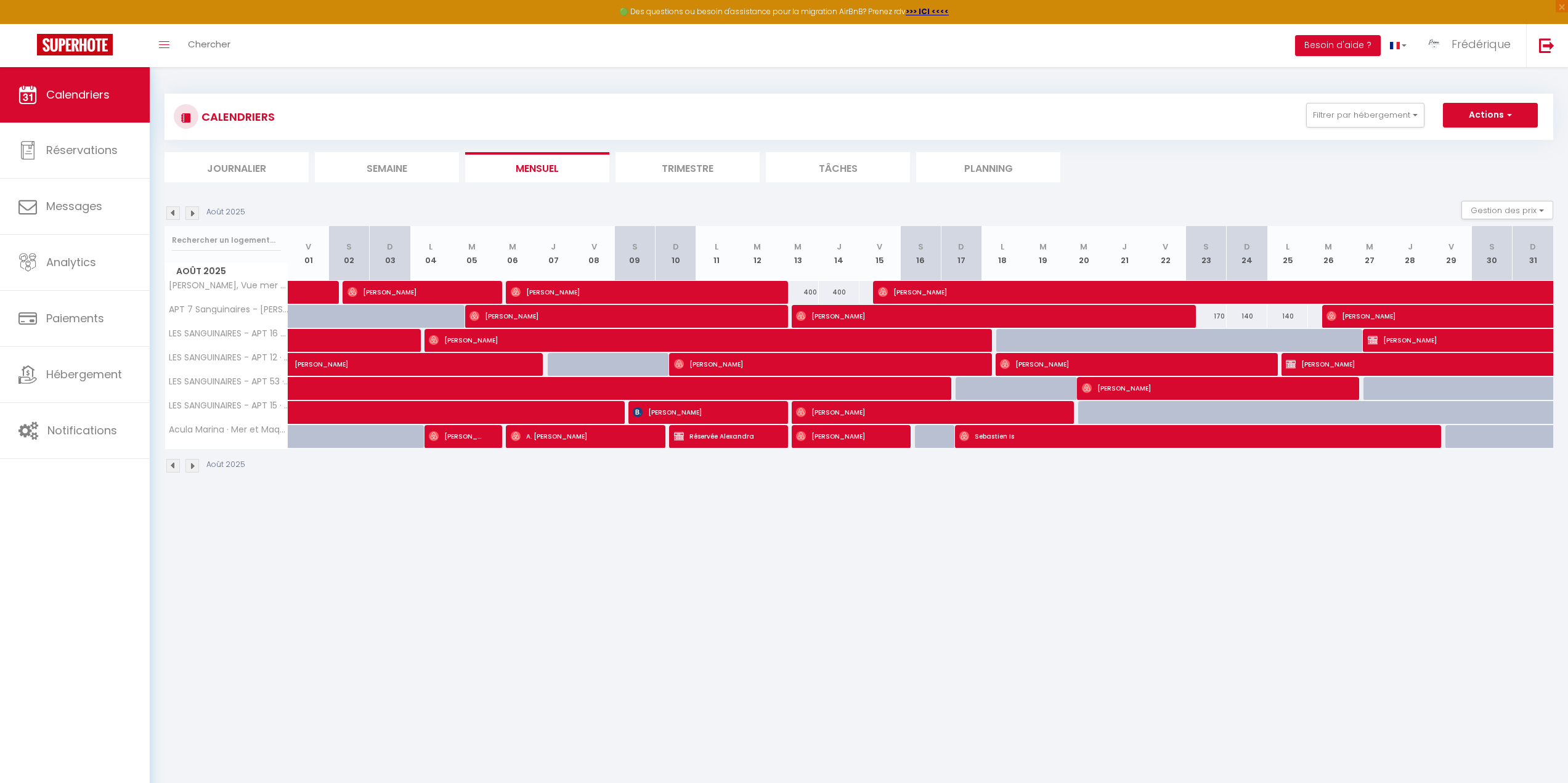
click at [170, 215] on img at bounding box center [173, 213] width 13 height 13
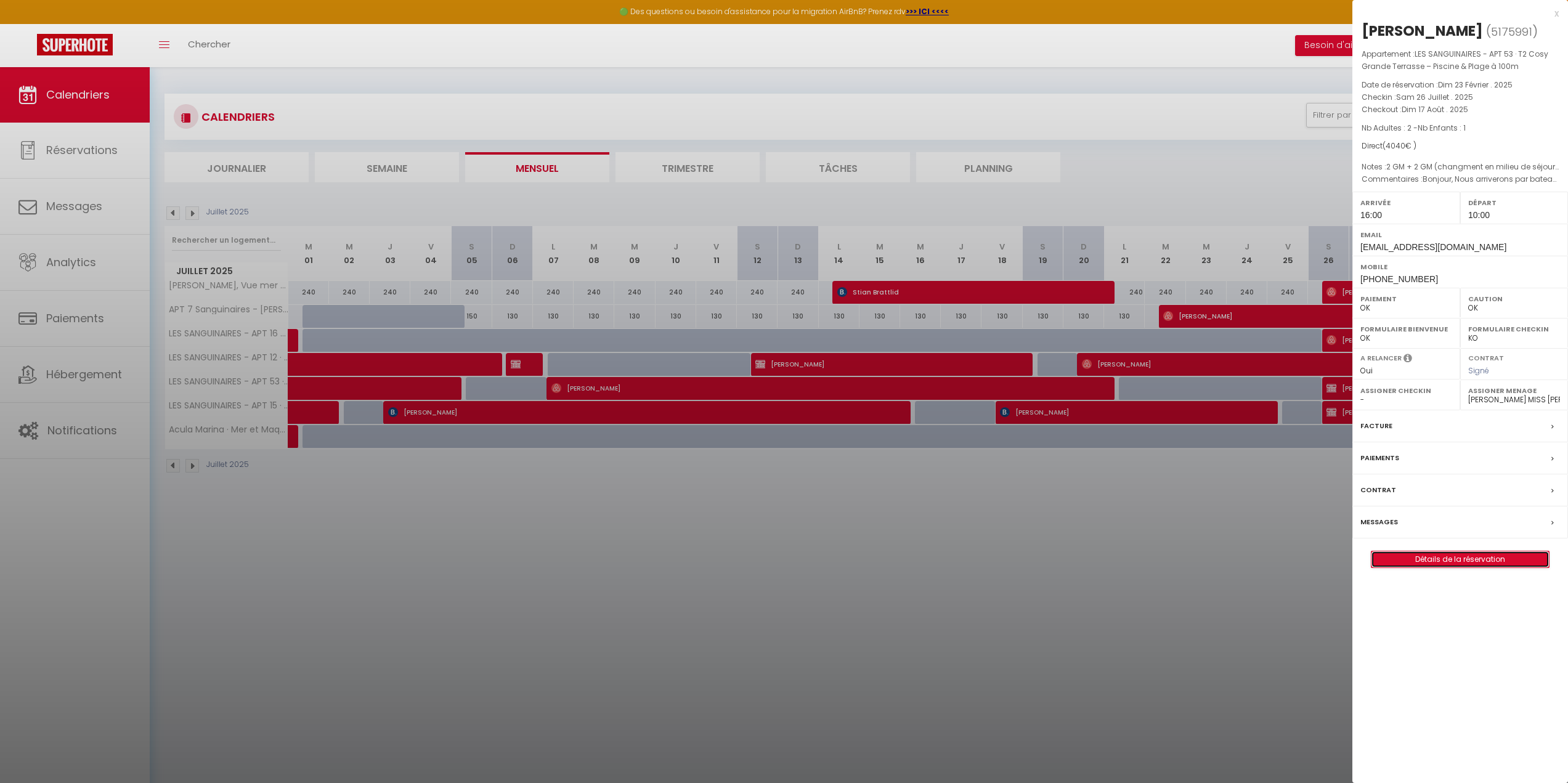
click at [1422, 567] on link "Détails de la réservation" at bounding box center [1460, 560] width 178 height 16
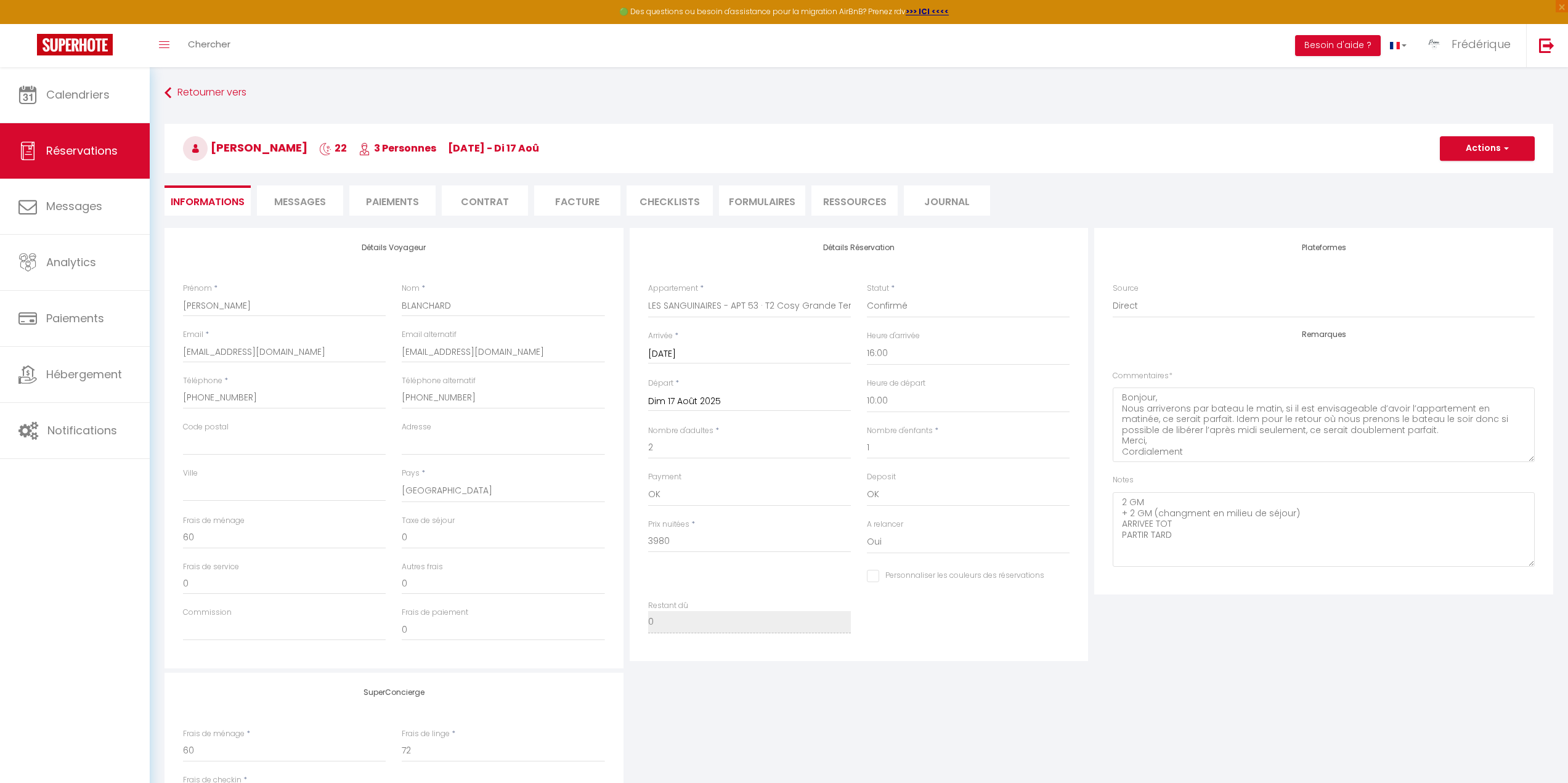
click at [581, 201] on li "Facture" at bounding box center [577, 200] width 86 height 30
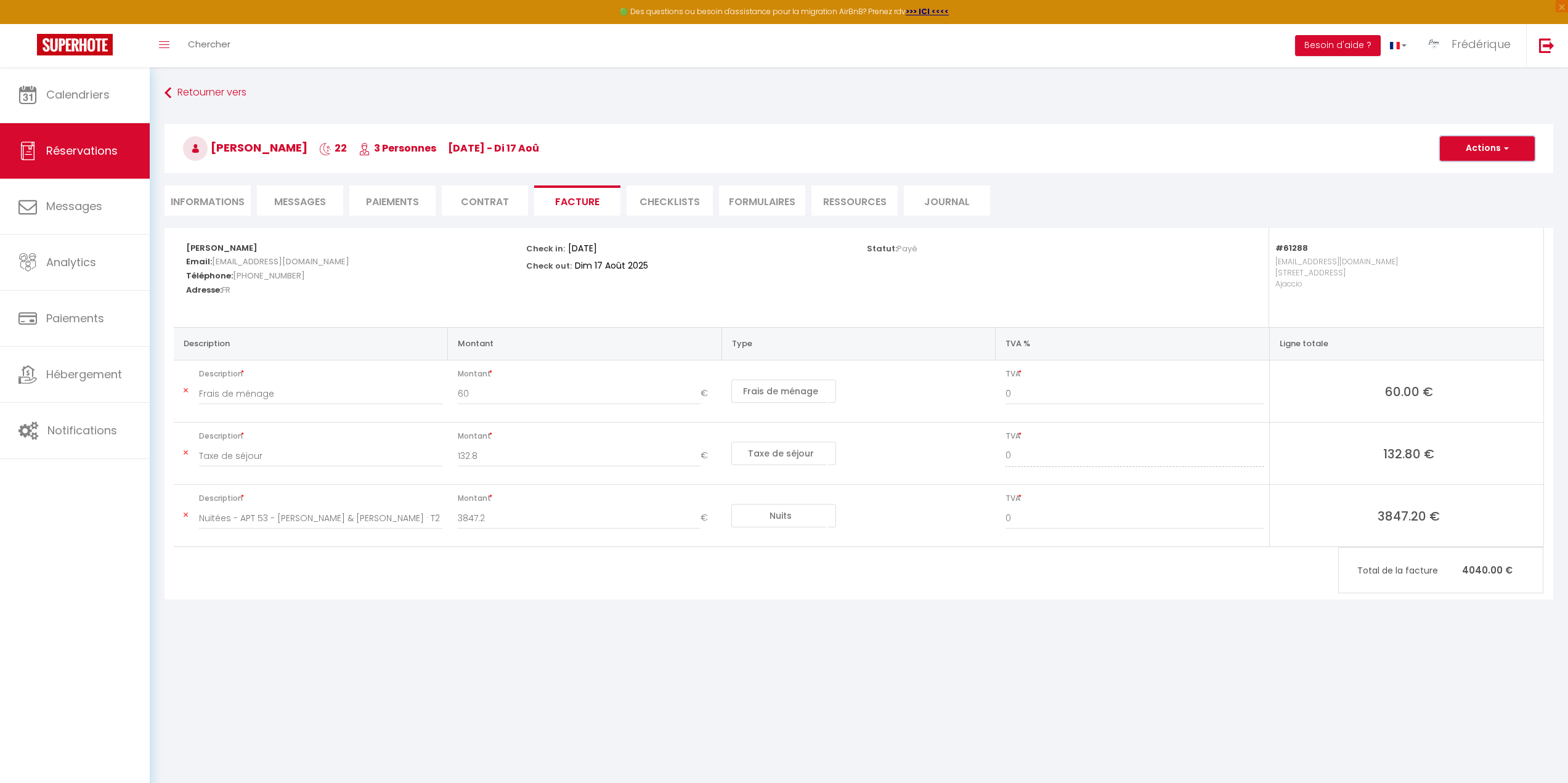
click at [1479, 151] on button "Actions" at bounding box center [1487, 148] width 95 height 24
click at [1478, 188] on link "Aperçu et éditer" at bounding box center [1477, 192] width 103 height 16
click at [220, 196] on li "Informations" at bounding box center [207, 200] width 86 height 30
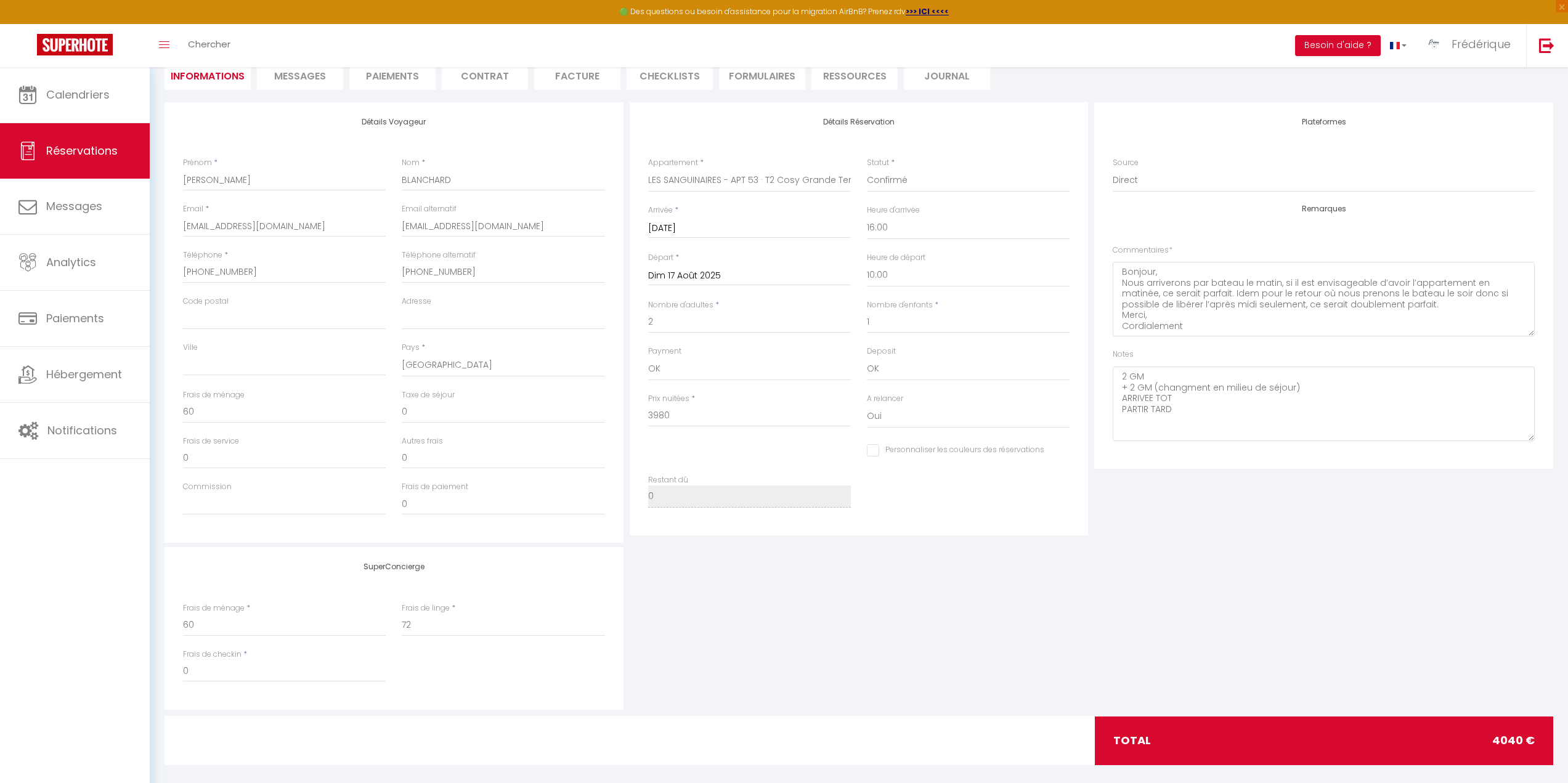
scroll to position [139, 0]
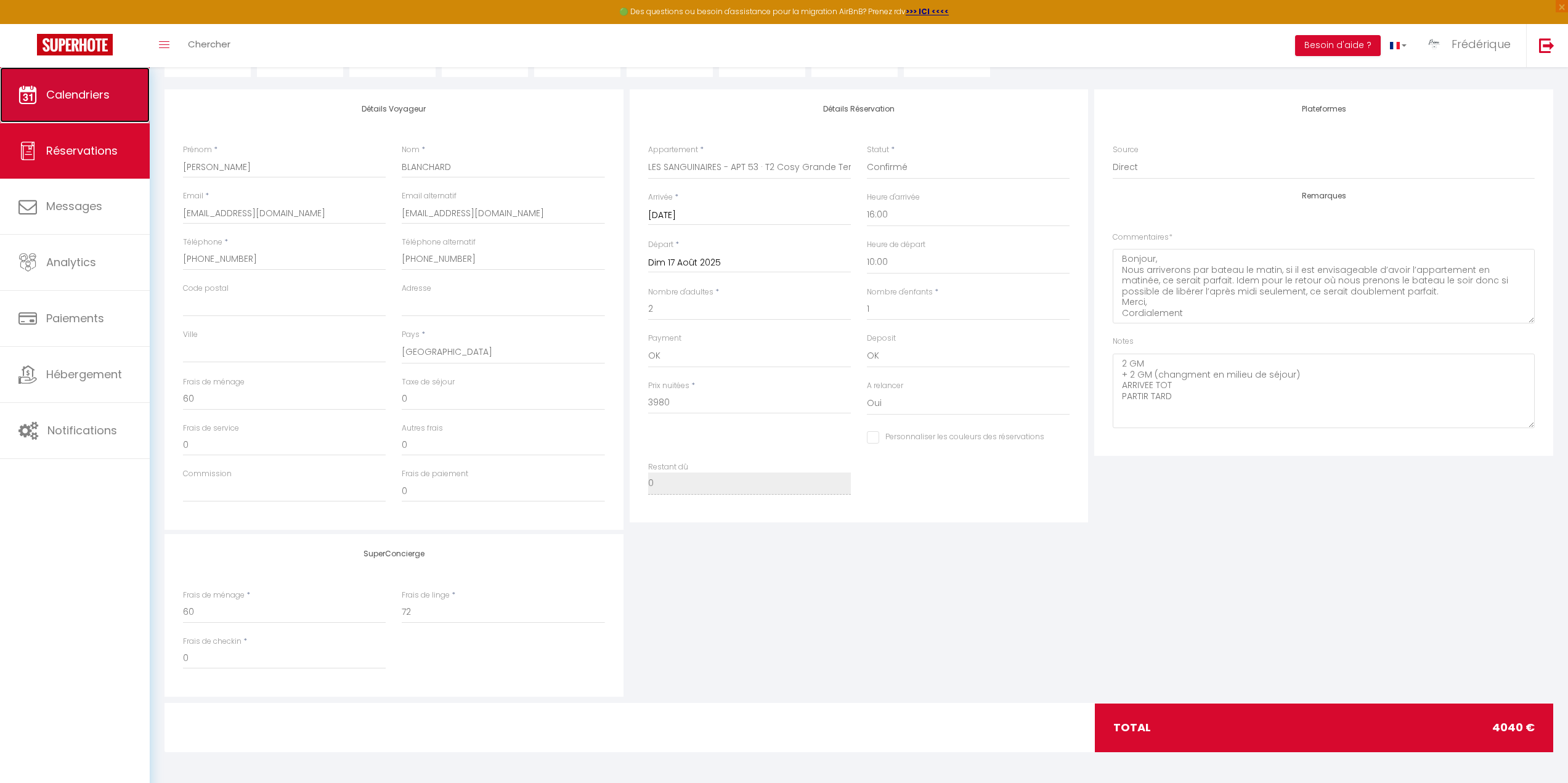
click at [69, 97] on span "Calendriers" at bounding box center [78, 94] width 63 height 15
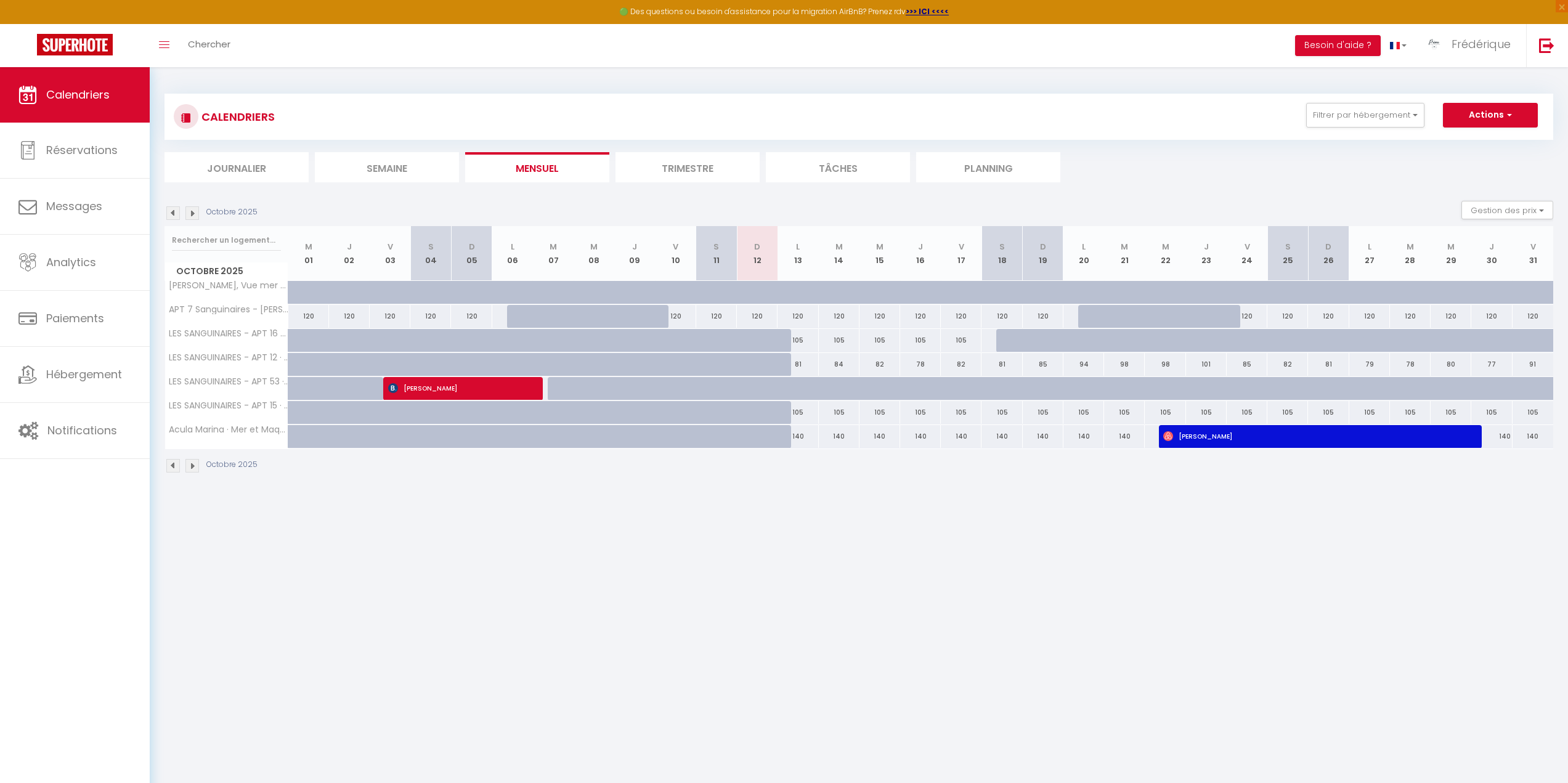
click at [172, 211] on img at bounding box center [173, 213] width 13 height 13
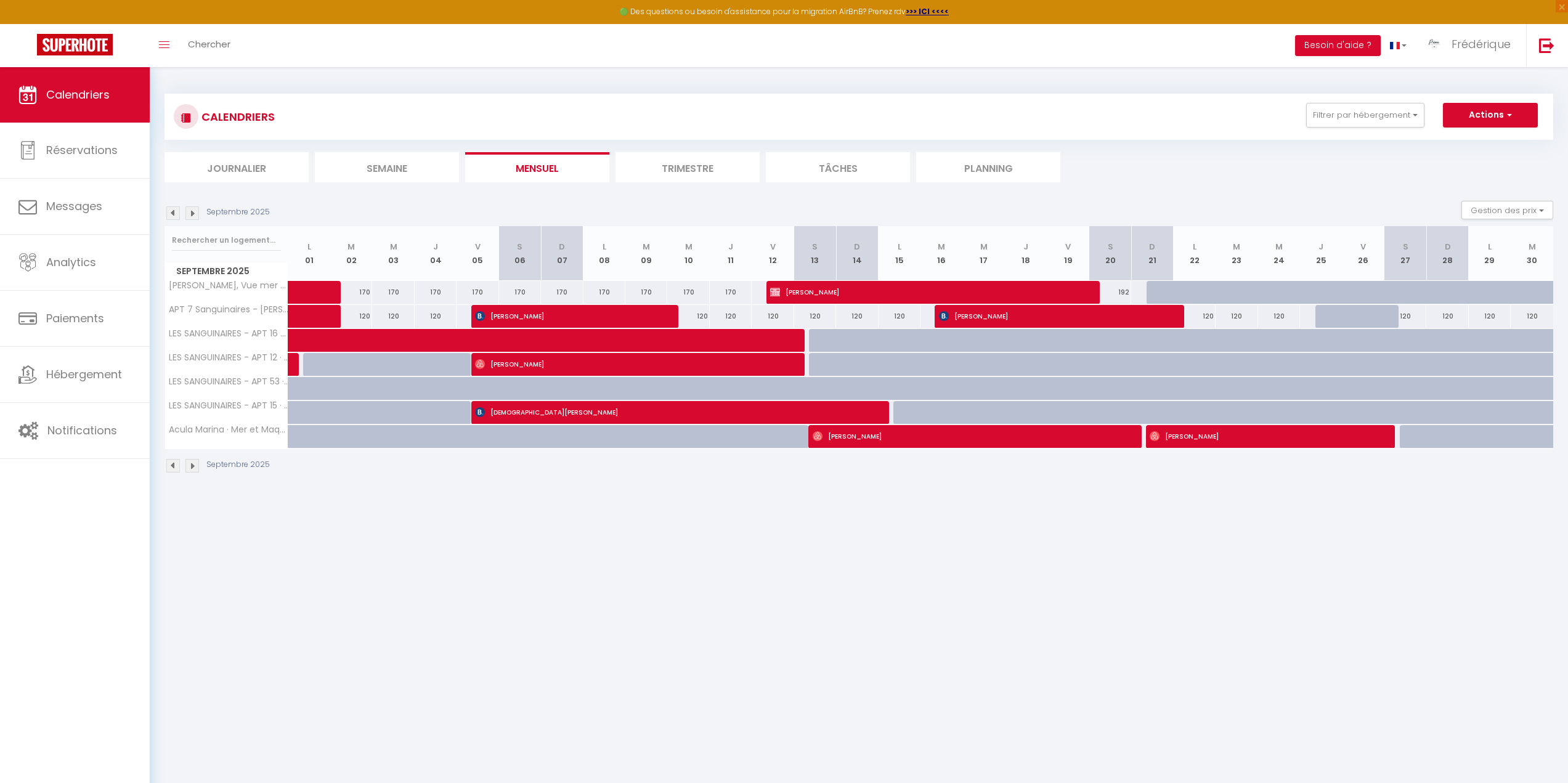
click at [172, 211] on img at bounding box center [173, 213] width 13 height 13
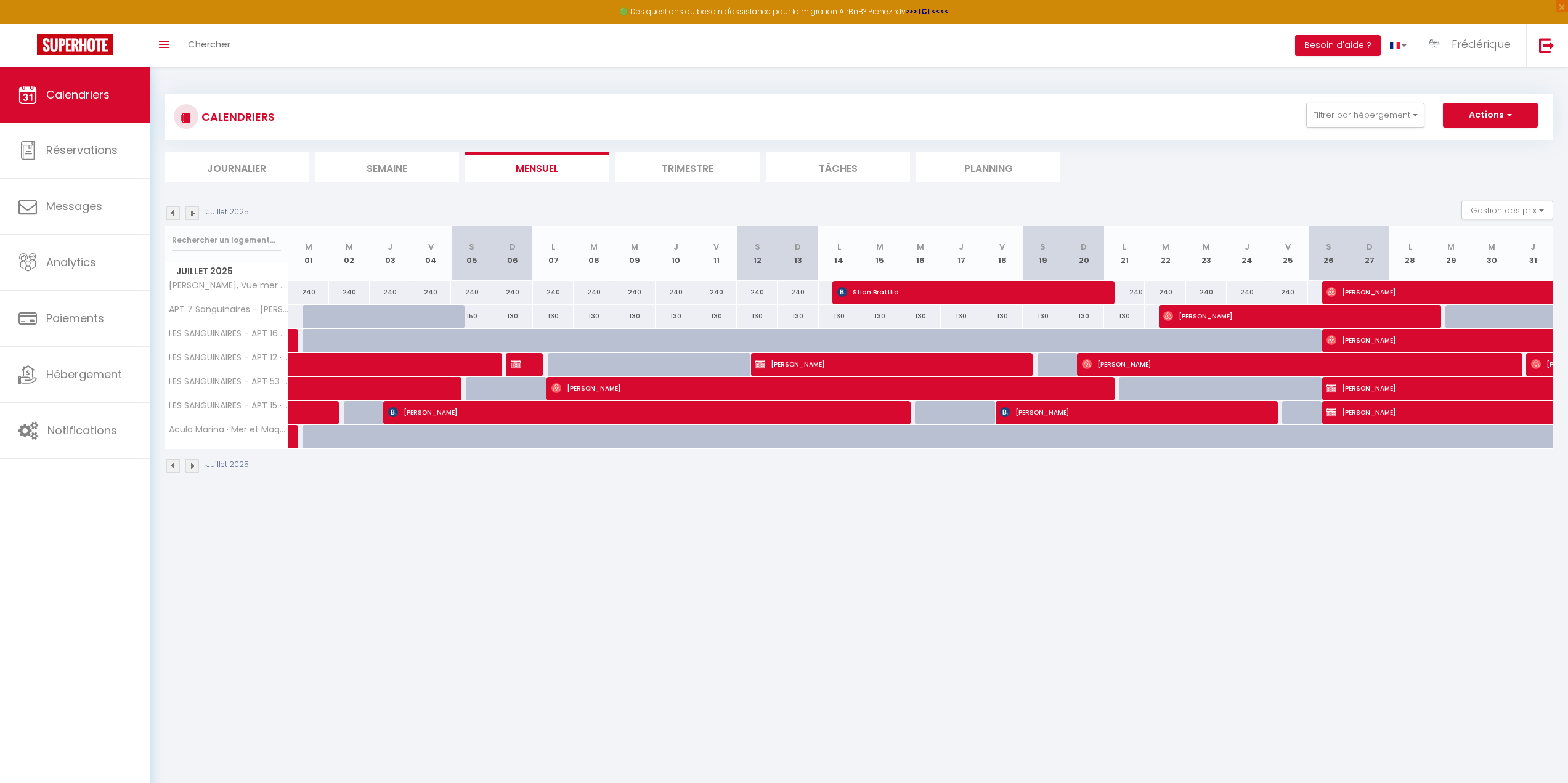
click at [195, 211] on img at bounding box center [192, 213] width 13 height 13
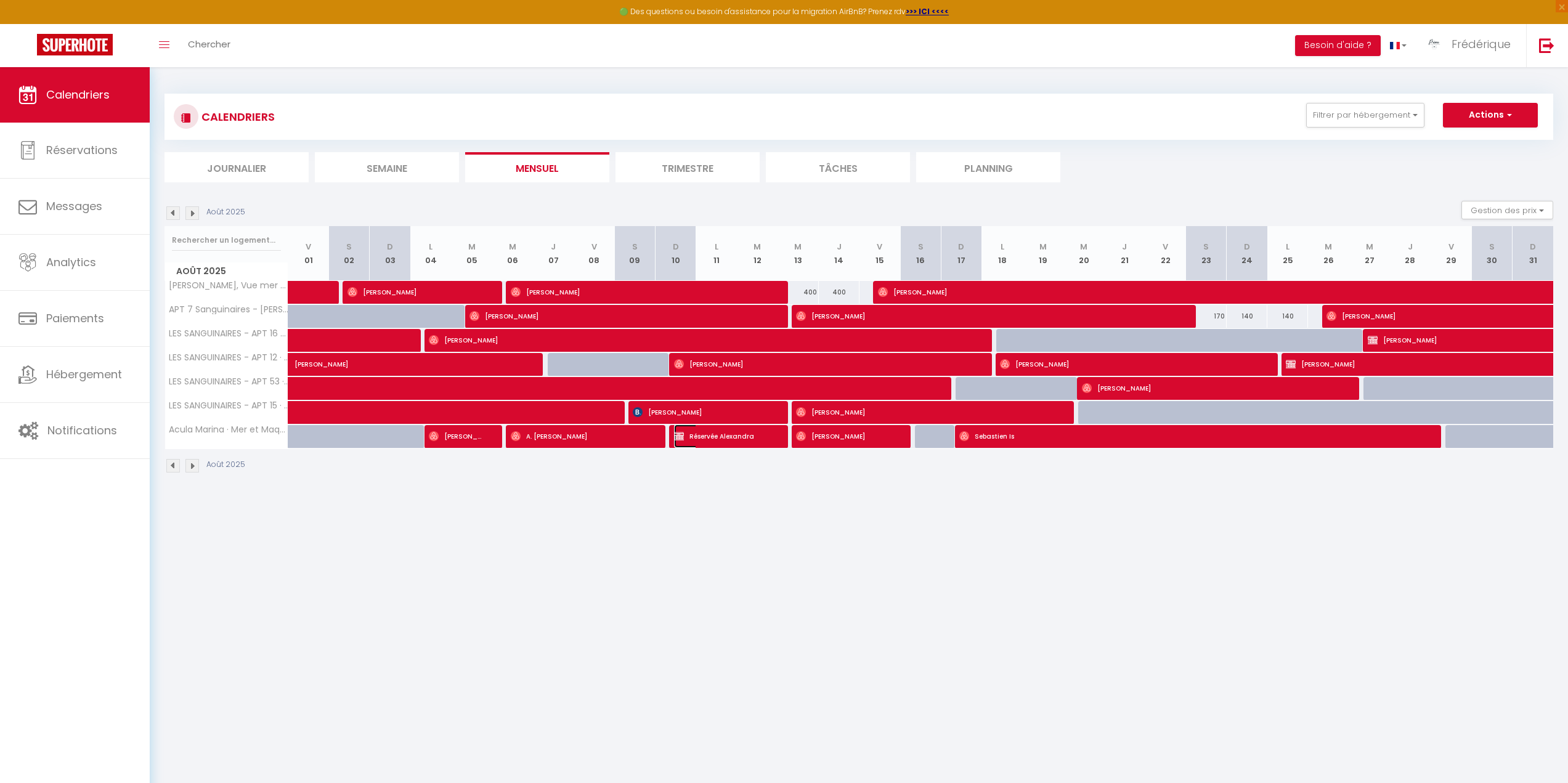
click at [712, 432] on span "Réservée Alexandra" at bounding box center [721, 436] width 95 height 24
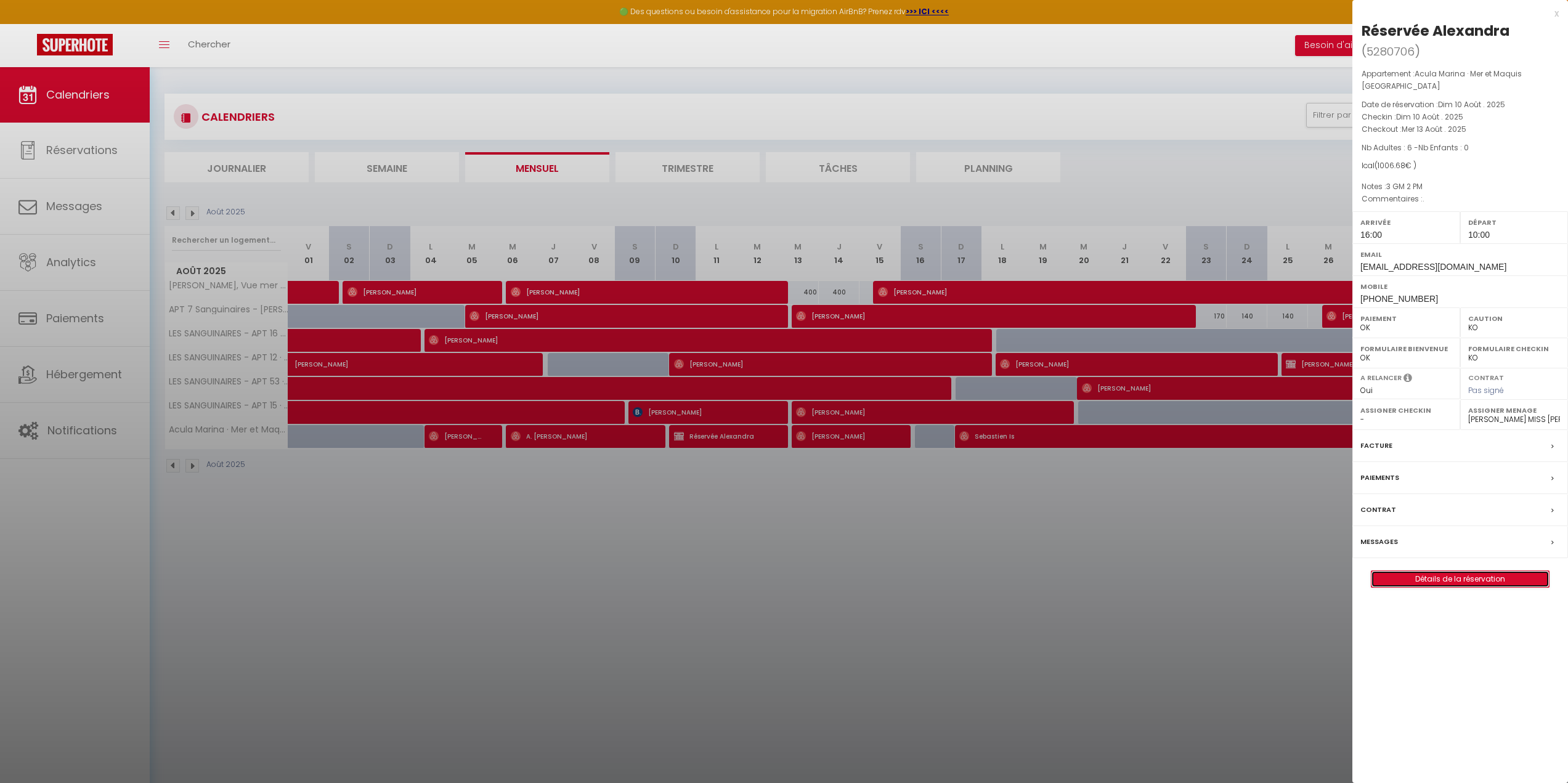
click at [1464, 571] on link "Détails de la réservation" at bounding box center [1460, 579] width 178 height 16
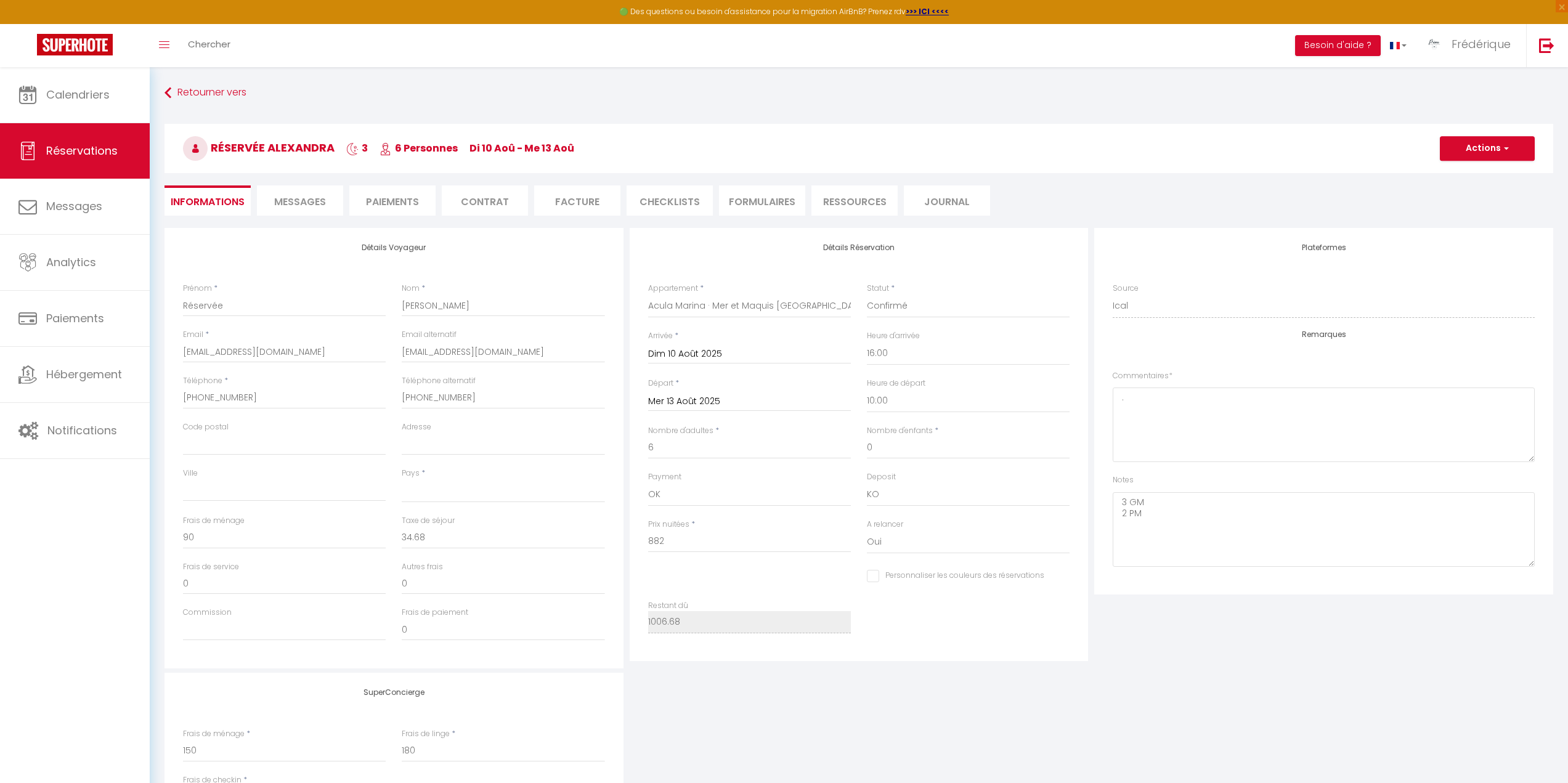
click at [573, 203] on li "Facture" at bounding box center [577, 200] width 86 height 30
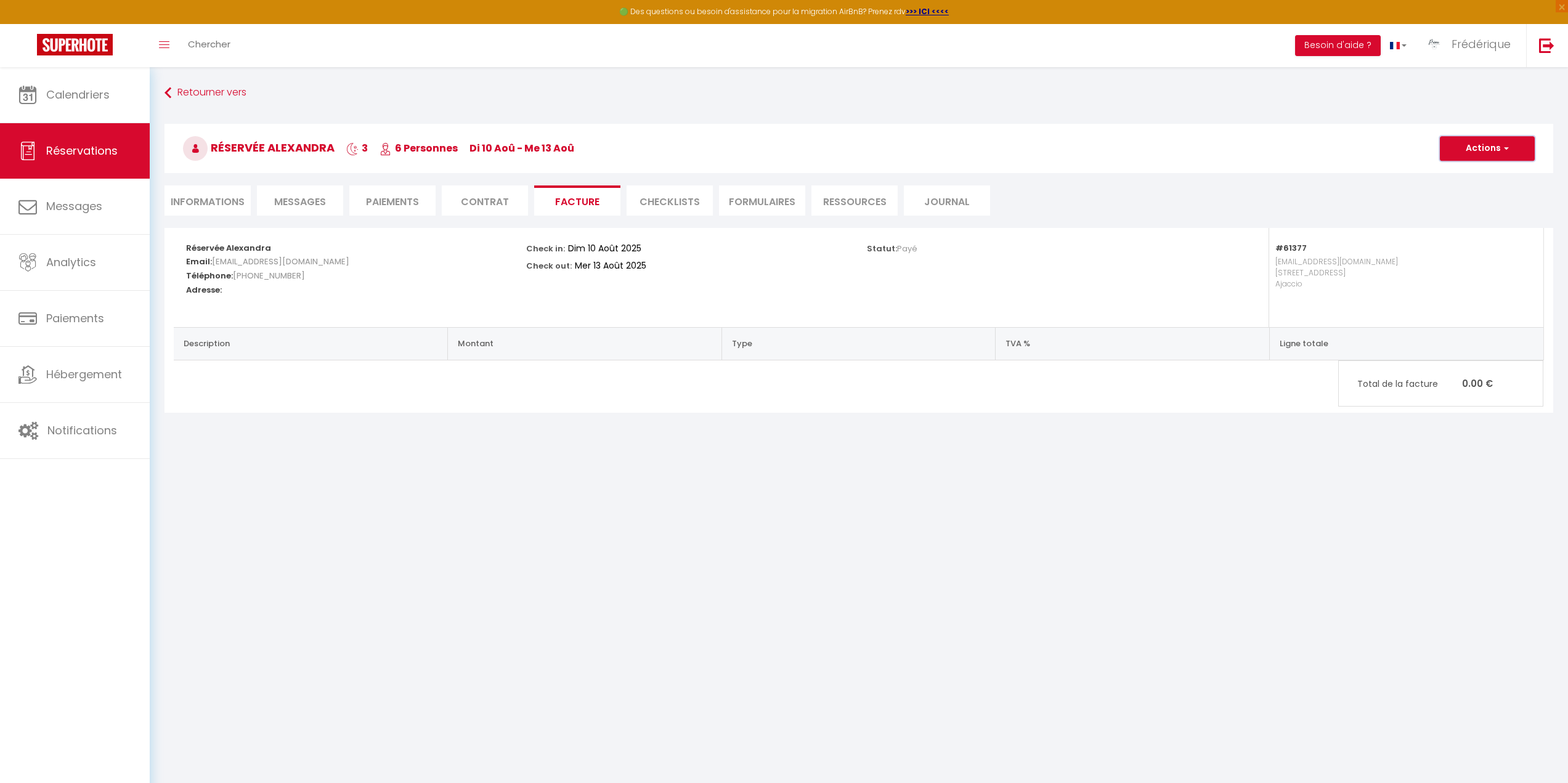
click at [1483, 140] on button "Actions" at bounding box center [1487, 148] width 95 height 24
click at [1472, 188] on link "Aperçu et éditer" at bounding box center [1477, 192] width 103 height 16
click at [54, 99] on span "Calendriers" at bounding box center [78, 94] width 63 height 15
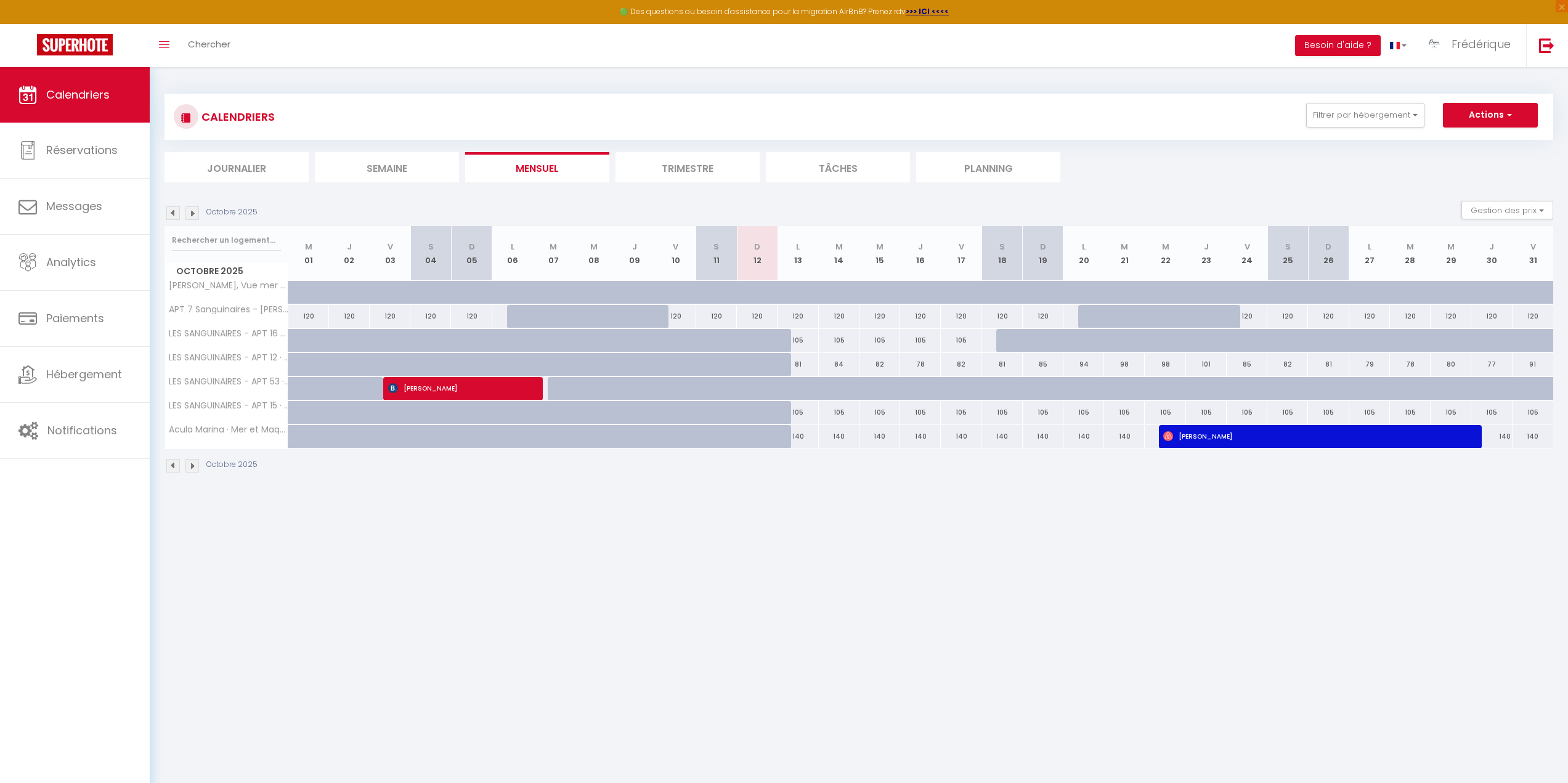
click at [171, 208] on img at bounding box center [173, 213] width 13 height 13
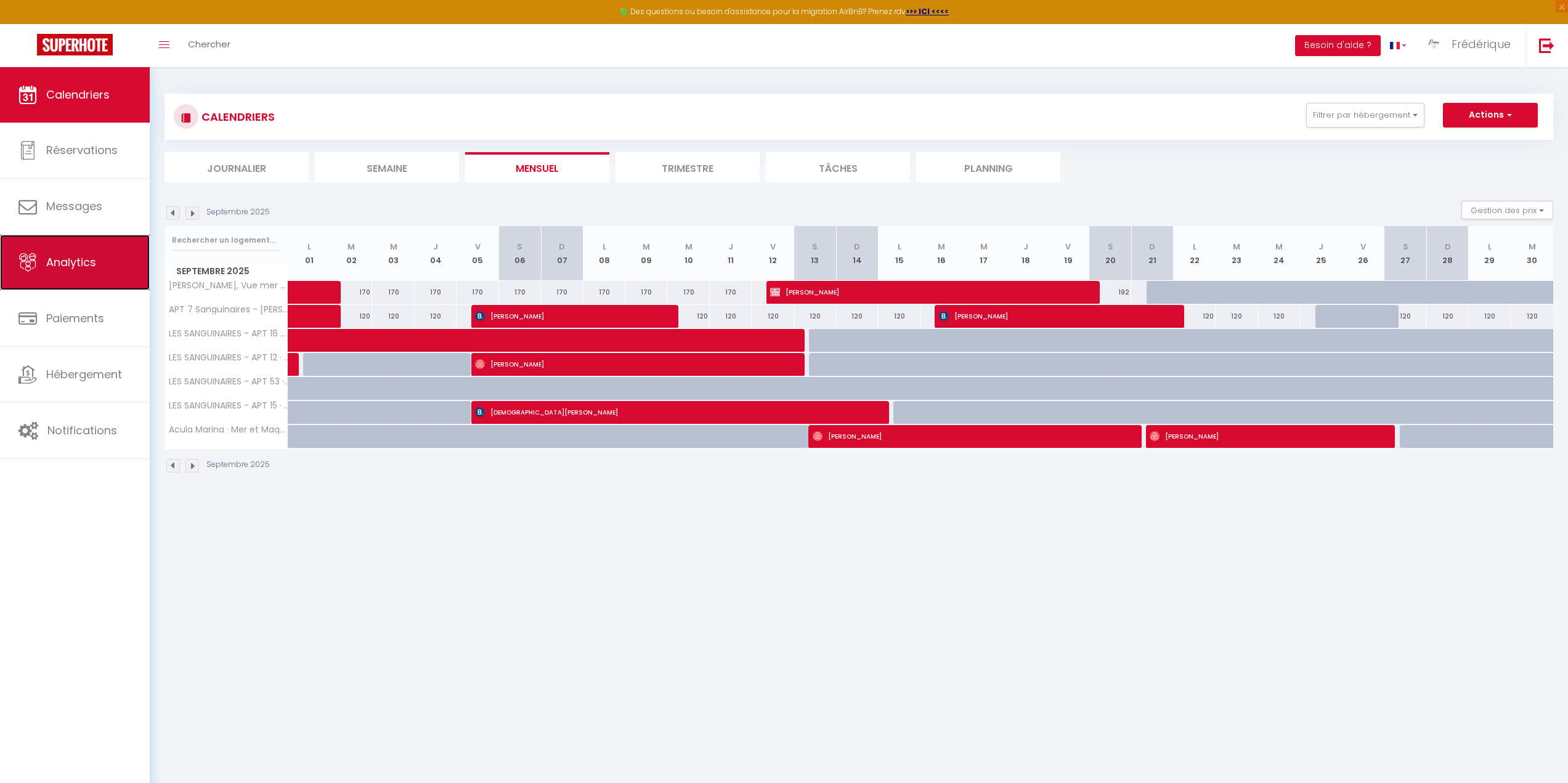
click at [64, 280] on link "Analytics" at bounding box center [74, 262] width 150 height 55
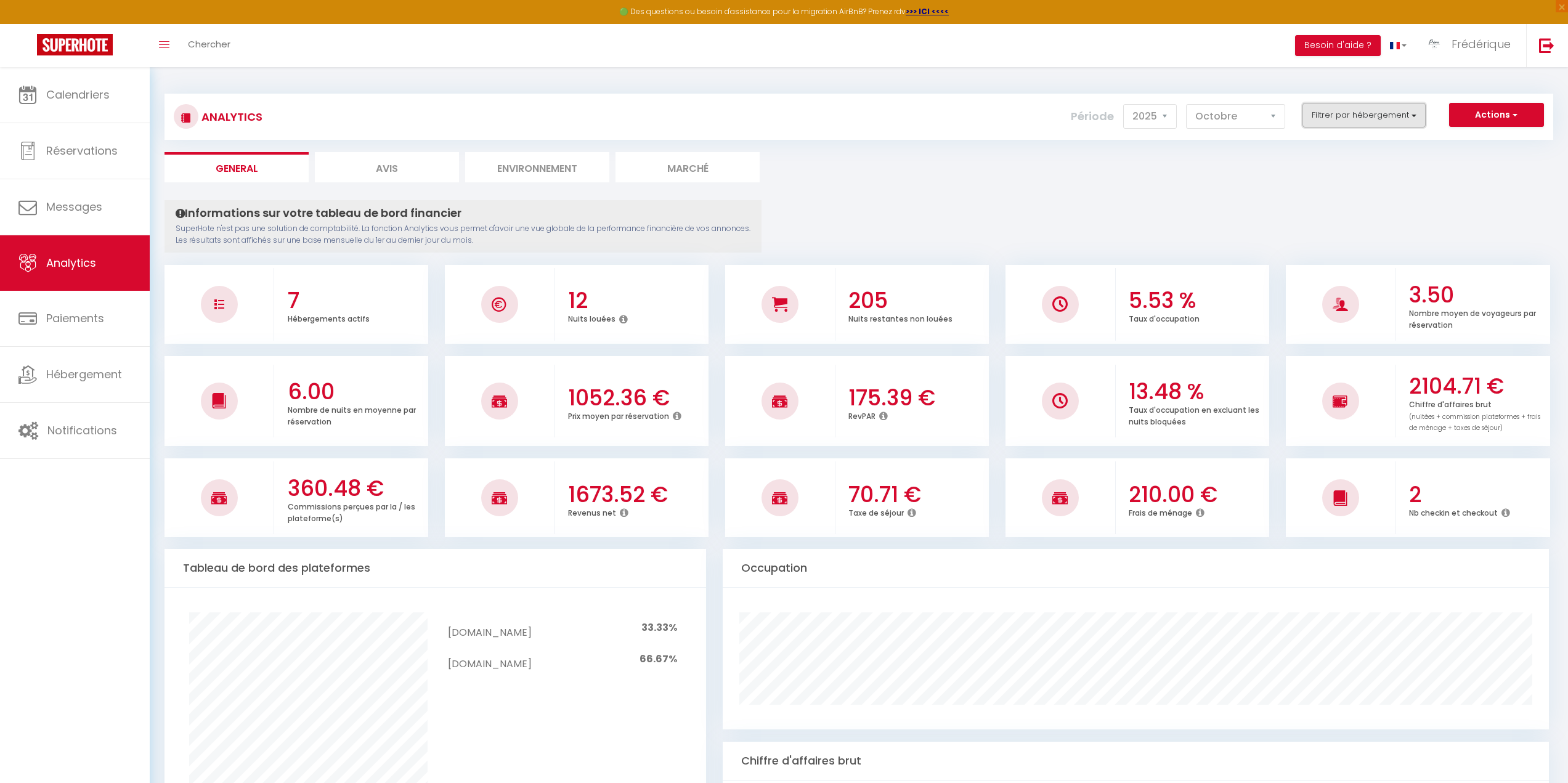
click at [1415, 111] on button "Filtrer par hébergement" at bounding box center [1364, 114] width 123 height 24
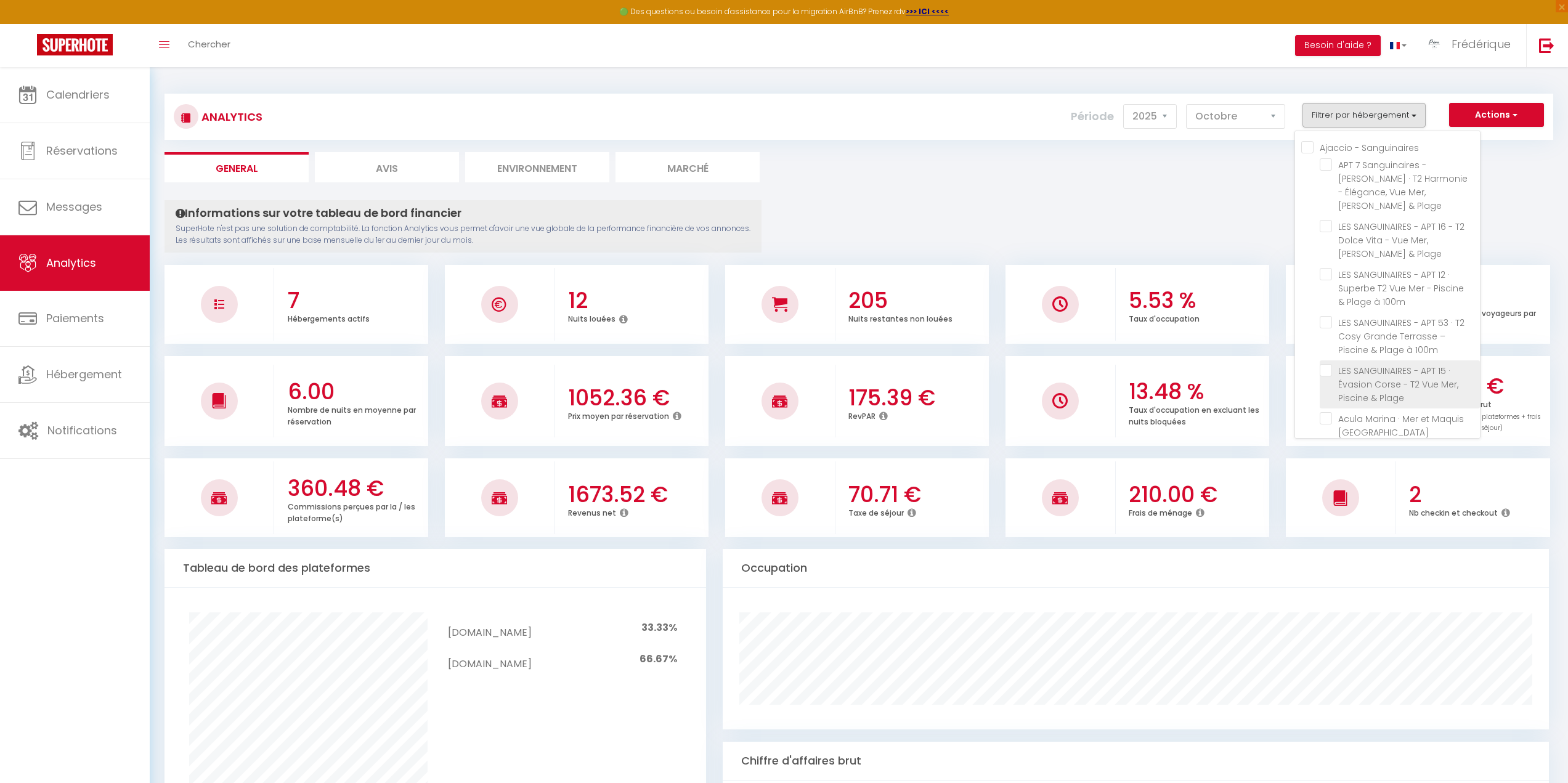
click at [1325, 364] on Plage "checkbox" at bounding box center [1399, 370] width 160 height 13
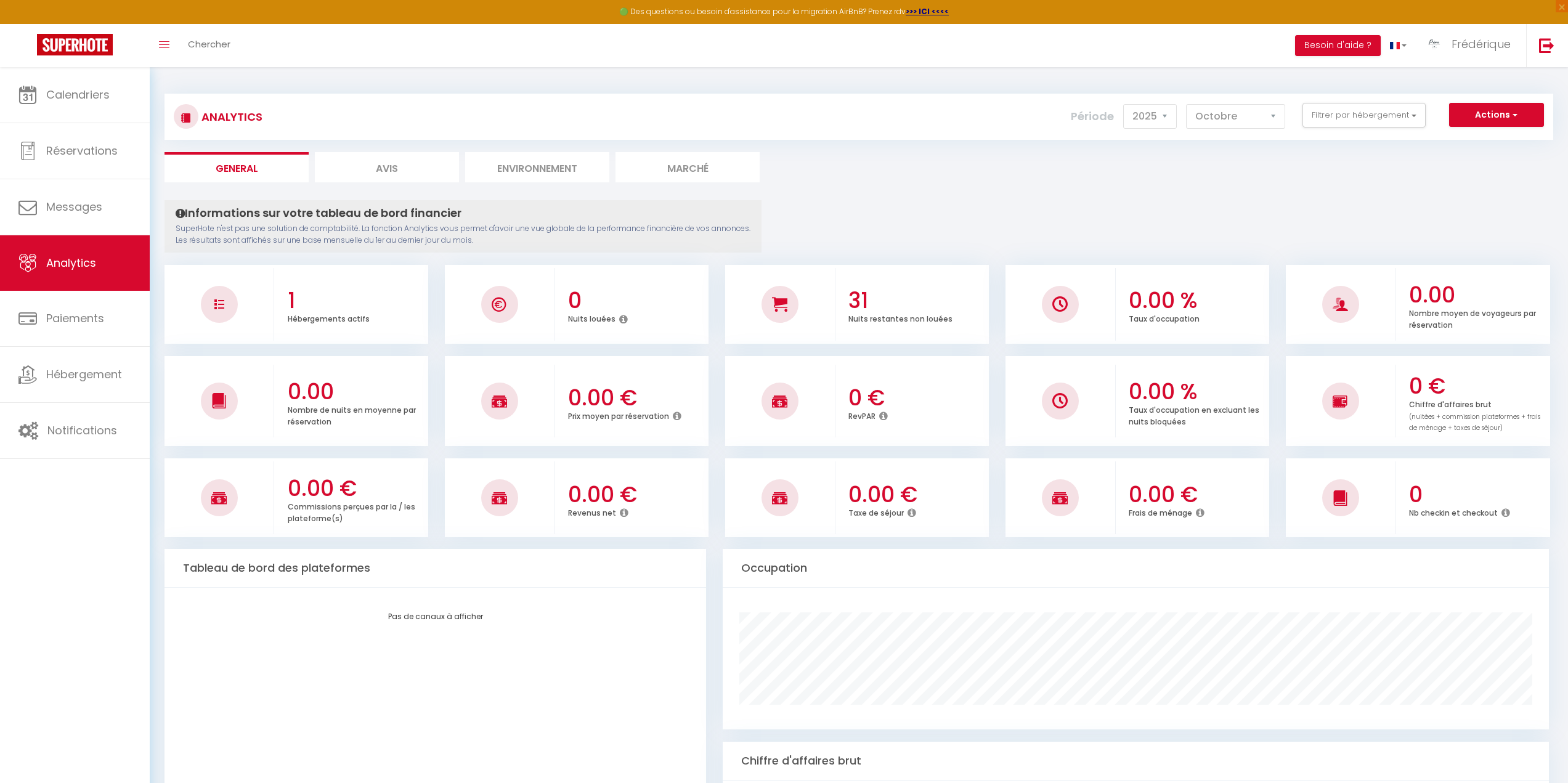
click at [392, 175] on li "Avis" at bounding box center [386, 167] width 144 height 30
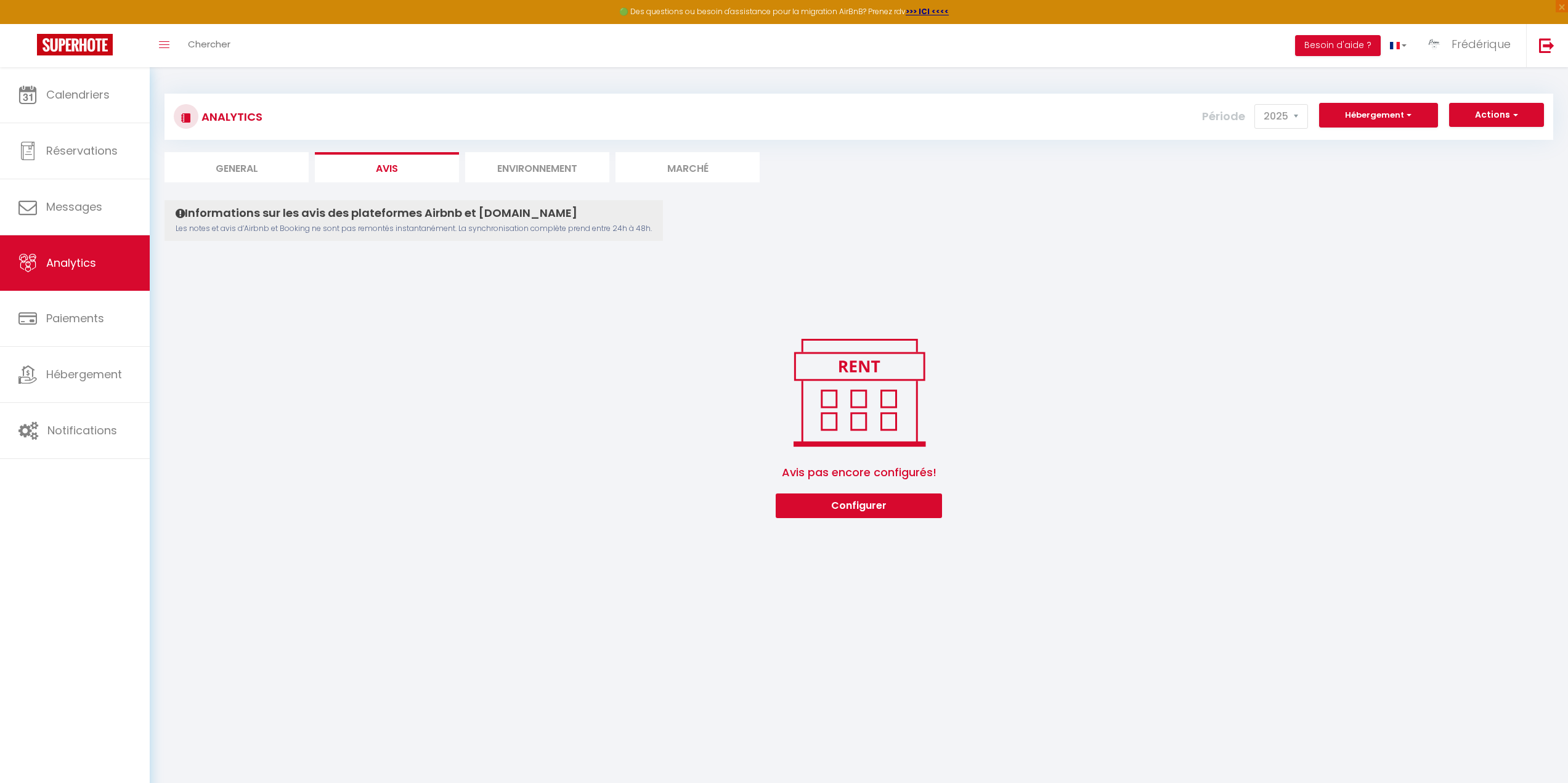
click at [525, 167] on li "Environnement" at bounding box center [537, 167] width 144 height 30
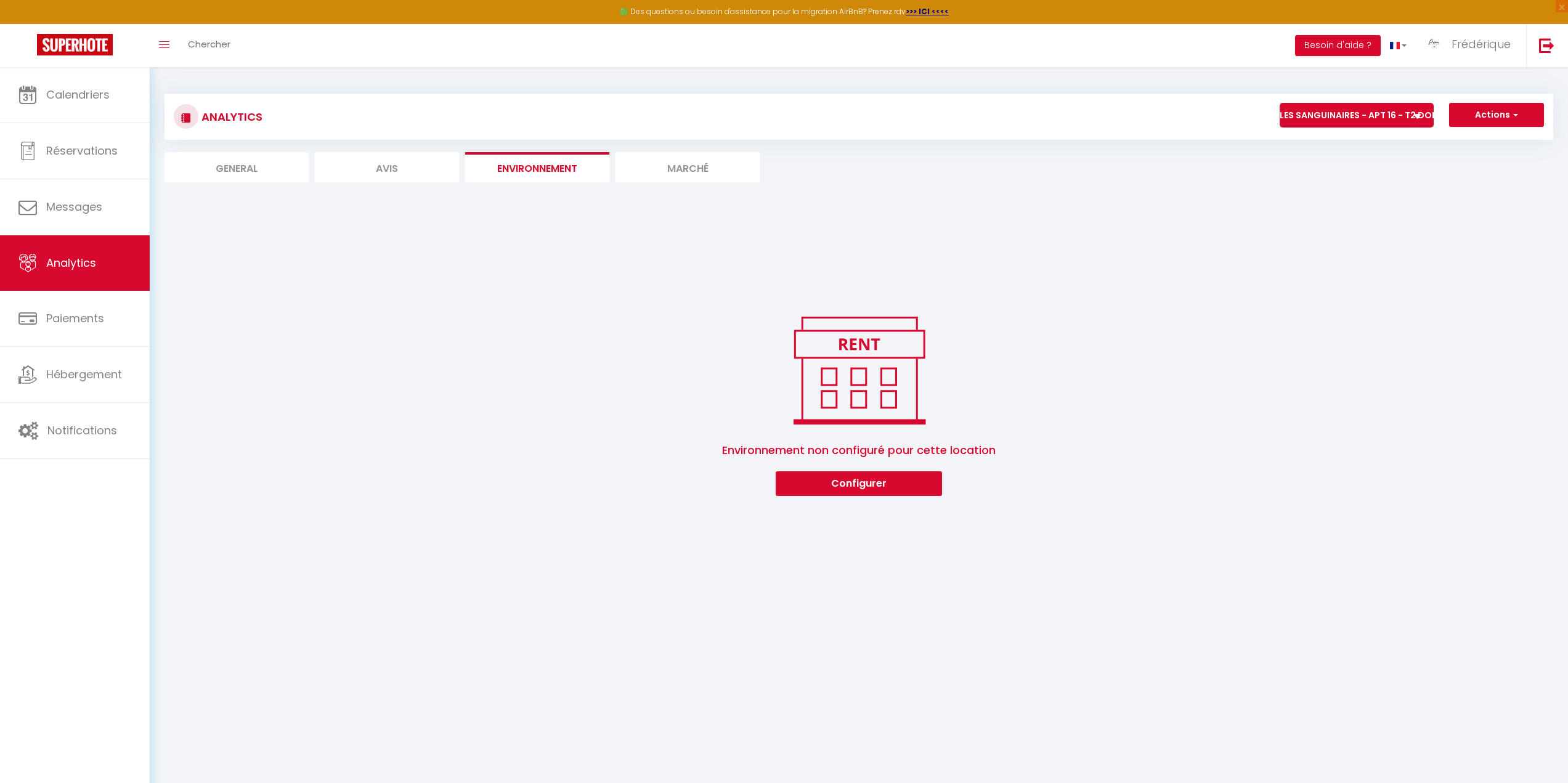
click at [675, 164] on li "Marché" at bounding box center [687, 167] width 144 height 30
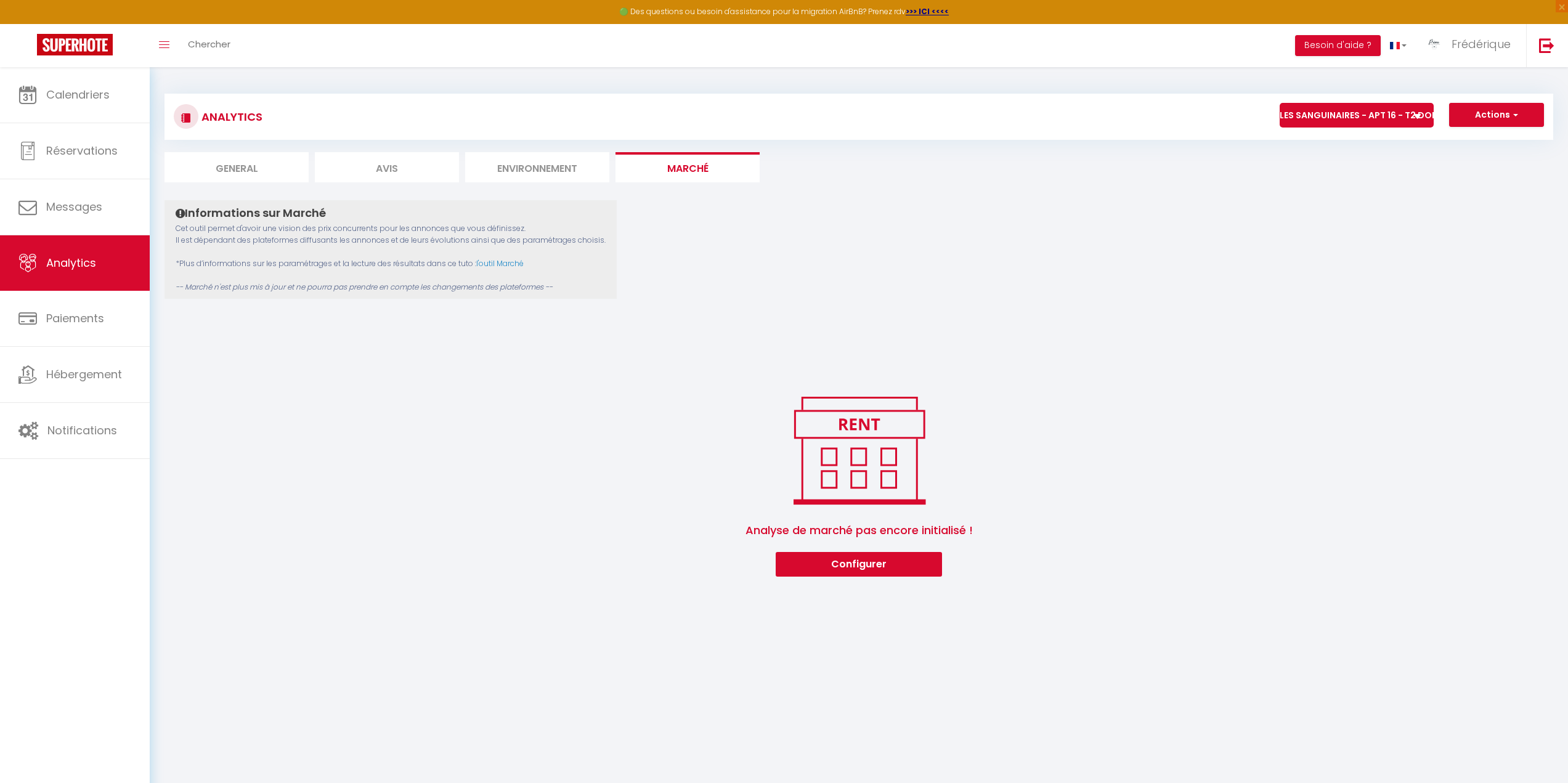
click at [237, 171] on li "General" at bounding box center [236, 167] width 144 height 30
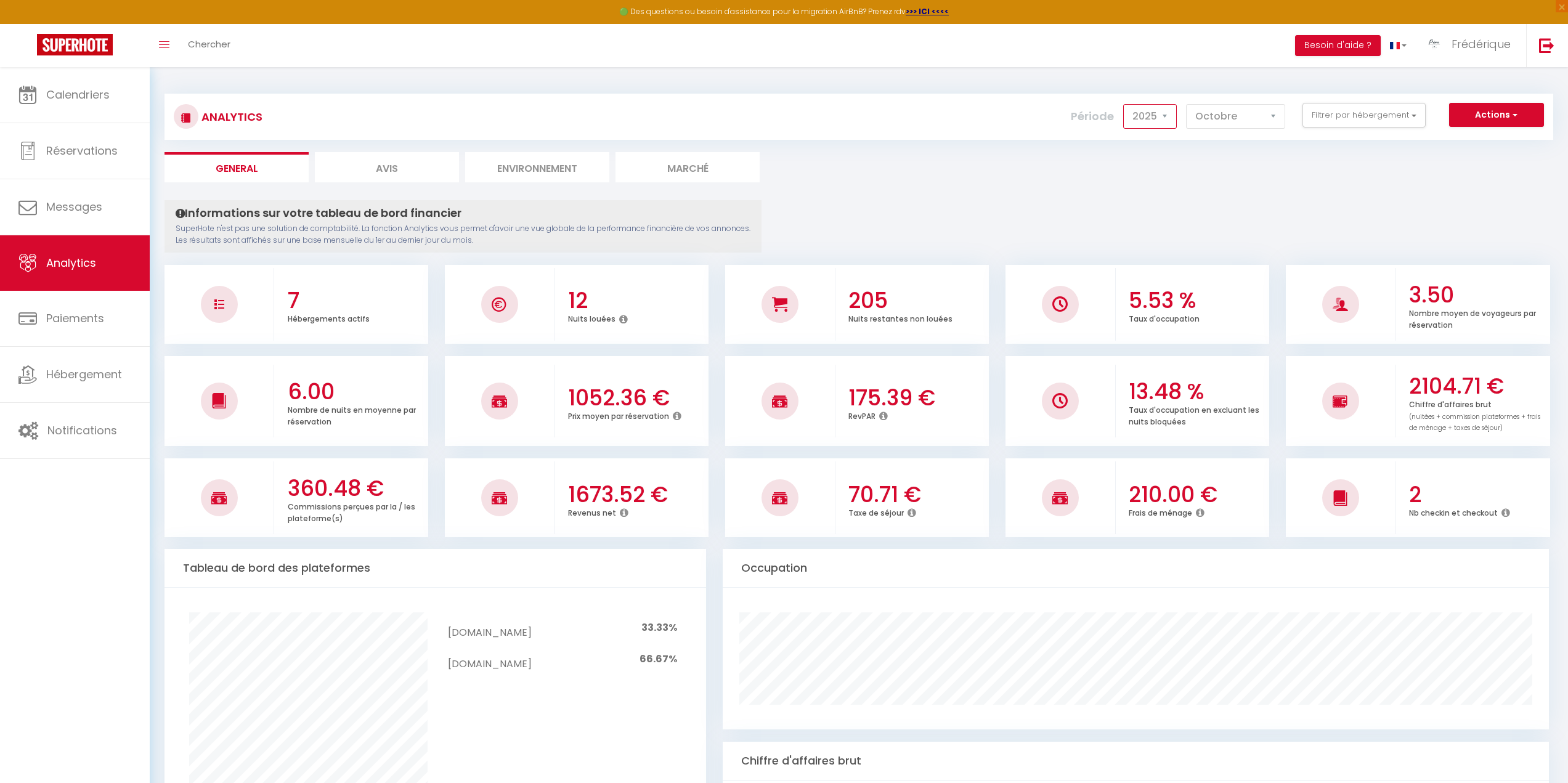
click at [1159, 118] on select "2014 2015 2016 2017 2018 2019 2020 2021 2022 2023 2024 2025 2026 2027" at bounding box center [1150, 116] width 54 height 24
click at [1266, 118] on select "Janvier Février Mars Avril Mai Juin Juillet Août Septembre Octobre Novembre Déc…" at bounding box center [1235, 116] width 99 height 24
click at [1187, 104] on select "Janvier Février Mars Avril Mai Juin Juillet Août Septembre Octobre Novembre Déc…" at bounding box center [1235, 116] width 99 height 24
click at [1402, 117] on button "Filtrer par hébergement" at bounding box center [1364, 114] width 123 height 24
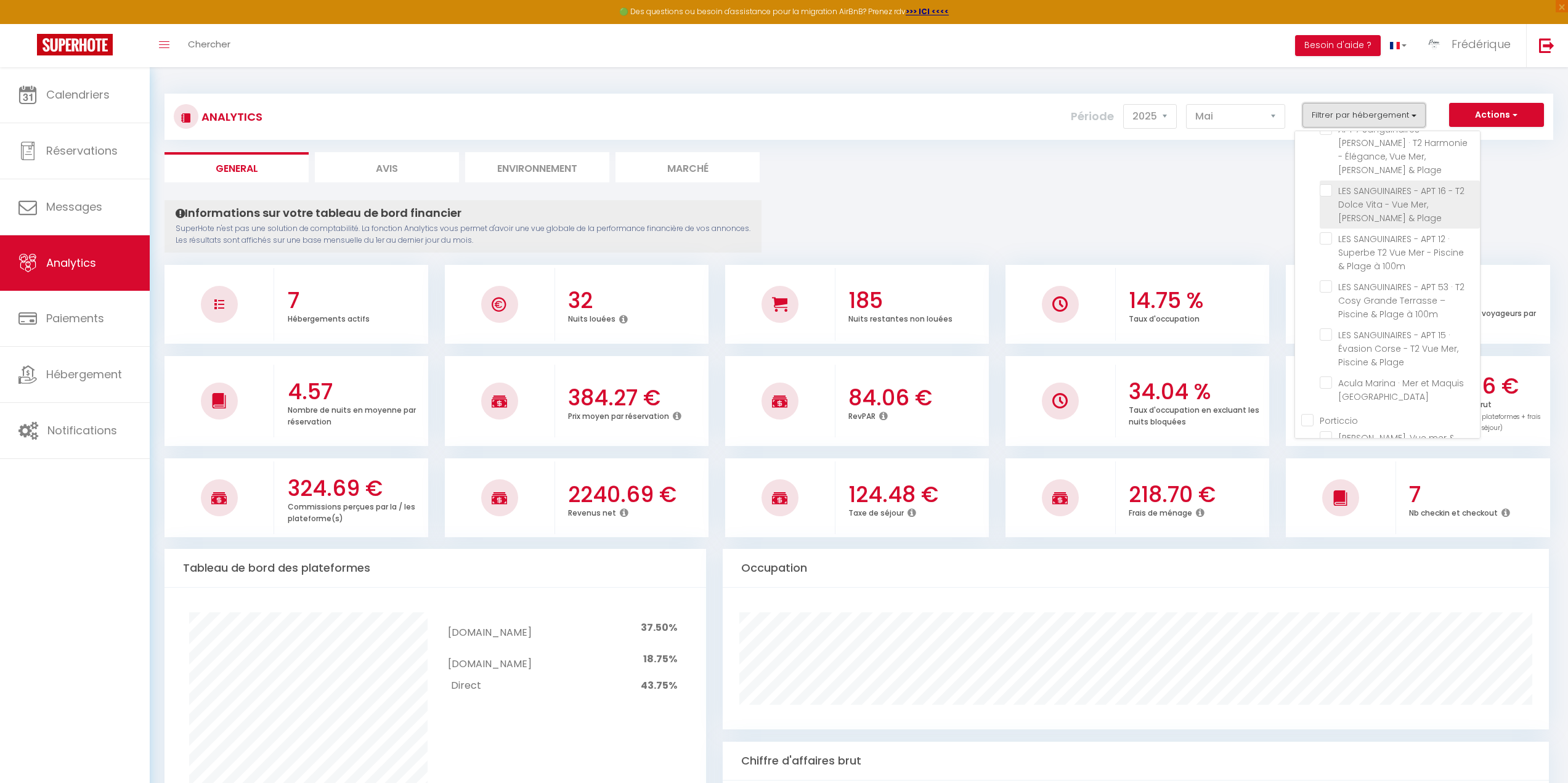
scroll to position [55, 0]
click at [1325, 308] on Plage "checkbox" at bounding box center [1399, 314] width 160 height 13
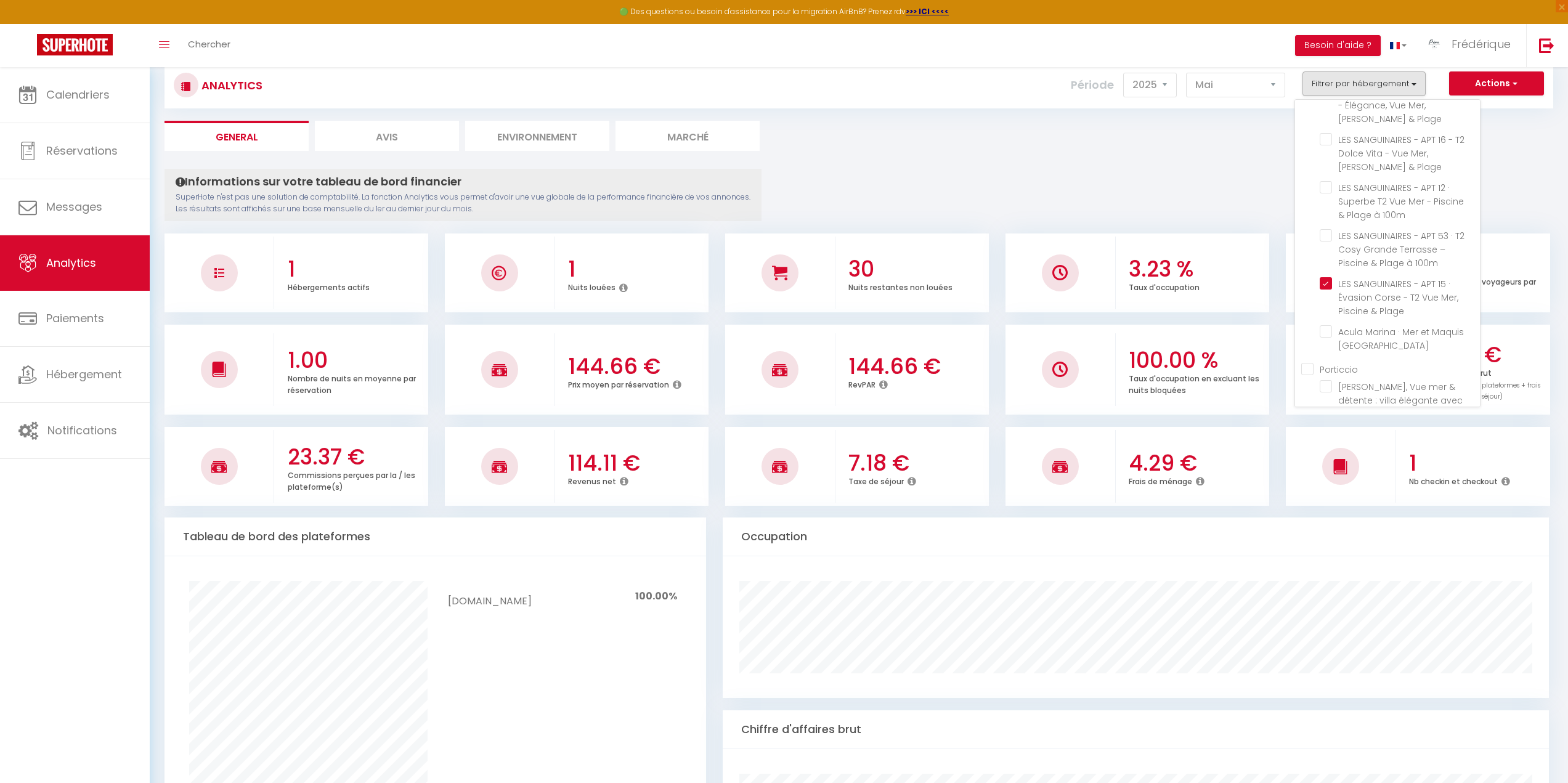
scroll to position [0, 0]
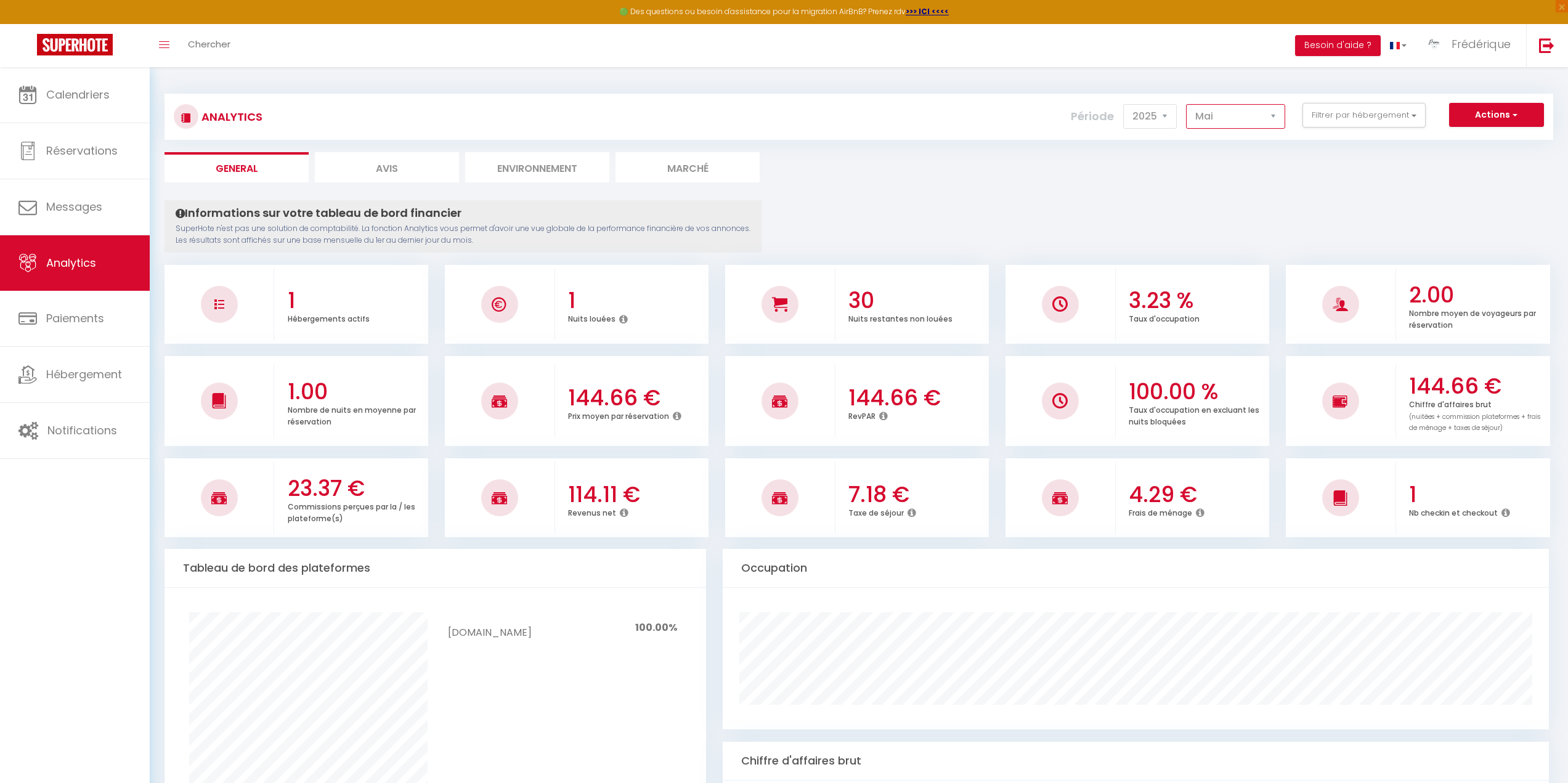
click at [1267, 113] on select "Janvier Février Mars Avril Mai Juin Juillet Août Septembre Octobre Novembre Déc…" at bounding box center [1235, 116] width 99 height 24
click at [1187, 104] on select "Janvier Février Mars Avril Mai Juin Juillet Août Septembre Octobre Novembre Déc…" at bounding box center [1235, 116] width 99 height 24
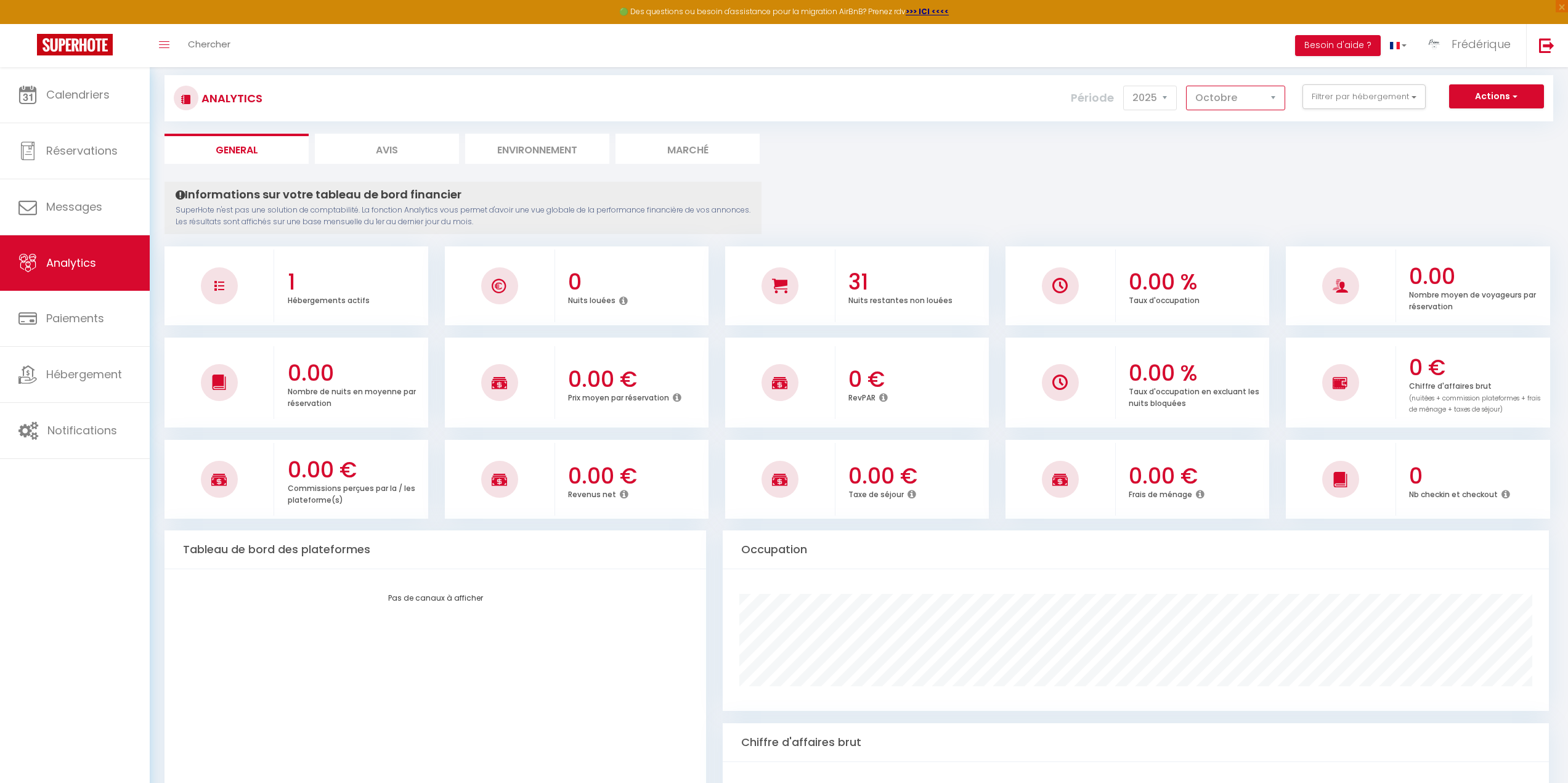
scroll to position [18, 0]
click at [1369, 91] on button "Filtrer par hébergement" at bounding box center [1364, 97] width 123 height 24
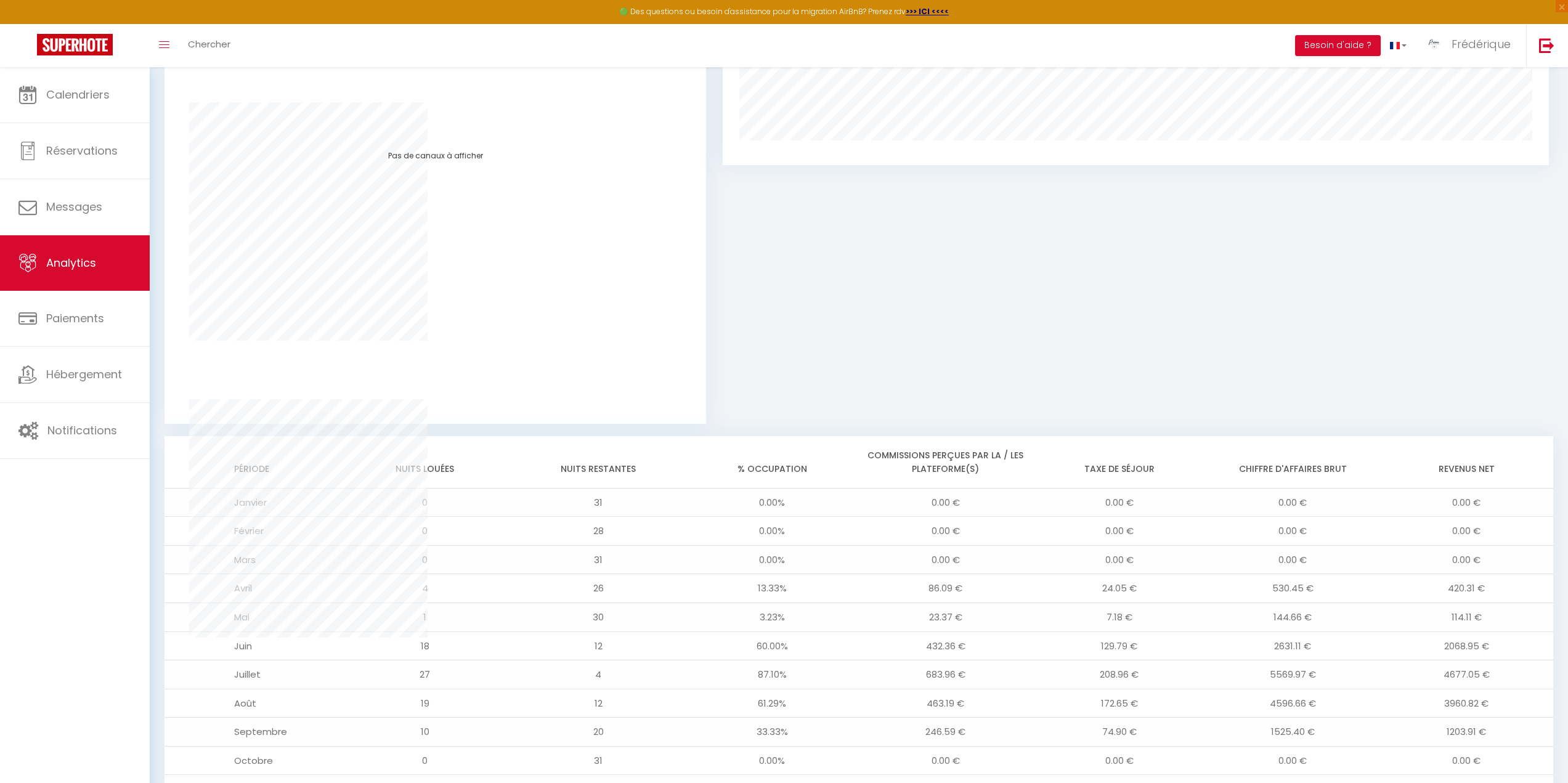
scroll to position [880, 0]
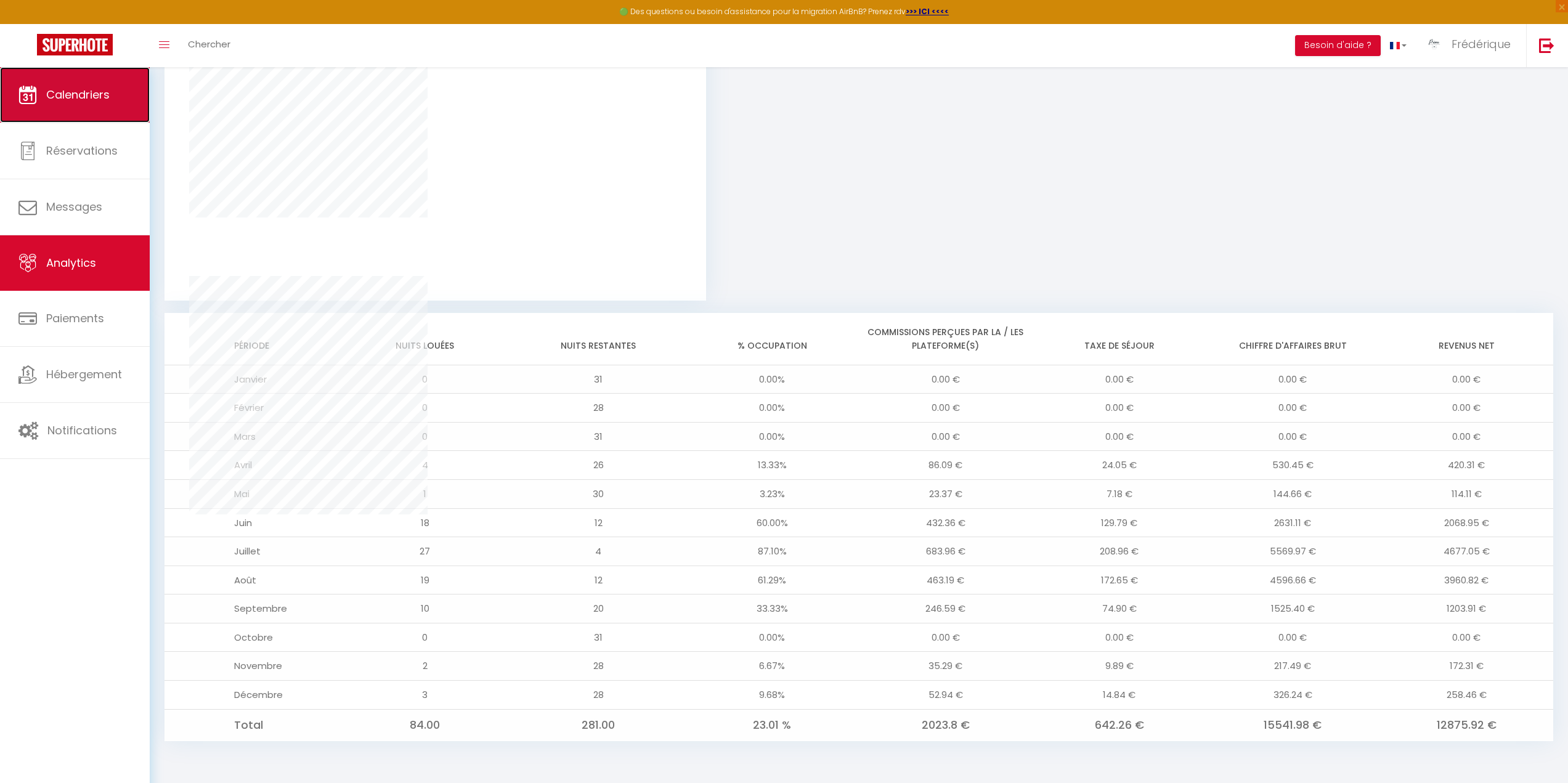
click at [81, 78] on link "Calendriers" at bounding box center [74, 94] width 150 height 55
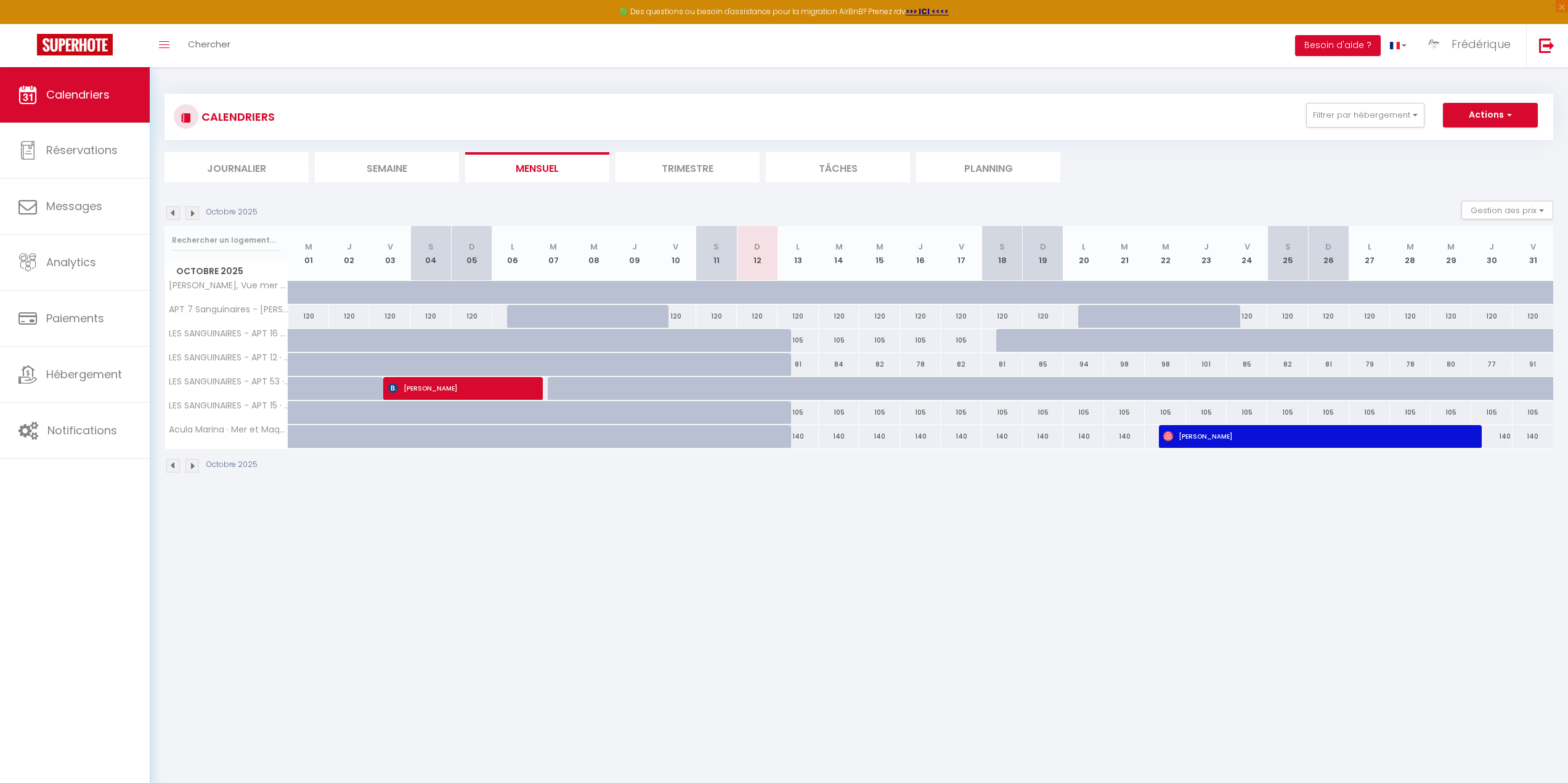
click at [167, 209] on img at bounding box center [173, 213] width 13 height 13
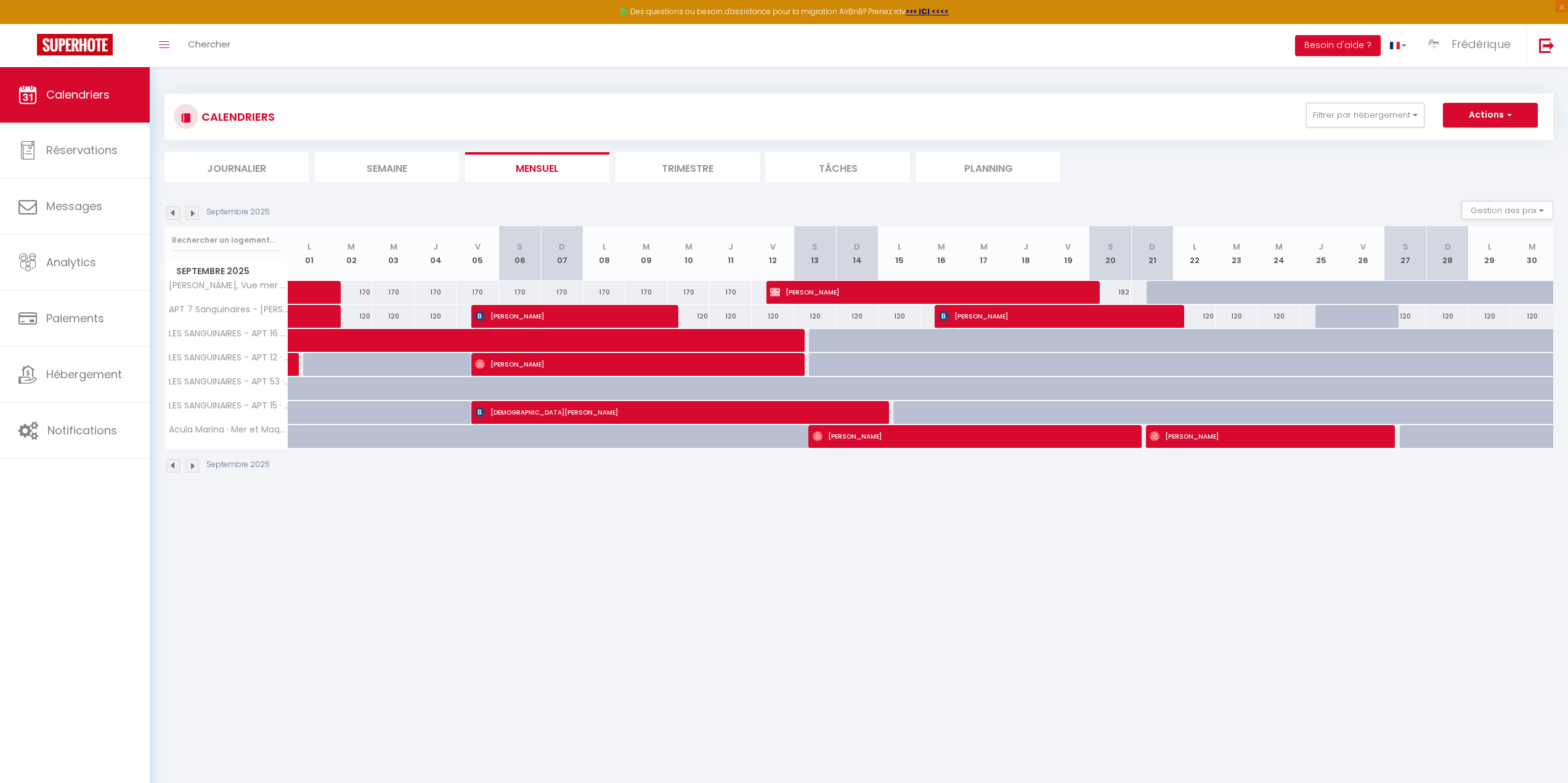
click at [167, 209] on img at bounding box center [173, 213] width 13 height 13
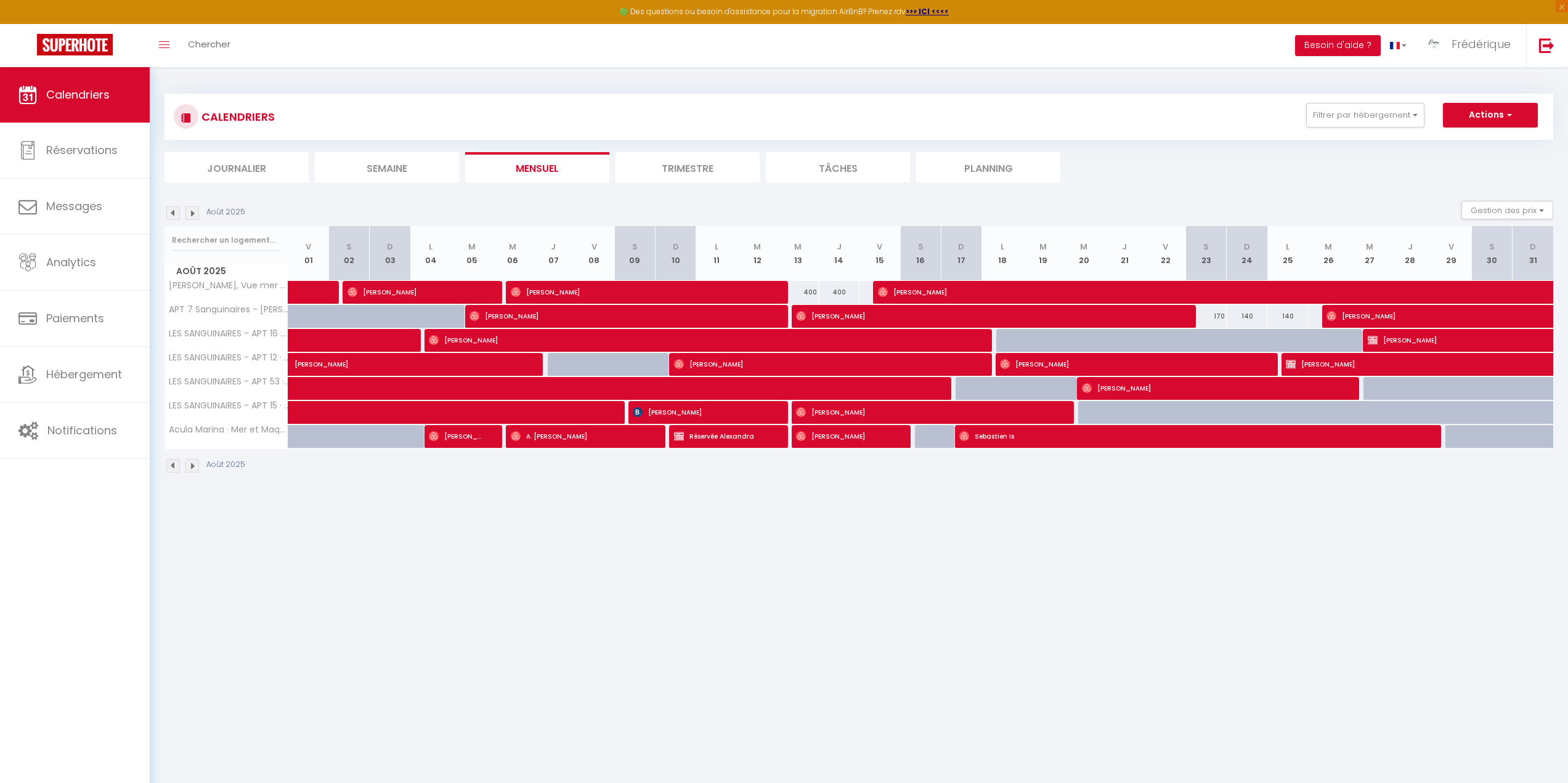
click at [167, 209] on img at bounding box center [173, 213] width 13 height 13
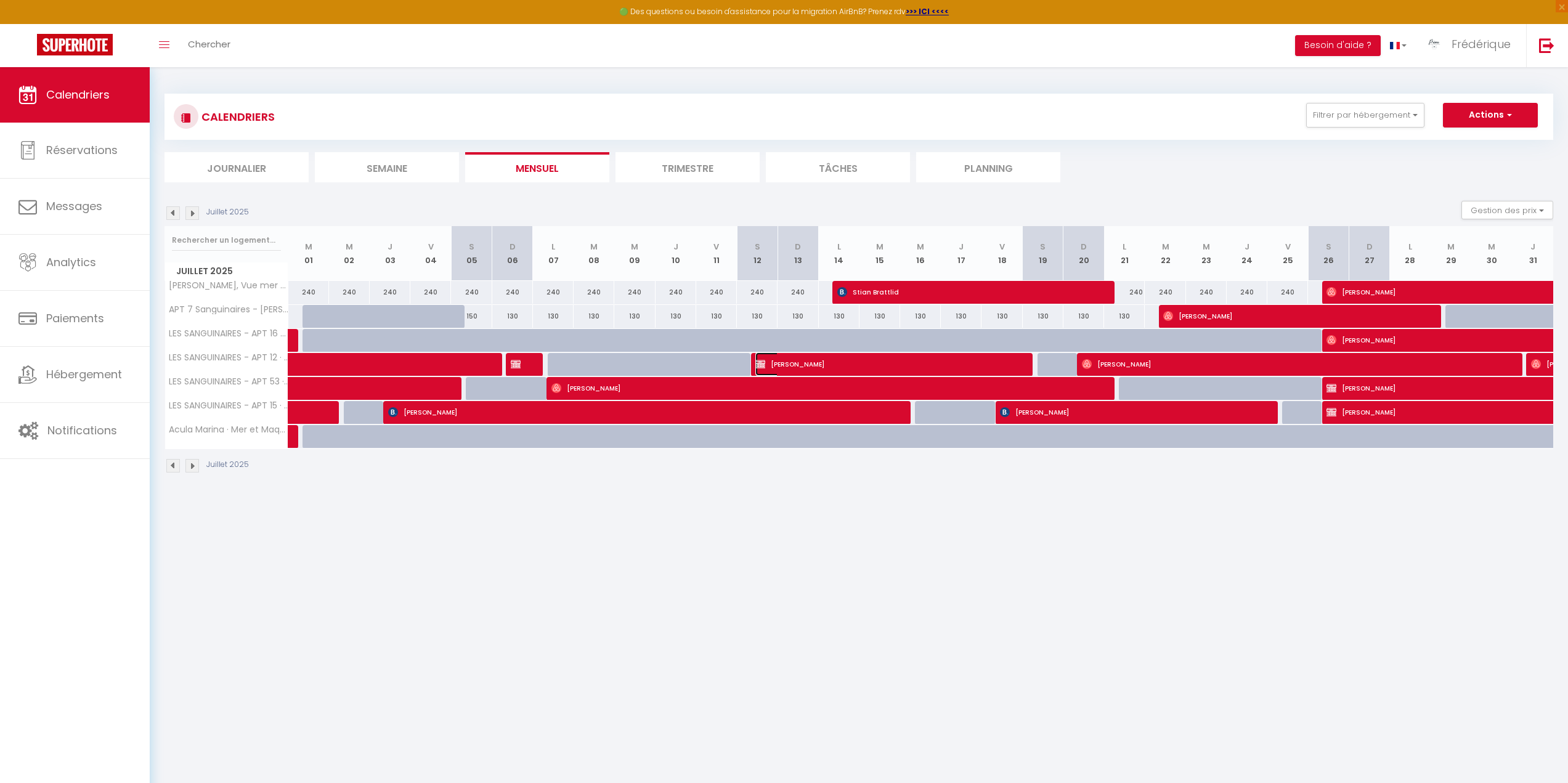
click at [827, 361] on span "nadine Sorel" at bounding box center [884, 364] width 257 height 24
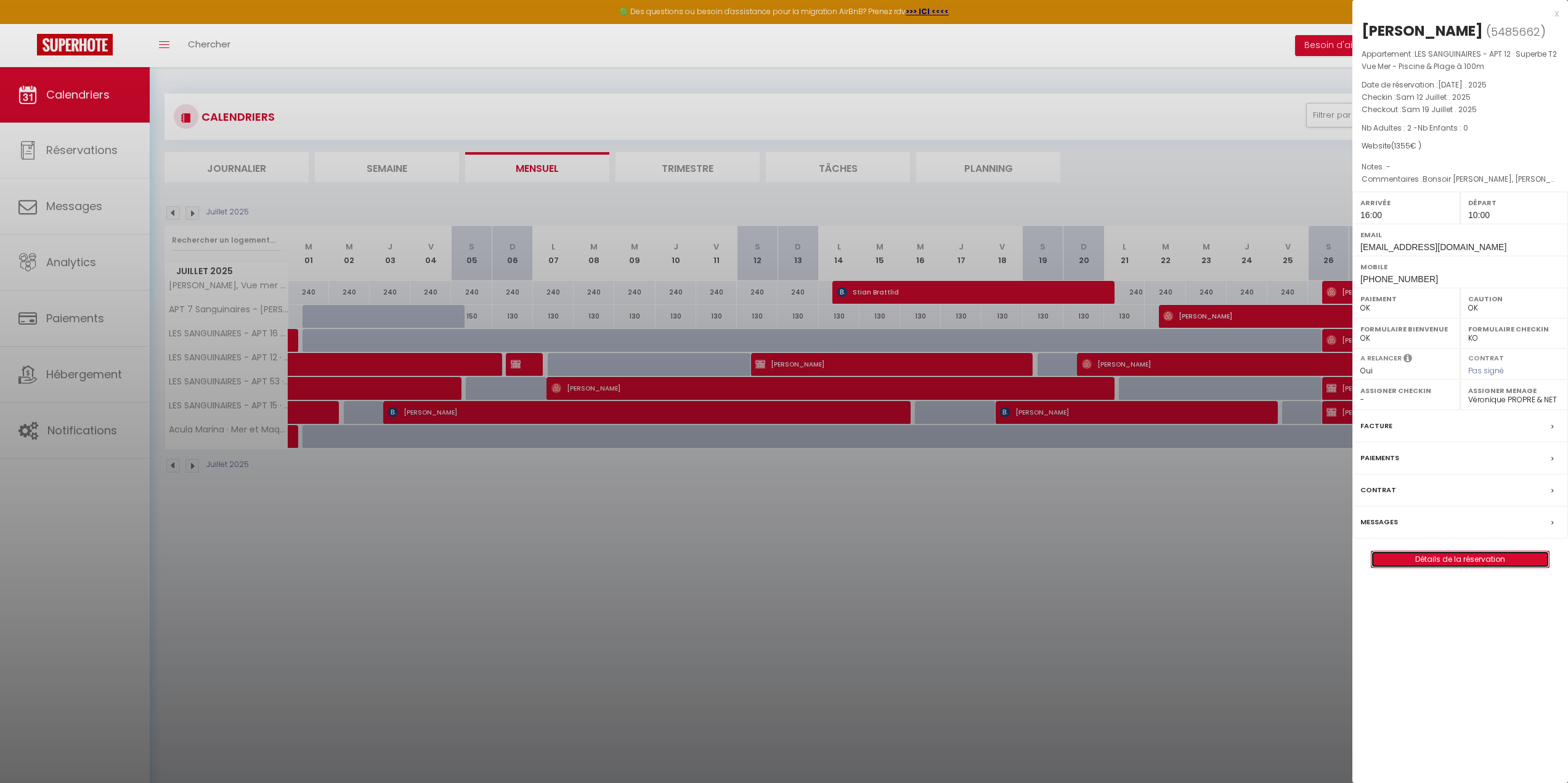
click at [1477, 555] on link "Détails de la réservation" at bounding box center [1460, 560] width 178 height 16
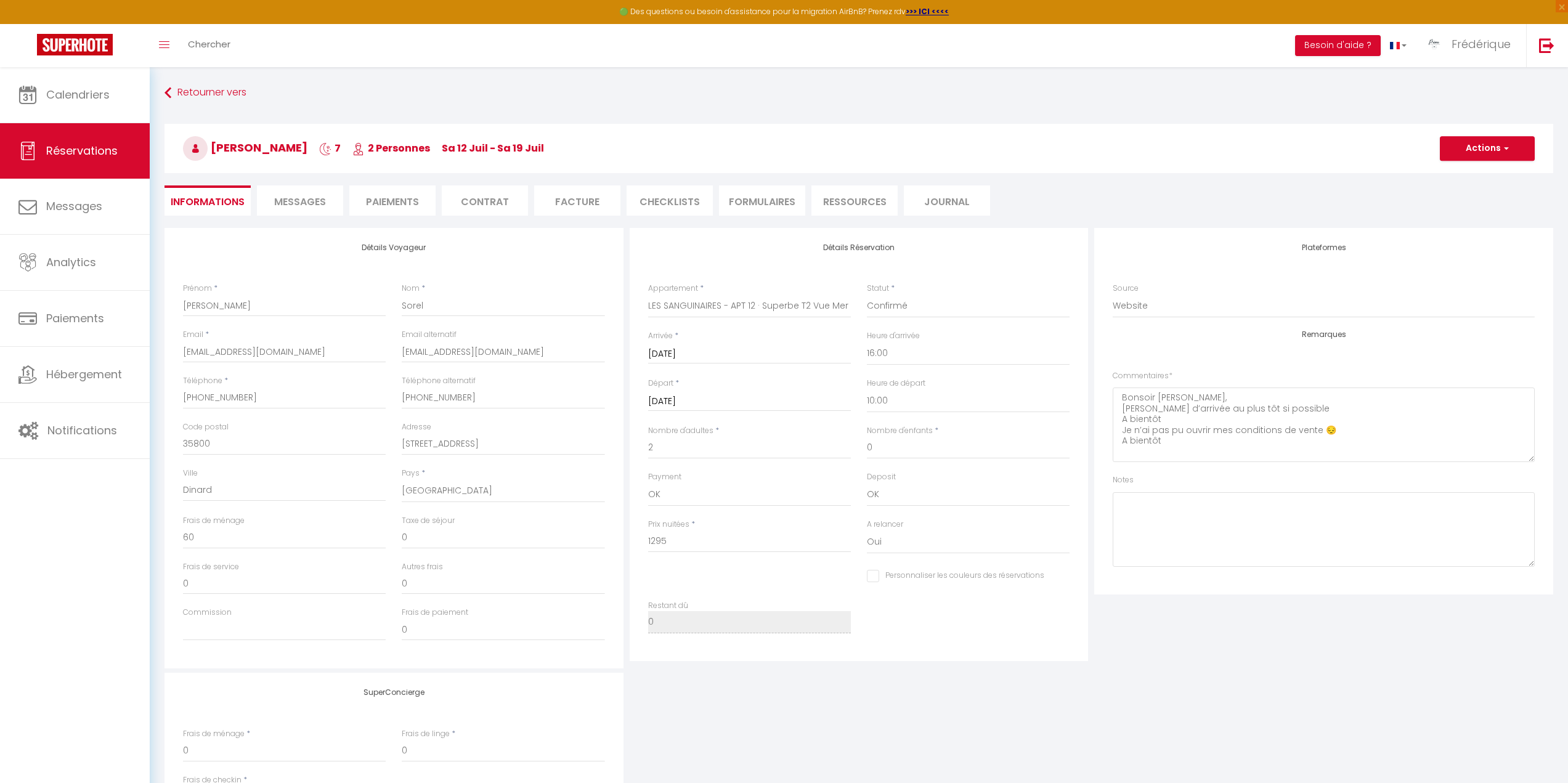
click at [599, 196] on li "Facture" at bounding box center [577, 200] width 86 height 30
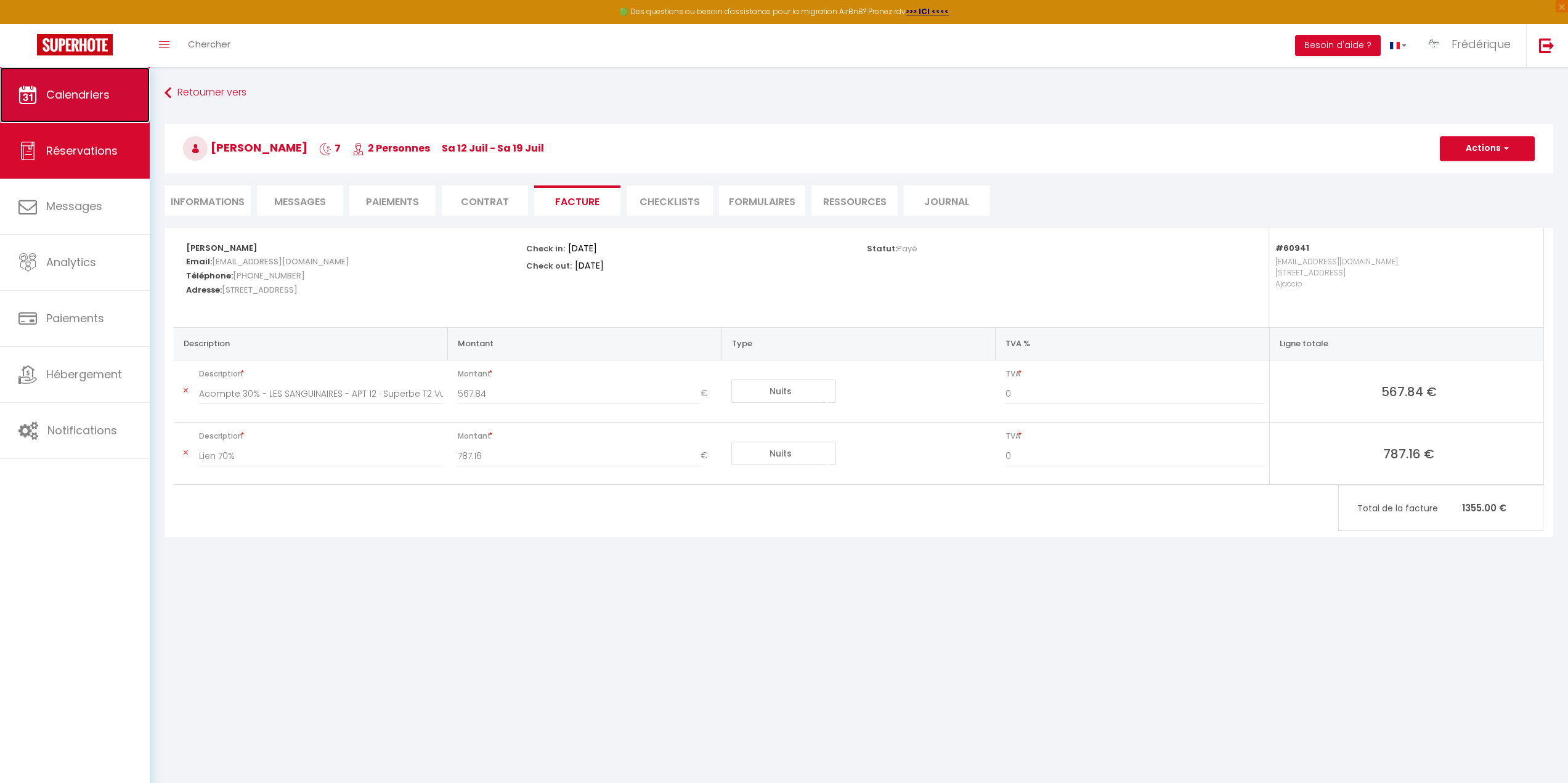
click at [52, 80] on link "Calendriers" at bounding box center [74, 94] width 150 height 55
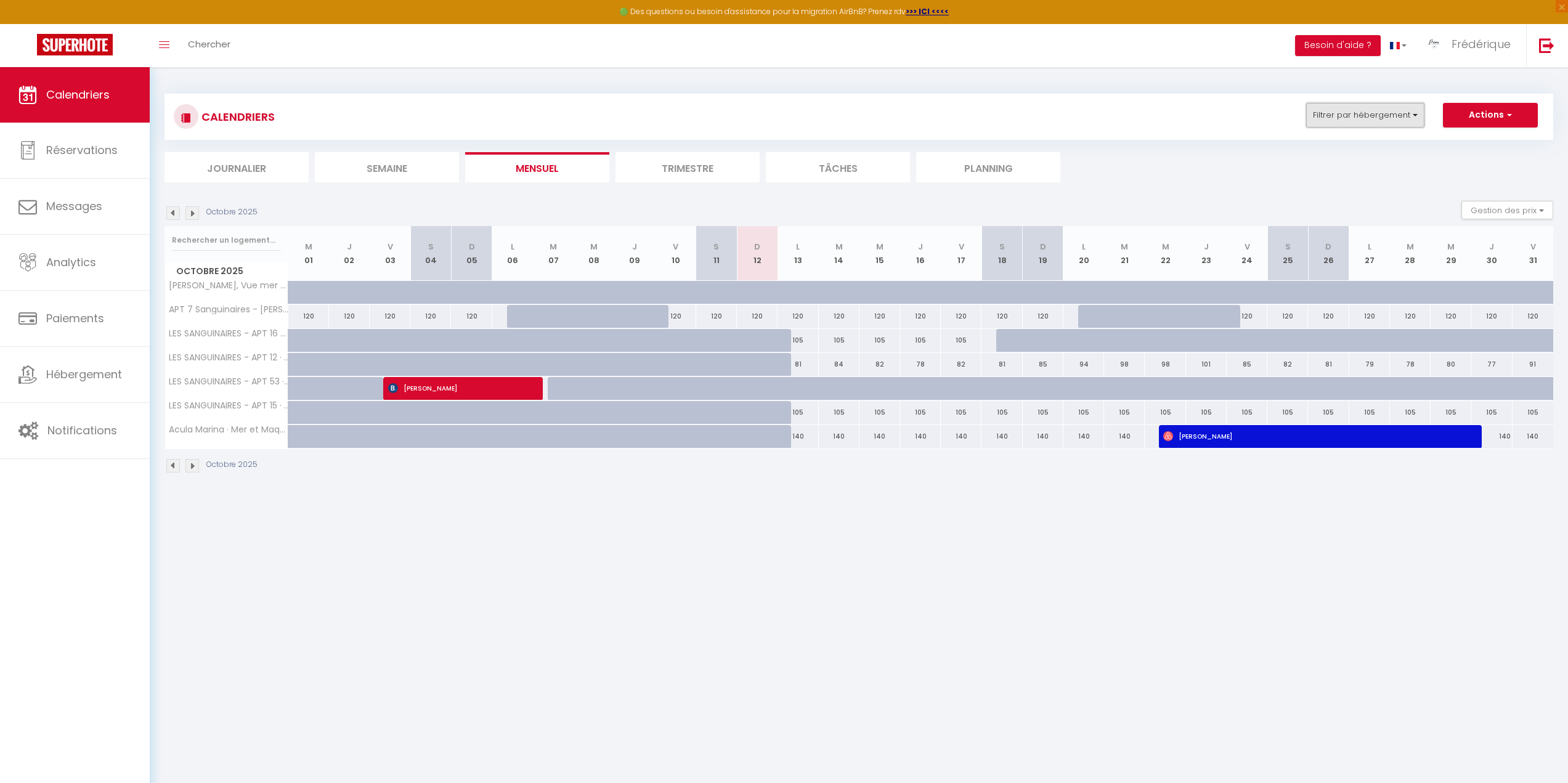
click at [1373, 114] on button "Filtrer par hébergement" at bounding box center [1365, 114] width 118 height 24
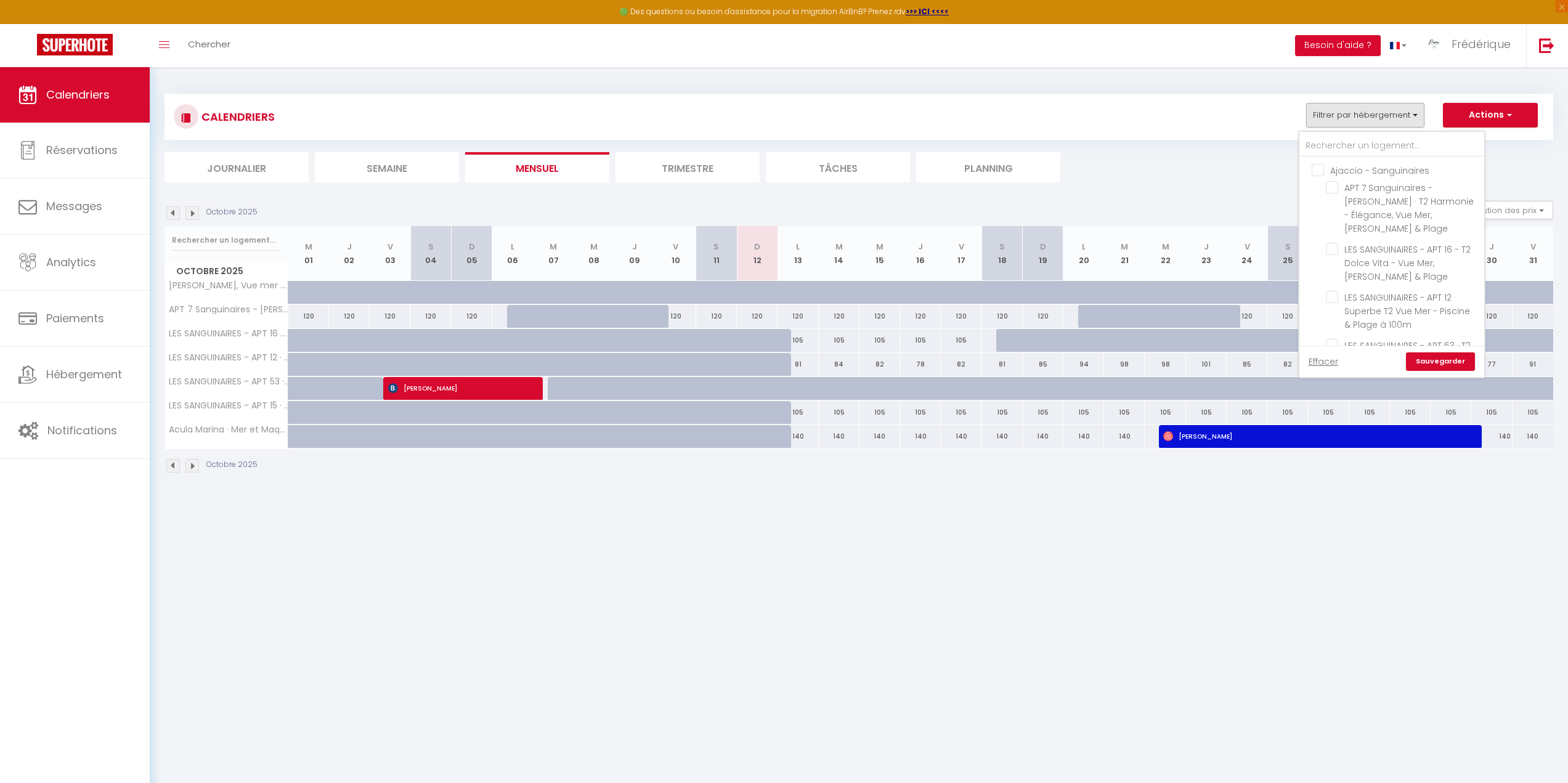
click at [1313, 170] on input "Ajaccio - Sanguinaires" at bounding box center [1404, 169] width 185 height 13
click at [1317, 304] on input "Porticcio" at bounding box center [1404, 310] width 185 height 13
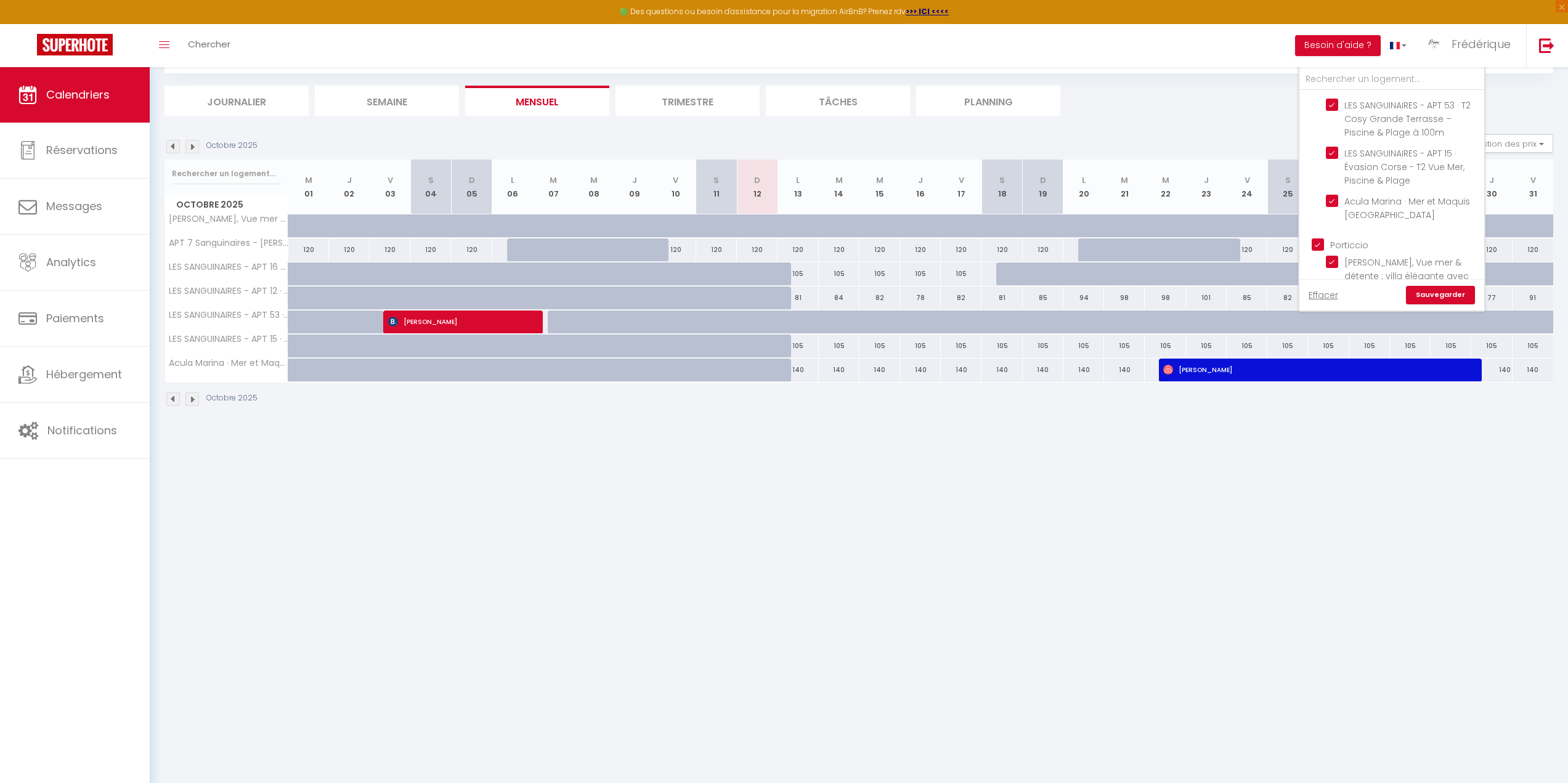
scroll to position [67, 0]
click at [84, 262] on span "Analytics" at bounding box center [72, 262] width 50 height 15
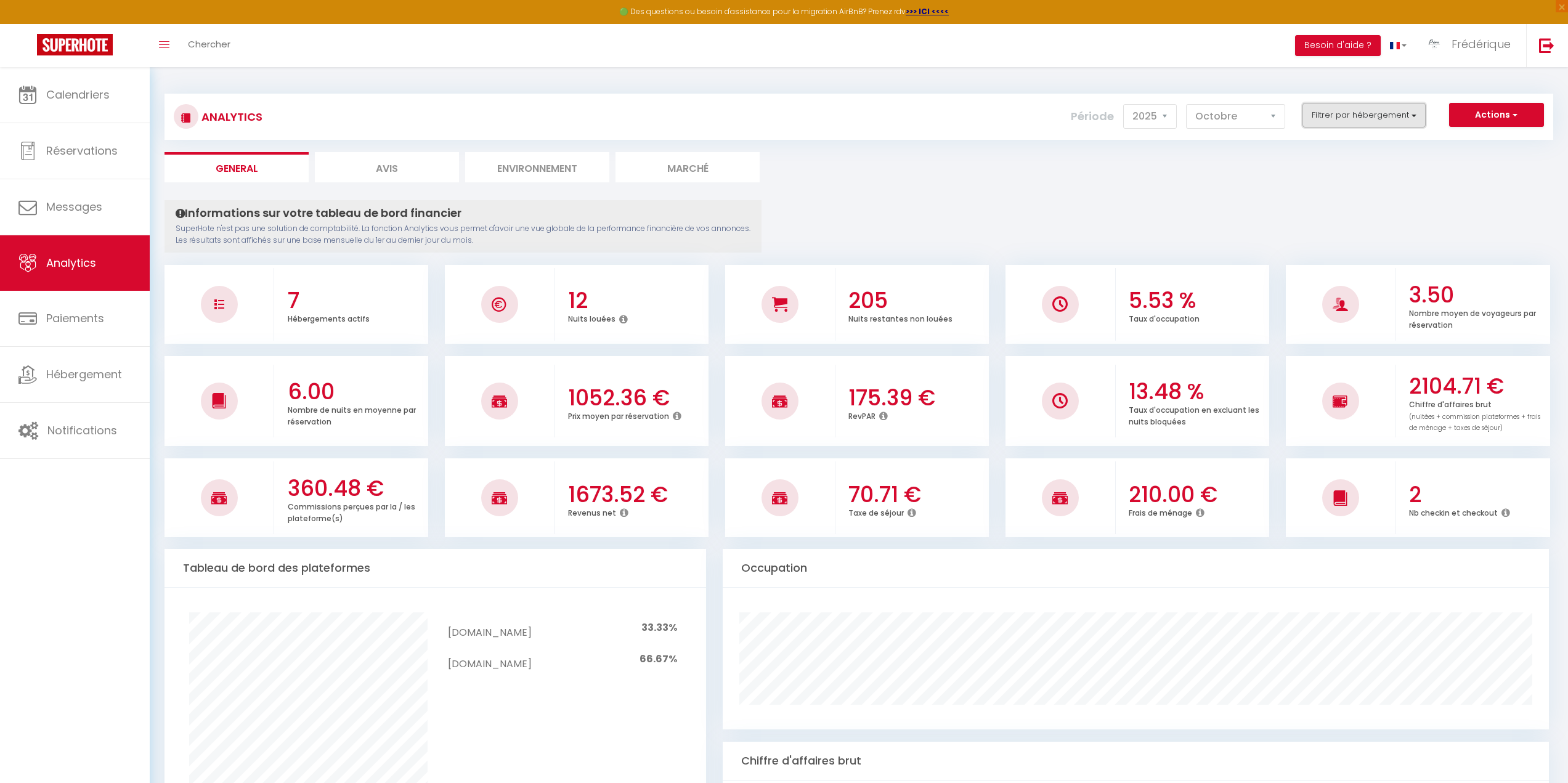
click at [1372, 106] on button "Filtrer par hébergement" at bounding box center [1364, 114] width 123 height 24
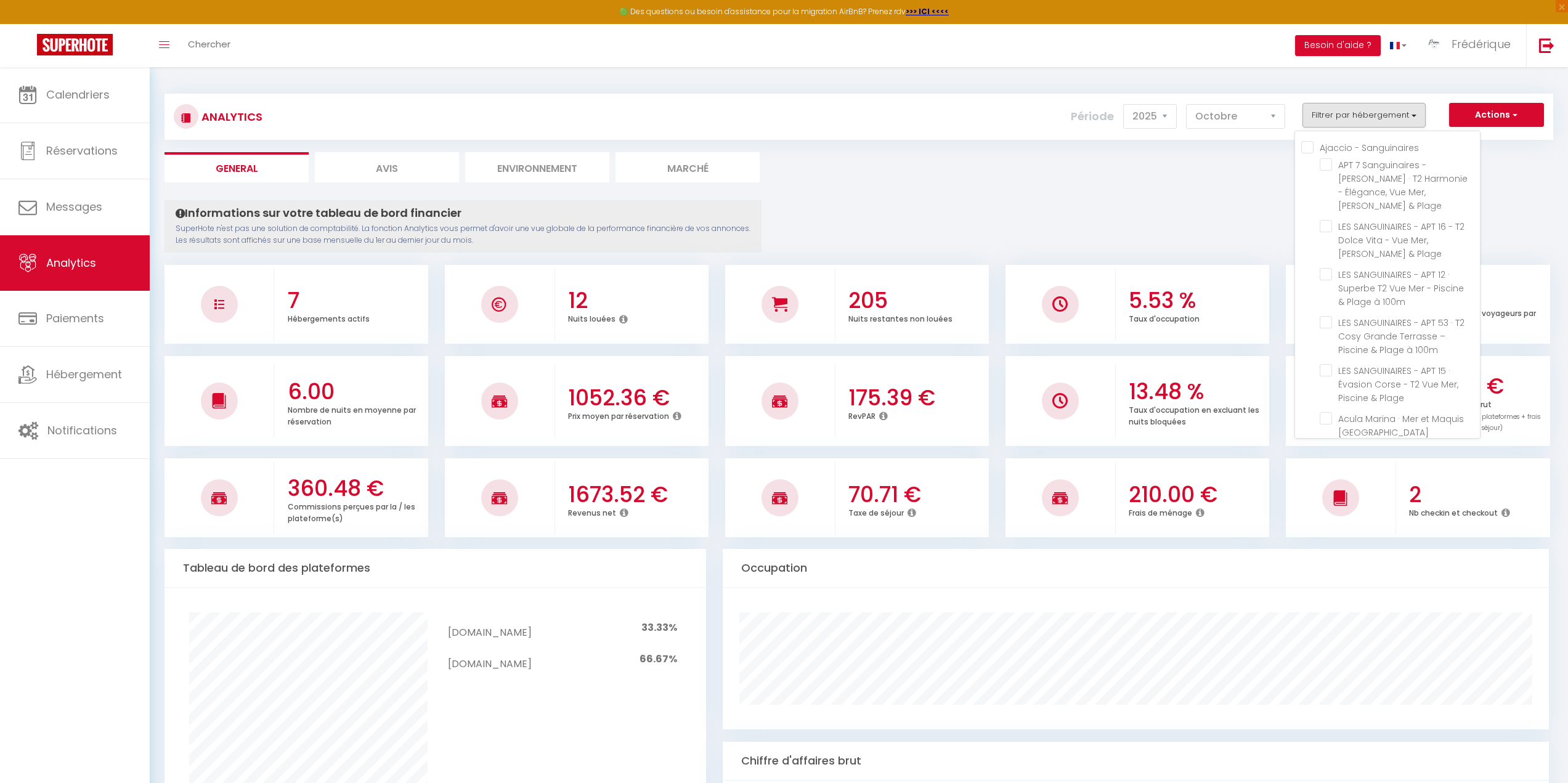
click at [1306, 145] on Sanguinaires "Ajaccio - Sanguinaires" at bounding box center [1390, 146] width 178 height 13
click at [1307, 394] on input "Porticcio" at bounding box center [1390, 400] width 178 height 13
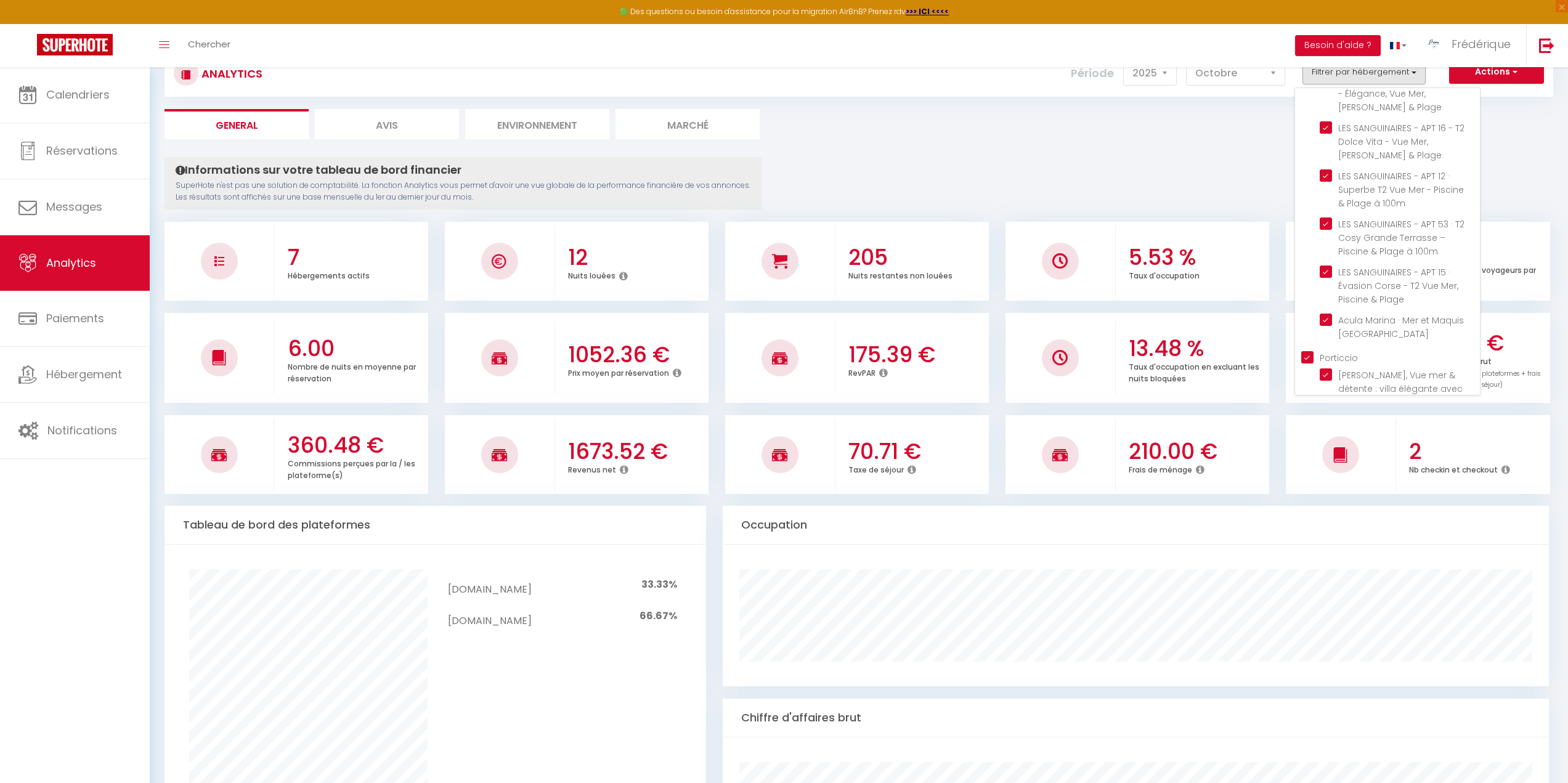
scroll to position [62, 0]
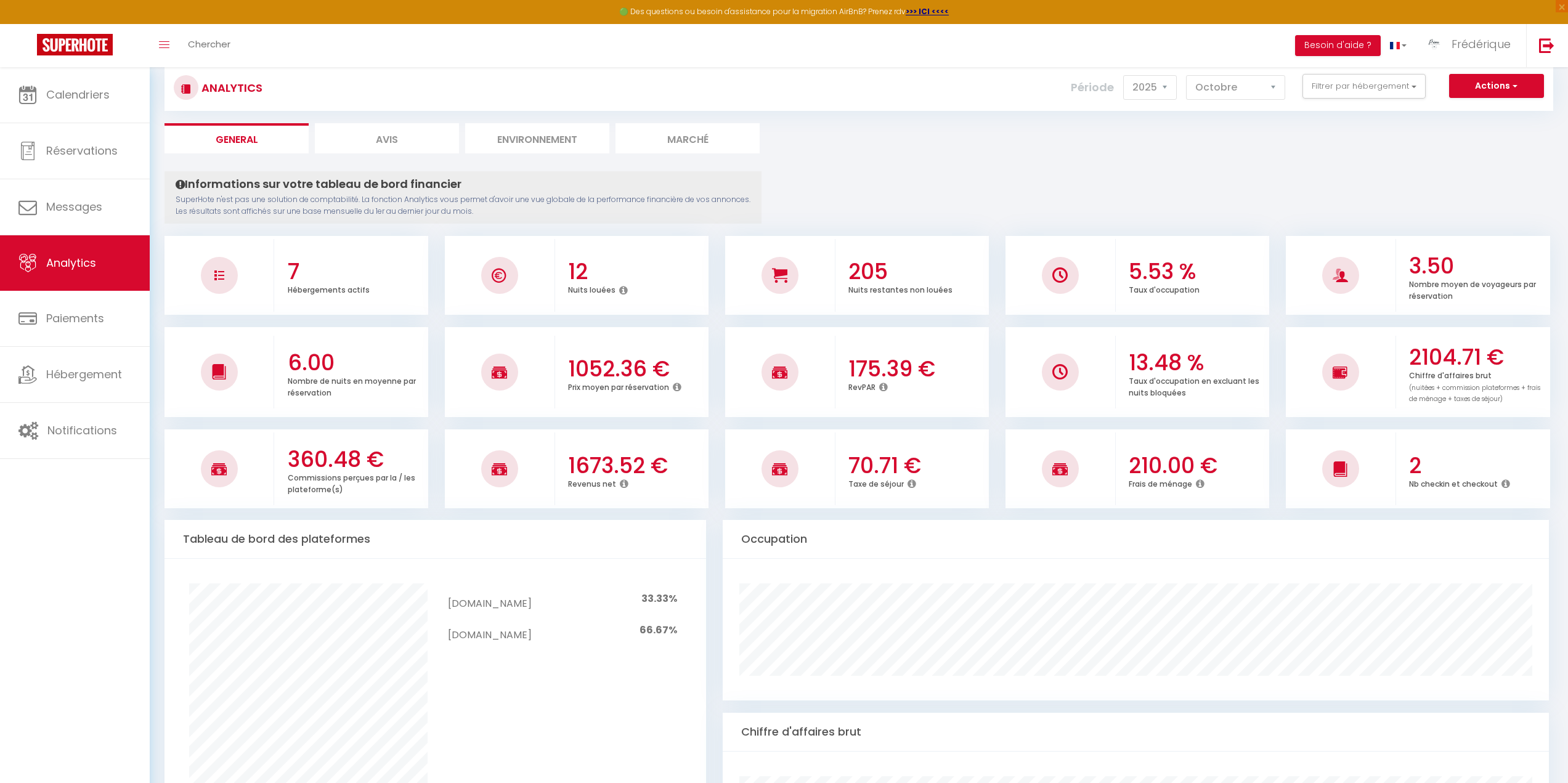
scroll to position [0, 0]
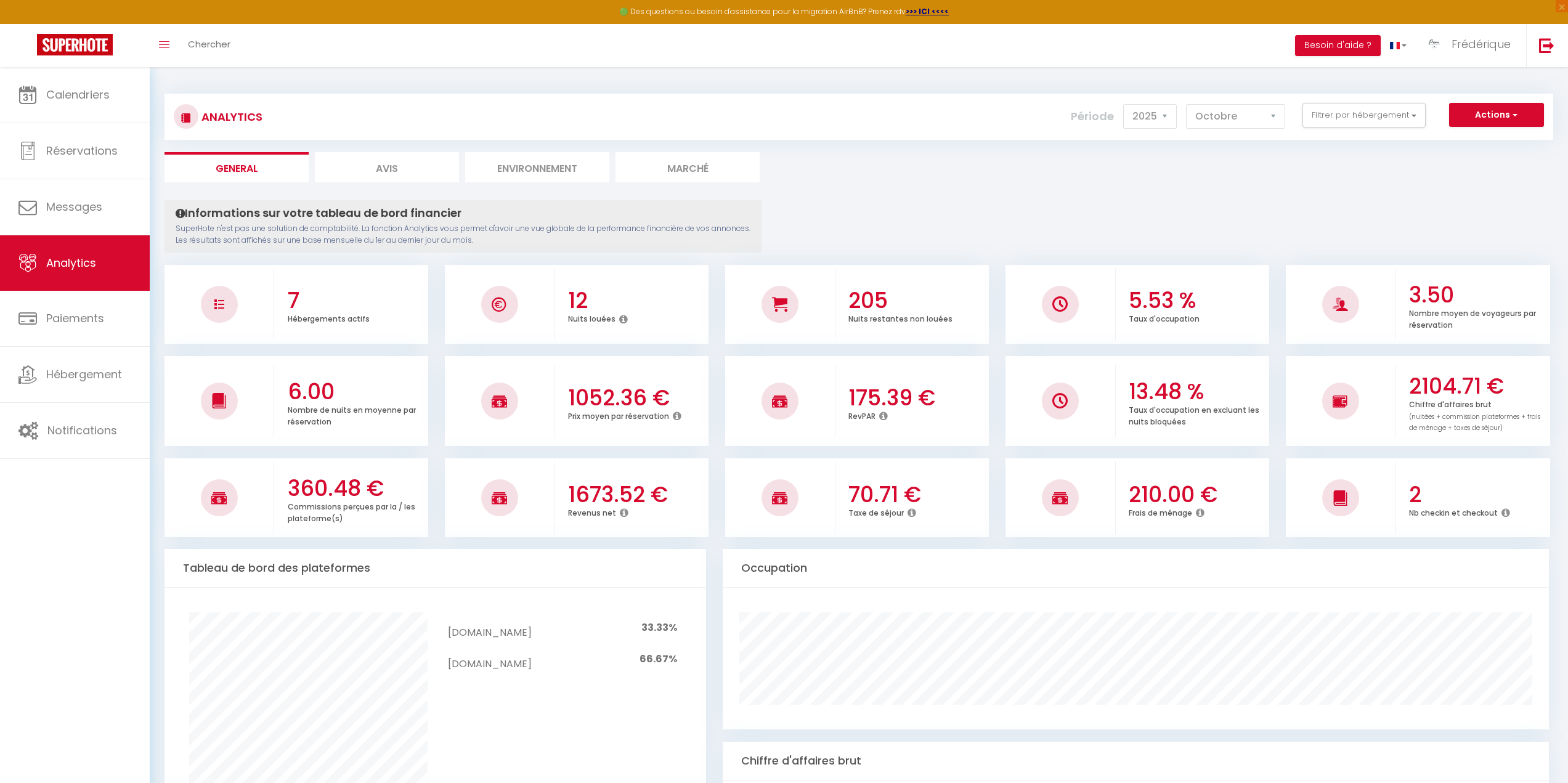
click at [389, 162] on li "Avis" at bounding box center [386, 167] width 144 height 30
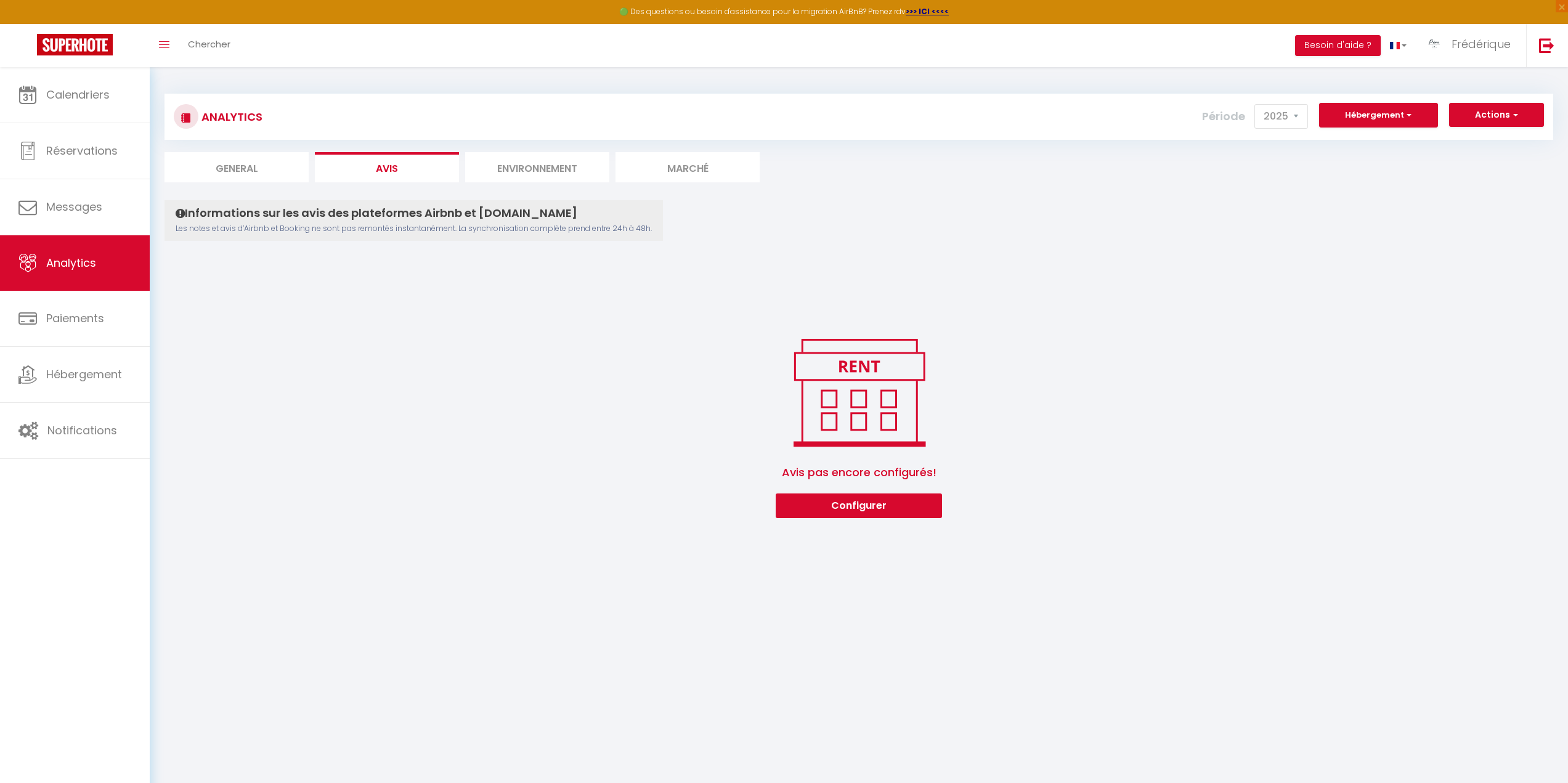
click at [505, 164] on li "Environnement" at bounding box center [537, 167] width 144 height 30
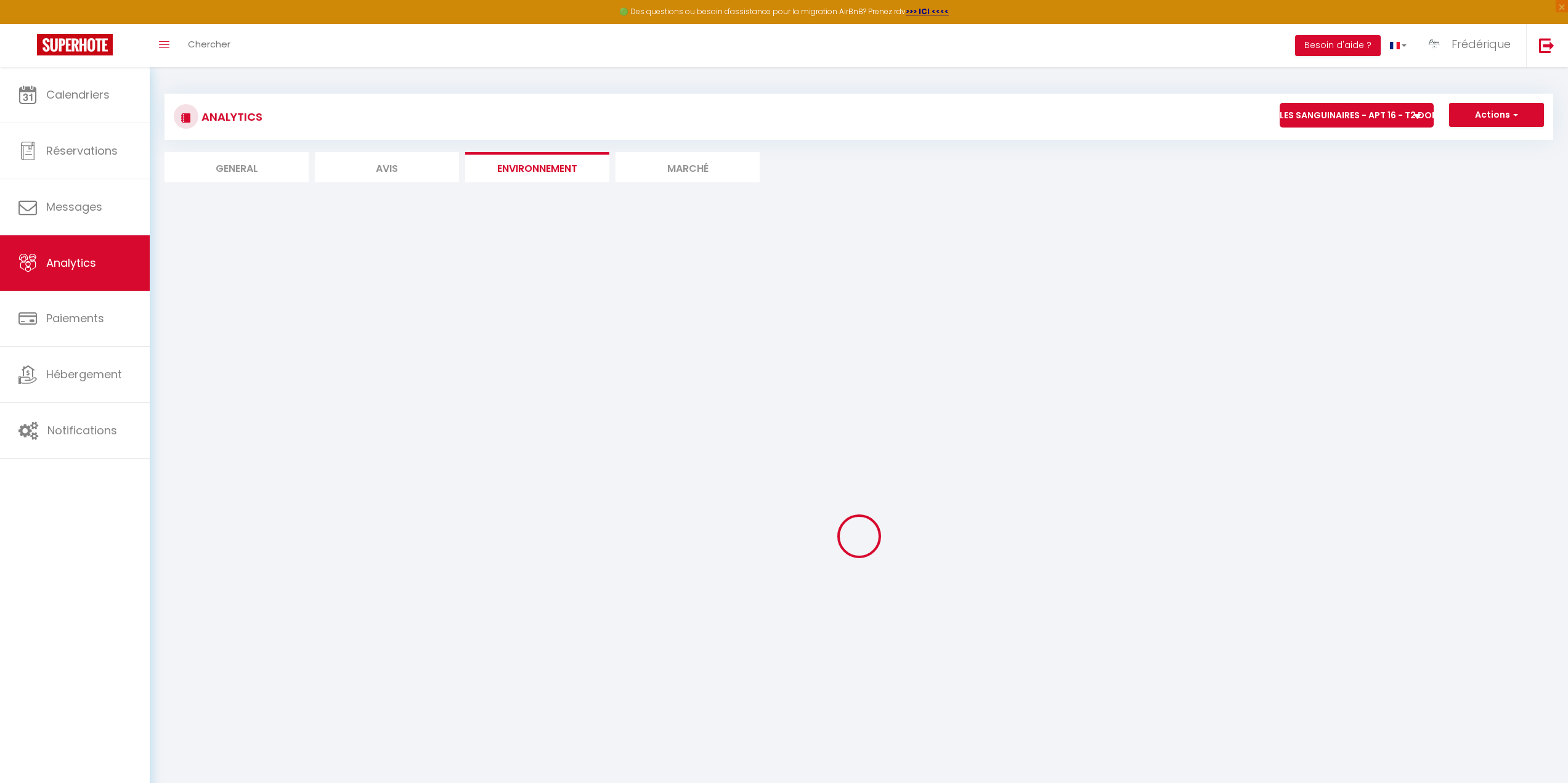
click at [692, 162] on li "Marché" at bounding box center [687, 167] width 144 height 30
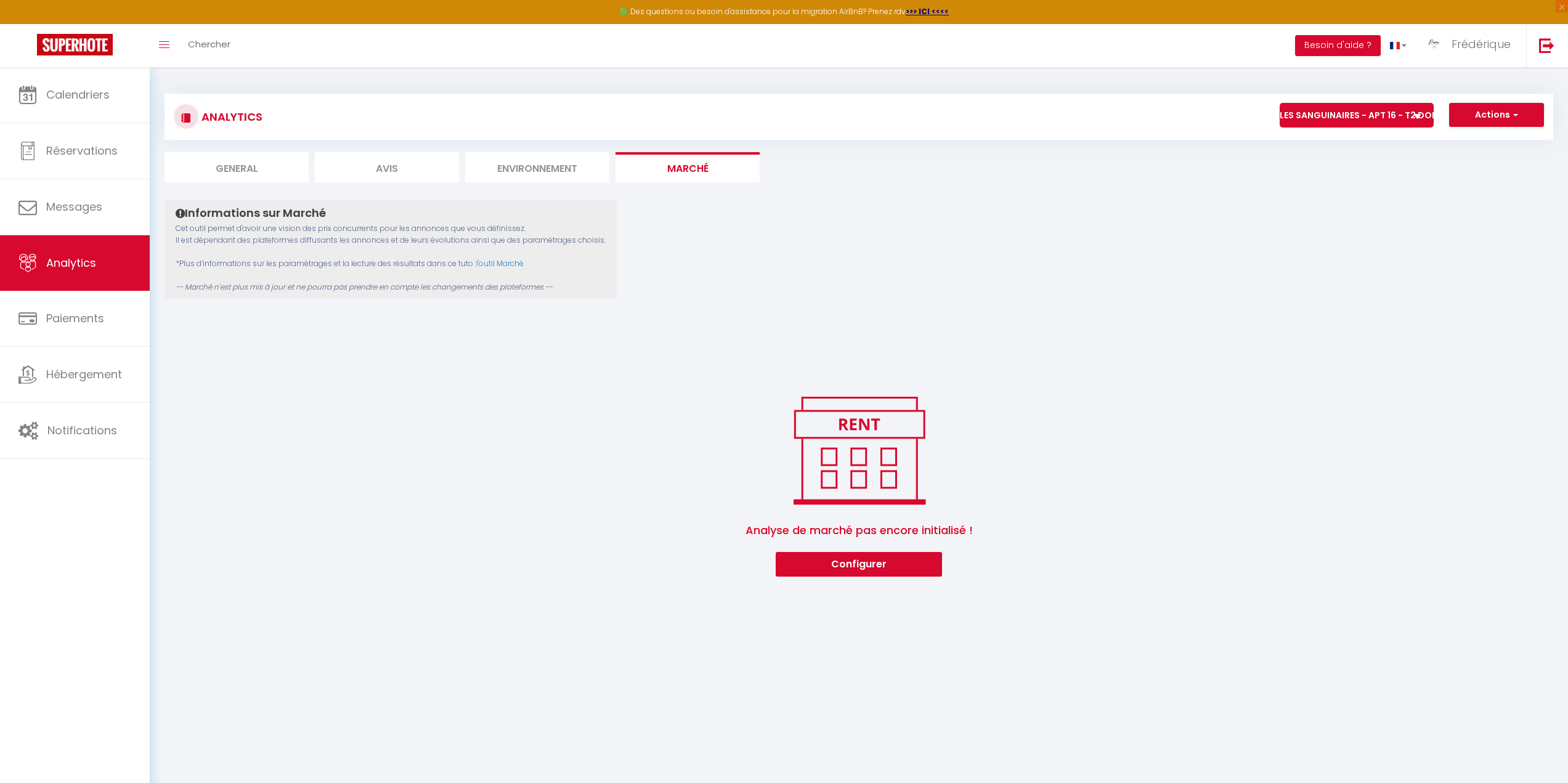
click at [253, 156] on li "General" at bounding box center [236, 167] width 144 height 30
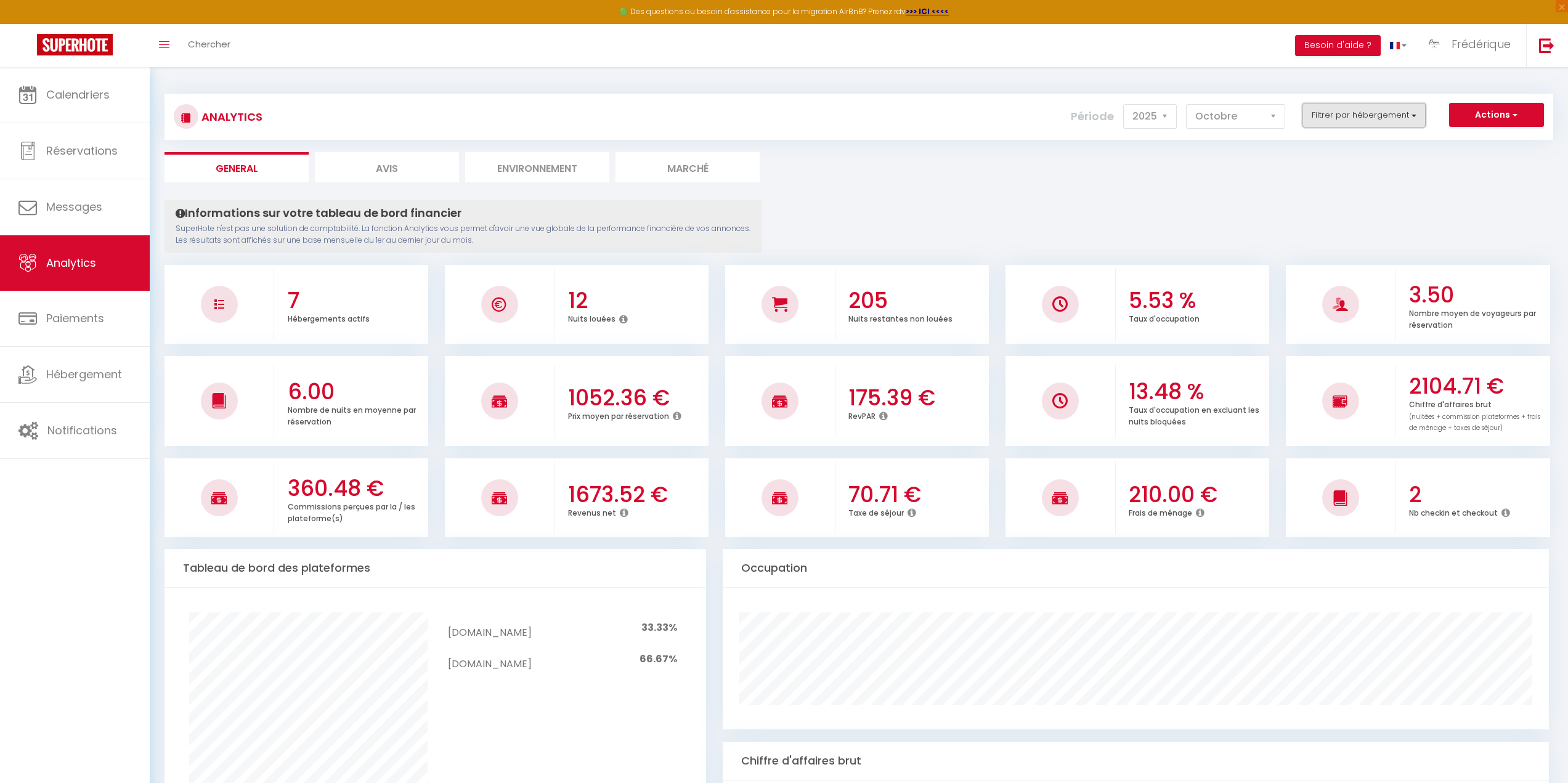
click at [1411, 111] on button "Filtrer par hébergement" at bounding box center [1364, 114] width 123 height 24
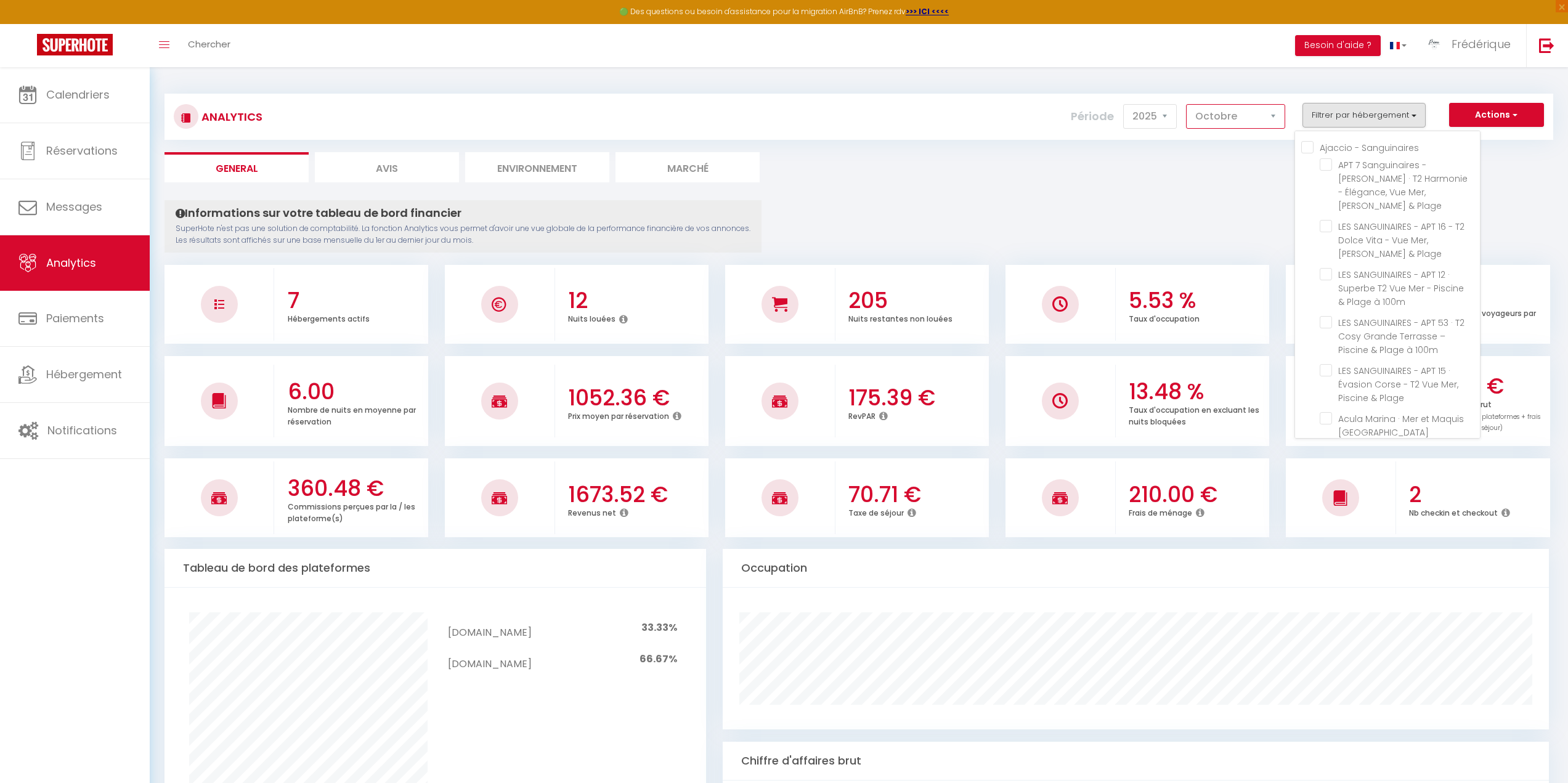
click at [1235, 114] on select "Janvier Février Mars Avril Mai Juin Juillet Août Septembre Octobre Novembre Déc…" at bounding box center [1235, 116] width 99 height 24
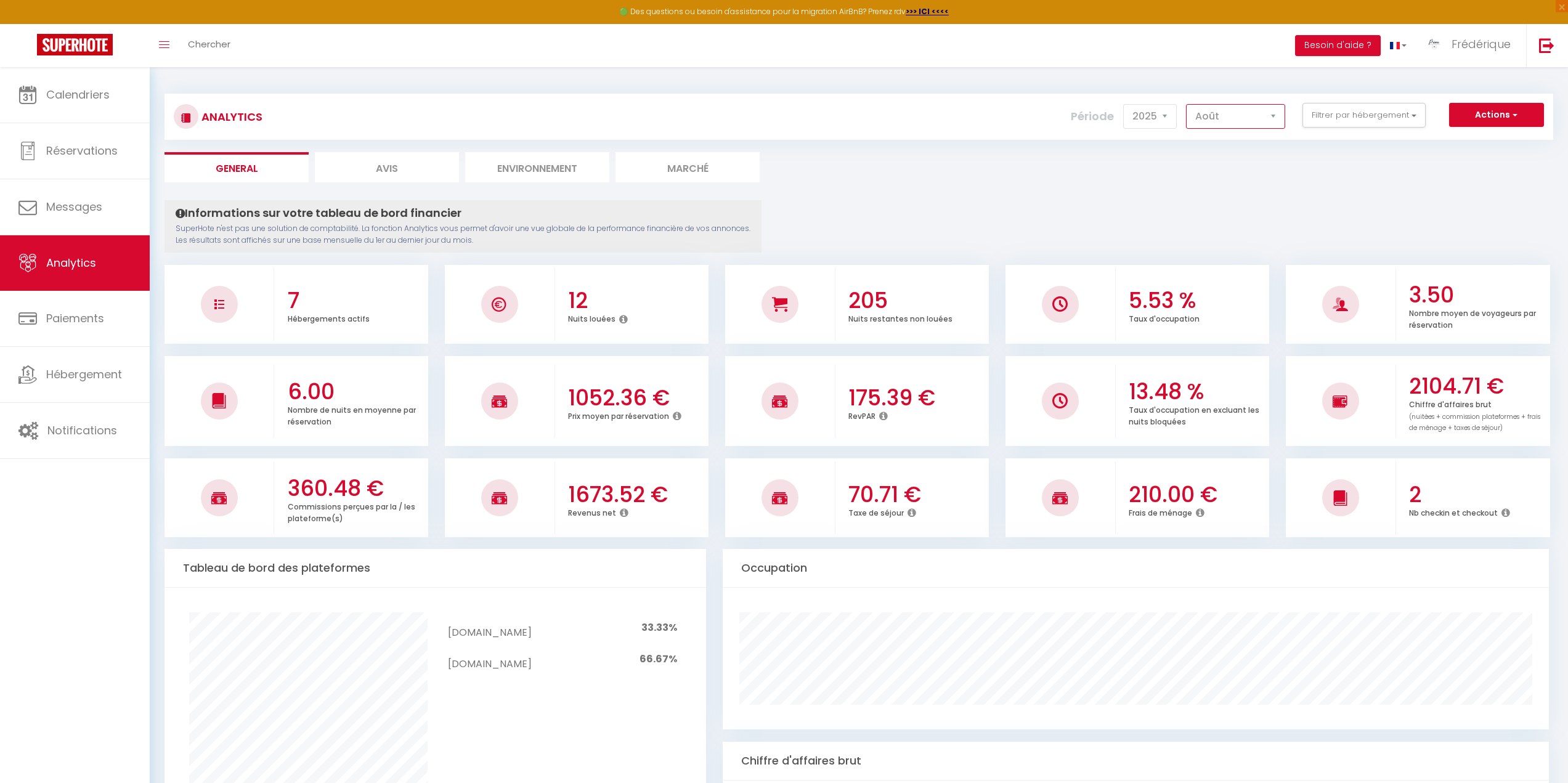
click at [1187, 104] on select "Janvier Février Mars Avril Mai Juin Juillet Août Septembre Octobre Novembre Déc…" at bounding box center [1235, 116] width 99 height 24
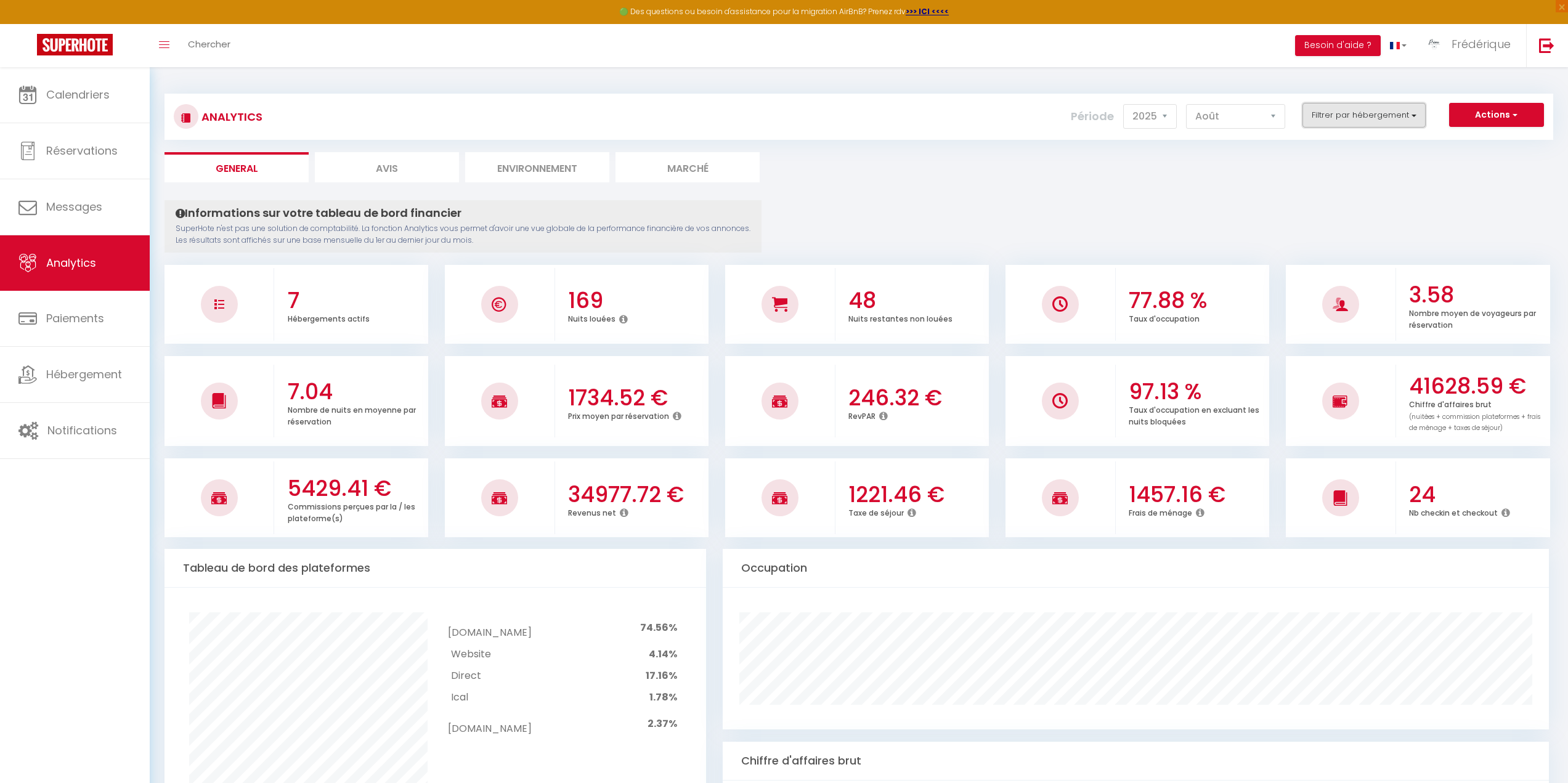
click at [1391, 119] on button "Filtrer par hébergement" at bounding box center [1364, 114] width 123 height 24
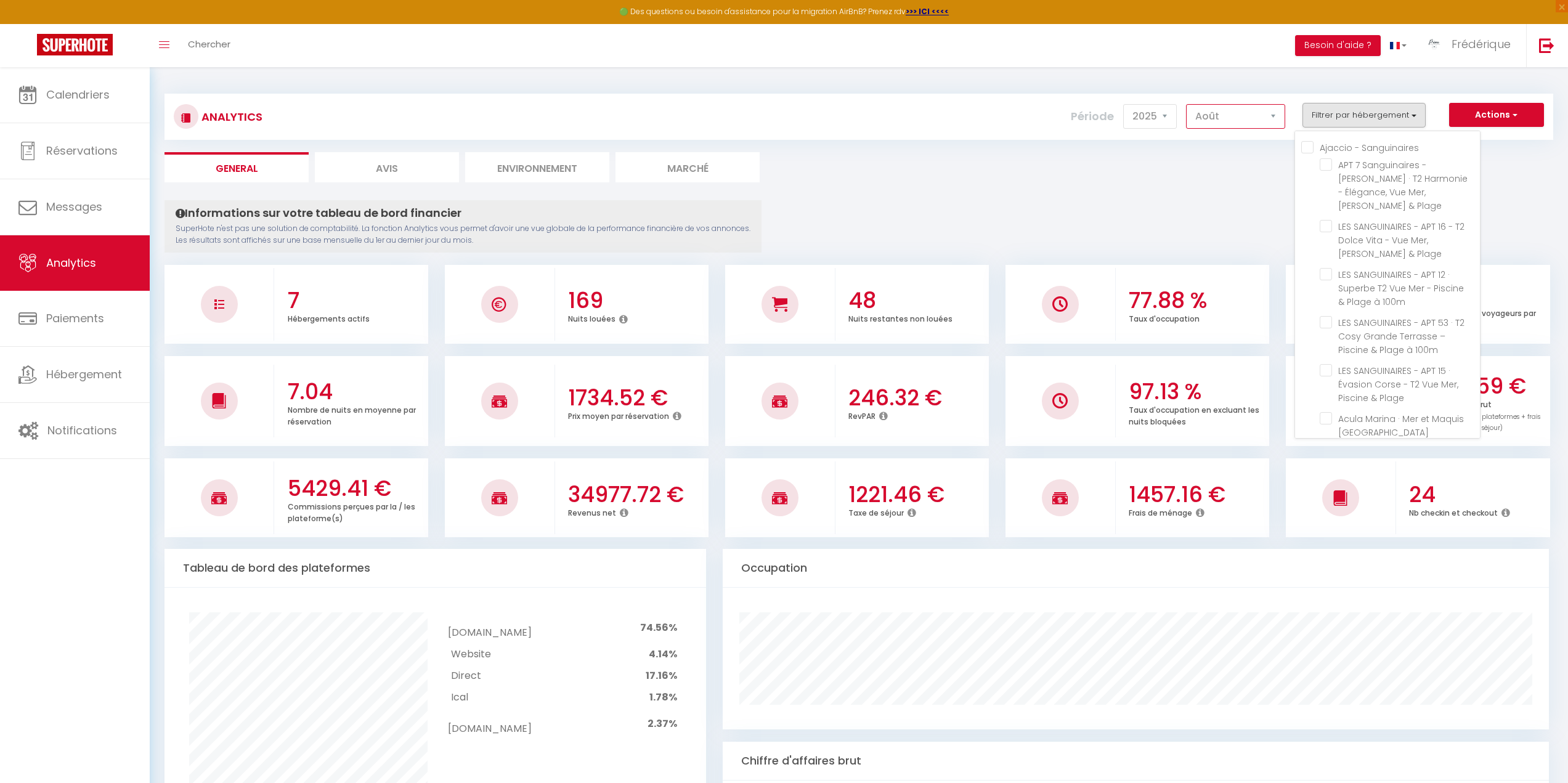
click at [1276, 108] on select "Janvier Février Mars Avril Mai Juin Juillet Août Septembre Octobre Novembre Déc…" at bounding box center [1235, 116] width 99 height 24
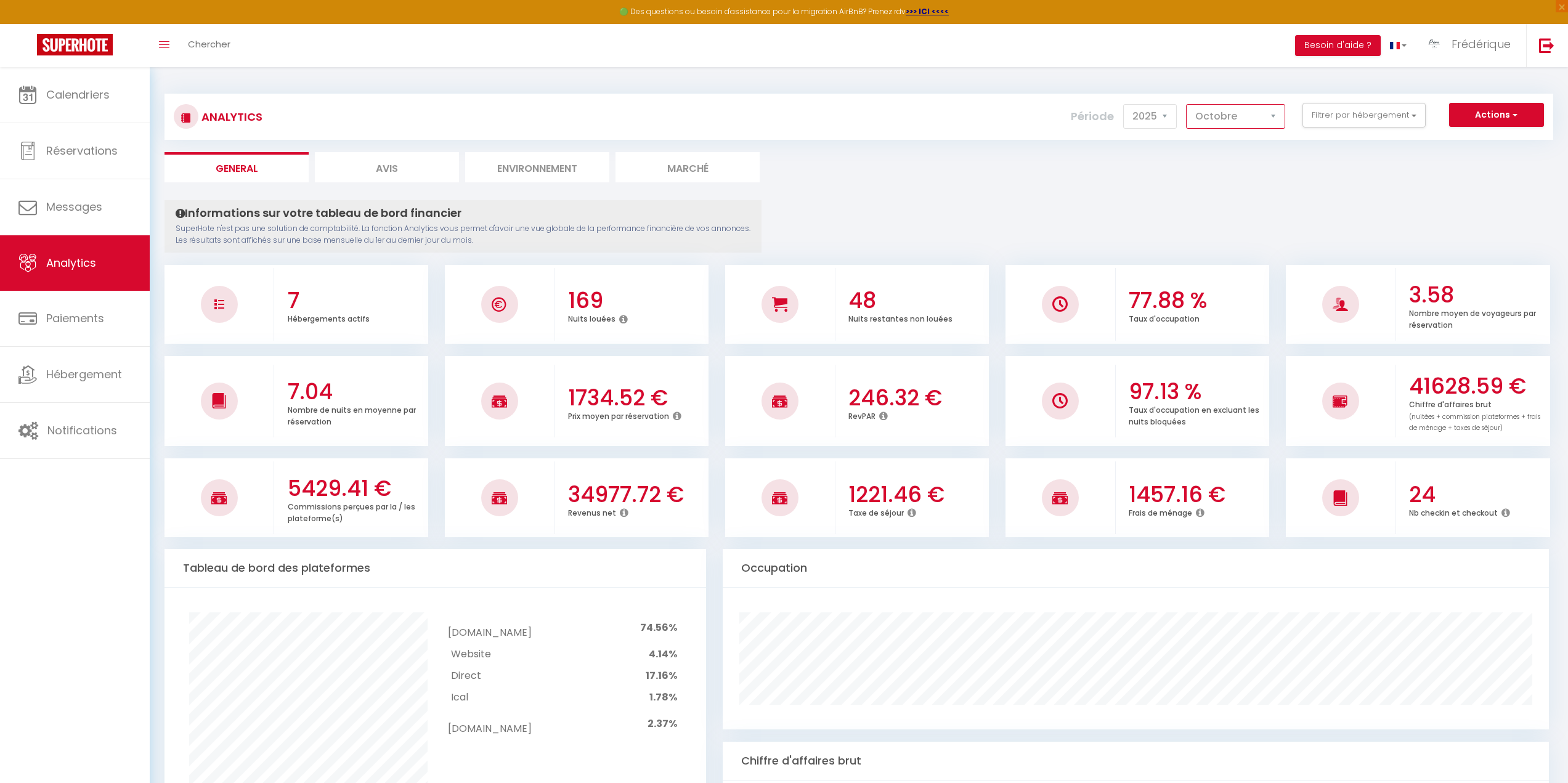
click at [1187, 104] on select "Janvier Février Mars Avril Mai Juin Juillet Août Septembre Octobre Novembre Déc…" at bounding box center [1235, 116] width 99 height 24
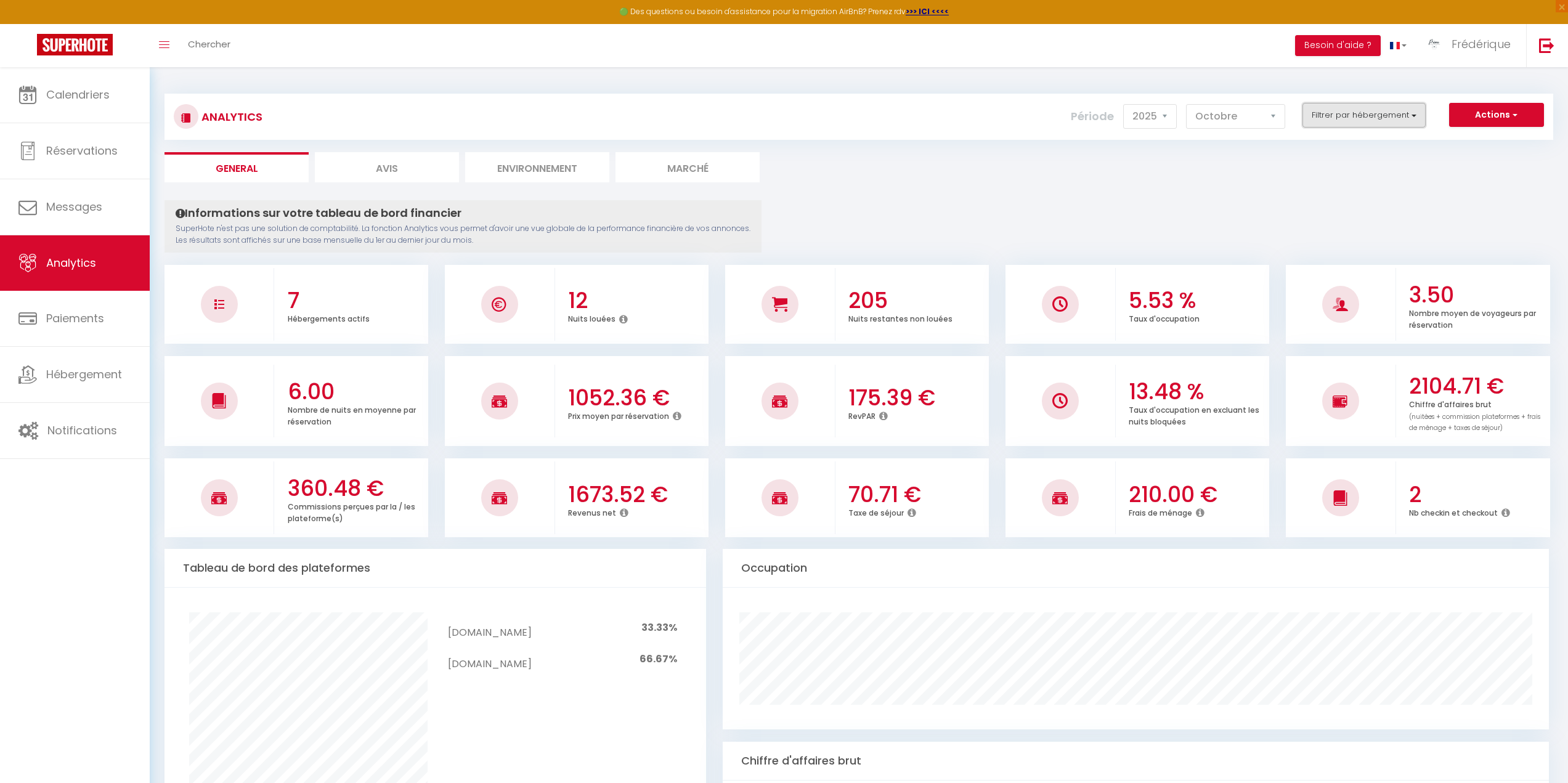
click at [1380, 115] on button "Filtrer par hébergement" at bounding box center [1364, 114] width 123 height 24
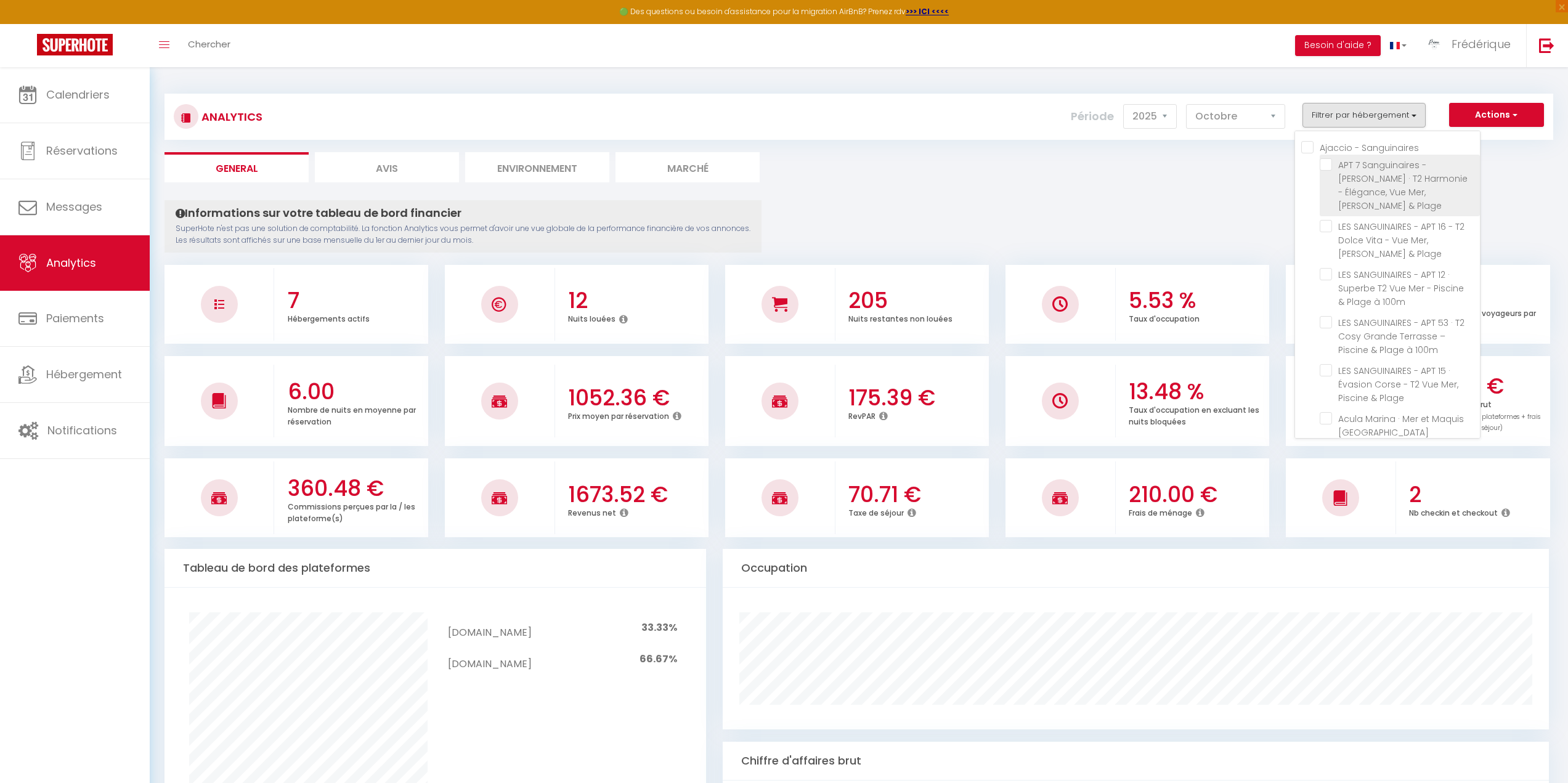
click at [1393, 172] on label "APT 7 Sanguinaires - Myriam · T2 Harmonie - Élégance, Vue Mer, Piscine & Plage" at bounding box center [1402, 185] width 140 height 54
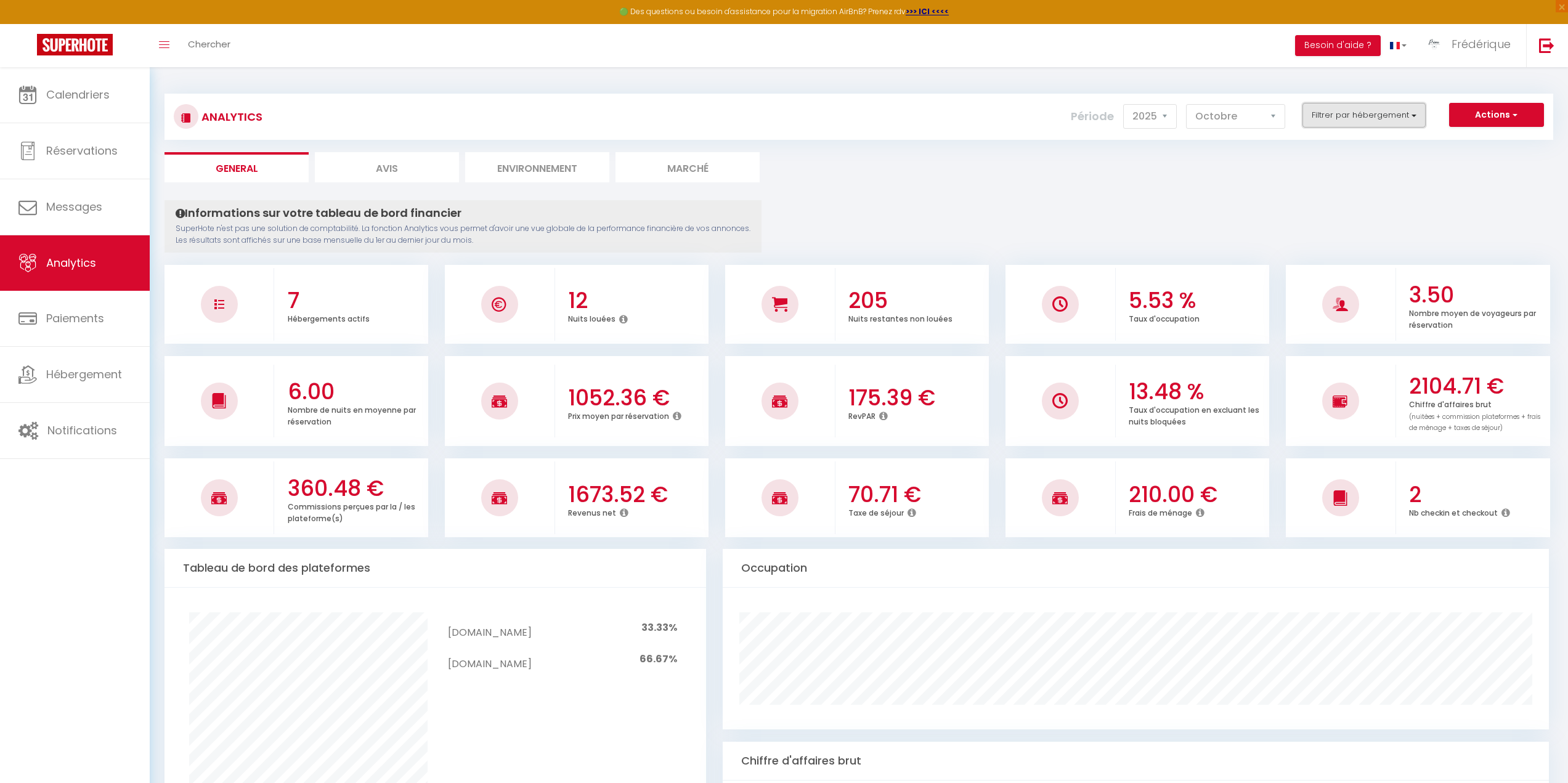
click at [1348, 116] on button "Filtrer par hébergement" at bounding box center [1364, 114] width 123 height 24
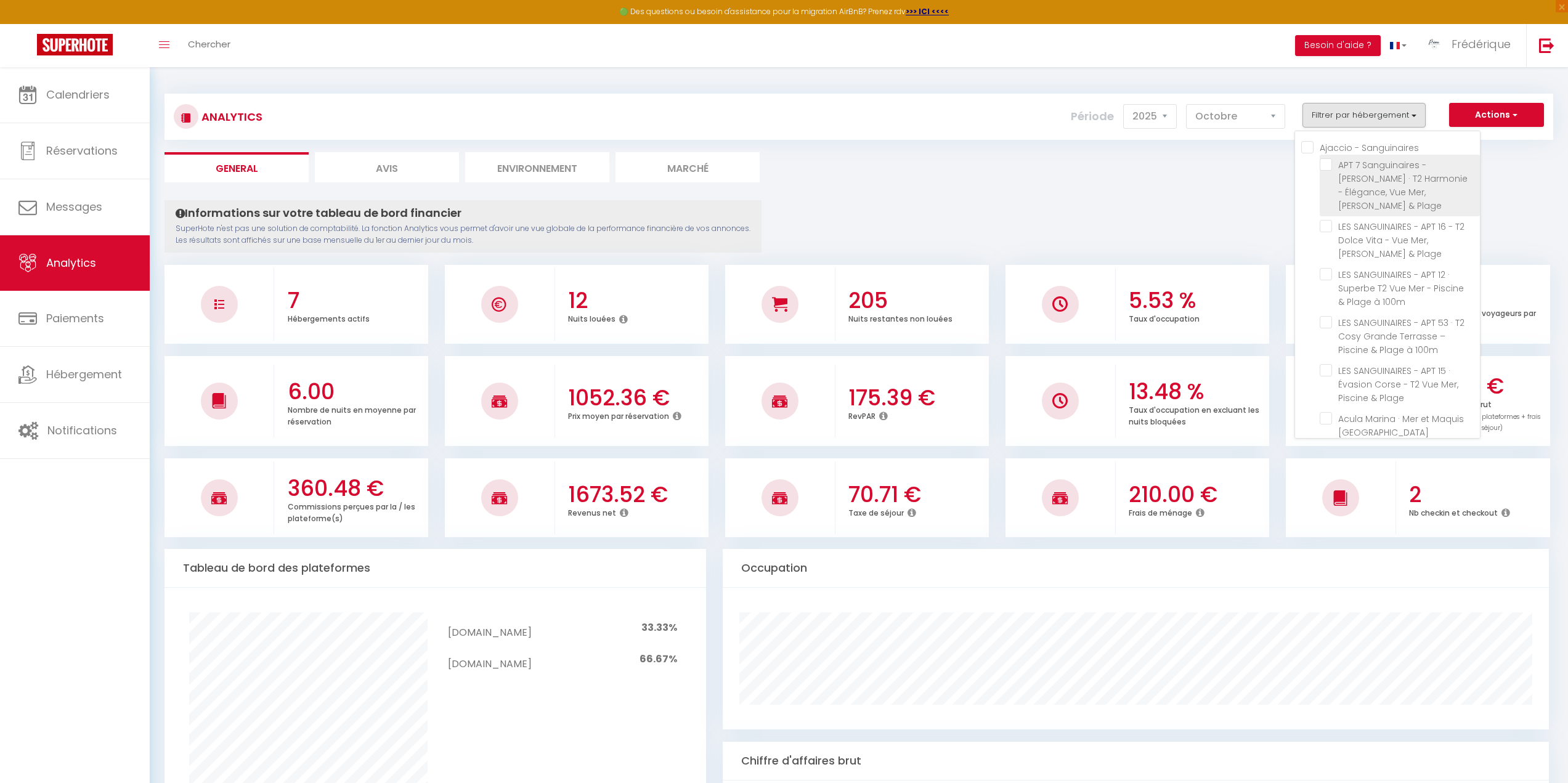
click at [1329, 167] on Plage "checkbox" at bounding box center [1399, 164] width 160 height 13
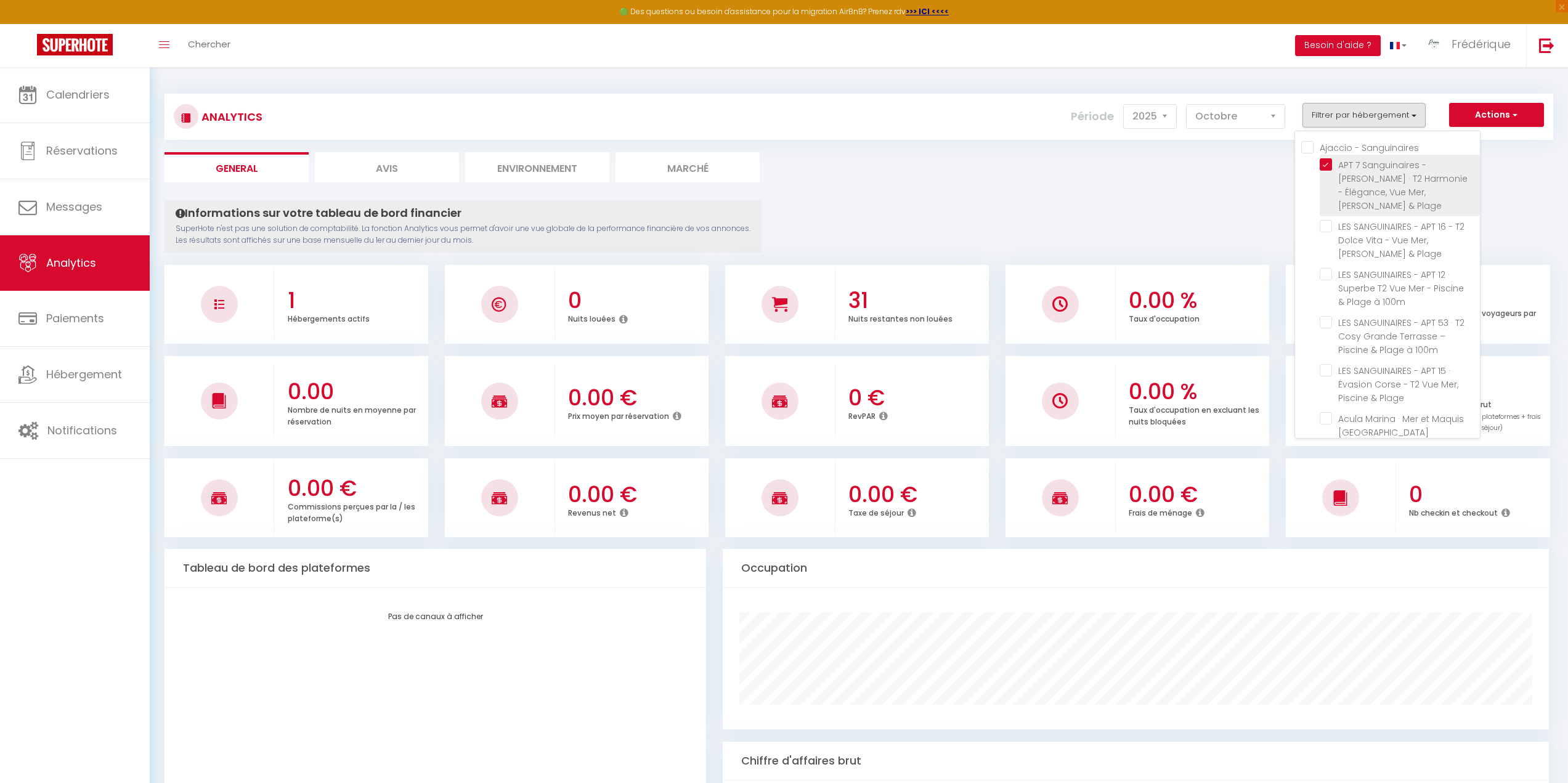
click at [1329, 165] on Plage "checkbox" at bounding box center [1399, 164] width 160 height 13
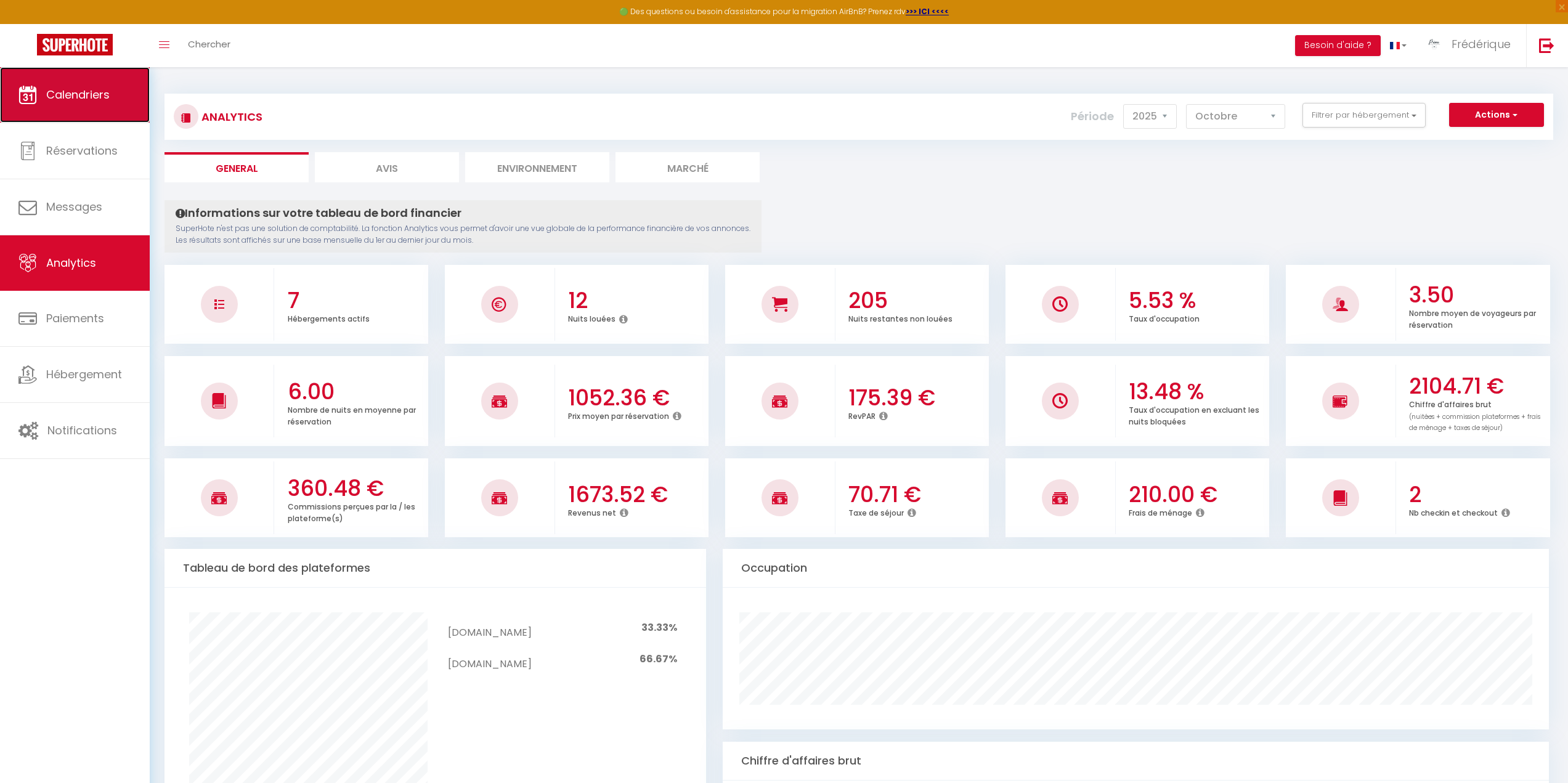
click at [103, 90] on span "Calendriers" at bounding box center [78, 94] width 63 height 15
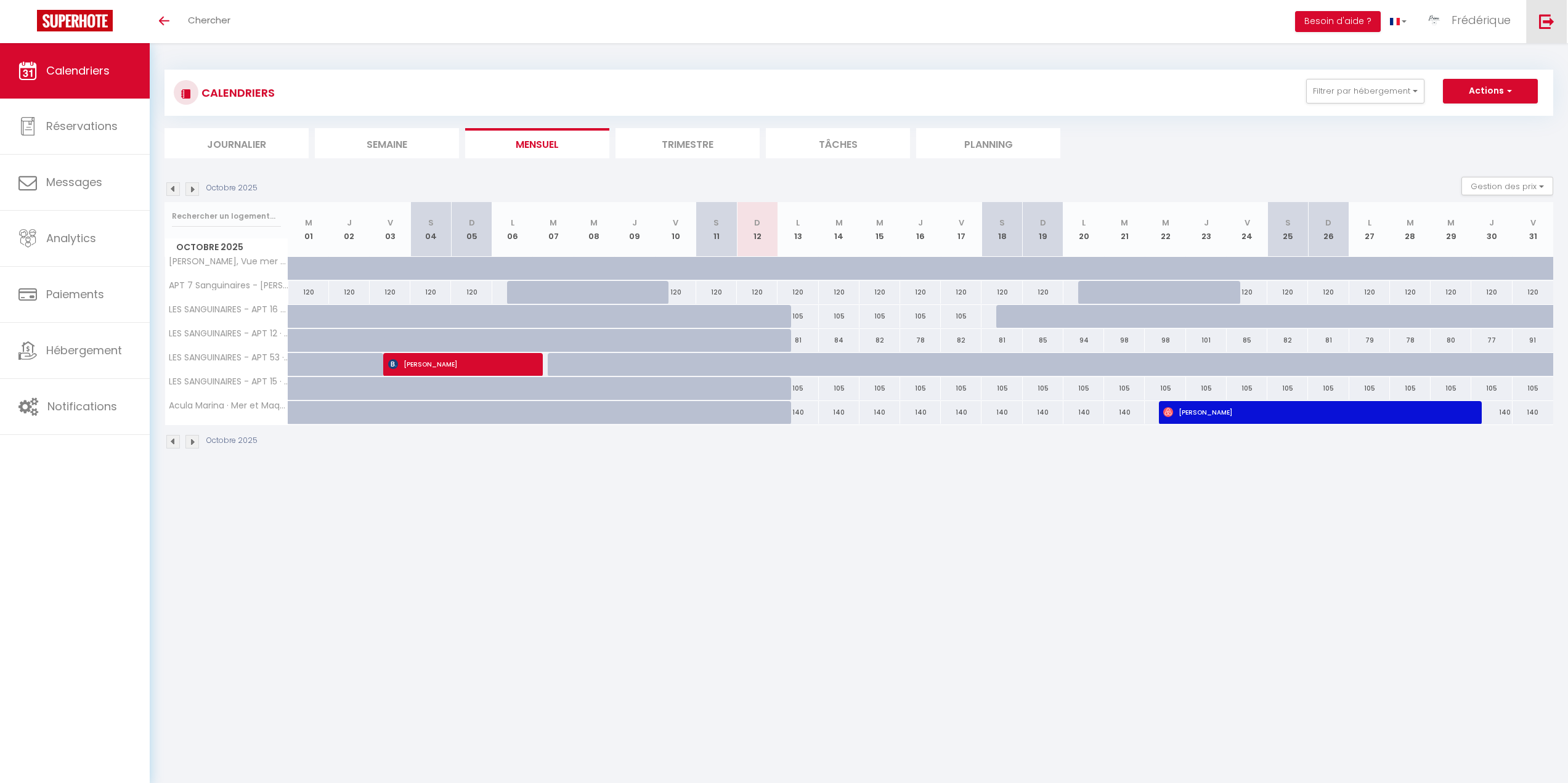
click at [1548, 18] on img at bounding box center [1546, 21] width 15 height 15
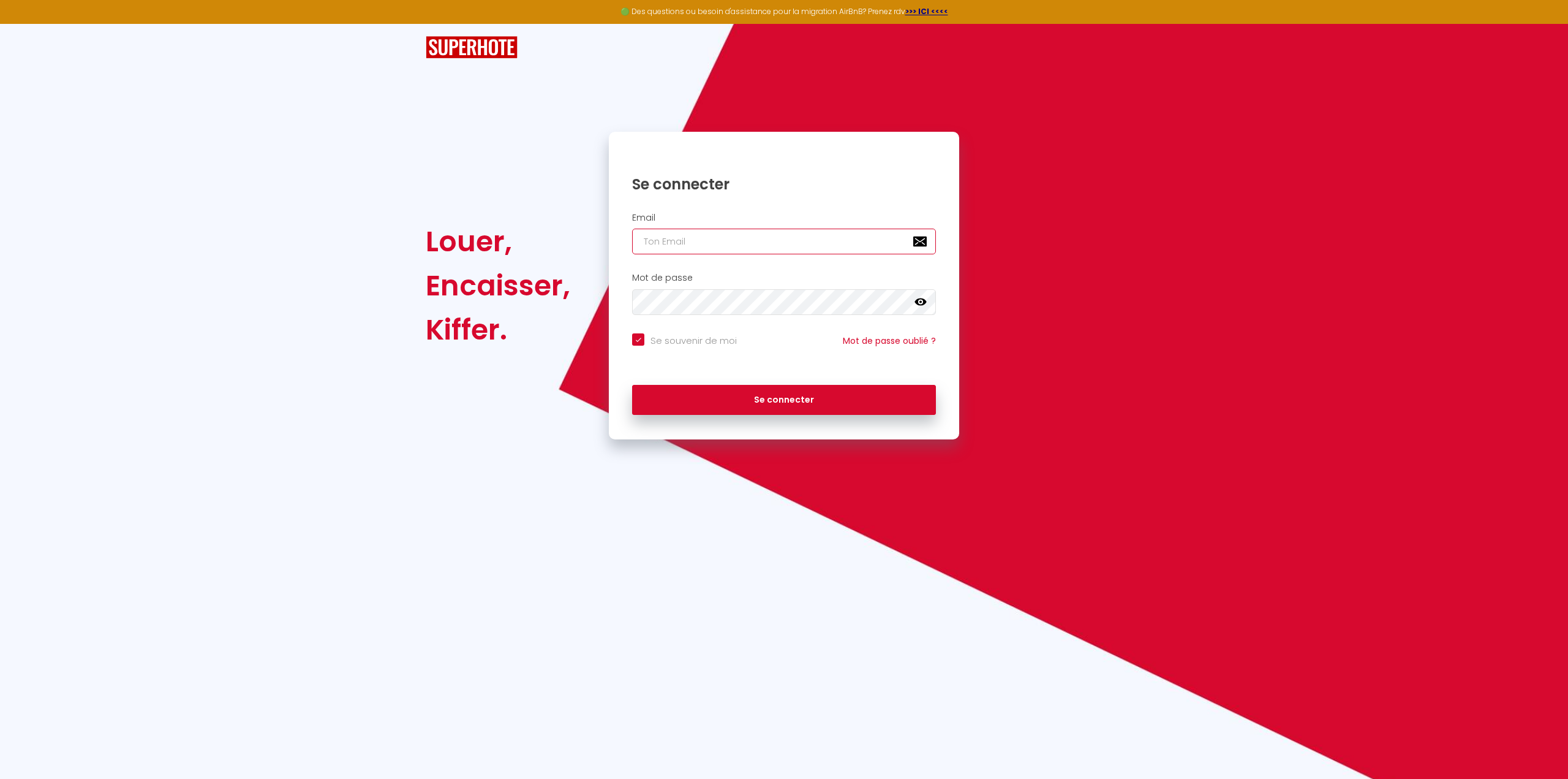
type input "ajaccio@primoconciergerie.fr"
checkbox input "true"
click at [747, 244] on input "ajaccio@primoconciergerie.fr" at bounding box center [784, 241] width 304 height 26
type input "corseextremesud@primoconciergerie.fr"
click at [769, 400] on button "Se connecter" at bounding box center [784, 401] width 304 height 31
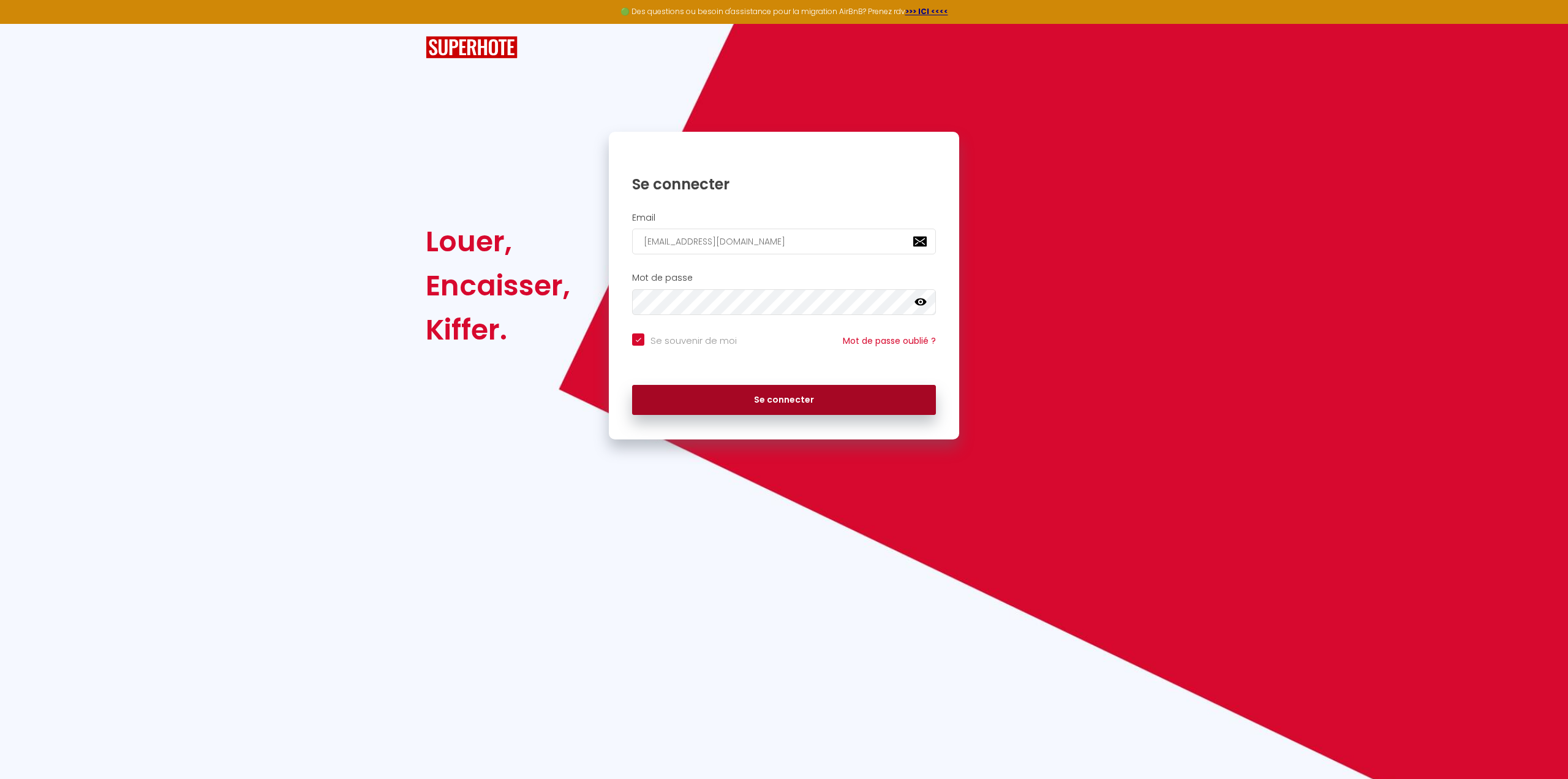
checkbox input "true"
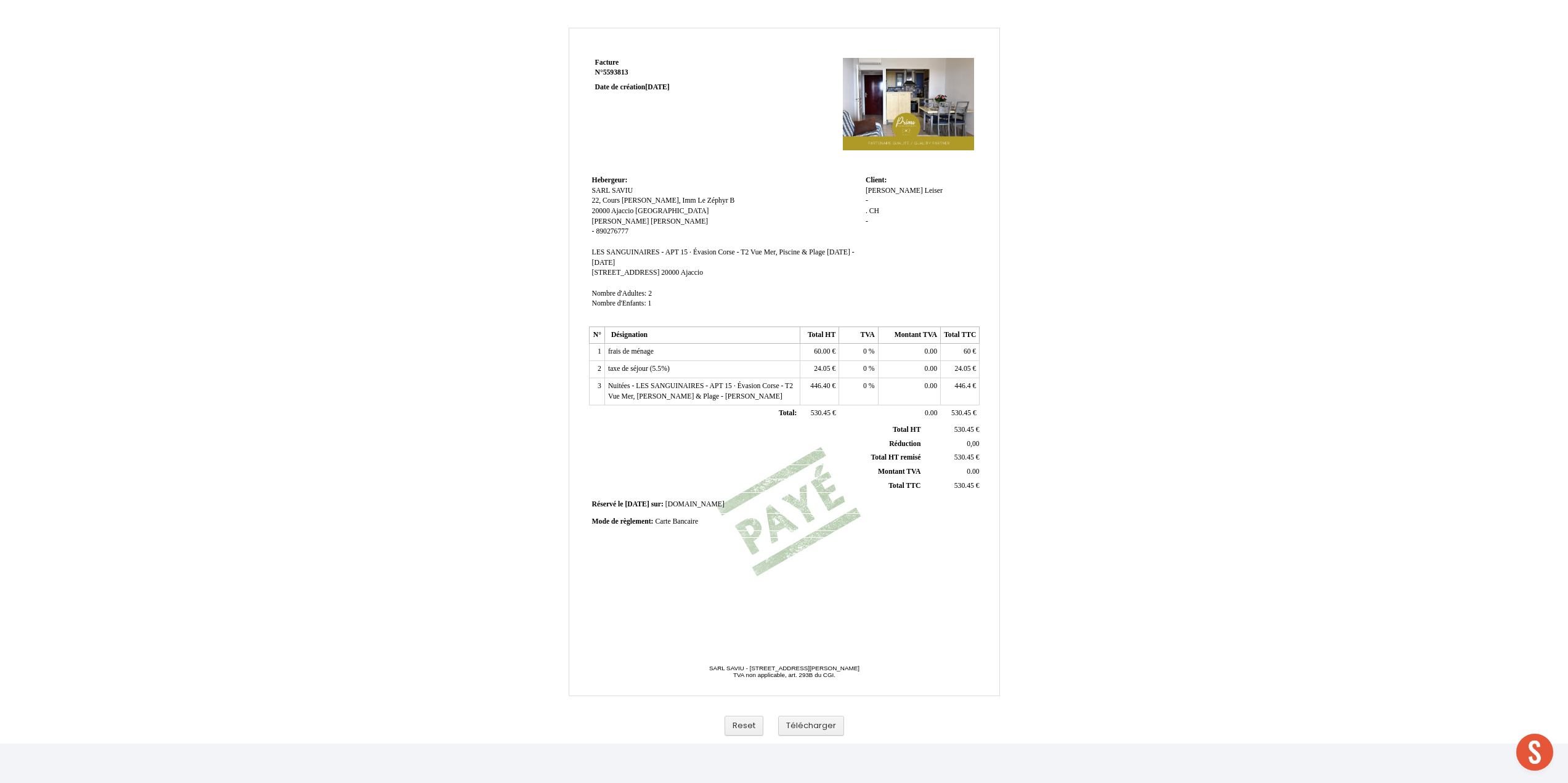
scroll to position [1124, 0]
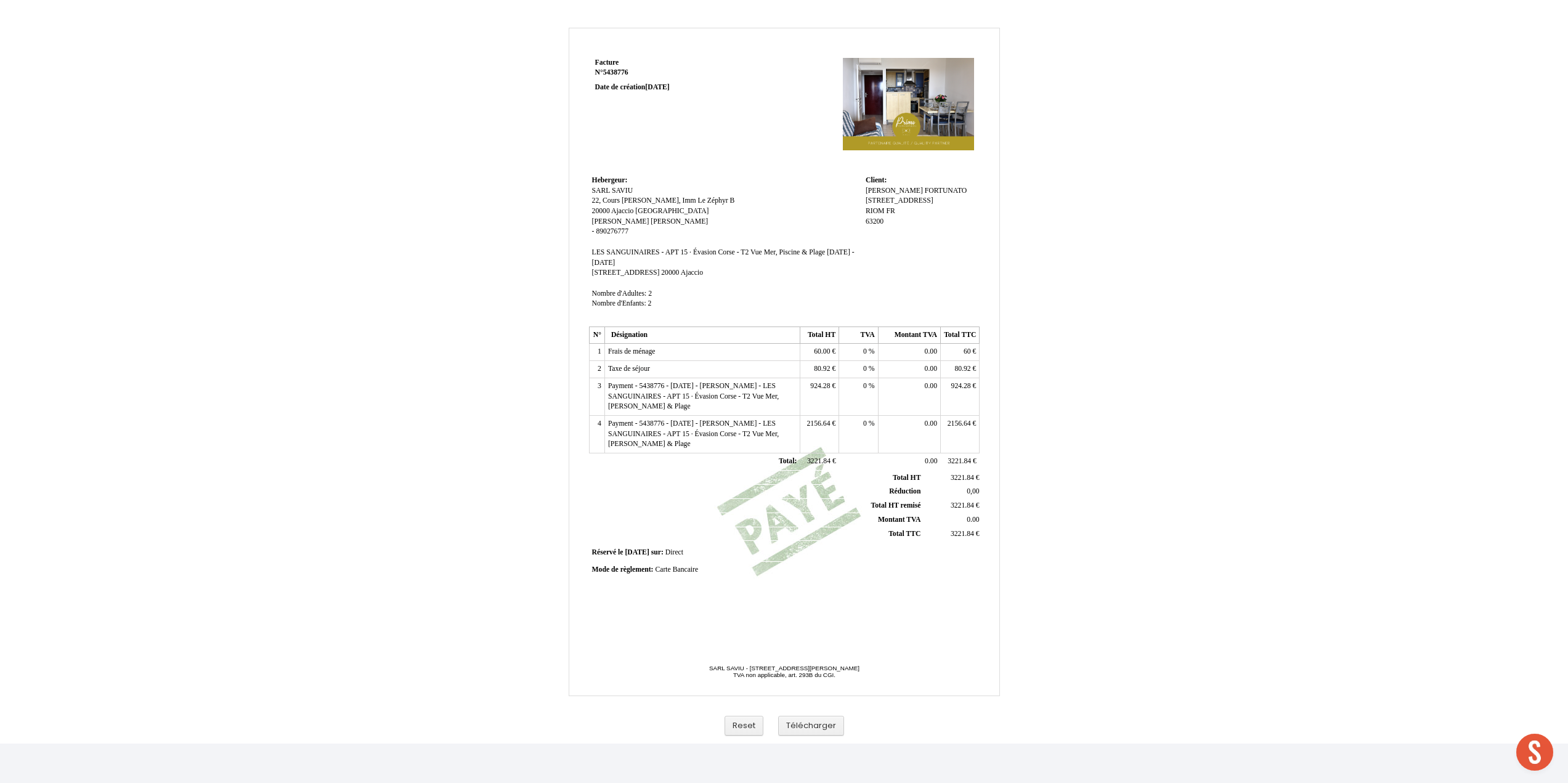
scroll to position [1124, 0]
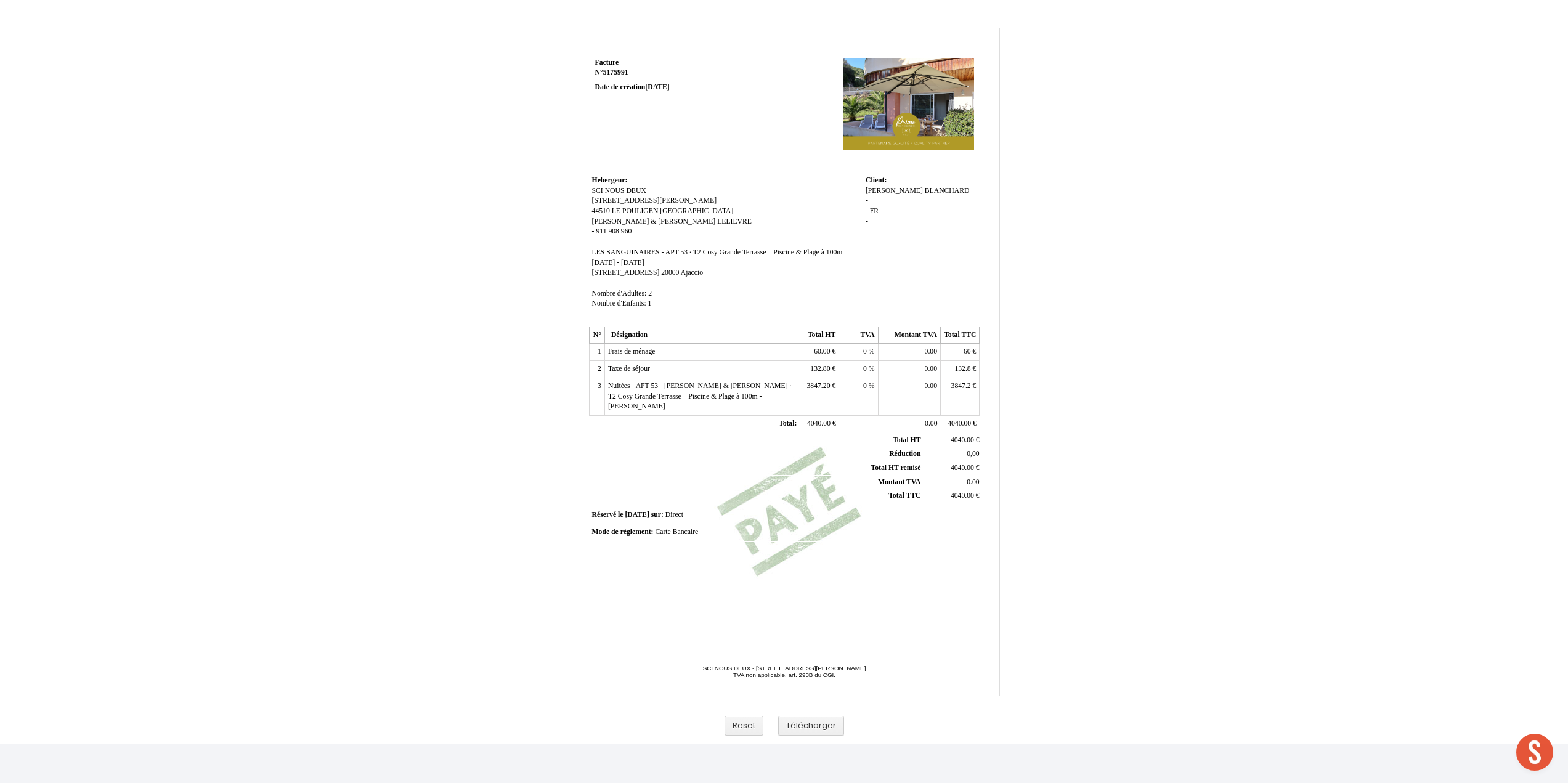
scroll to position [1124, 0]
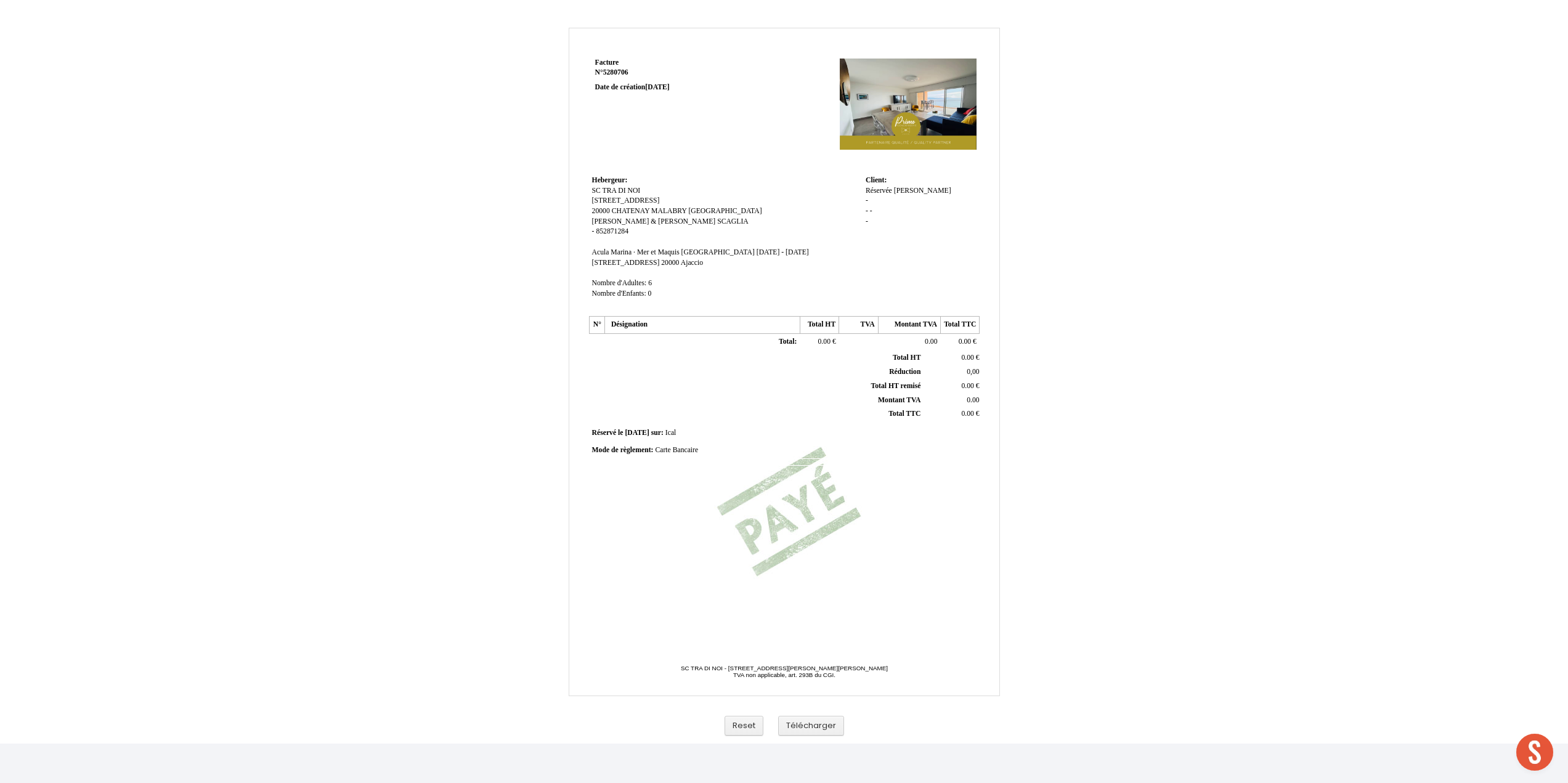
scroll to position [1124, 0]
